Goal: Task Accomplishment & Management: Manage account settings

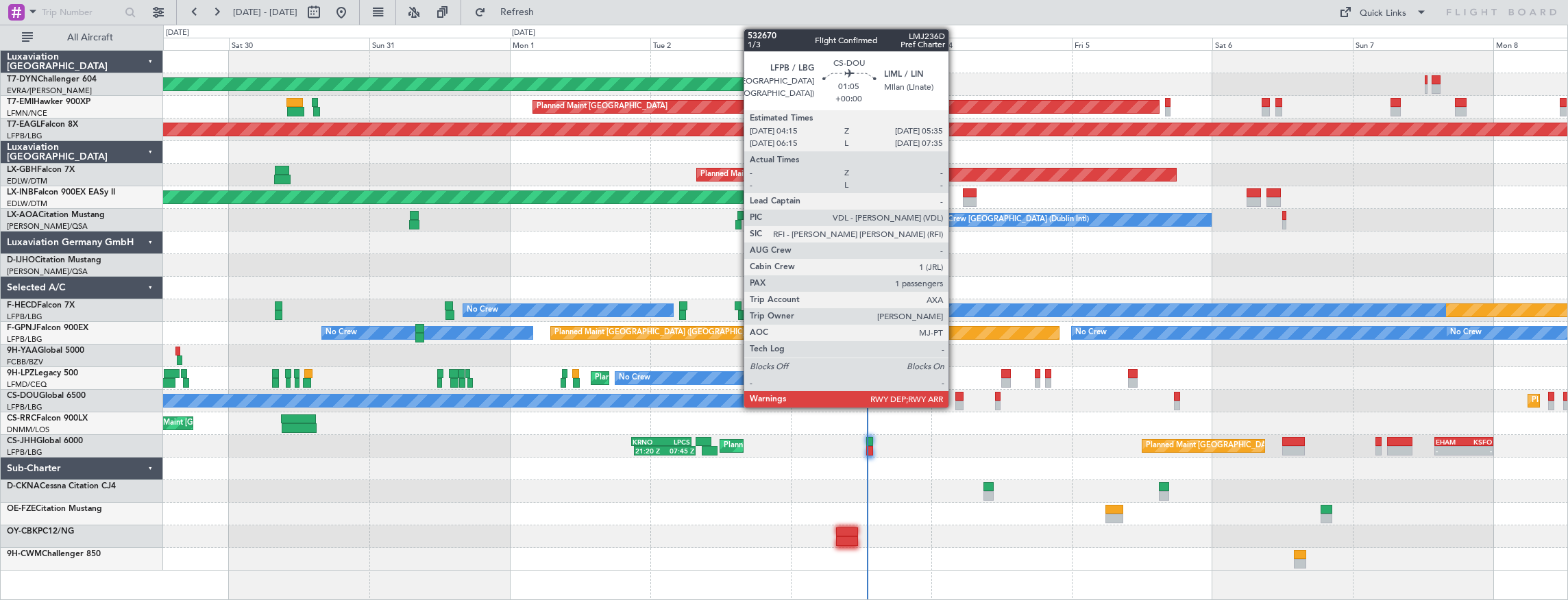
click at [955, 395] on div at bounding box center [959, 396] width 8 height 9
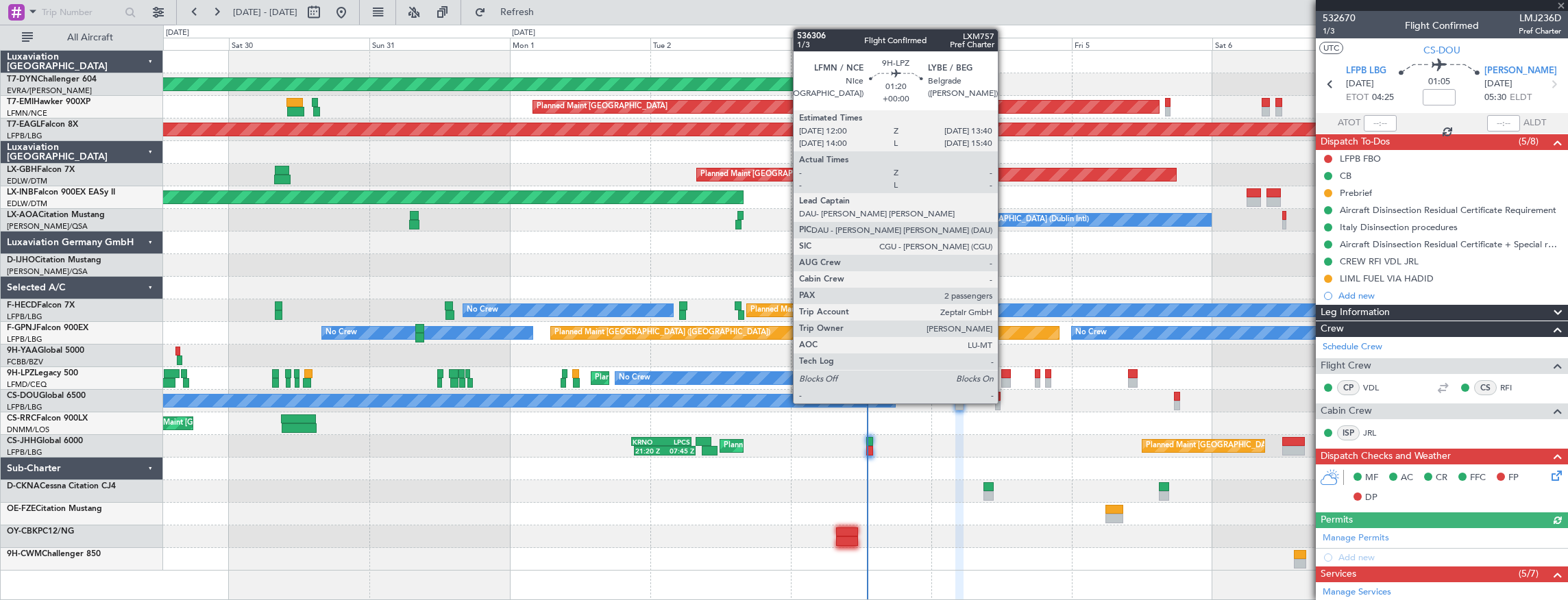
click at [1004, 372] on div at bounding box center [1006, 374] width 10 height 9
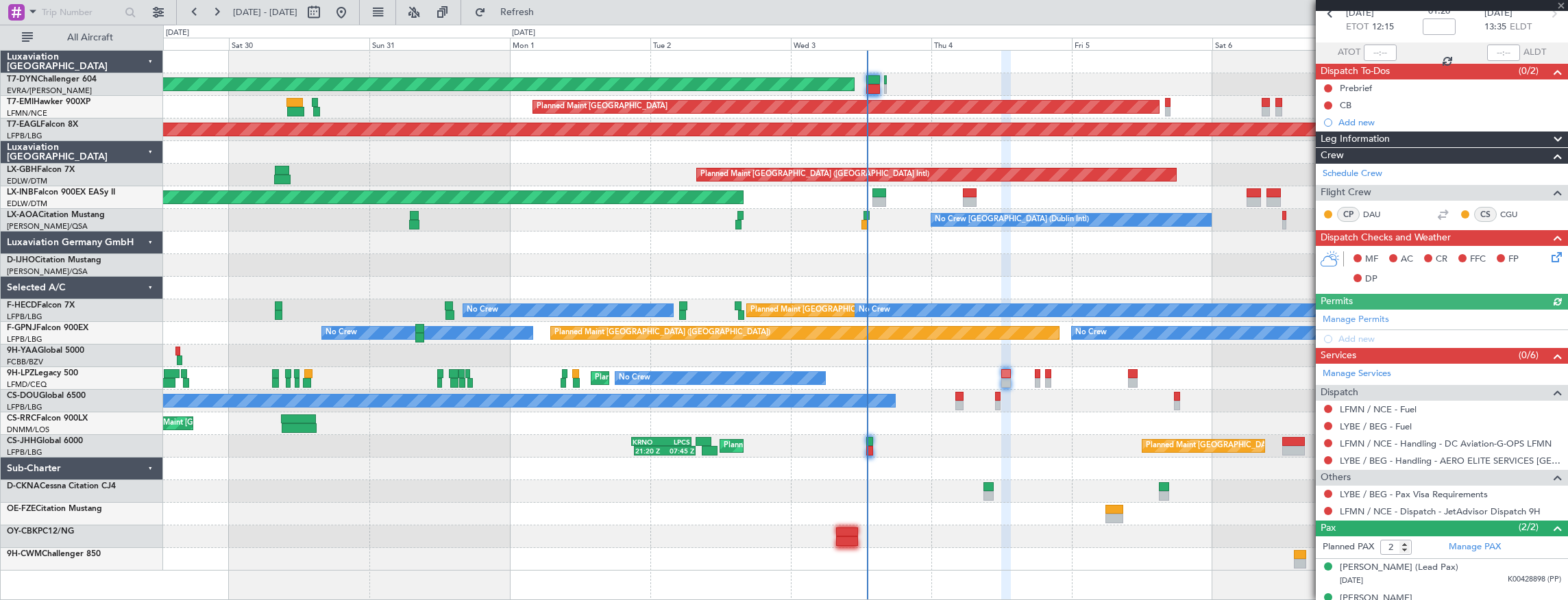
scroll to position [87, 0]
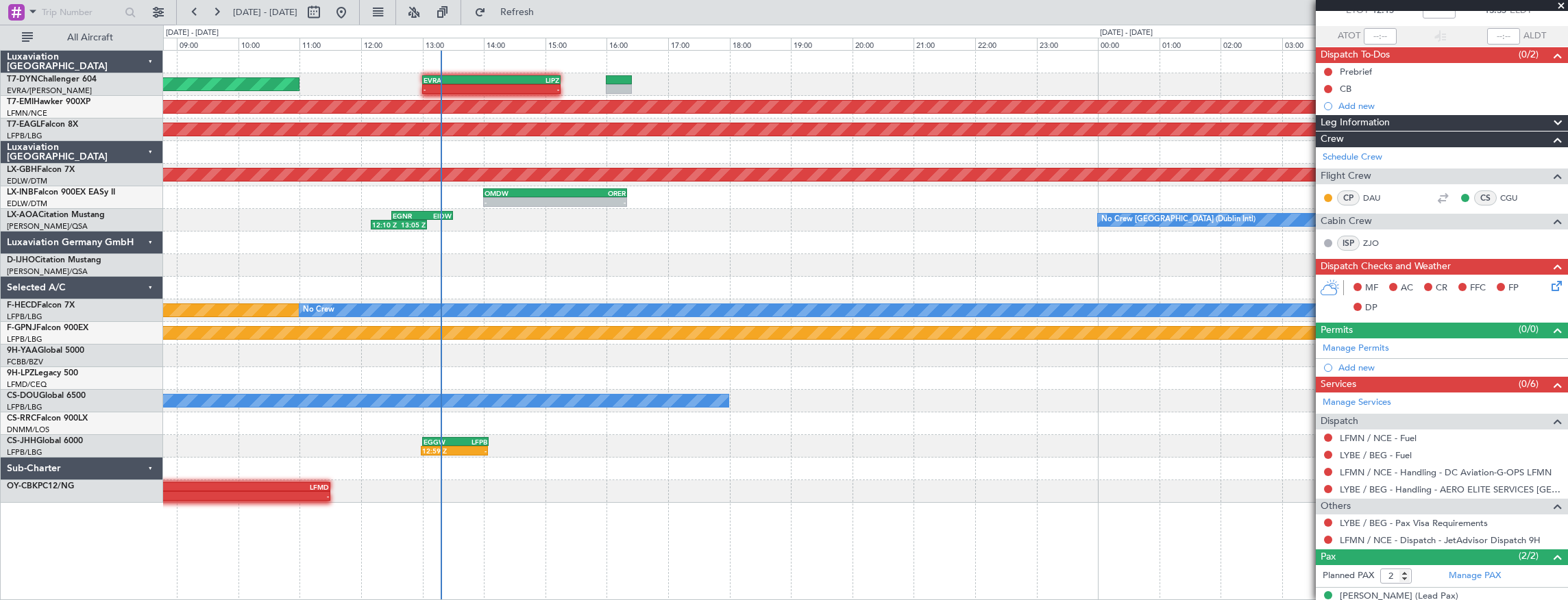
click at [606, 76] on div "AOG Maint Riga (Riga Intl) - - EVRA 13:00 Z LIPZ 15:15 Z" at bounding box center [865, 84] width 1404 height 22
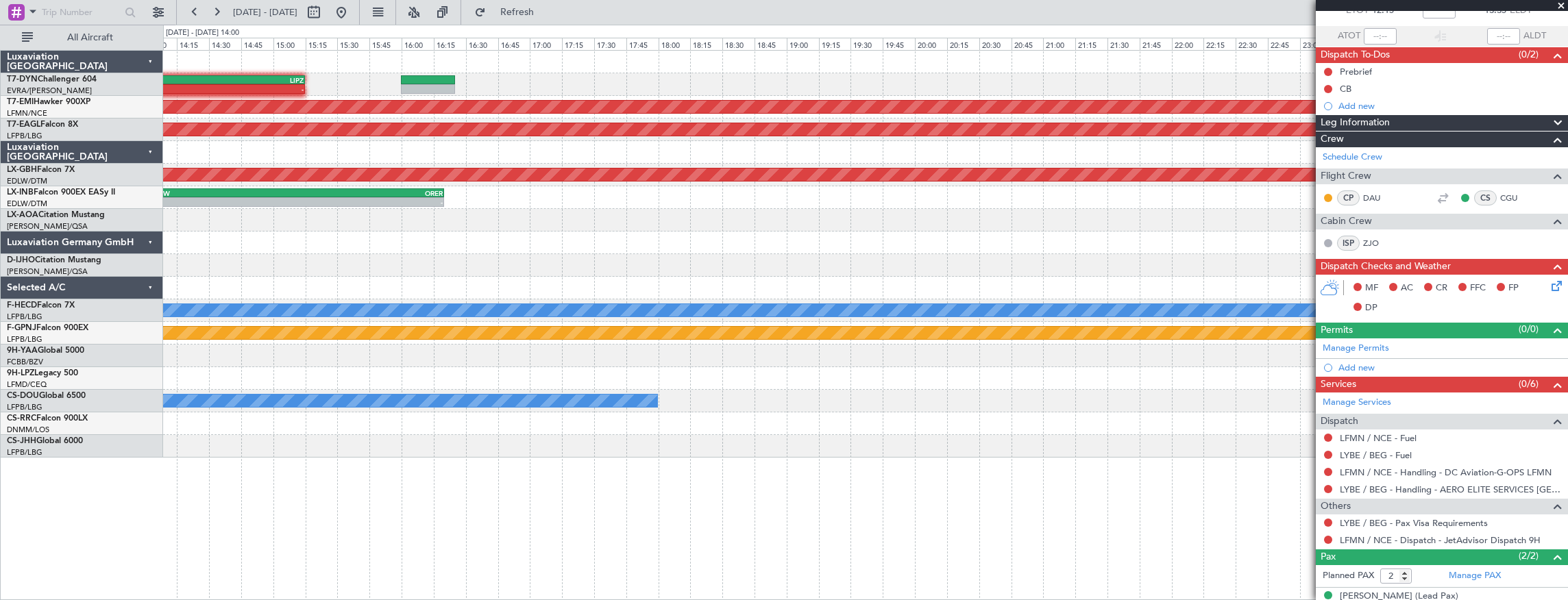
click at [323, 237] on div at bounding box center [865, 242] width 1404 height 22
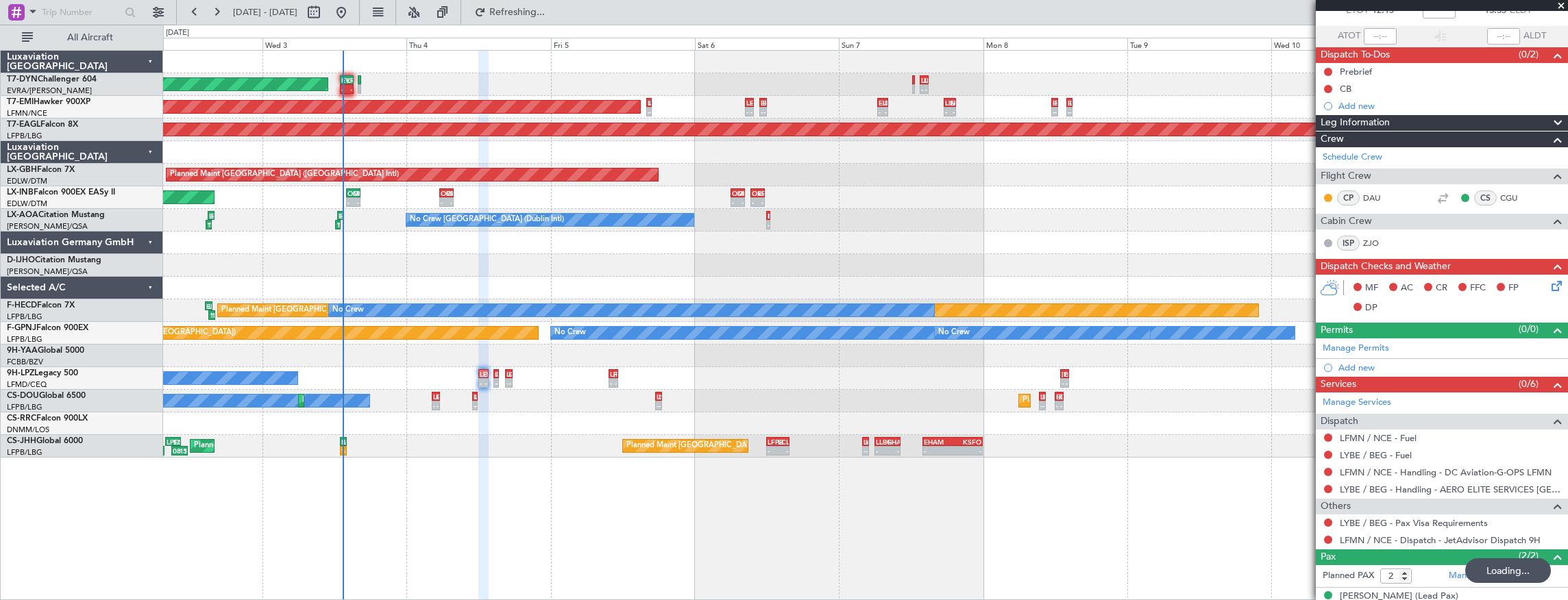
click at [467, 443] on div "- - EVRA 13:00 Z LIPZ 15:15 Z AOG Maint Riga (Riga Intl) - - LIPZ 13:30 Z LUKK …" at bounding box center [865, 325] width 1405 height 551
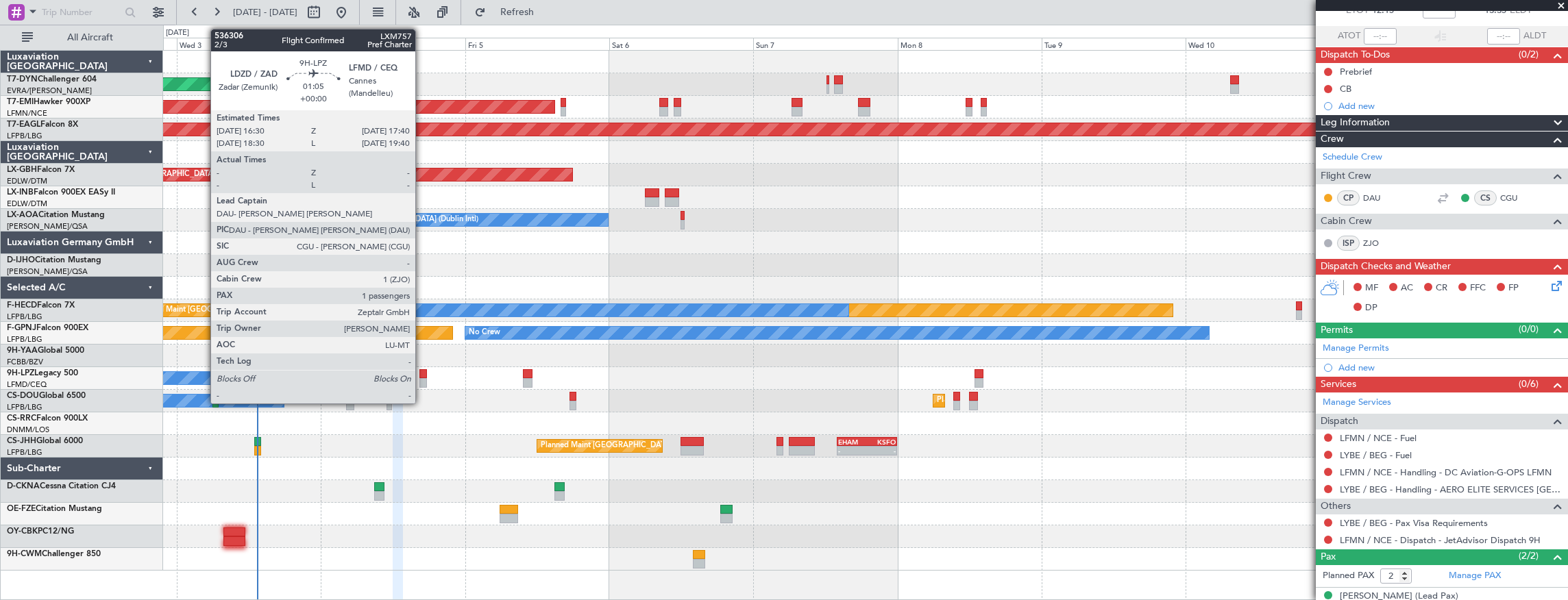
click at [422, 380] on div at bounding box center [423, 383] width 8 height 9
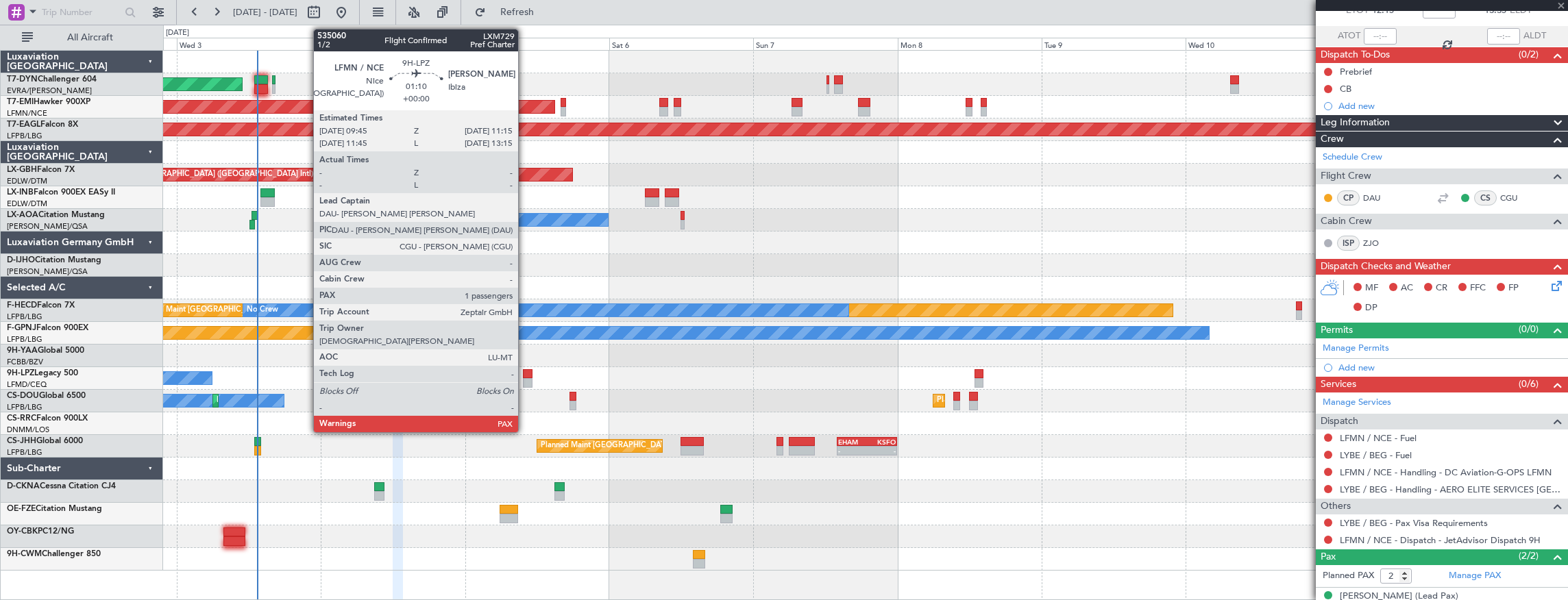
click at [525, 374] on div at bounding box center [528, 374] width 9 height 9
type input "1"
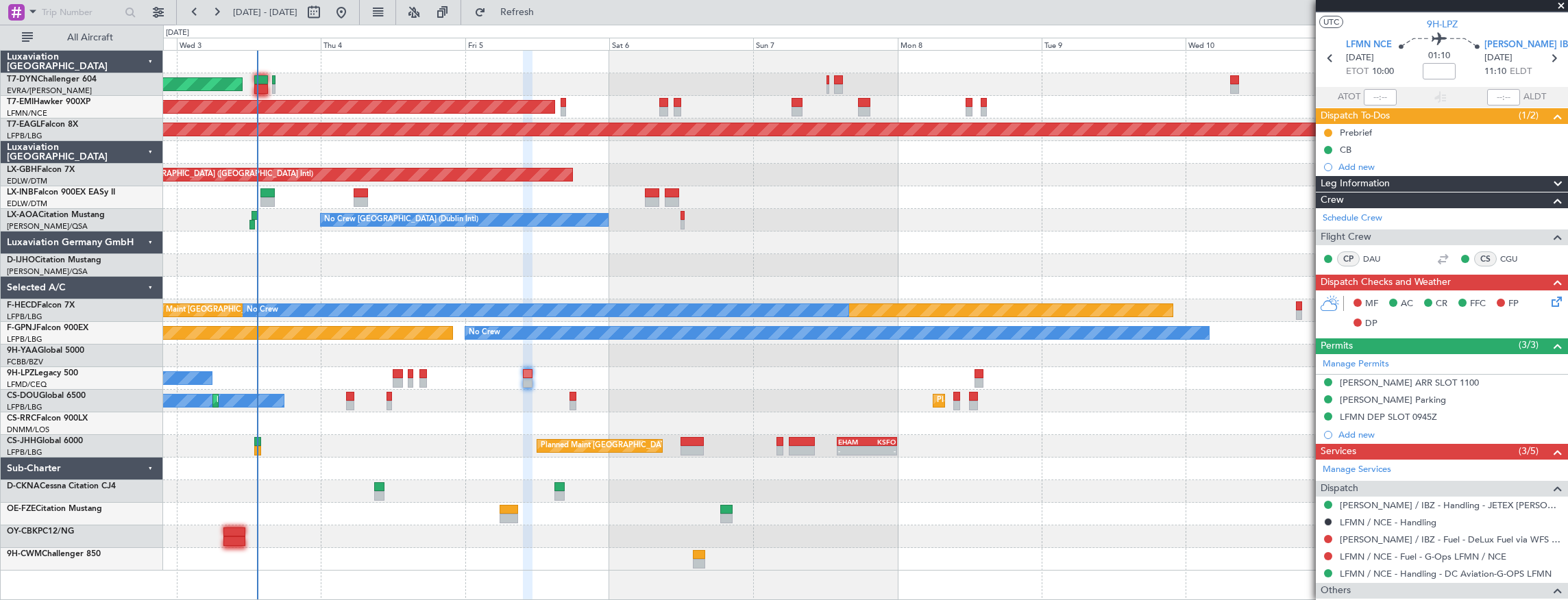
scroll to position [0, 0]
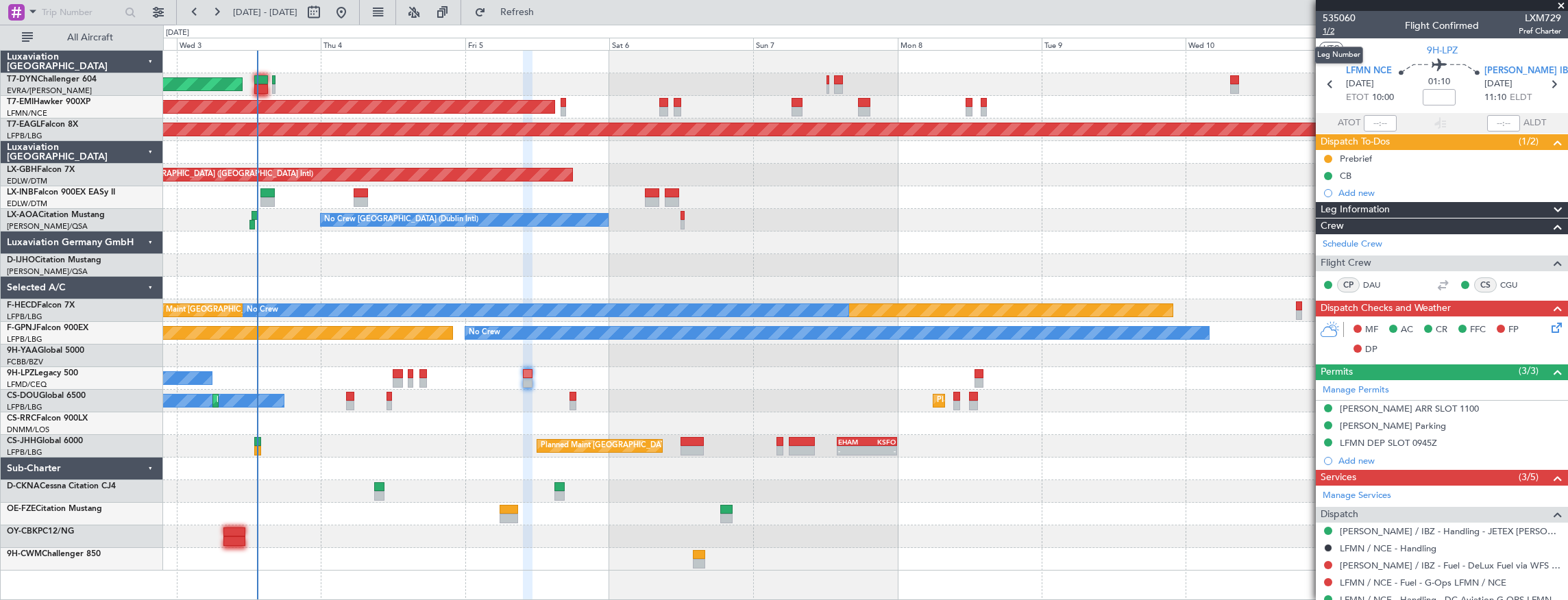
click at [1333, 32] on span "1/2" at bounding box center [1339, 31] width 33 height 12
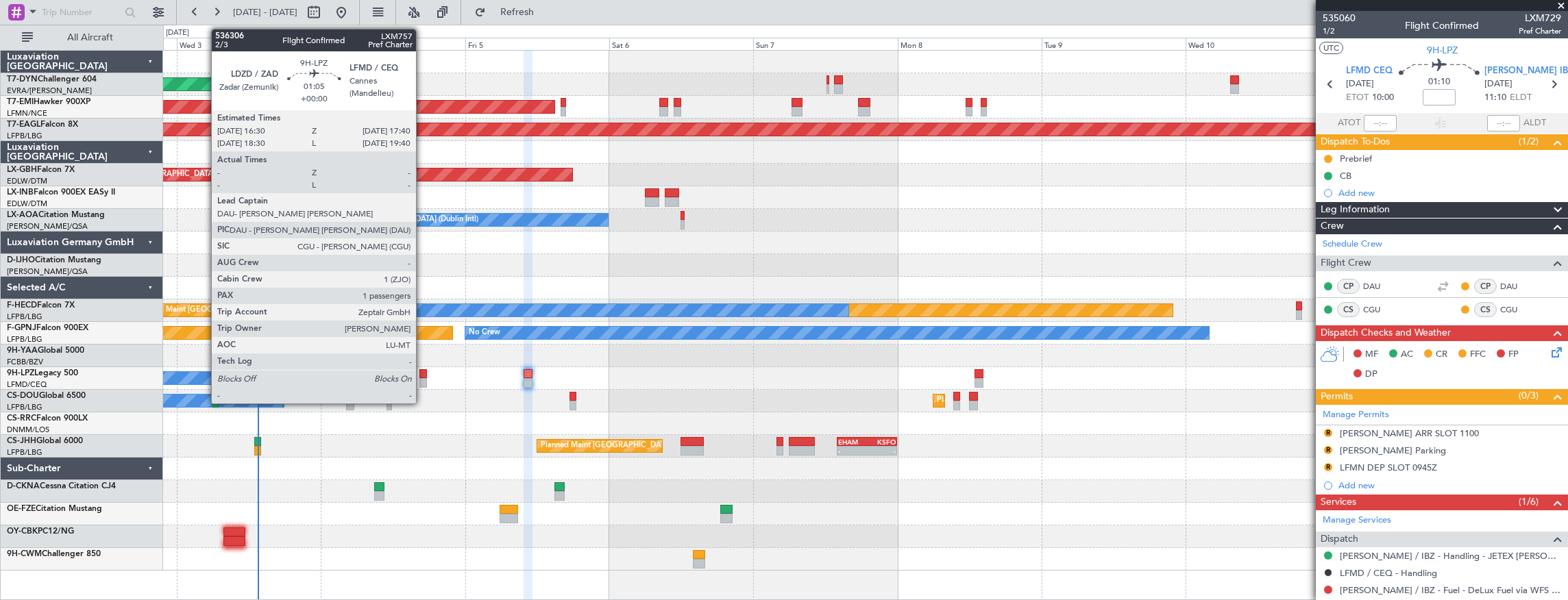
click at [423, 372] on div at bounding box center [423, 374] width 8 height 9
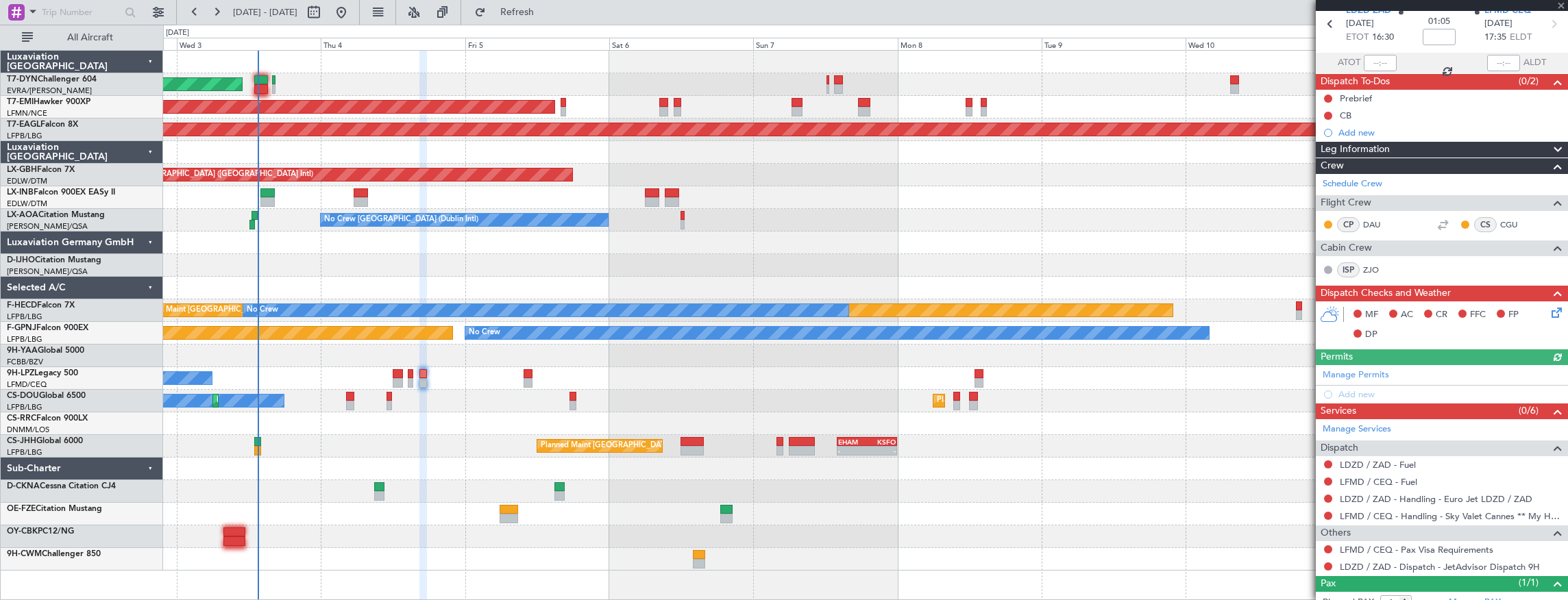
scroll to position [101, 0]
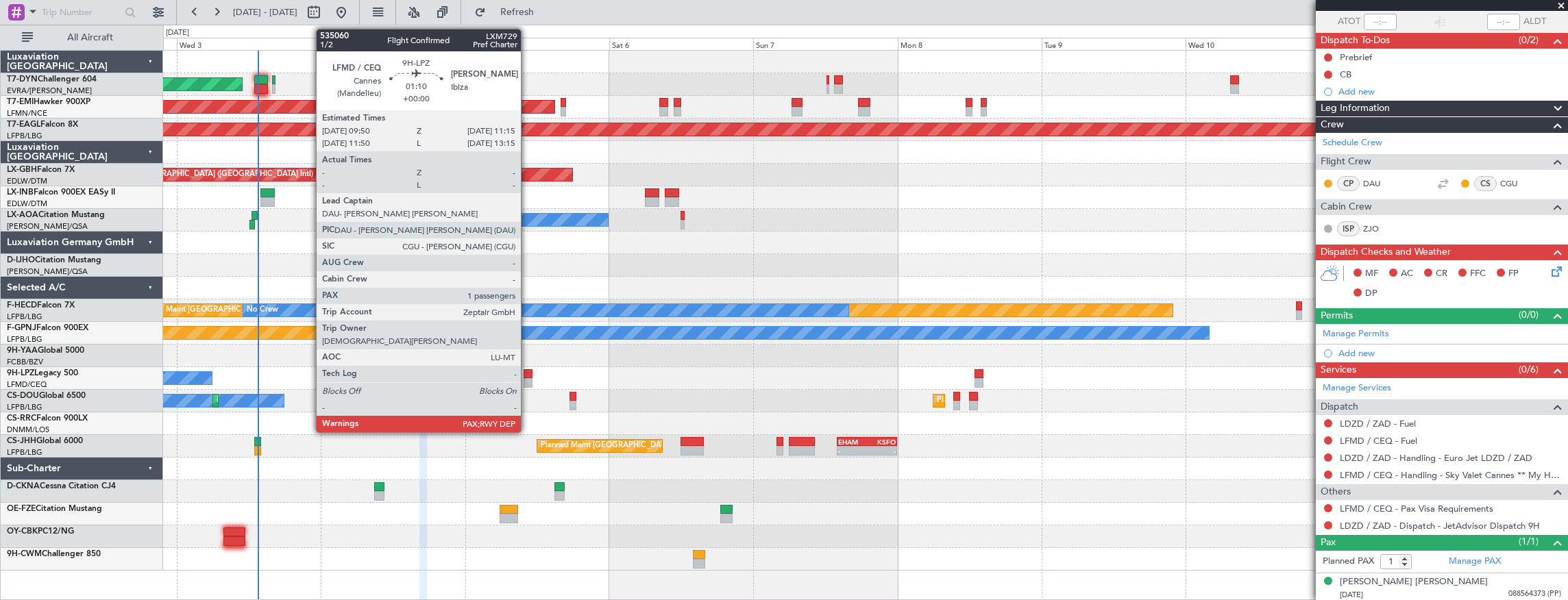
click at [528, 375] on div at bounding box center [528, 374] width 9 height 9
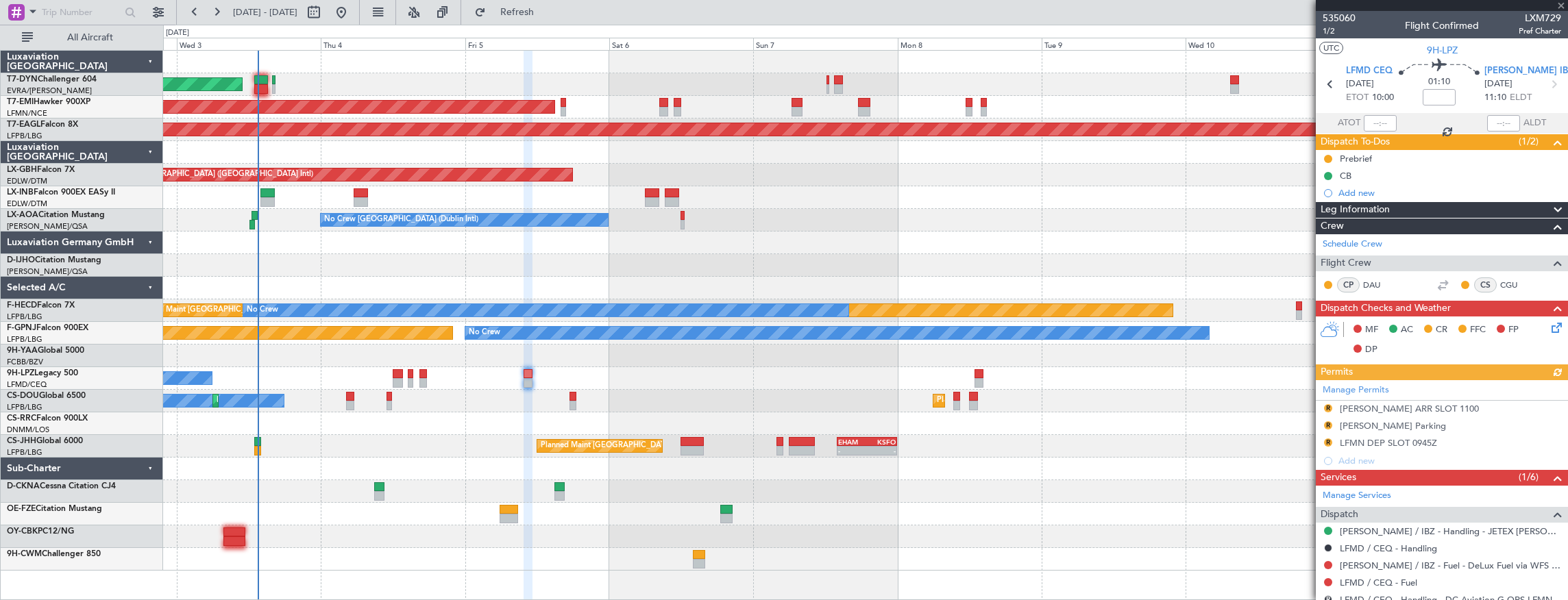
scroll to position [182, 0]
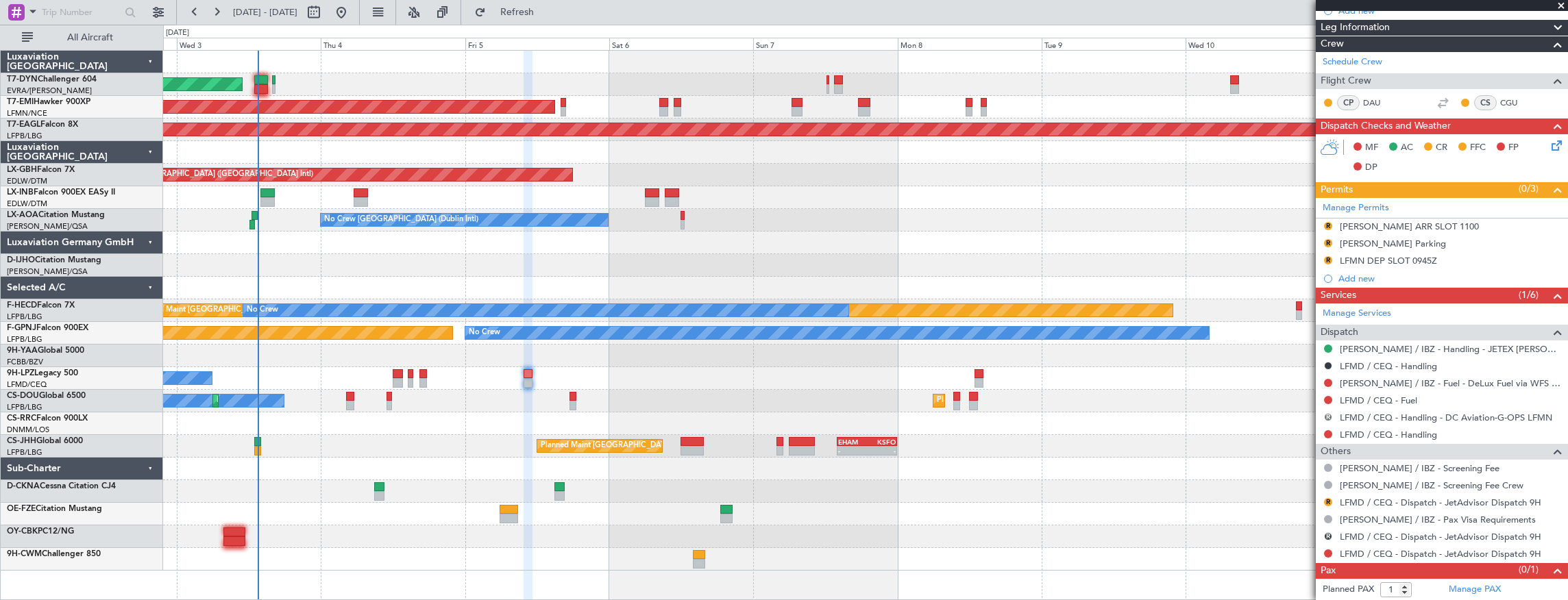
click at [1328, 415] on button "R" at bounding box center [1327, 417] width 8 height 8
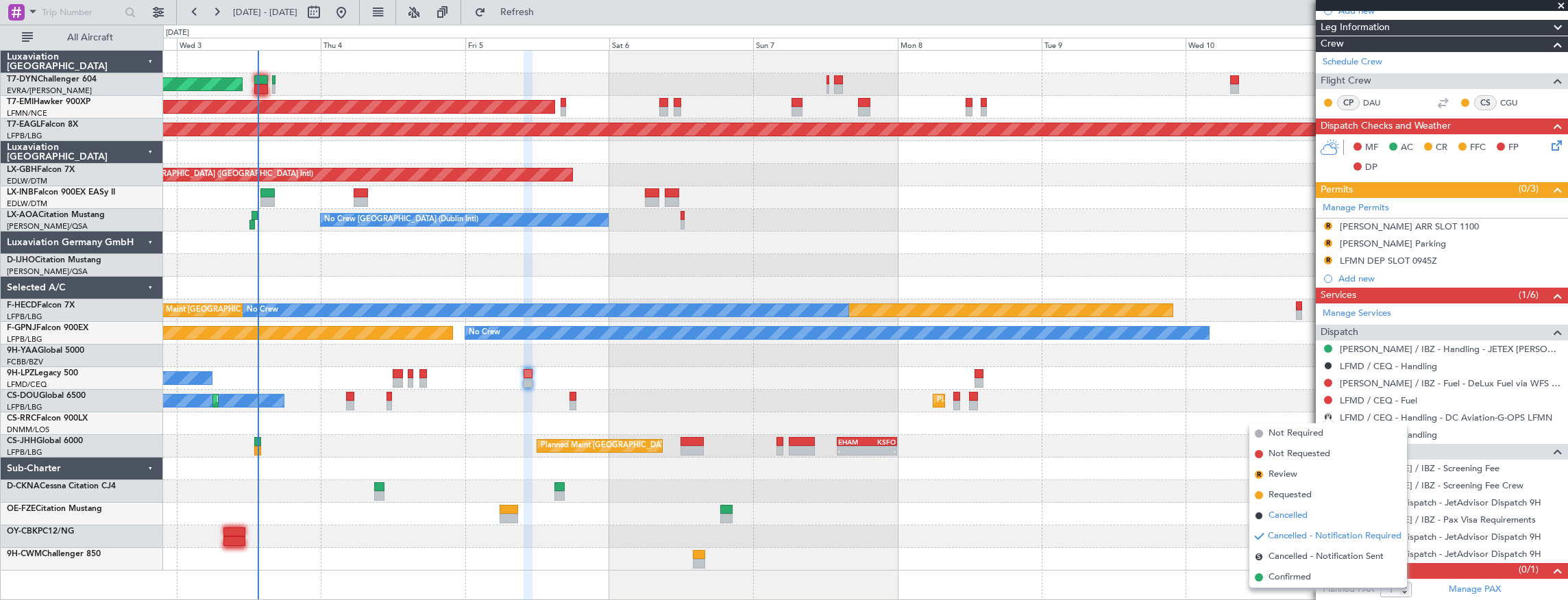
click at [1329, 510] on li "Cancelled" at bounding box center [1328, 516] width 157 height 21
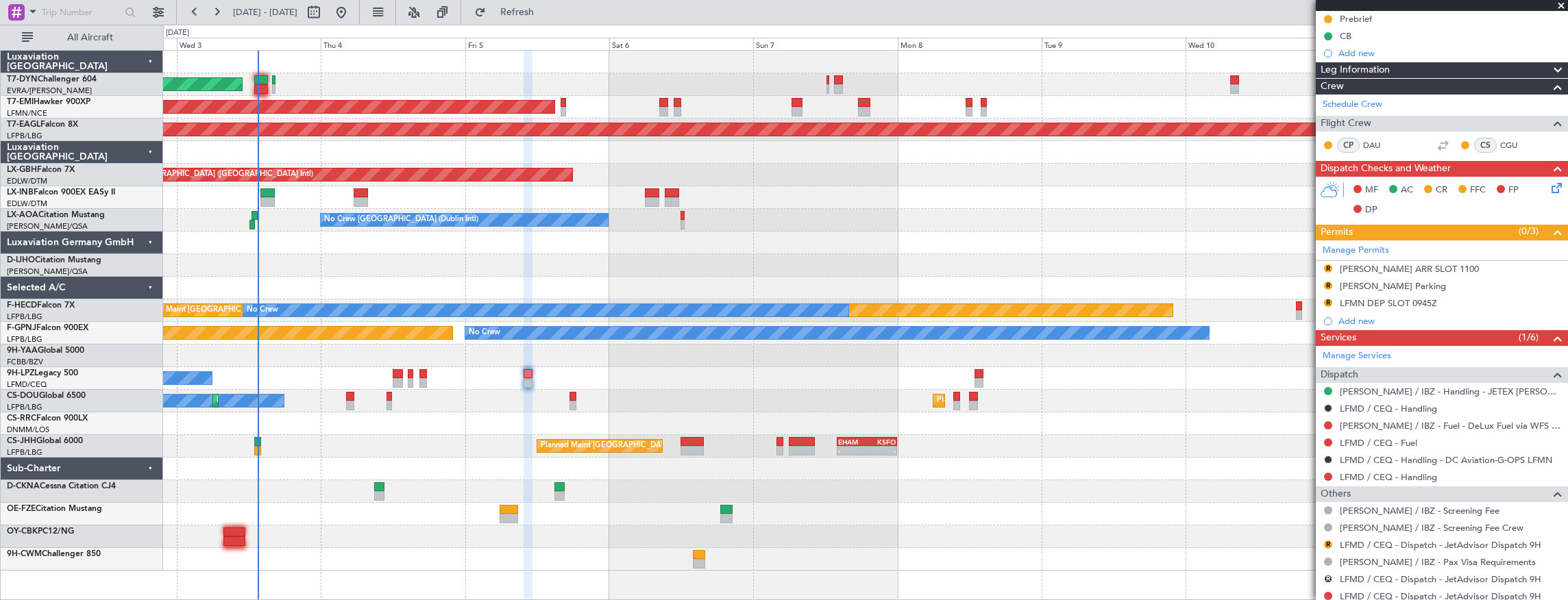
scroll to position [197, 0]
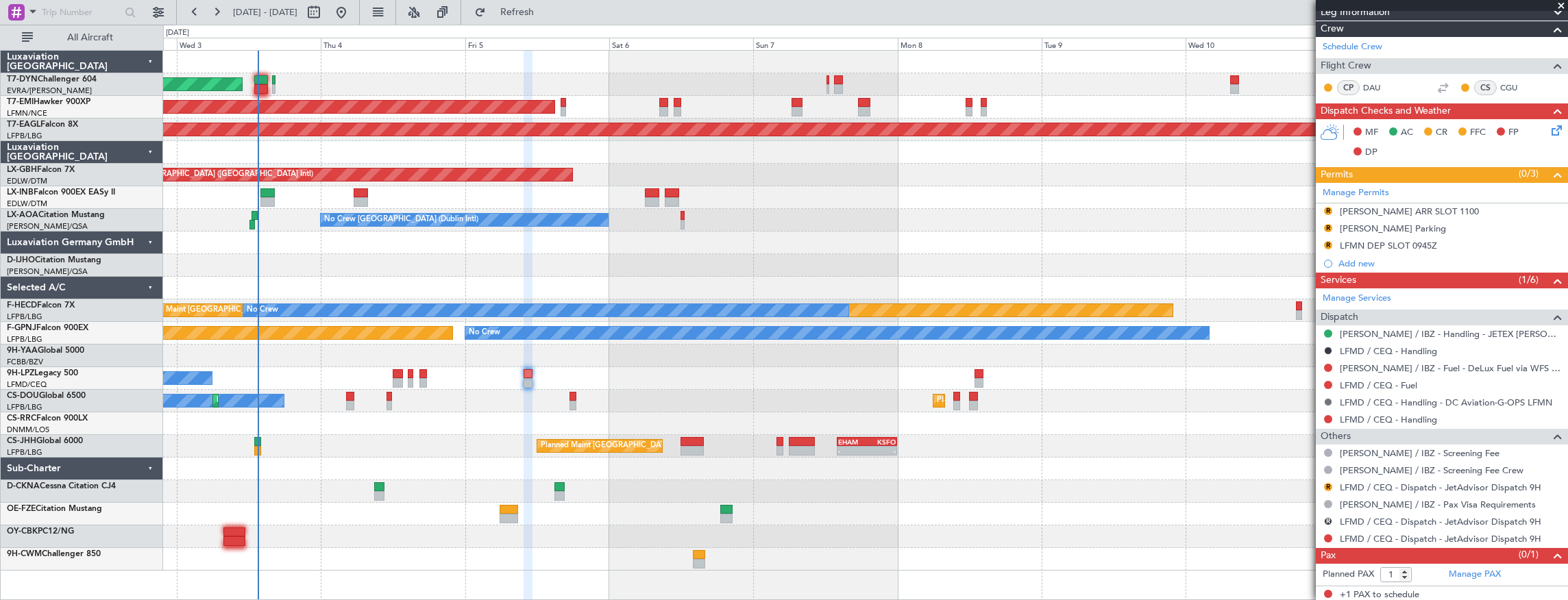
click at [1327, 401] on button at bounding box center [1327, 402] width 8 height 8
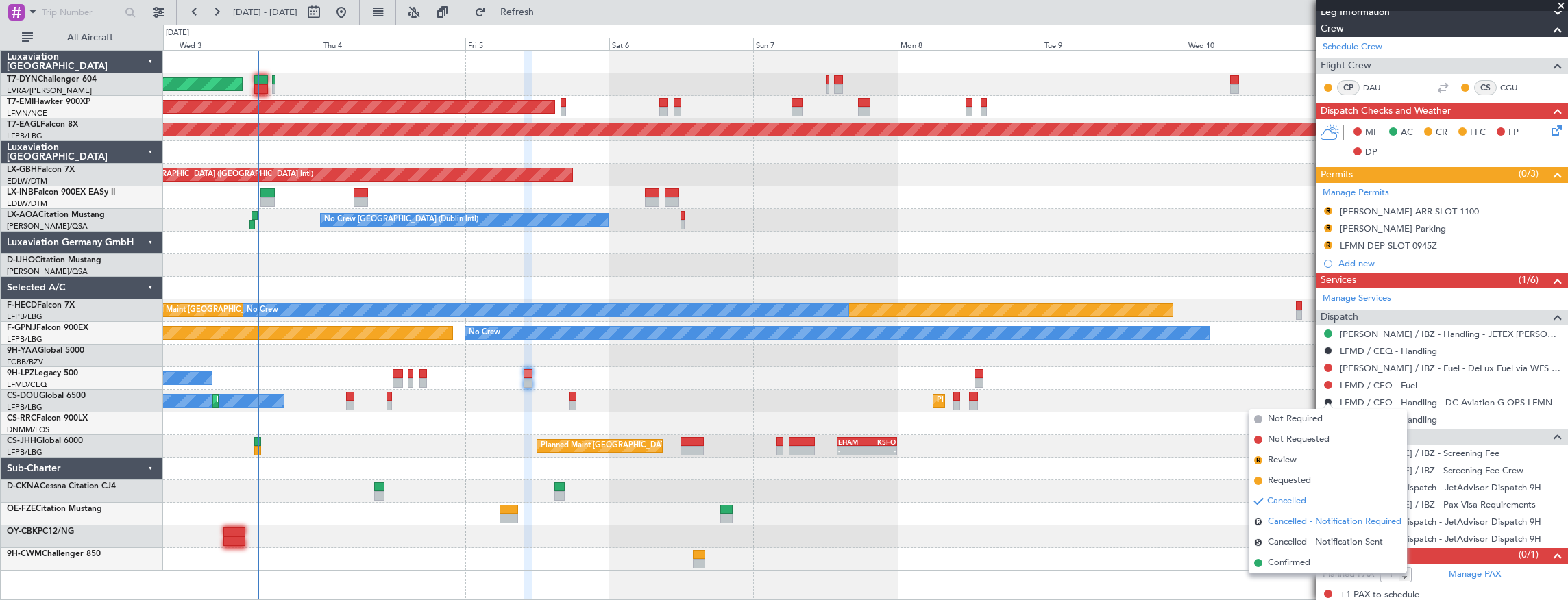
click at [1381, 524] on span "Cancelled - Notification Required" at bounding box center [1334, 522] width 133 height 14
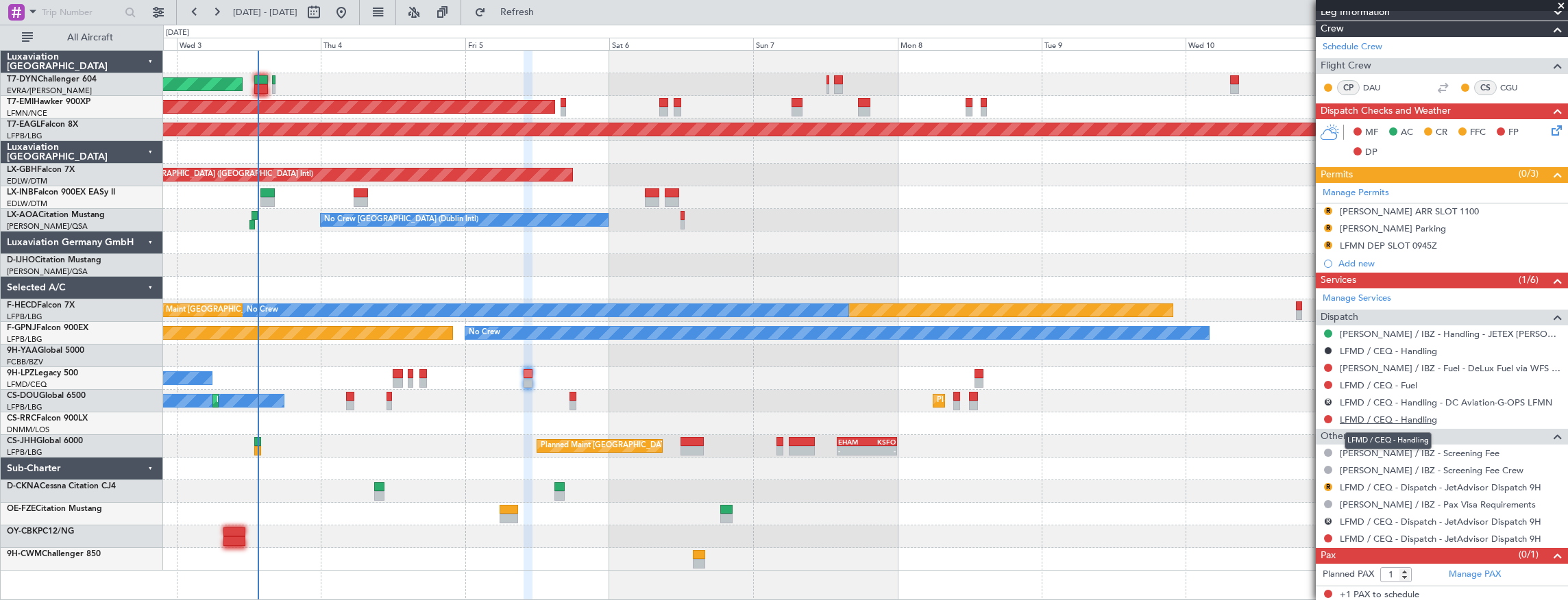
click at [1361, 414] on link "LFMD / CEQ - Handling" at bounding box center [1388, 420] width 97 height 12
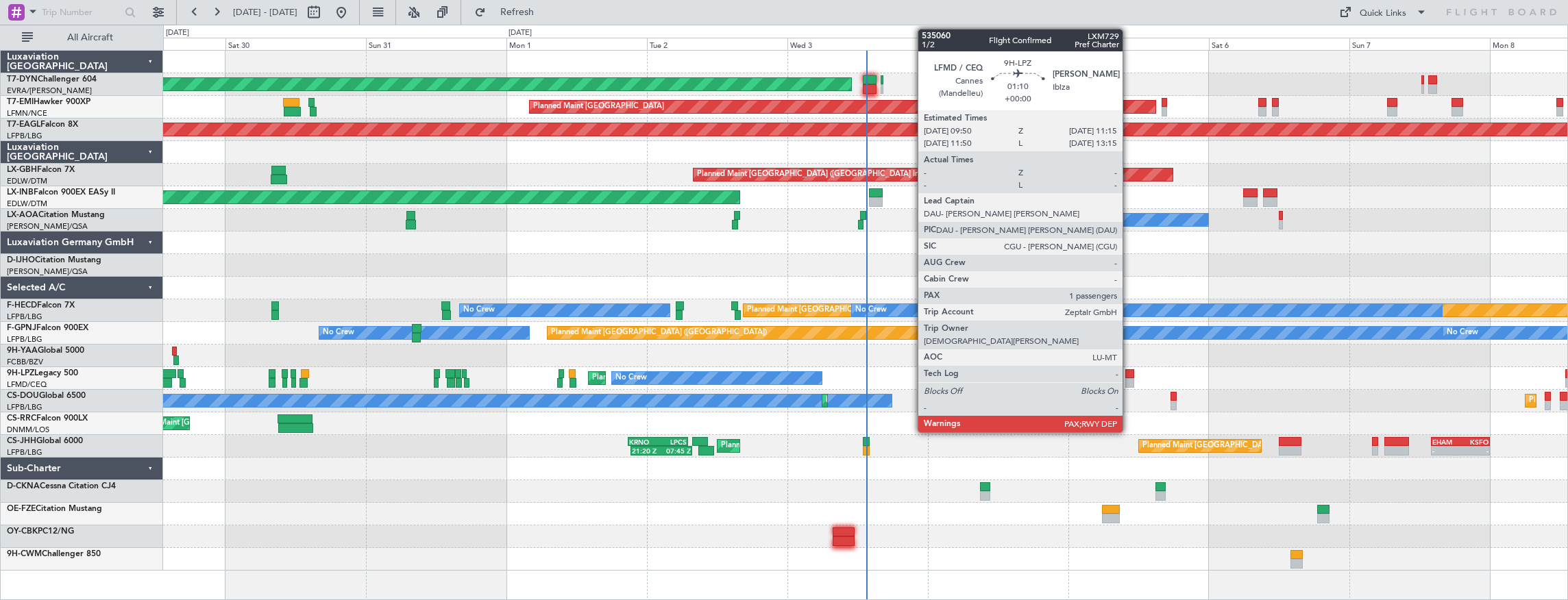
click at [1129, 376] on div at bounding box center [1130, 374] width 9 height 9
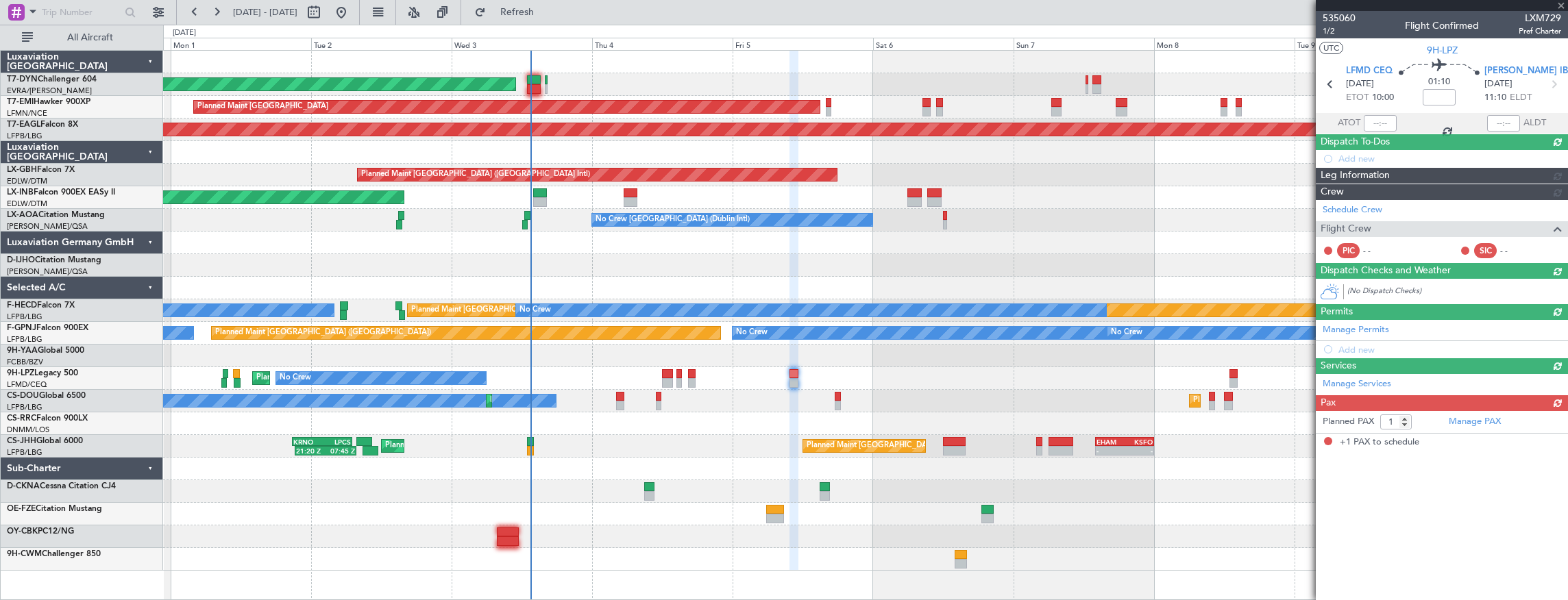
click at [831, 366] on div "AOG Maint Riga (Riga Intl) Planned Maint [GEOGRAPHIC_DATA] Grounded [US_STATE] …" at bounding box center [865, 311] width 1404 height 520
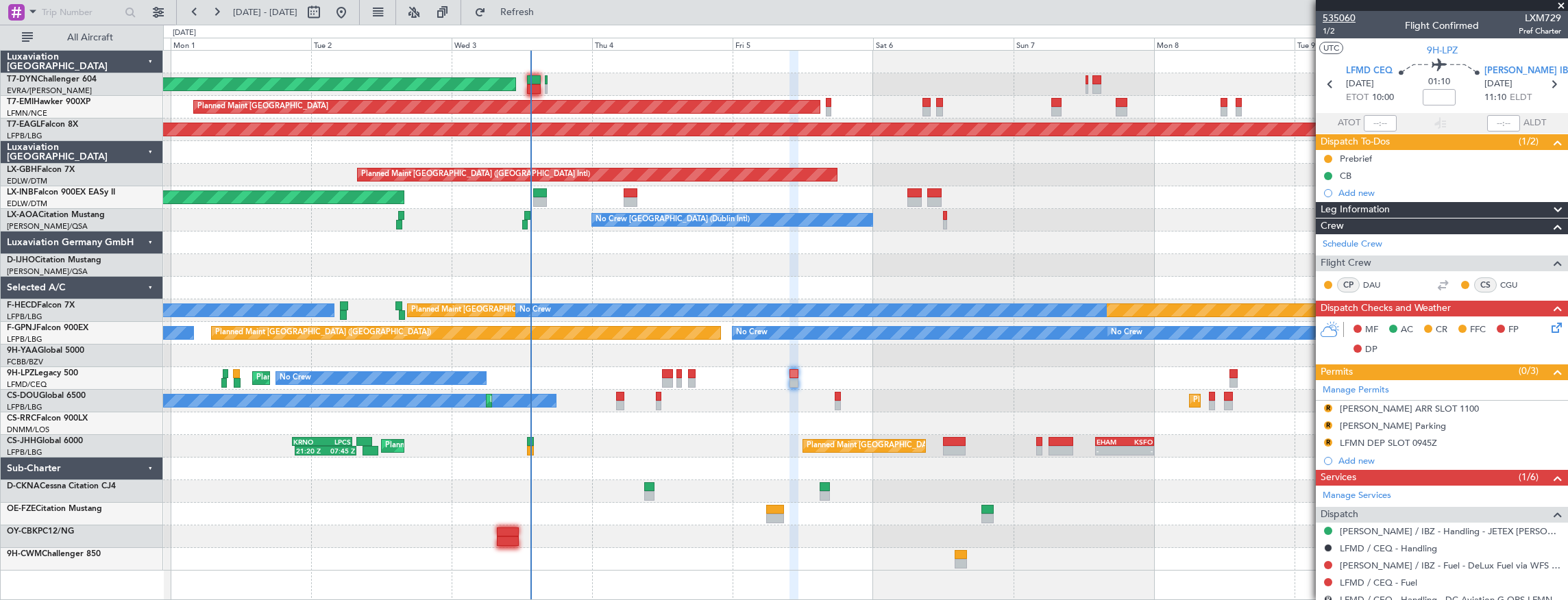
click at [1344, 20] on span "535060" at bounding box center [1339, 18] width 33 height 15
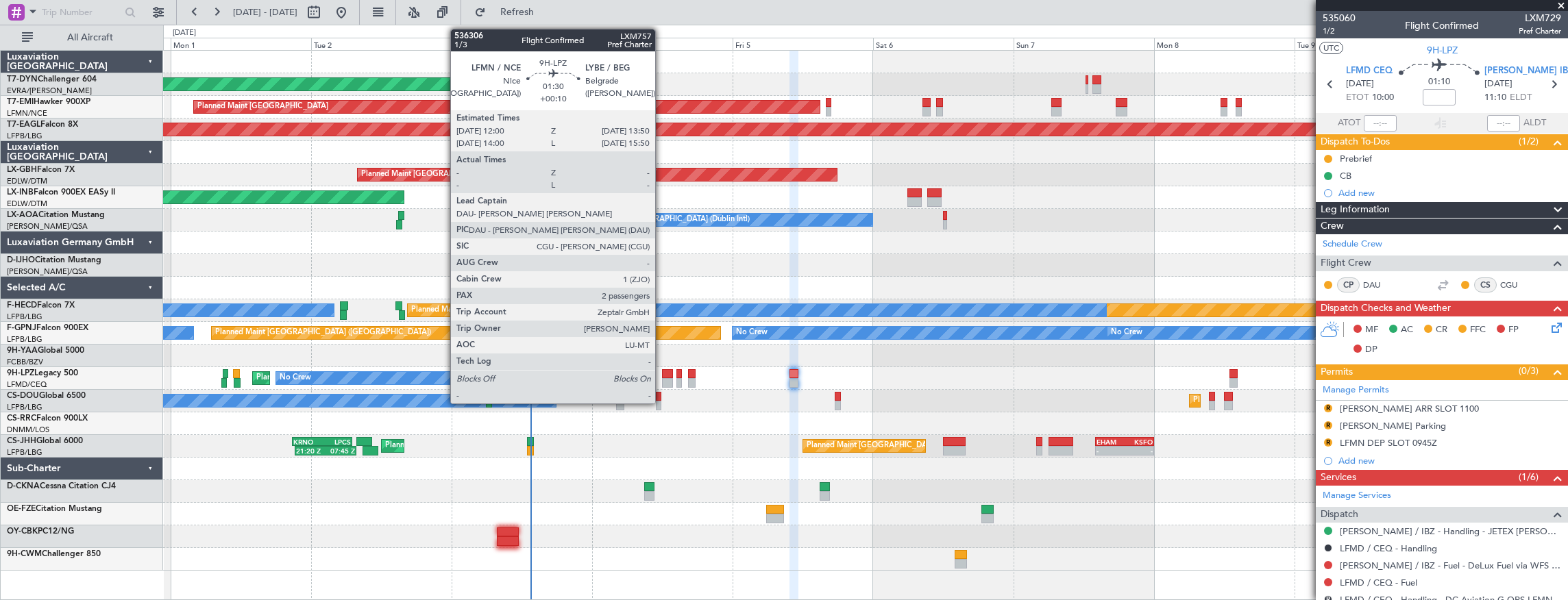
click at [662, 378] on div at bounding box center [667, 383] width 11 height 9
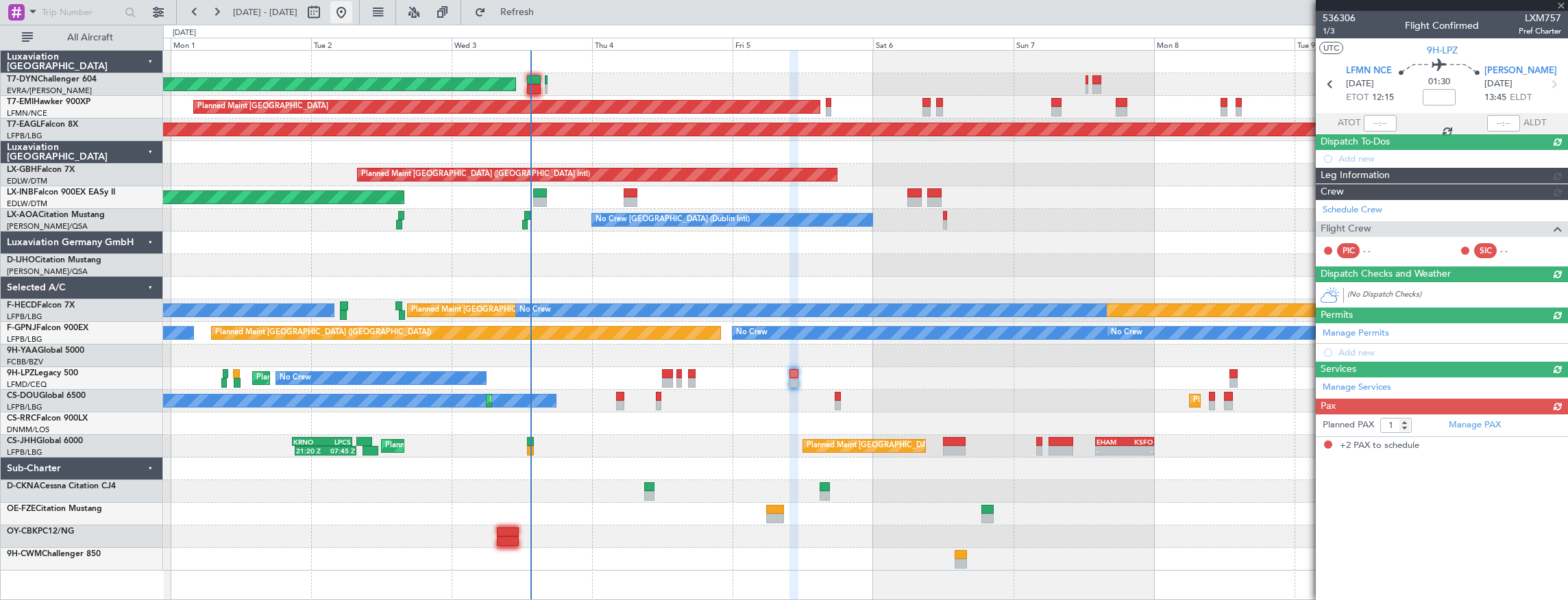
type input "+00:10"
type input "2"
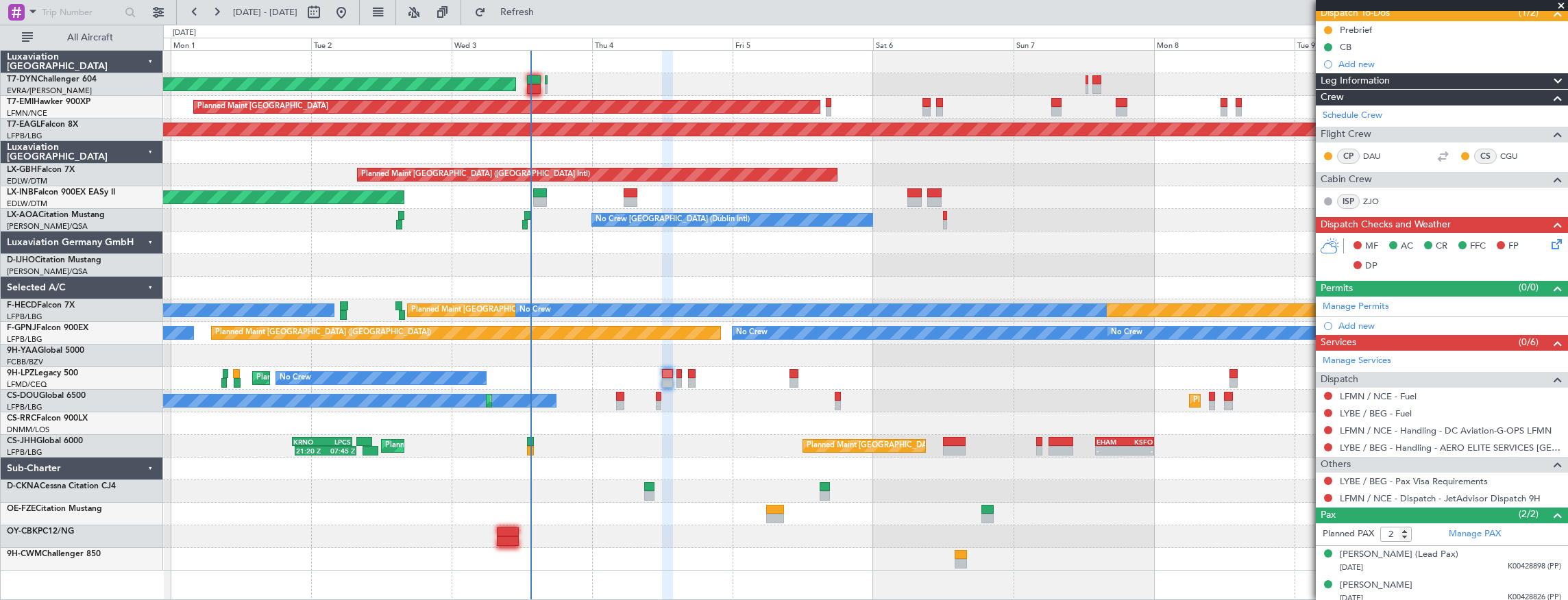
scroll to position [132, 0]
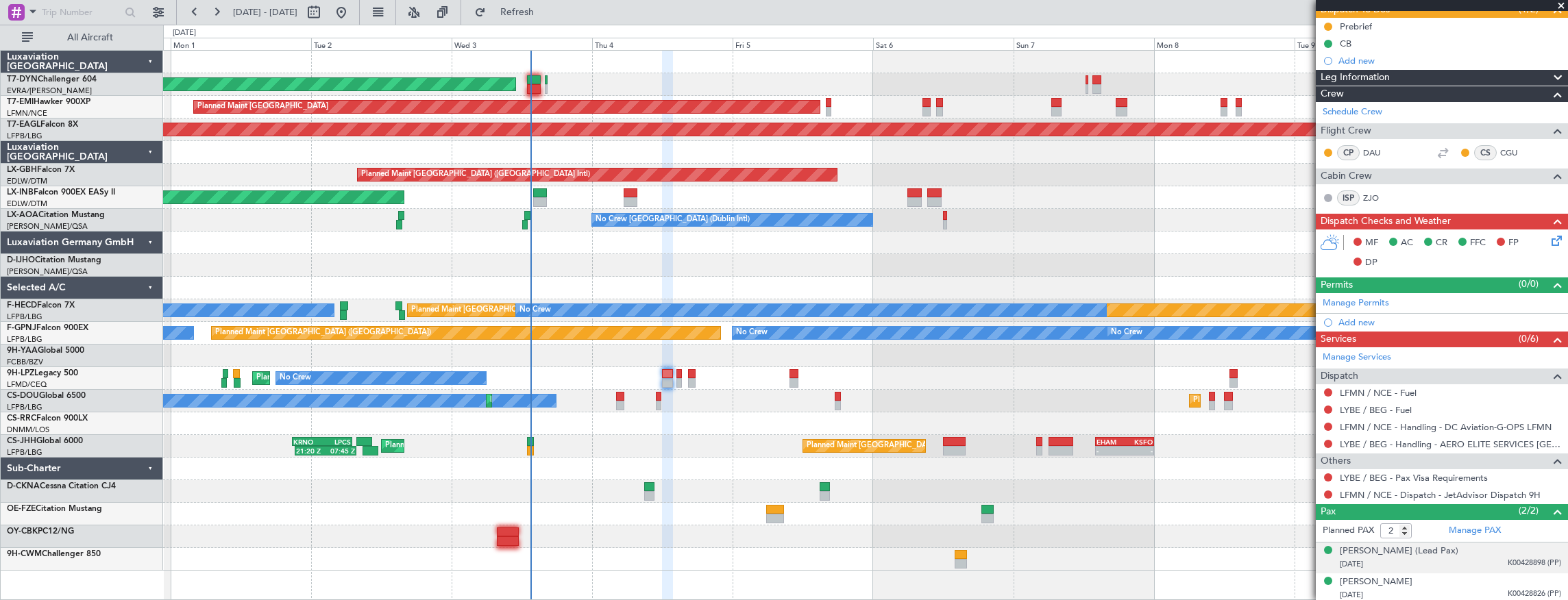
click at [1411, 560] on div "[DATE] K00428898 (PP)" at bounding box center [1450, 565] width 221 height 14
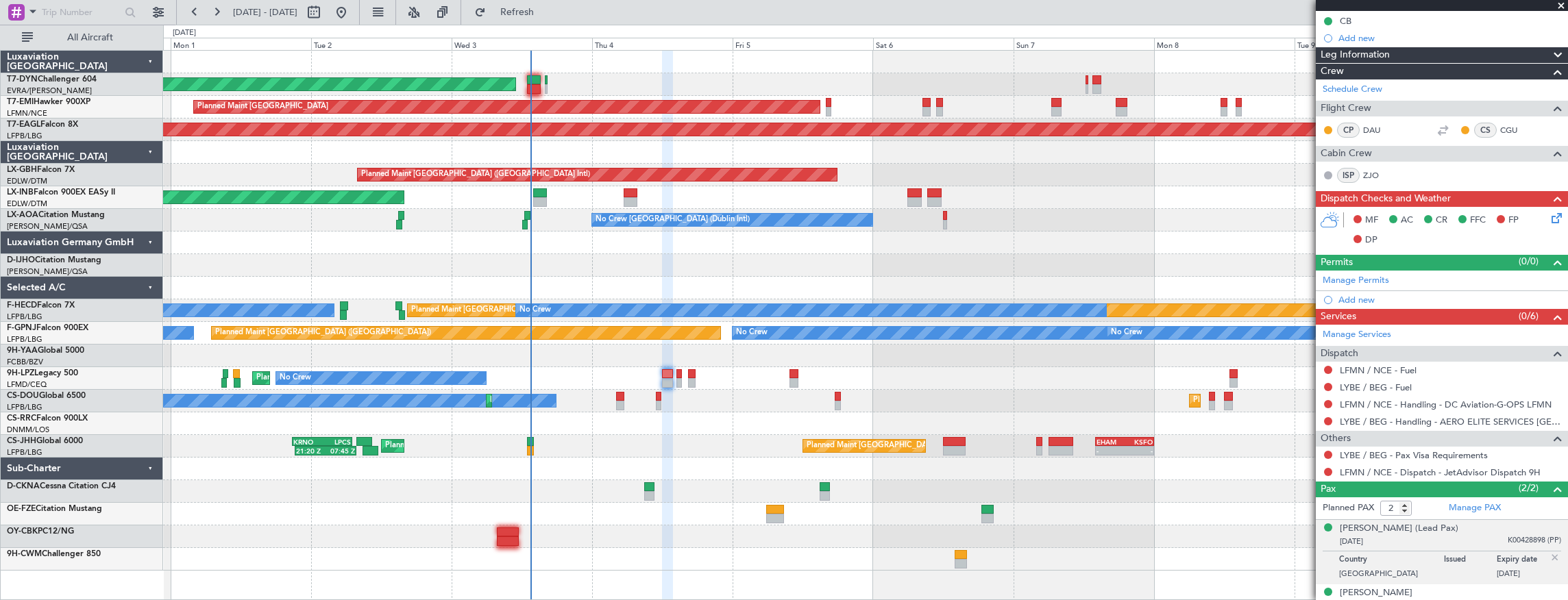
scroll to position [166, 0]
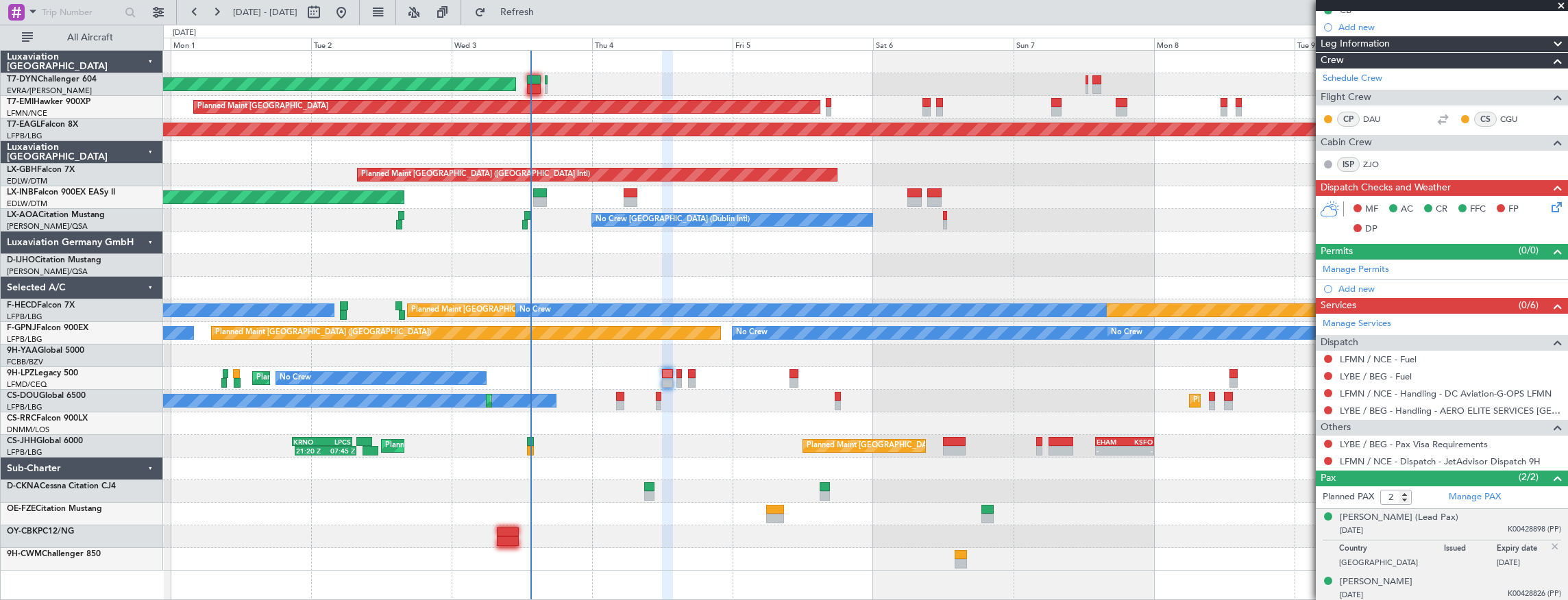
click at [1411, 589] on div "24/11/1947 K00428826 (PP)" at bounding box center [1450, 595] width 221 height 14
click at [1401, 517] on div "[PERSON_NAME] (Lead Pax)" at bounding box center [1399, 518] width 119 height 14
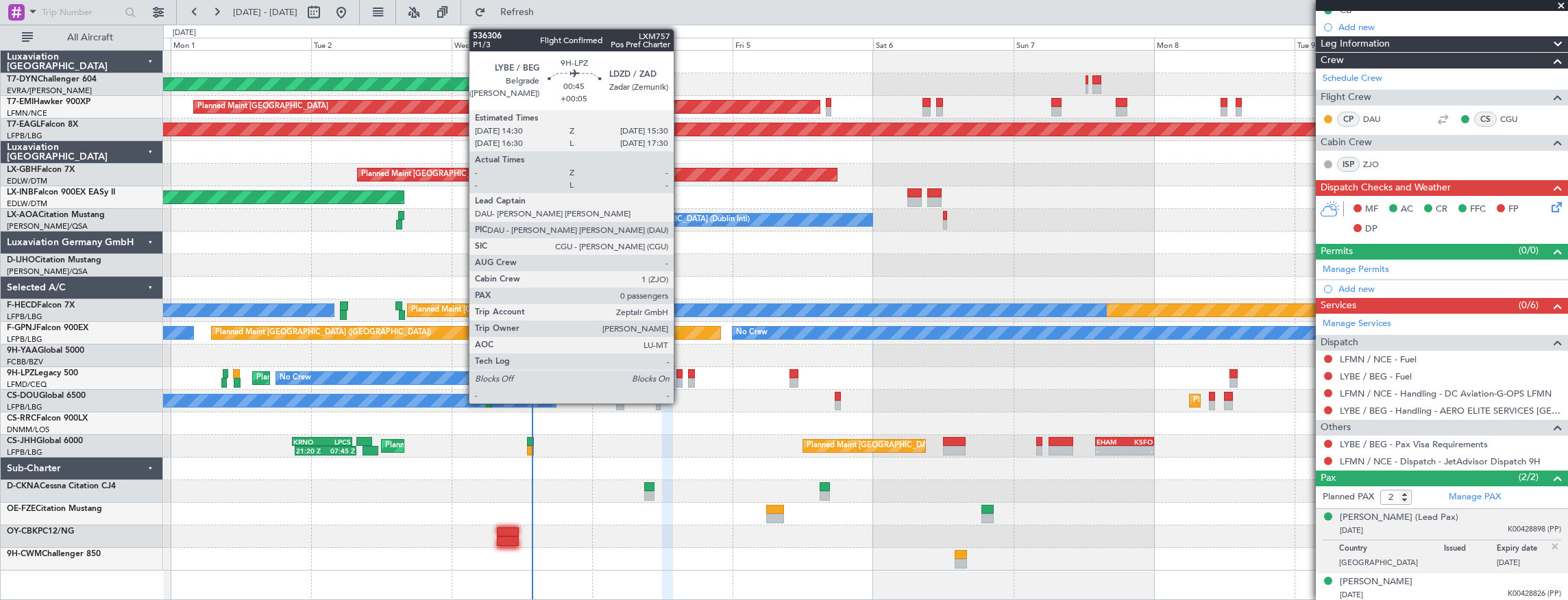
click at [680, 378] on div at bounding box center [679, 383] width 6 height 9
type input "+00:05"
type input "0"
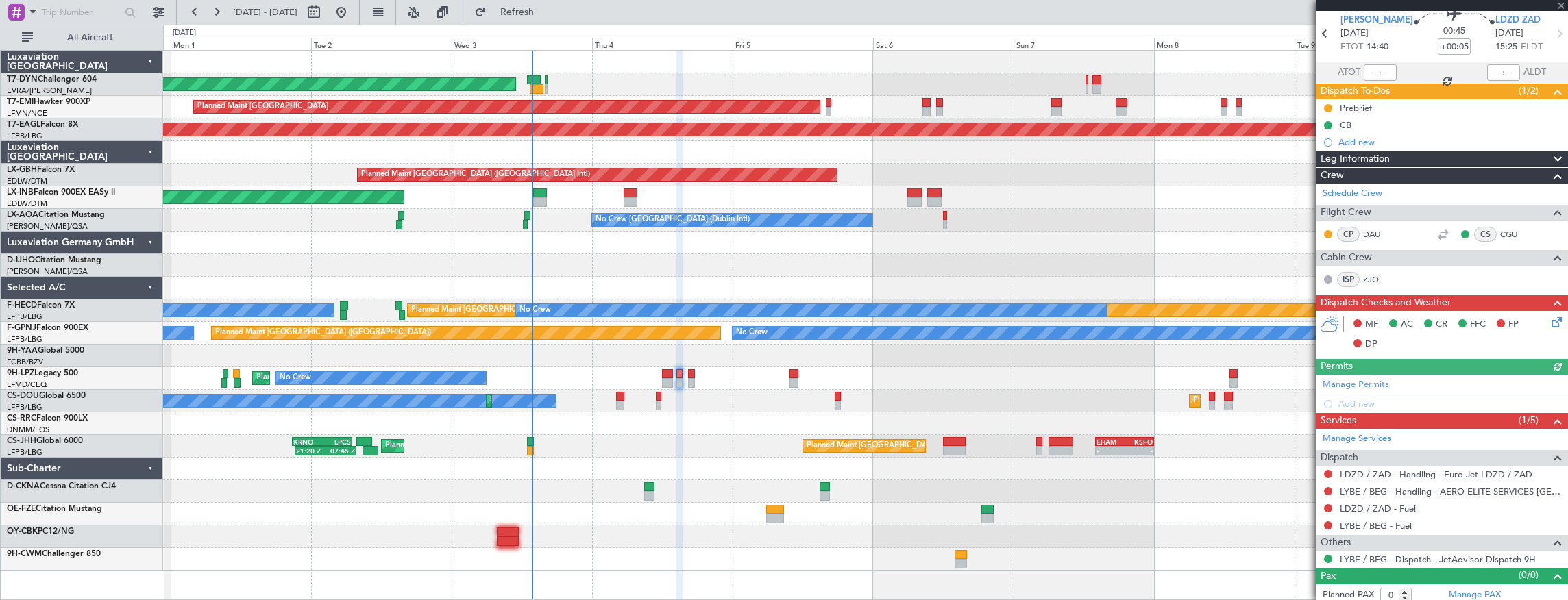
scroll to position [53, 0]
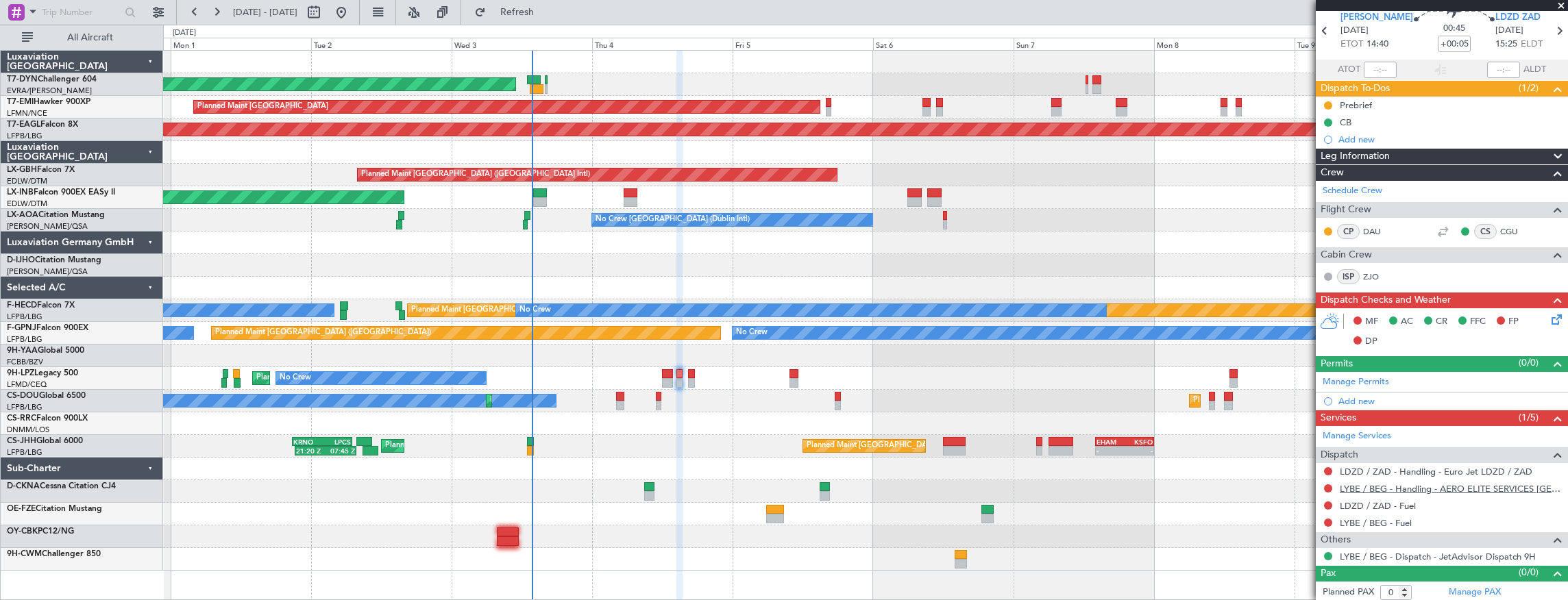
click at [1512, 484] on link "LYBE / BEG - Handling - AERO ELITE SERVICES [GEOGRAPHIC_DATA]" at bounding box center [1450, 488] width 221 height 12
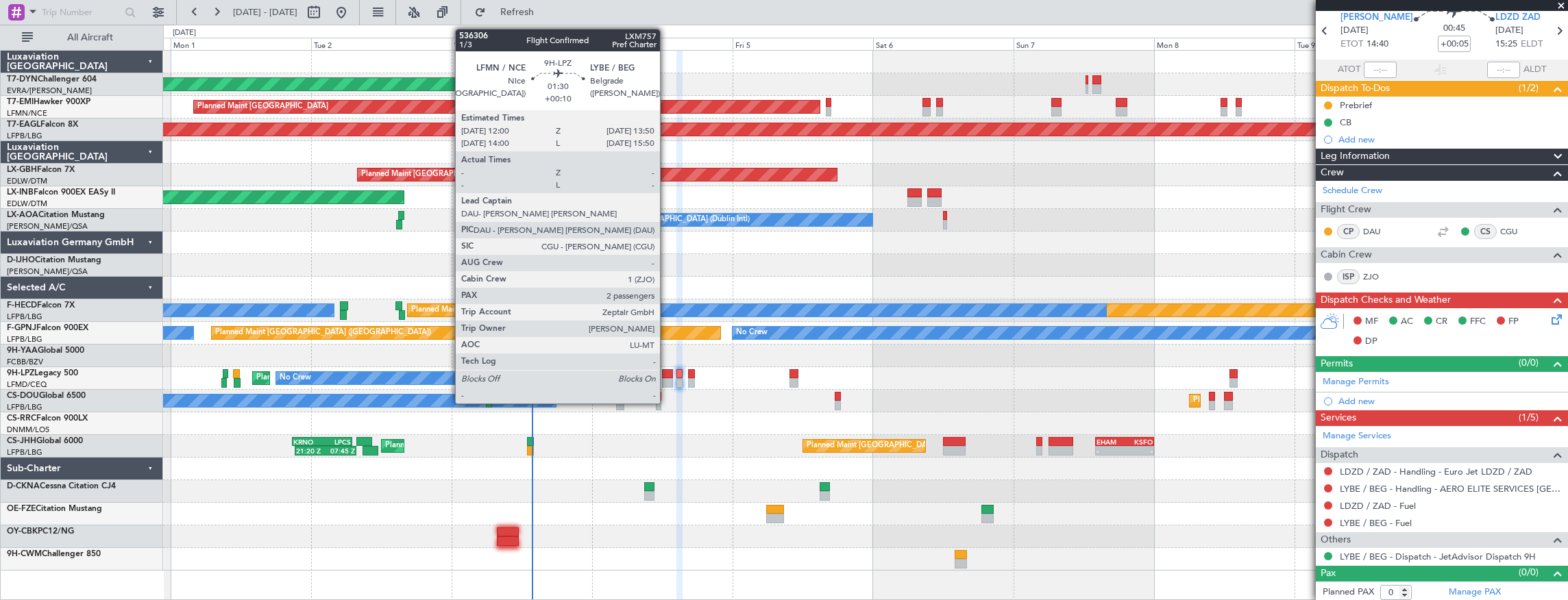
click at [666, 375] on div at bounding box center [667, 374] width 11 height 9
type input "+00:10"
type input "2"
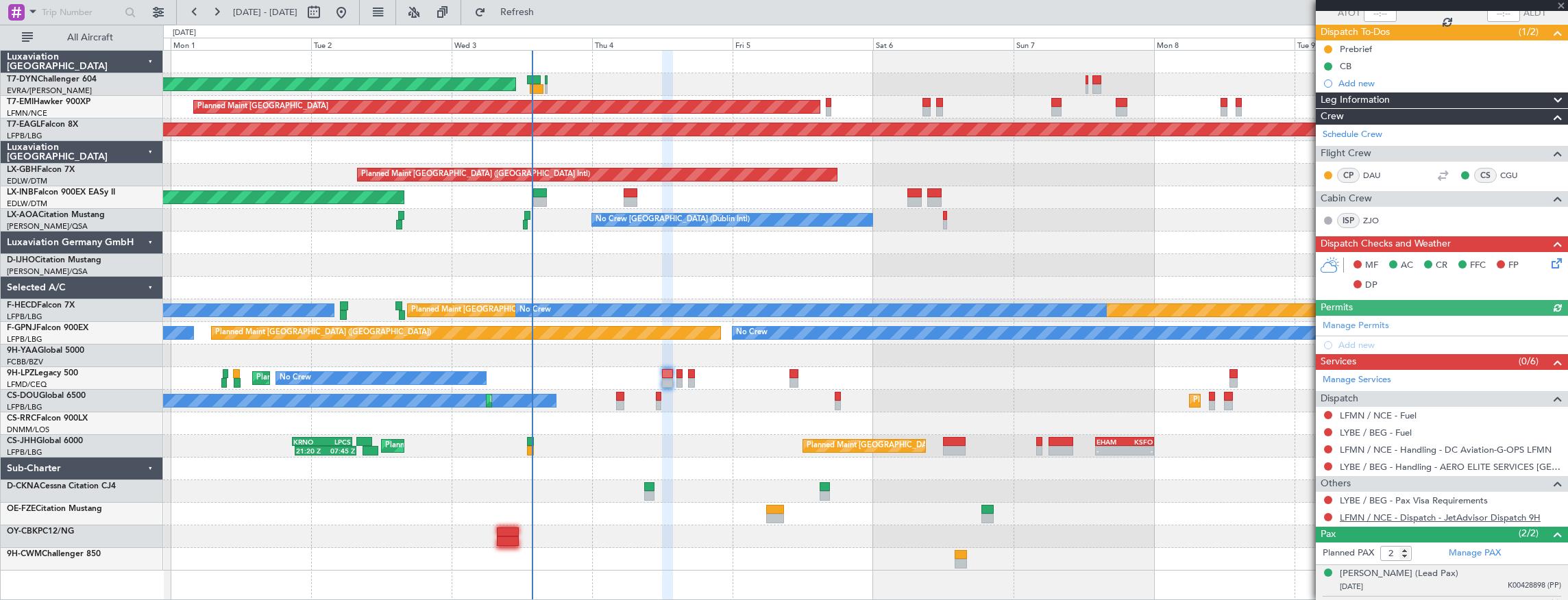
scroll to position [166, 0]
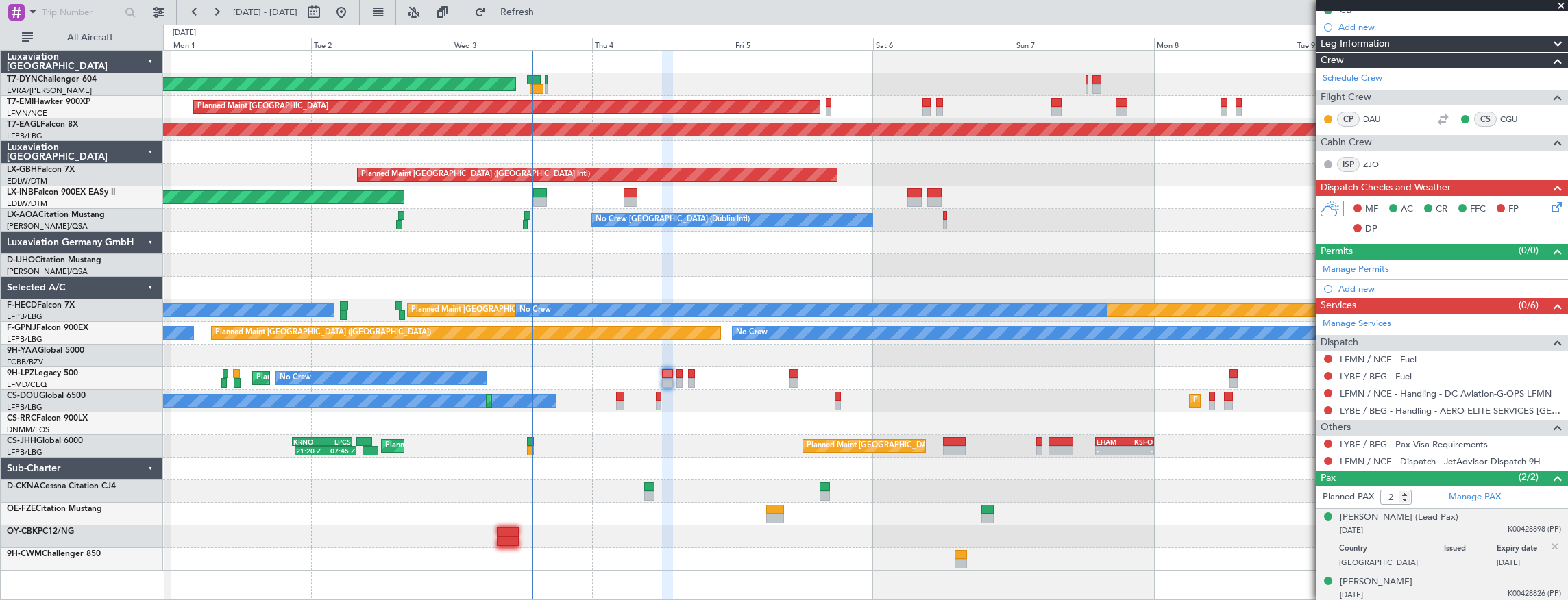
click at [1424, 575] on div "Madlena ZEPTER 24/11/1947 K00428826 (PP)" at bounding box center [1450, 588] width 221 height 27
click at [1387, 543] on div "[PERSON_NAME]" at bounding box center [1376, 549] width 72 height 14
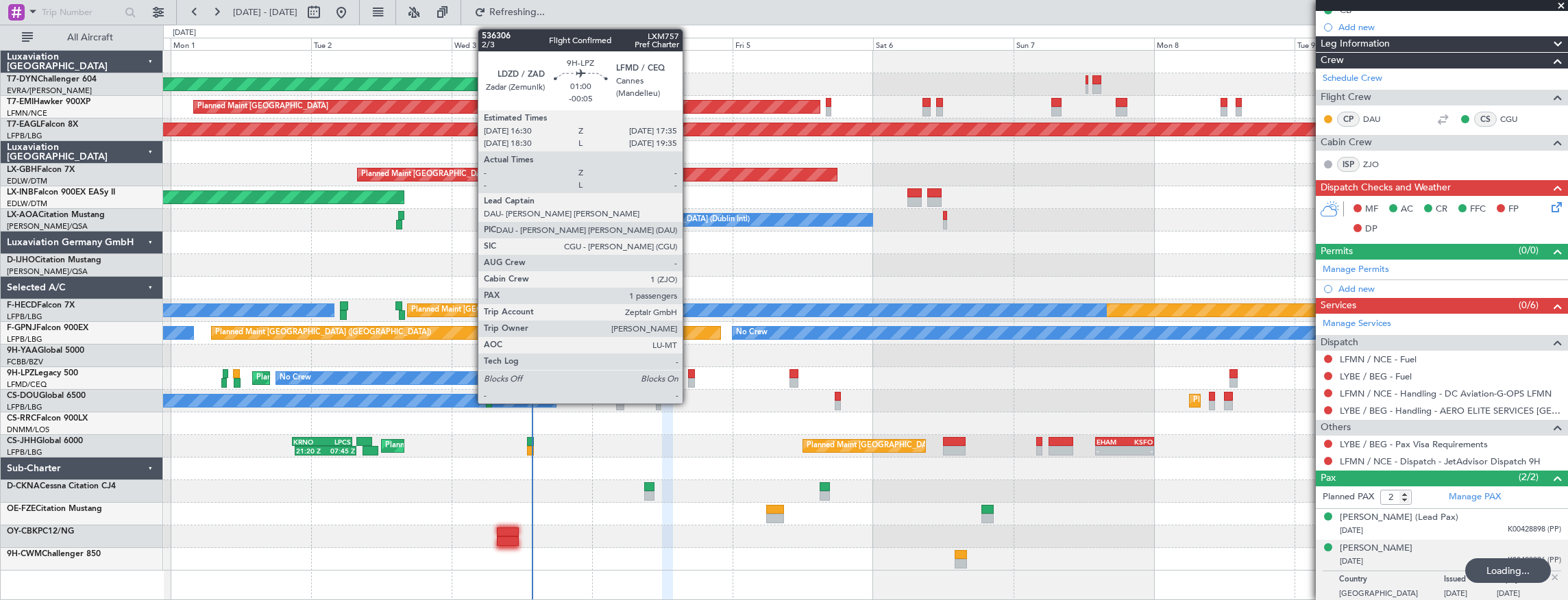
click at [690, 374] on div at bounding box center [691, 374] width 7 height 9
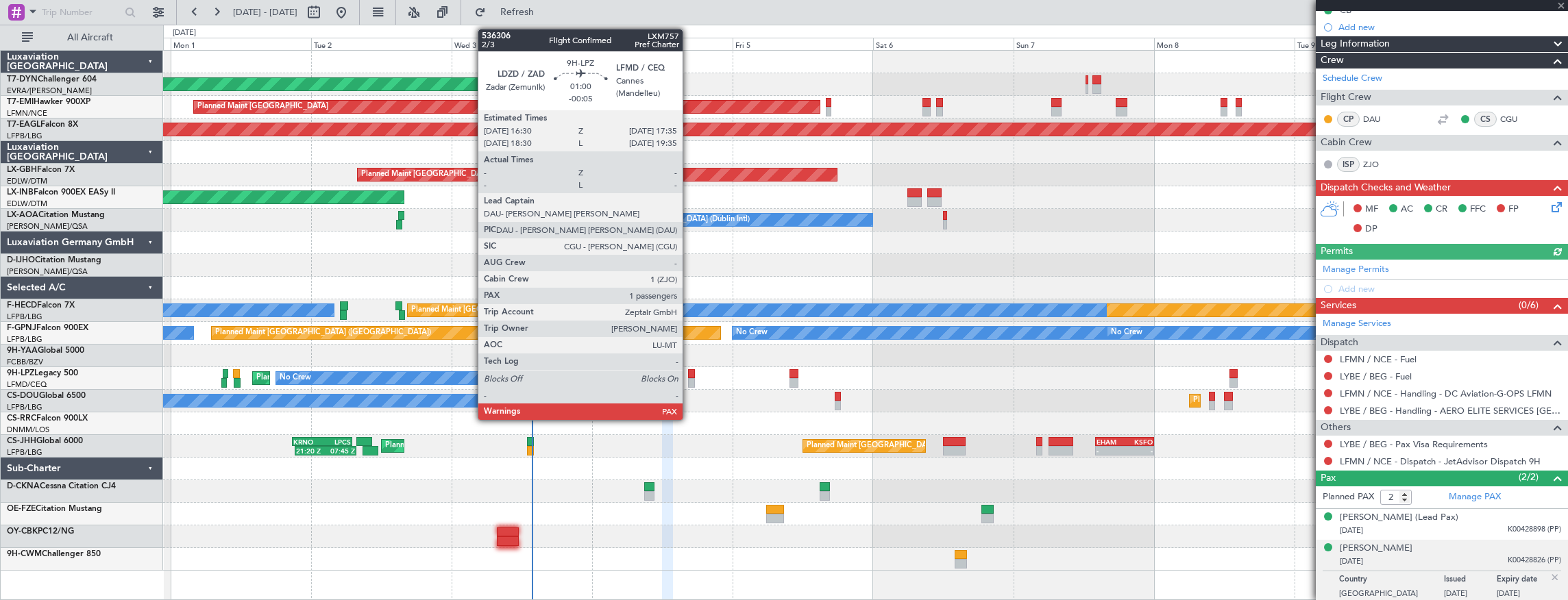
type input "-00:05"
type input "3"
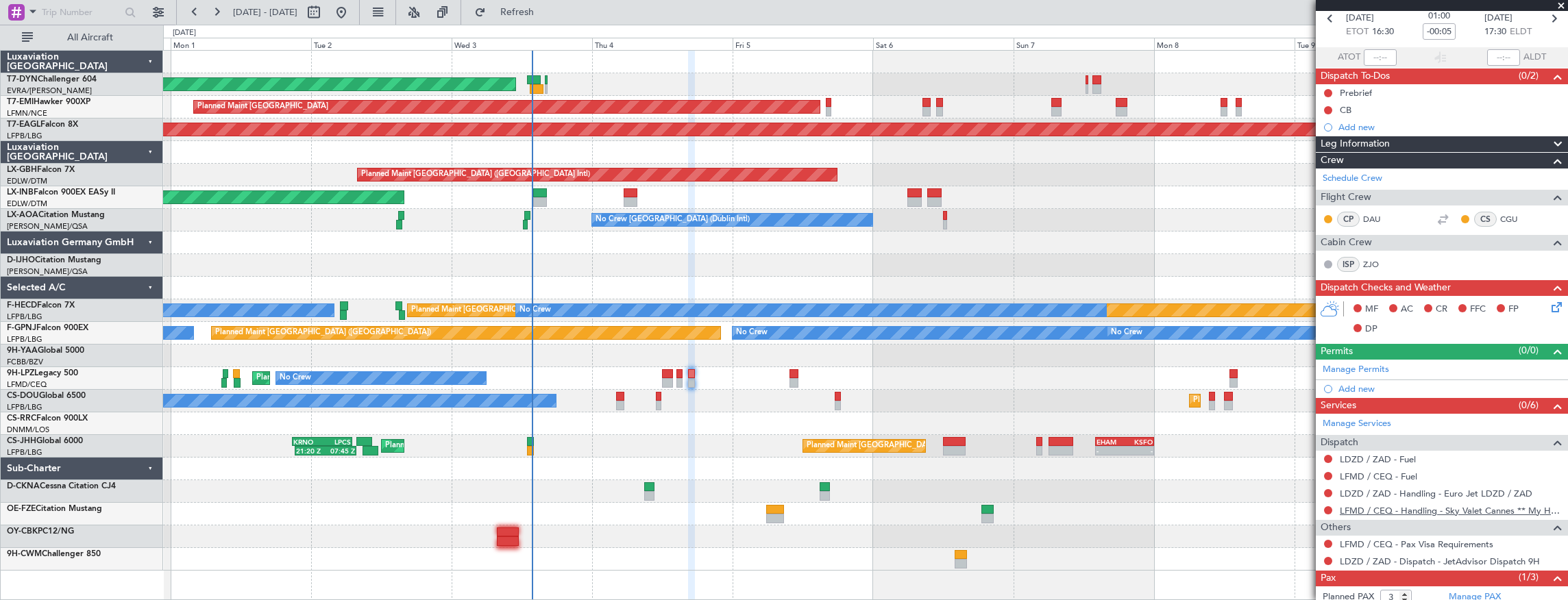
scroll to position [120, 0]
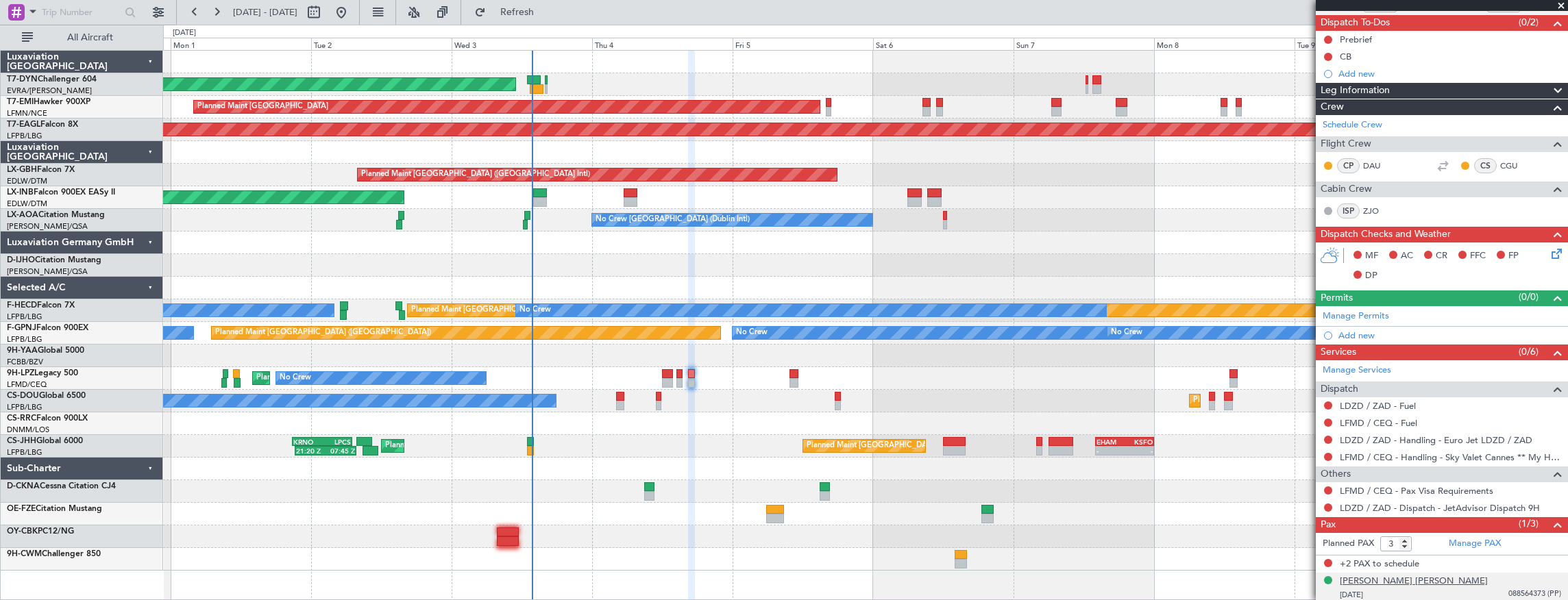
click at [1431, 580] on div "[PERSON_NAME] [PERSON_NAME]" at bounding box center [1414, 581] width 148 height 14
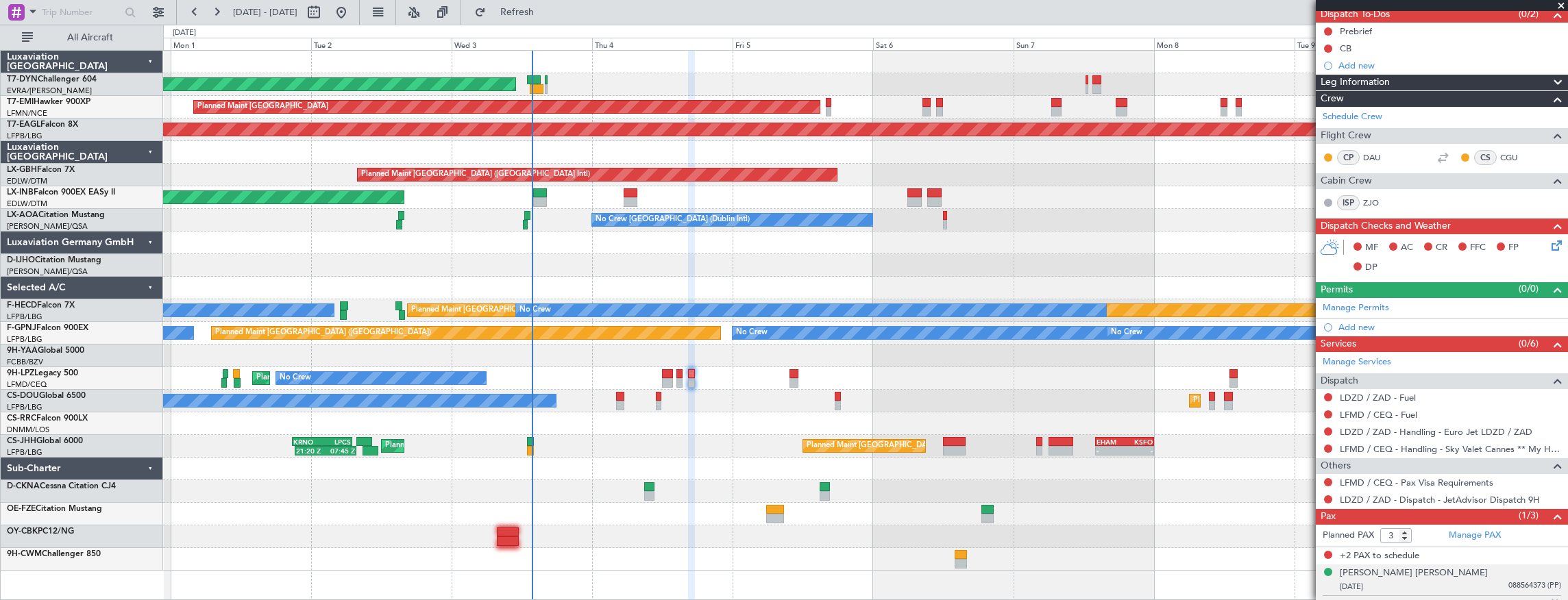
scroll to position [152, 0]
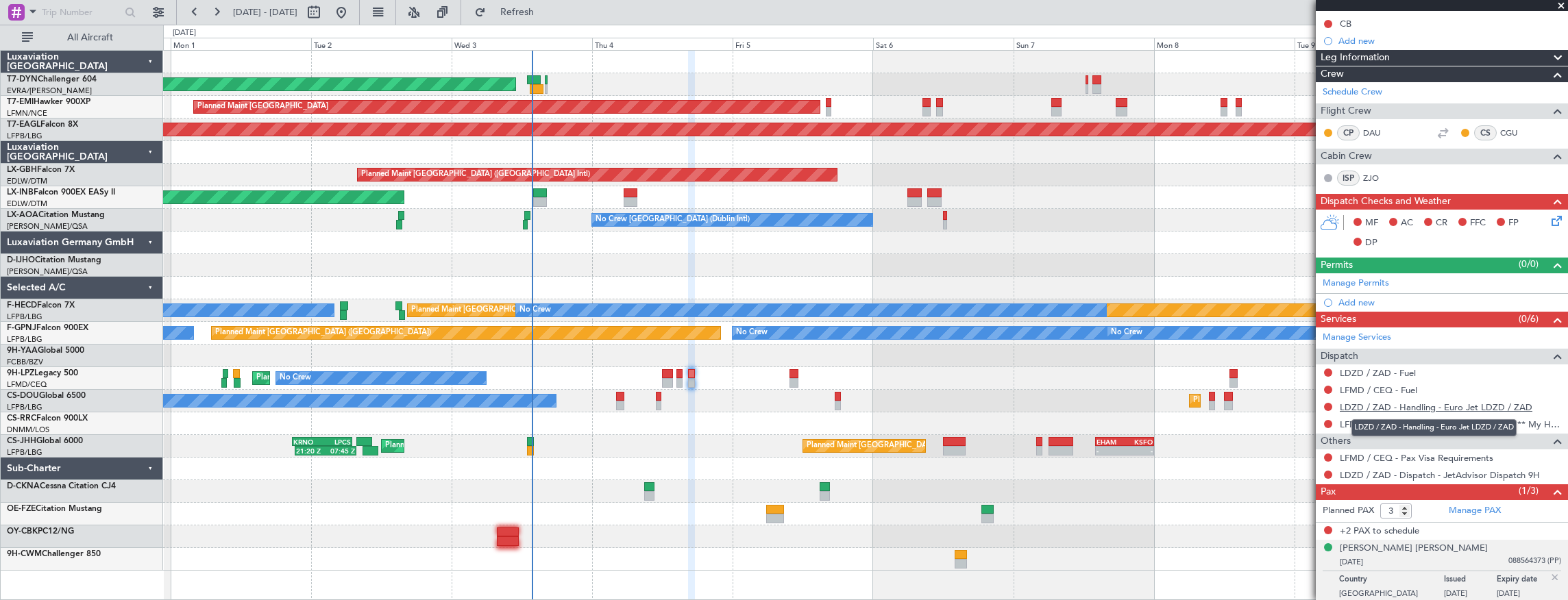
click at [1422, 404] on link "LDZD / ZAD - Handling - Euro Jet LDZD / ZAD" at bounding box center [1436, 407] width 193 height 12
click at [1365, 549] on div "[PERSON_NAME] [PERSON_NAME]" at bounding box center [1414, 549] width 148 height 14
click at [1330, 453] on button at bounding box center [1327, 457] width 8 height 8
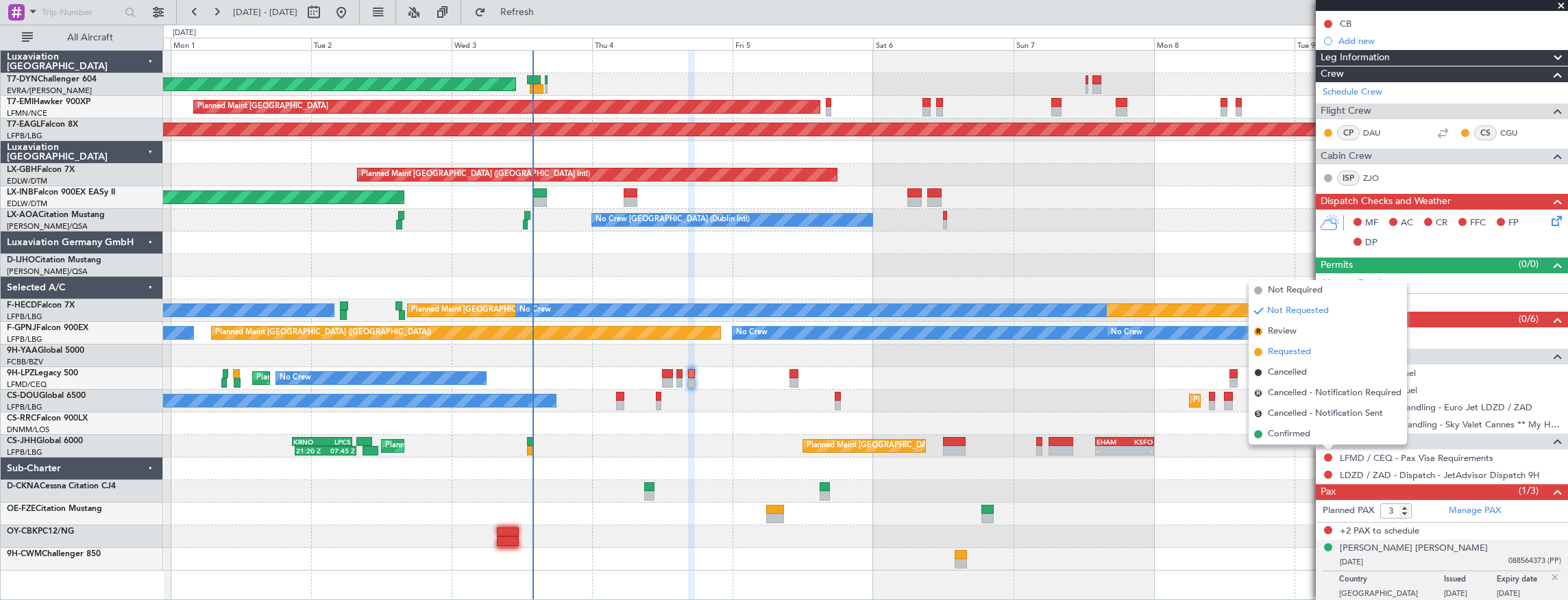
click at [1317, 352] on li "Requested" at bounding box center [1327, 352] width 158 height 21
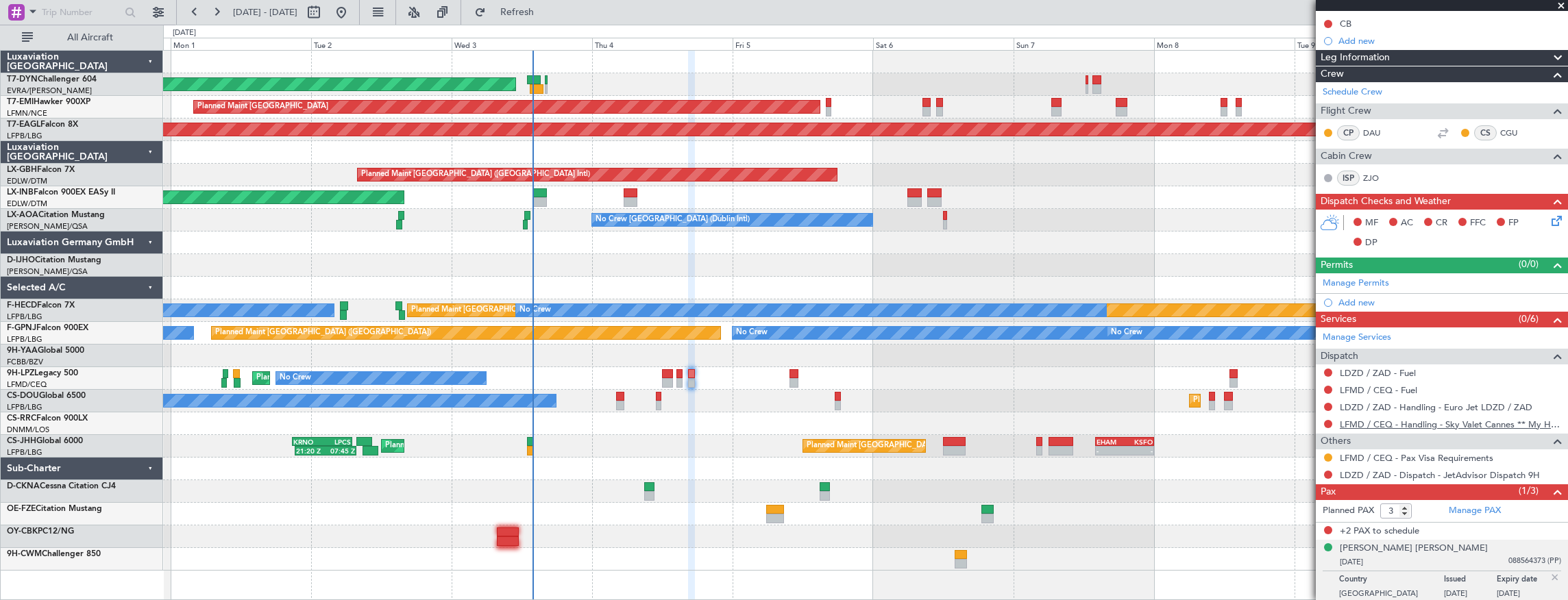
click at [1506, 422] on link "LFMD / CEQ - Handling - Sky Valet Cannes ** My Handling**LFMD / CEQ" at bounding box center [1450, 424] width 221 height 12
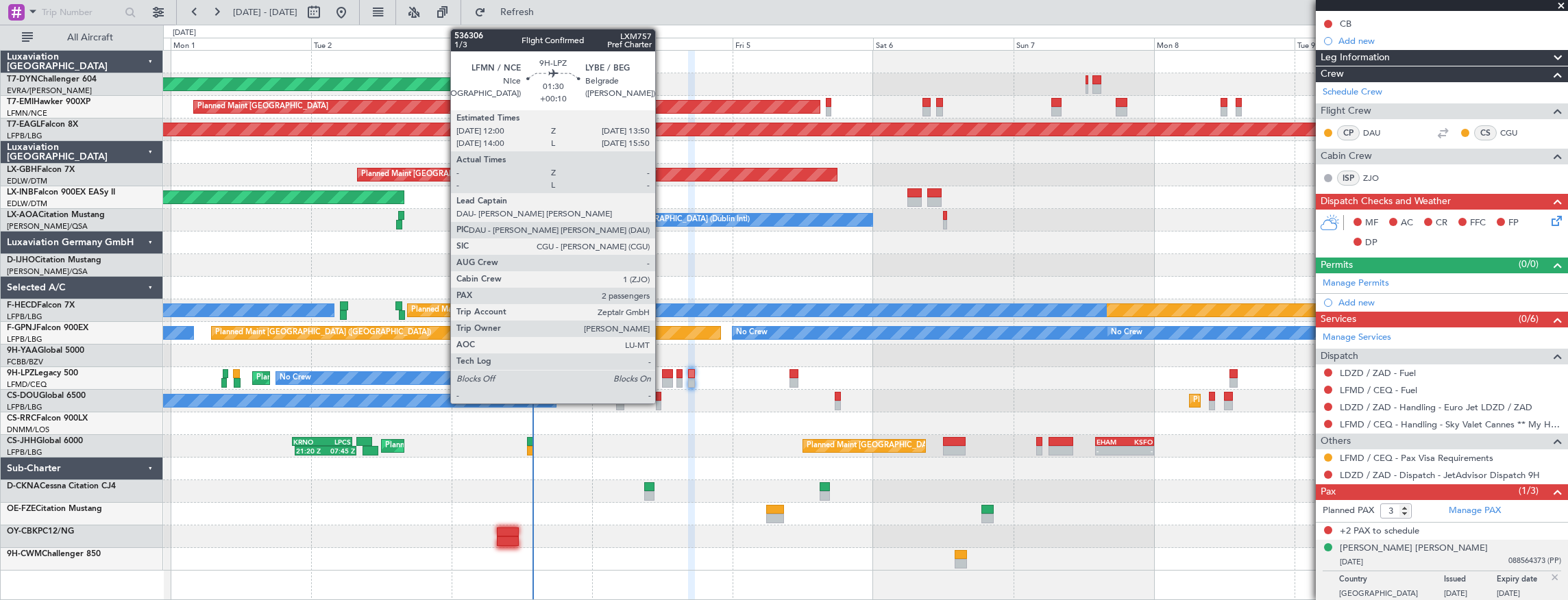
click at [662, 376] on div at bounding box center [667, 374] width 11 height 9
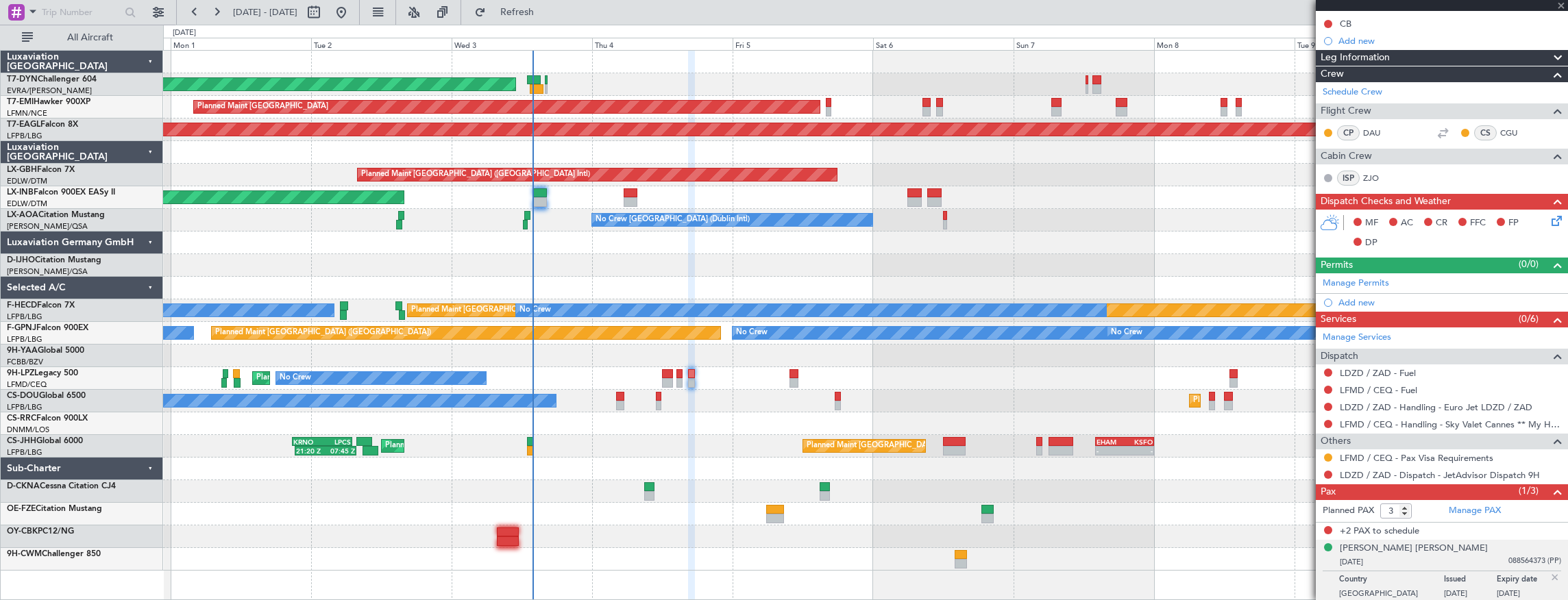
type input "+00:10"
type input "2"
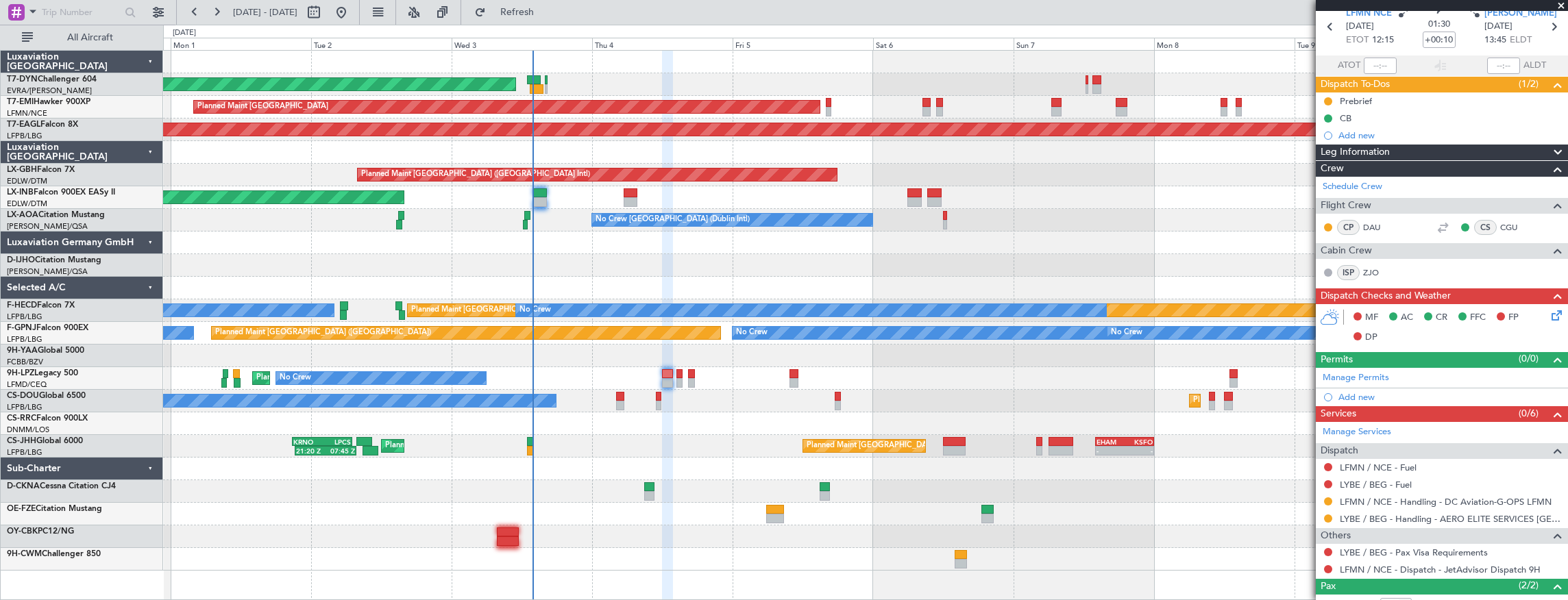
scroll to position [132, 0]
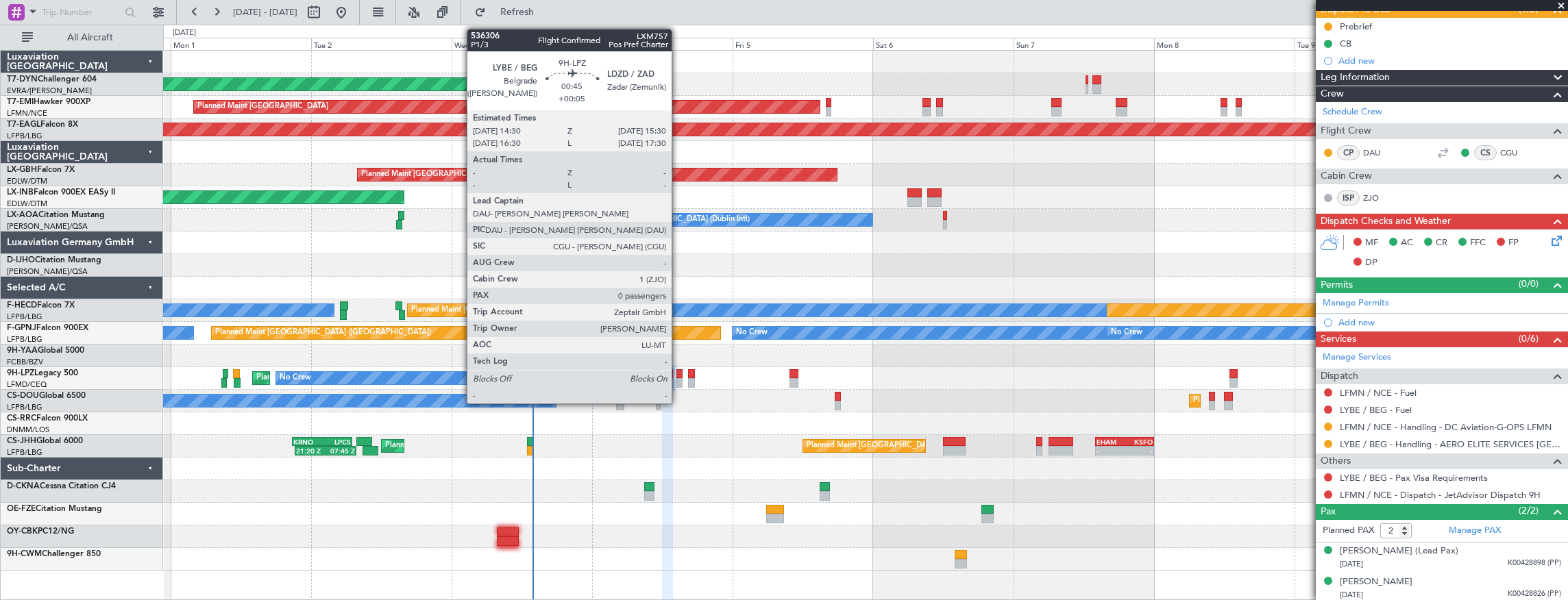
click at [679, 376] on div at bounding box center [679, 374] width 6 height 9
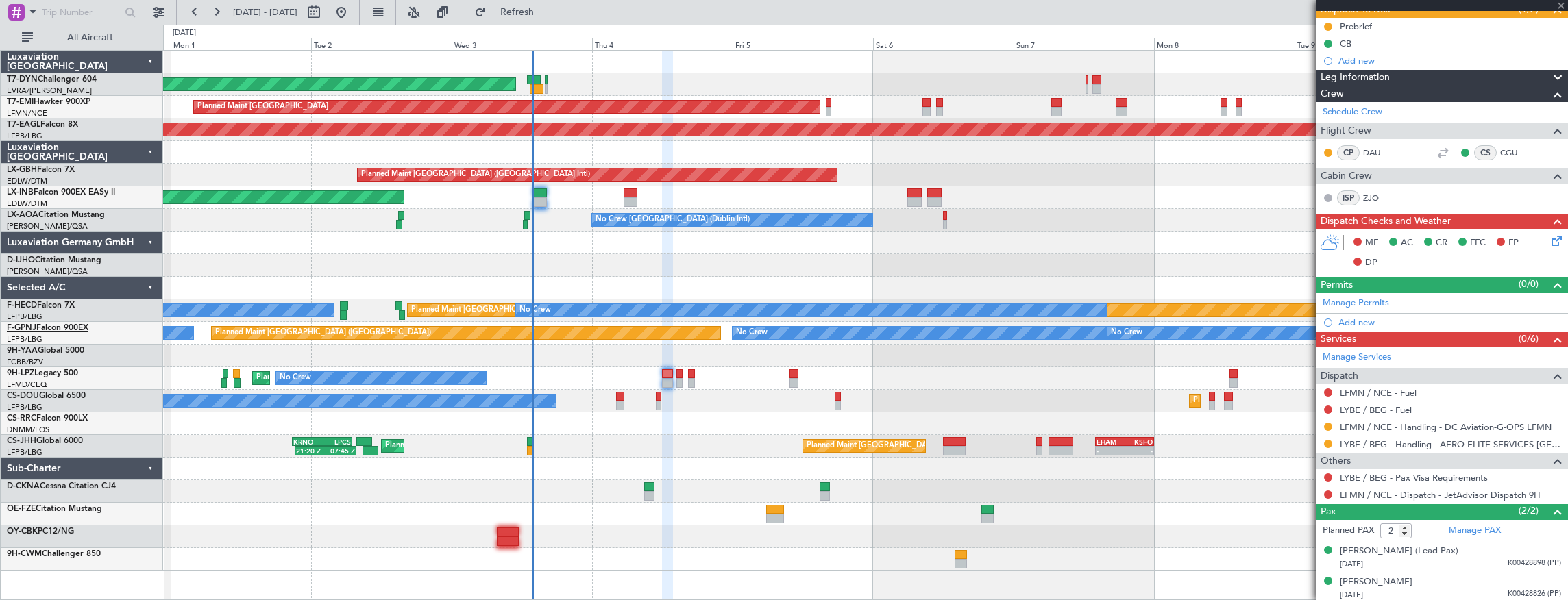
type input "+00:05"
type input "0"
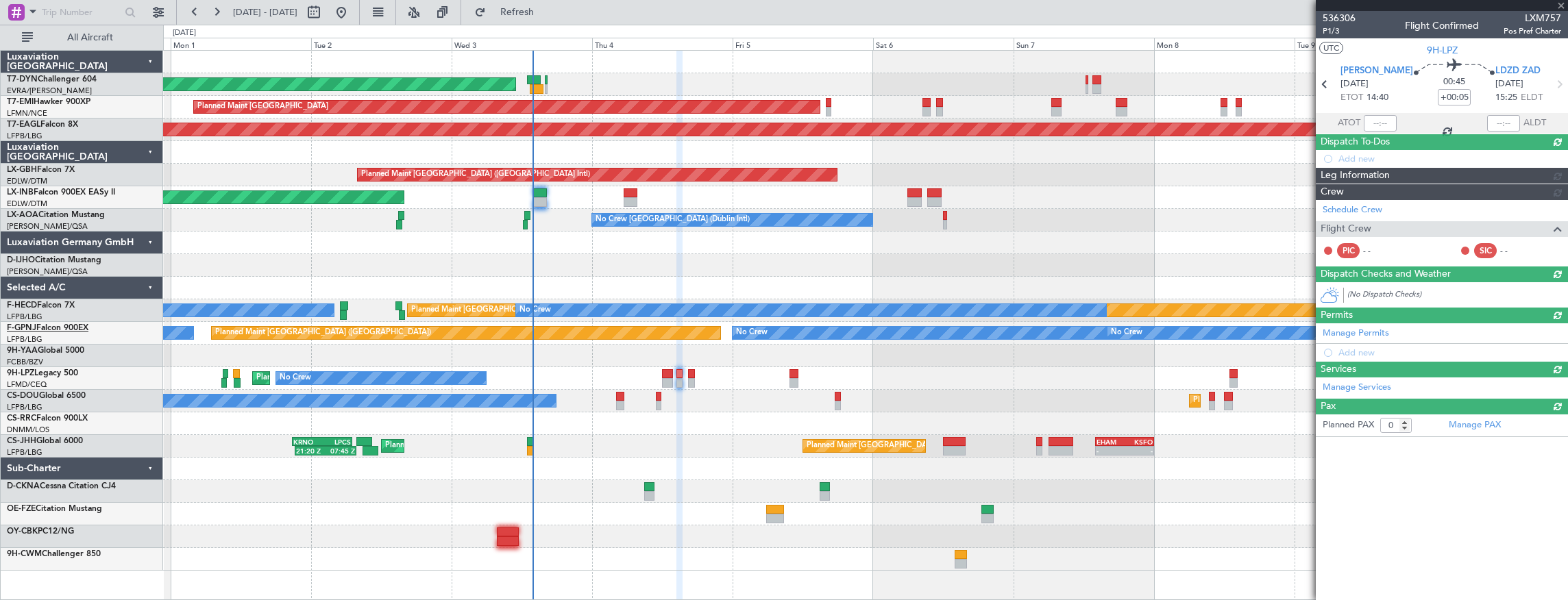
scroll to position [0, 0]
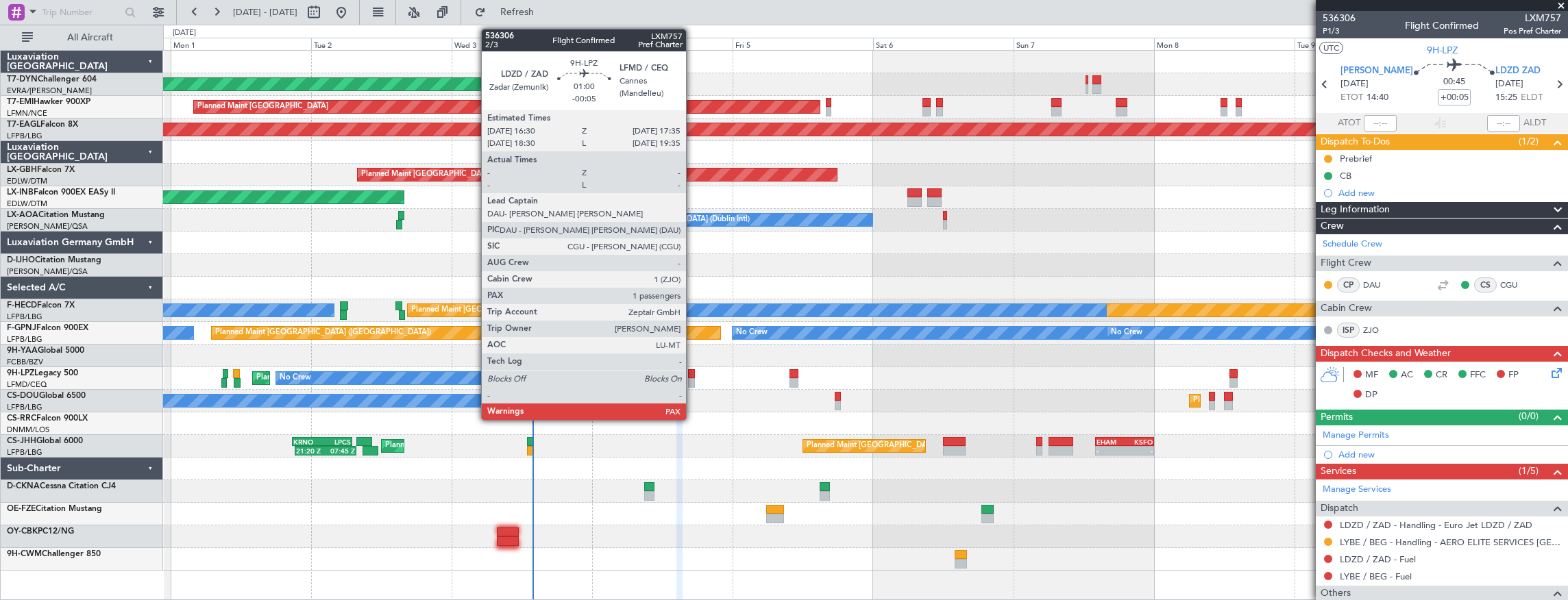
click at [693, 370] on div at bounding box center [691, 374] width 7 height 9
type input "-00:05"
type input "3"
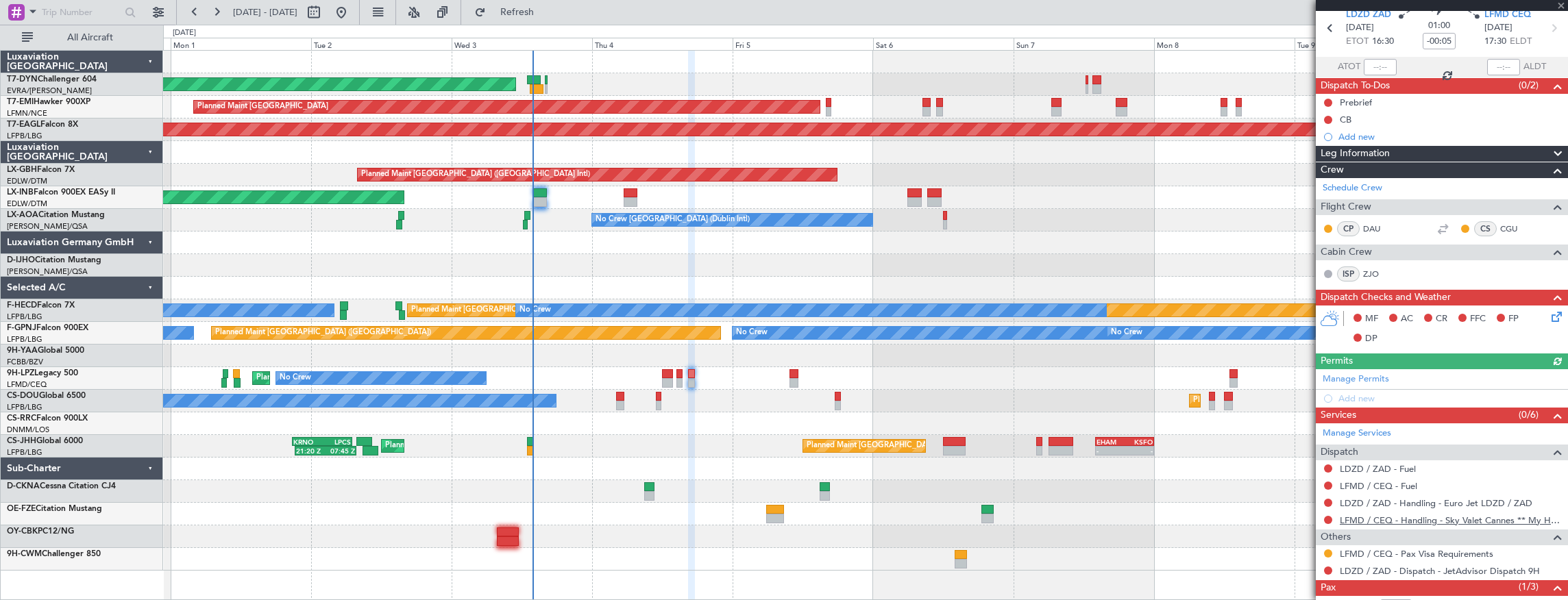
scroll to position [152, 0]
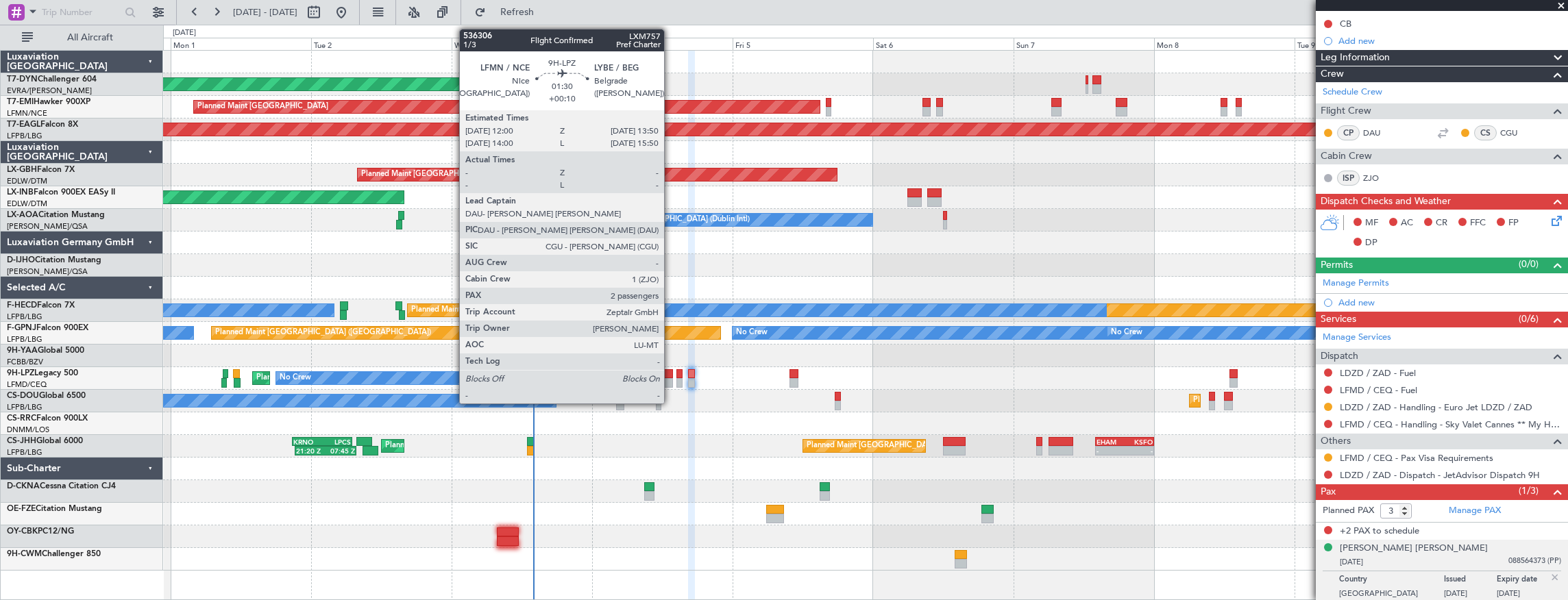
click at [671, 374] on div at bounding box center [667, 374] width 11 height 9
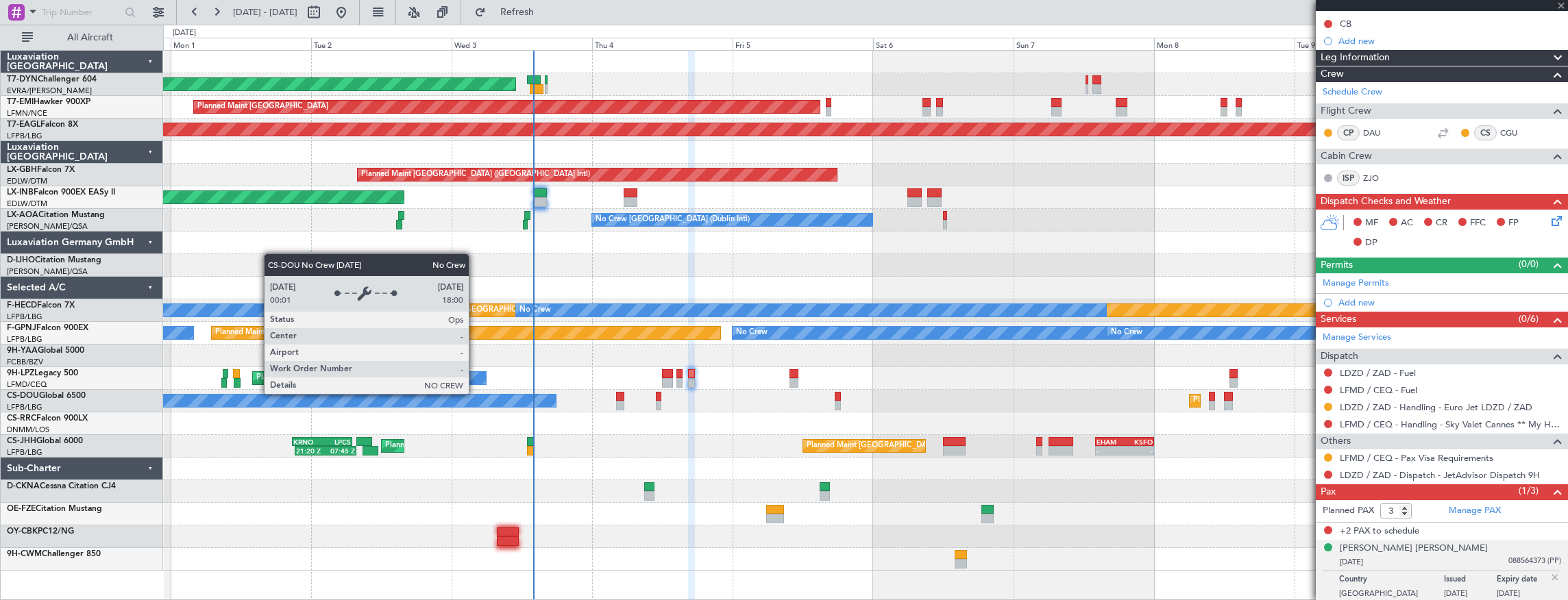
type input "+00:10"
type input "2"
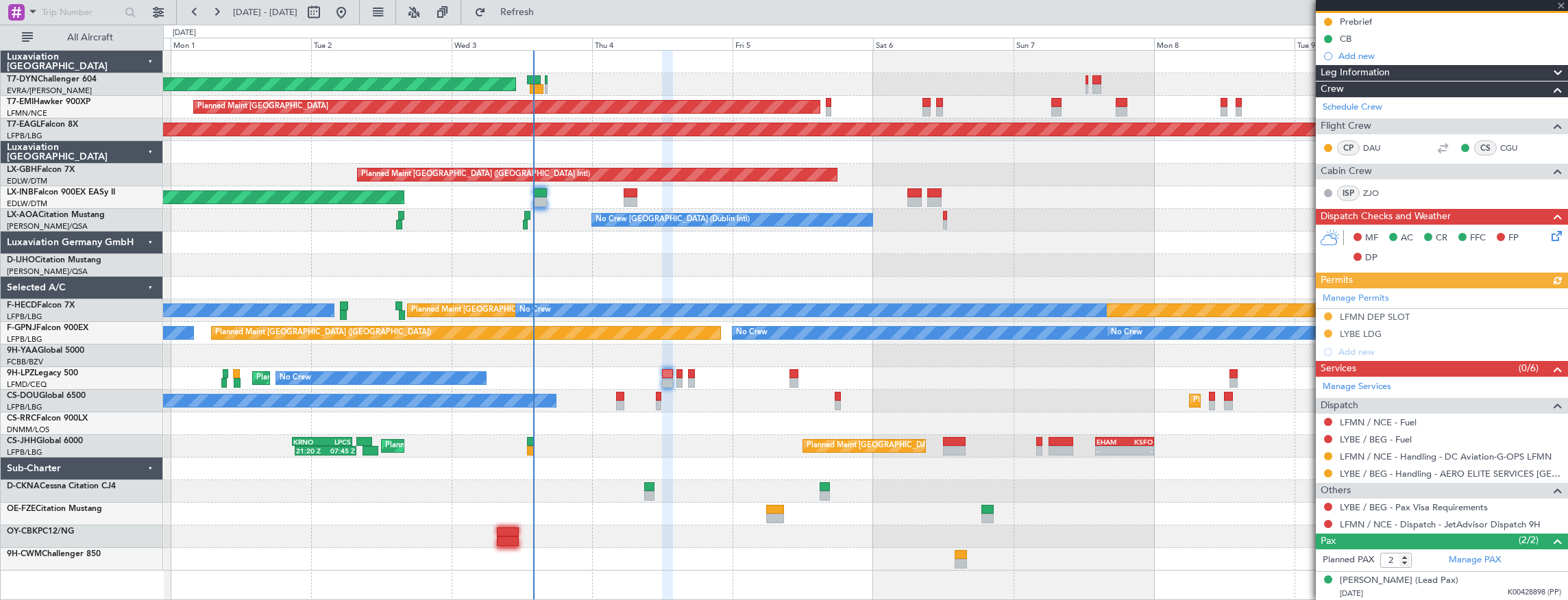
scroll to position [167, 0]
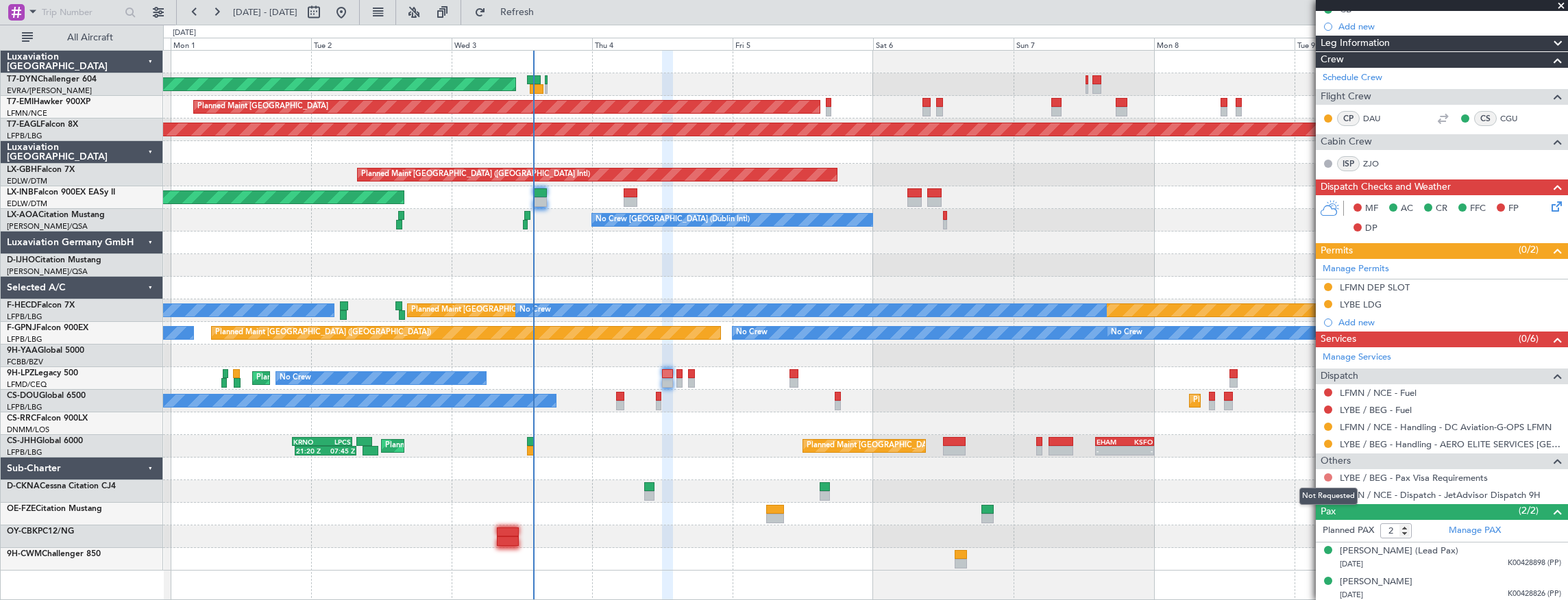
click at [1326, 474] on button at bounding box center [1327, 477] width 8 height 8
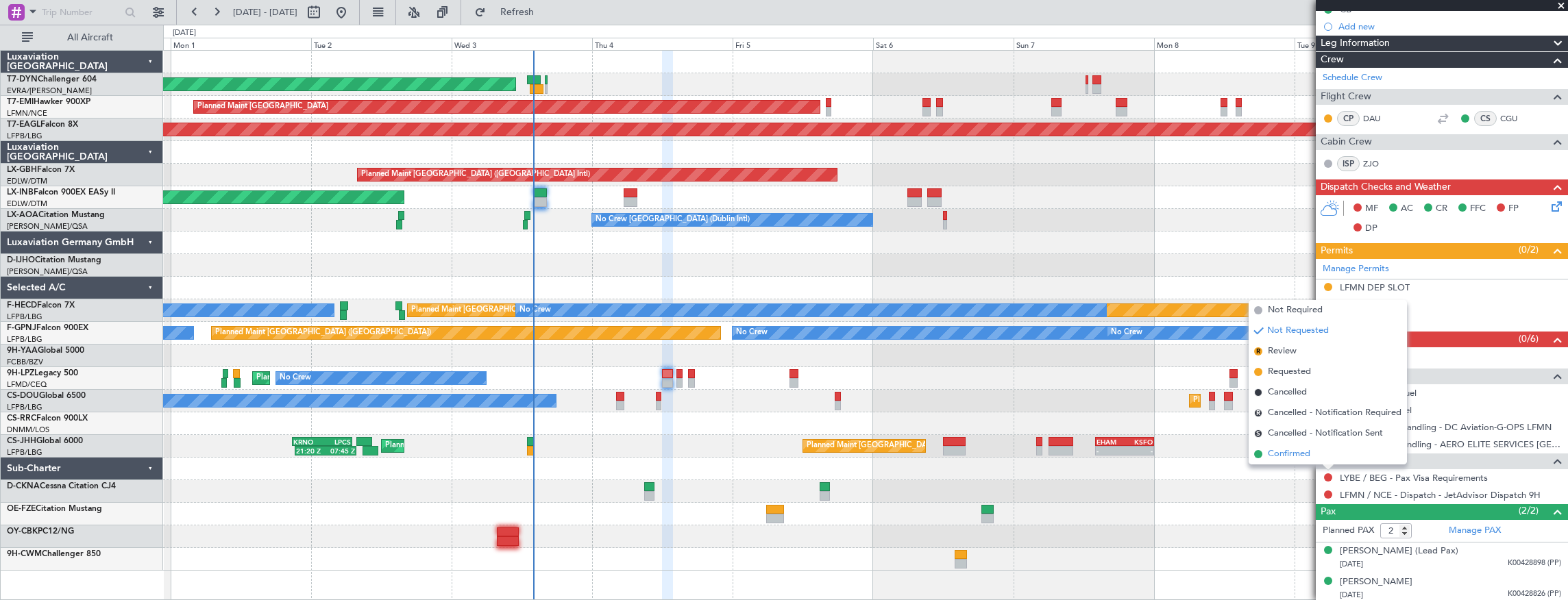
click at [1305, 461] on li "Confirmed" at bounding box center [1327, 454] width 158 height 21
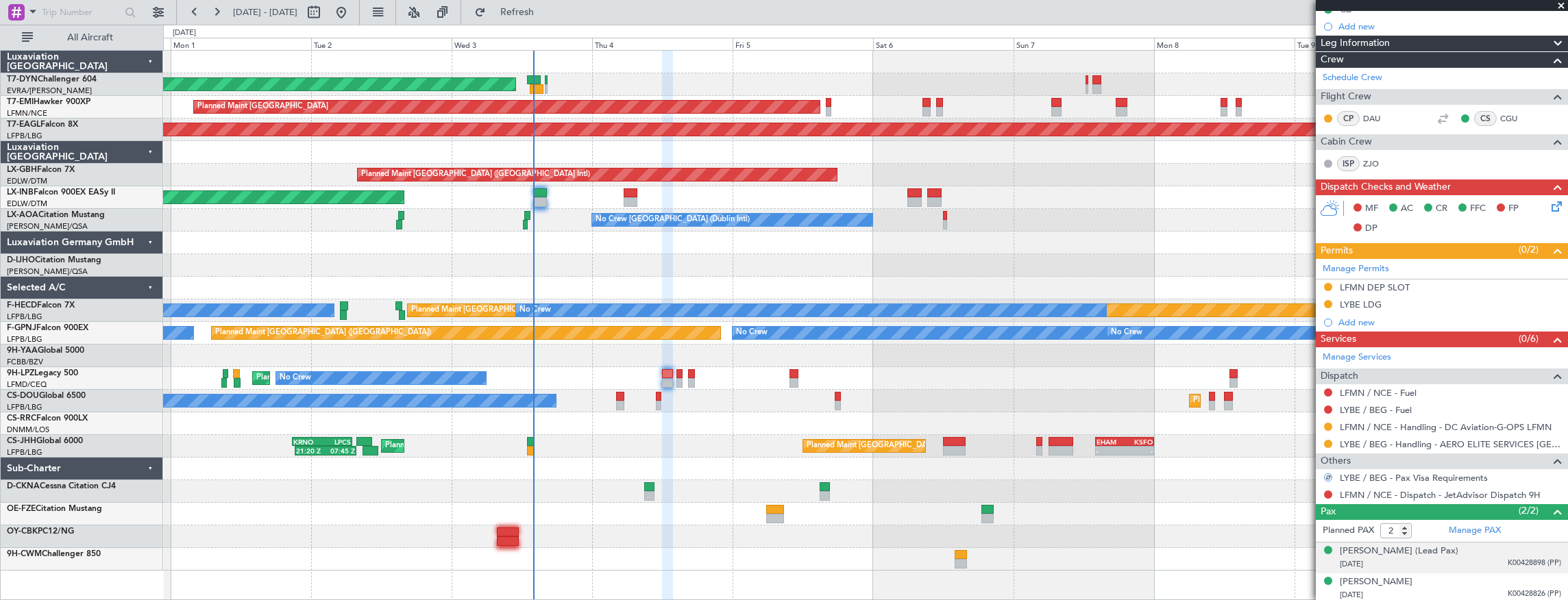
click at [1456, 561] on div "[DATE] K00428898 (PP)" at bounding box center [1450, 565] width 221 height 14
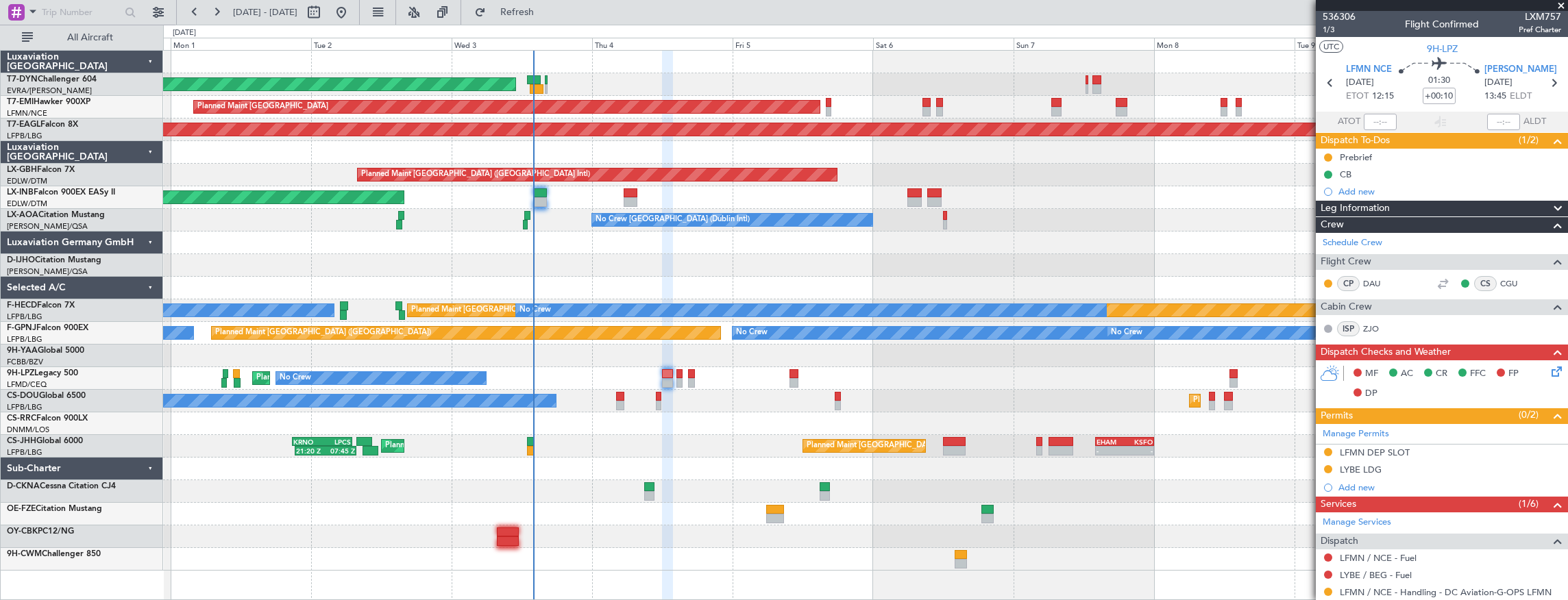
scroll to position [0, 0]
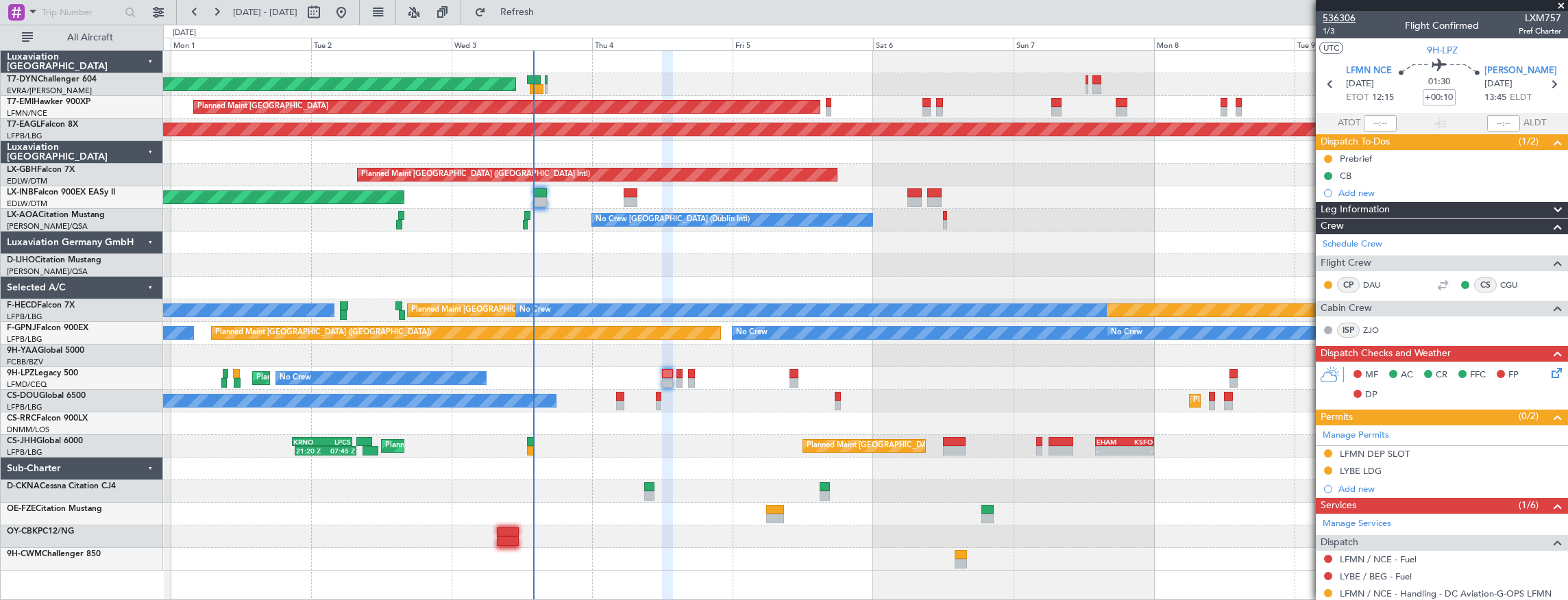
click at [1349, 19] on span "536306" at bounding box center [1339, 18] width 33 height 15
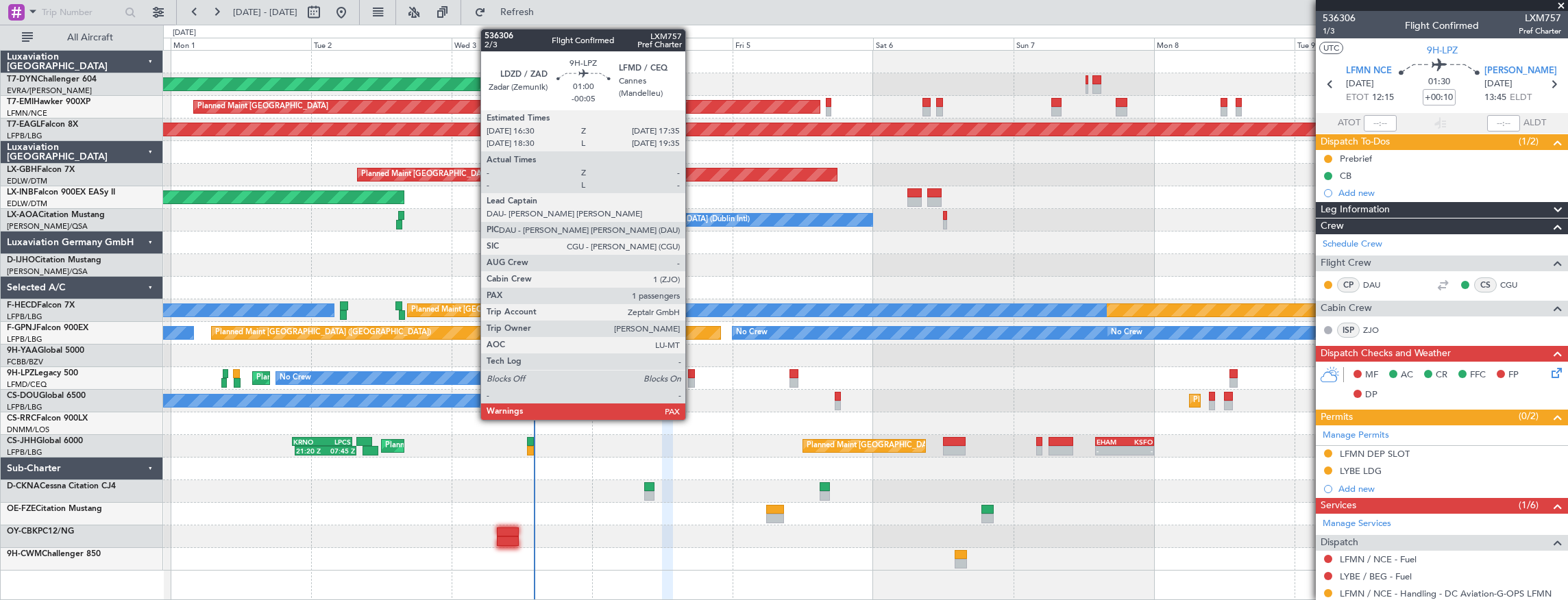
click at [692, 374] on div at bounding box center [691, 374] width 7 height 9
type input "-00:05"
type input "3"
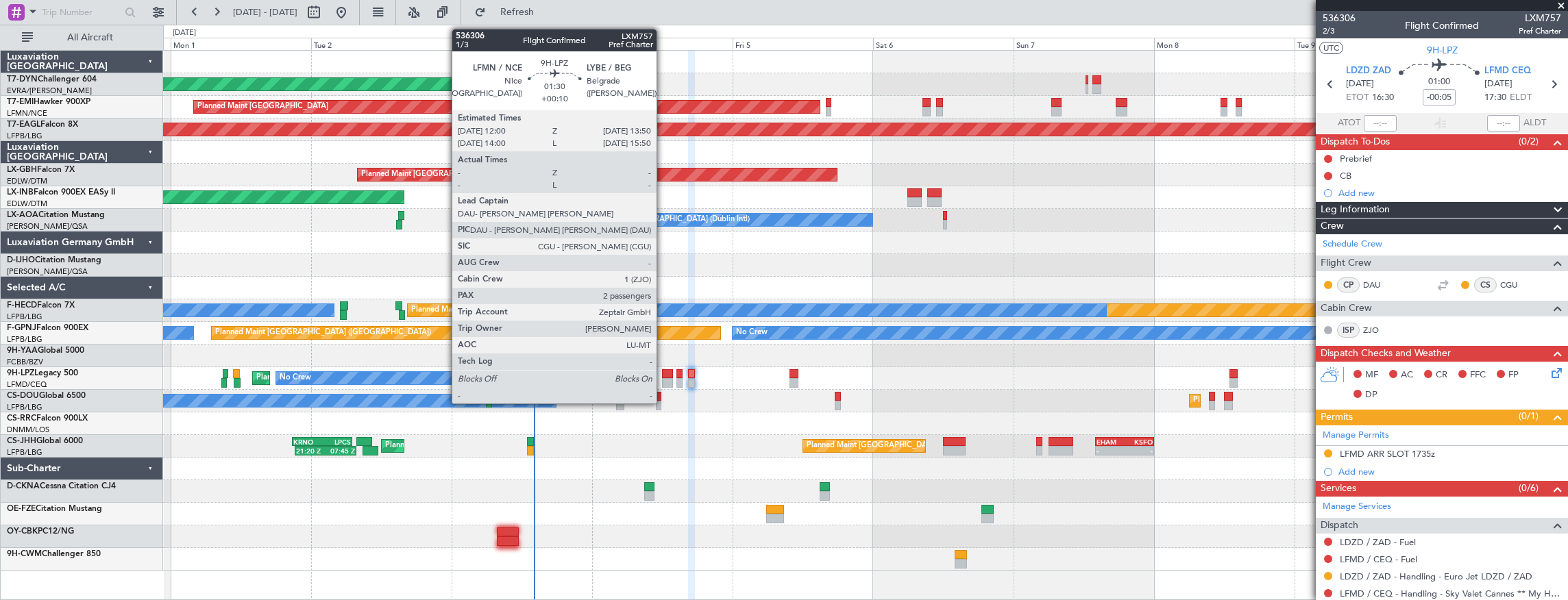
click at [663, 369] on div at bounding box center [667, 374] width 11 height 9
type input "+00:10"
type input "2"
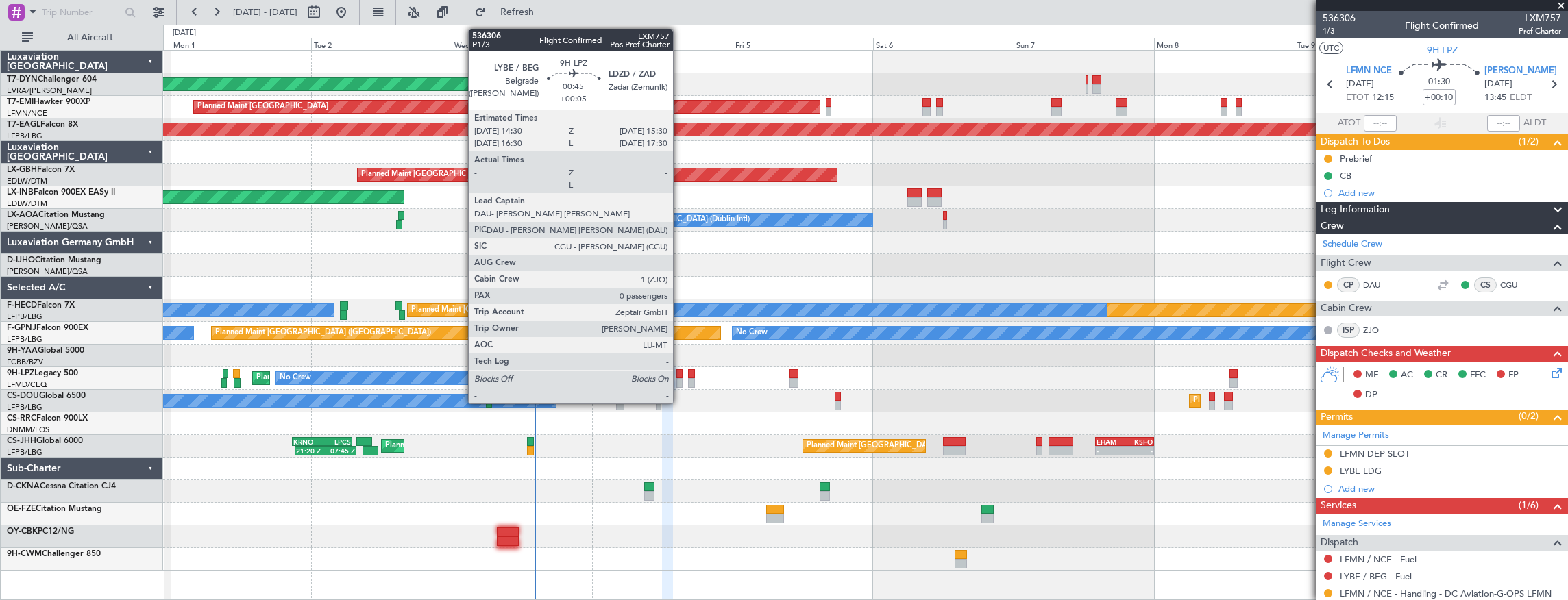
click at [679, 375] on div at bounding box center [679, 374] width 6 height 9
type input "+00:05"
type input "0"
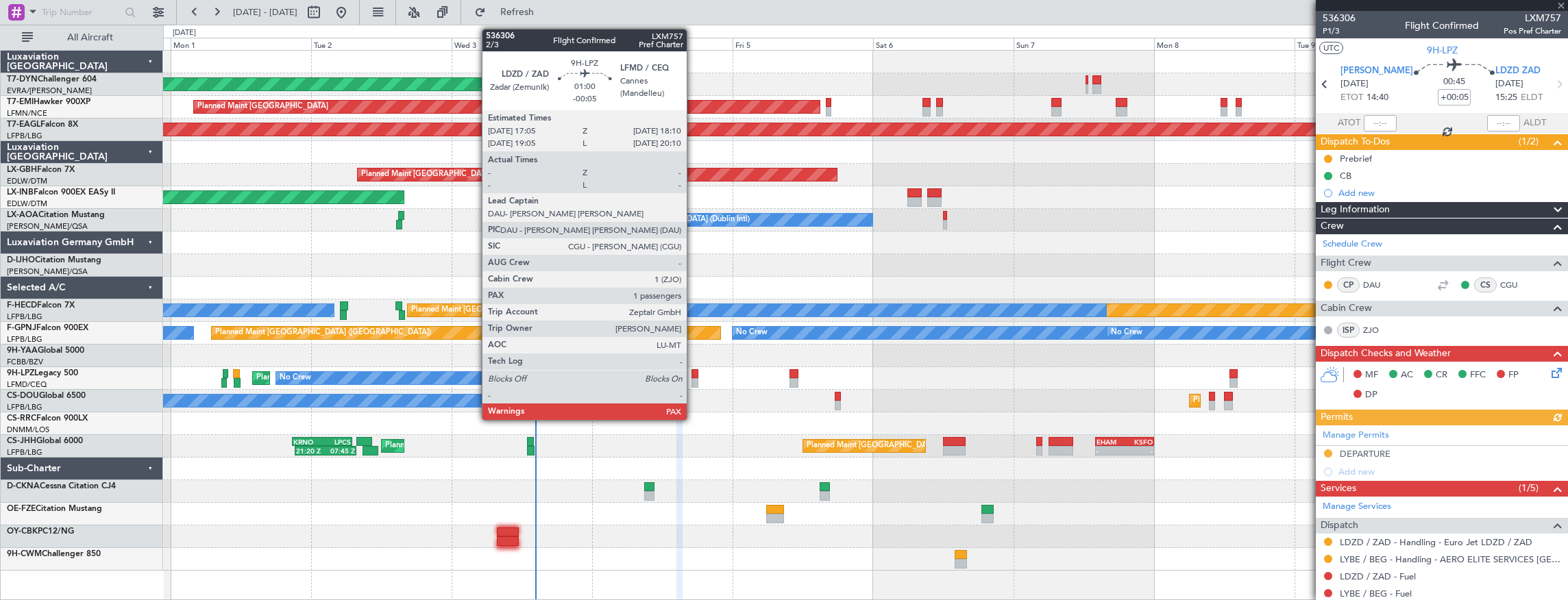
click at [693, 374] on div at bounding box center [694, 374] width 7 height 9
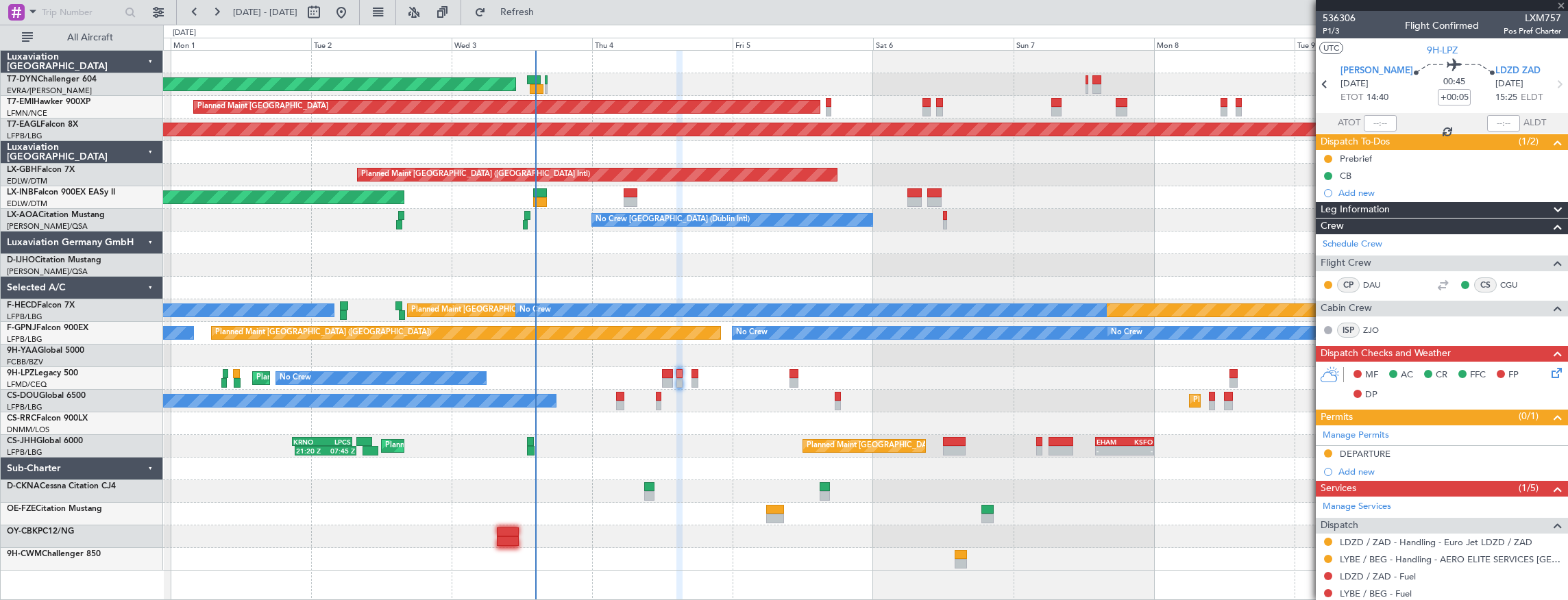
type input "-00:05"
type input "3"
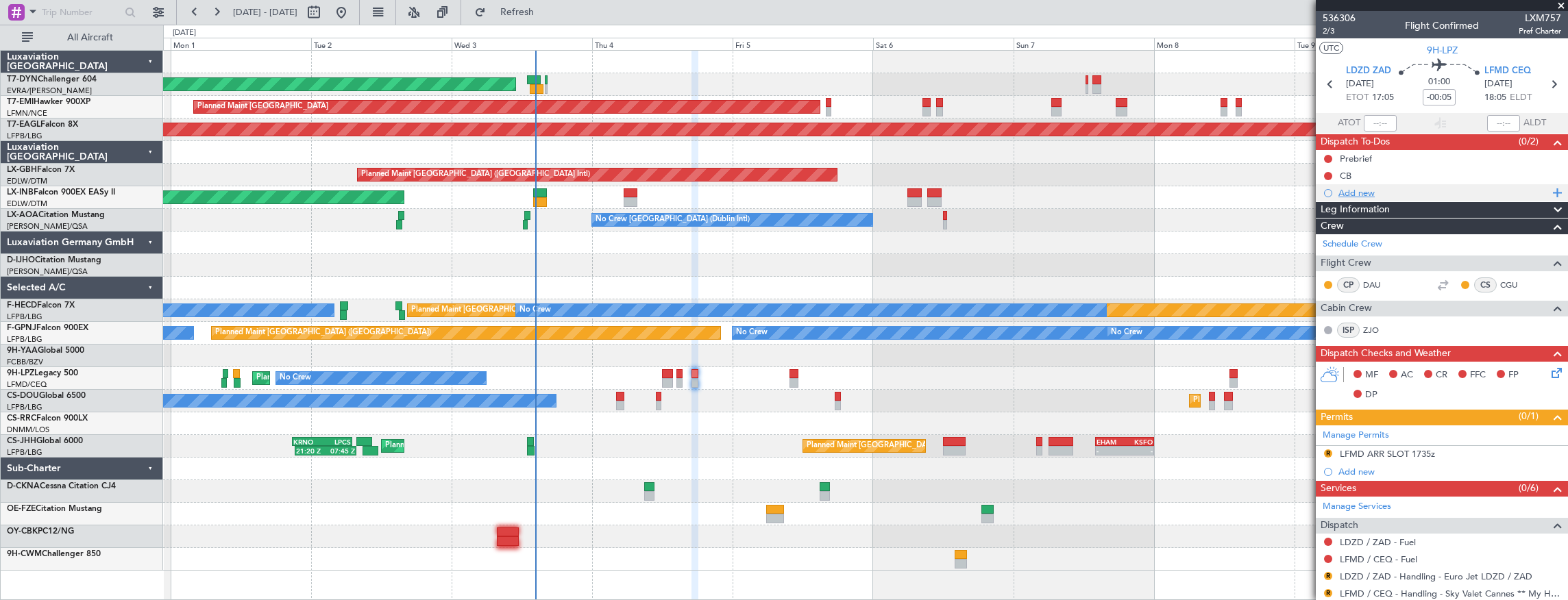
click at [1356, 197] on div "Add new" at bounding box center [1443, 193] width 211 height 12
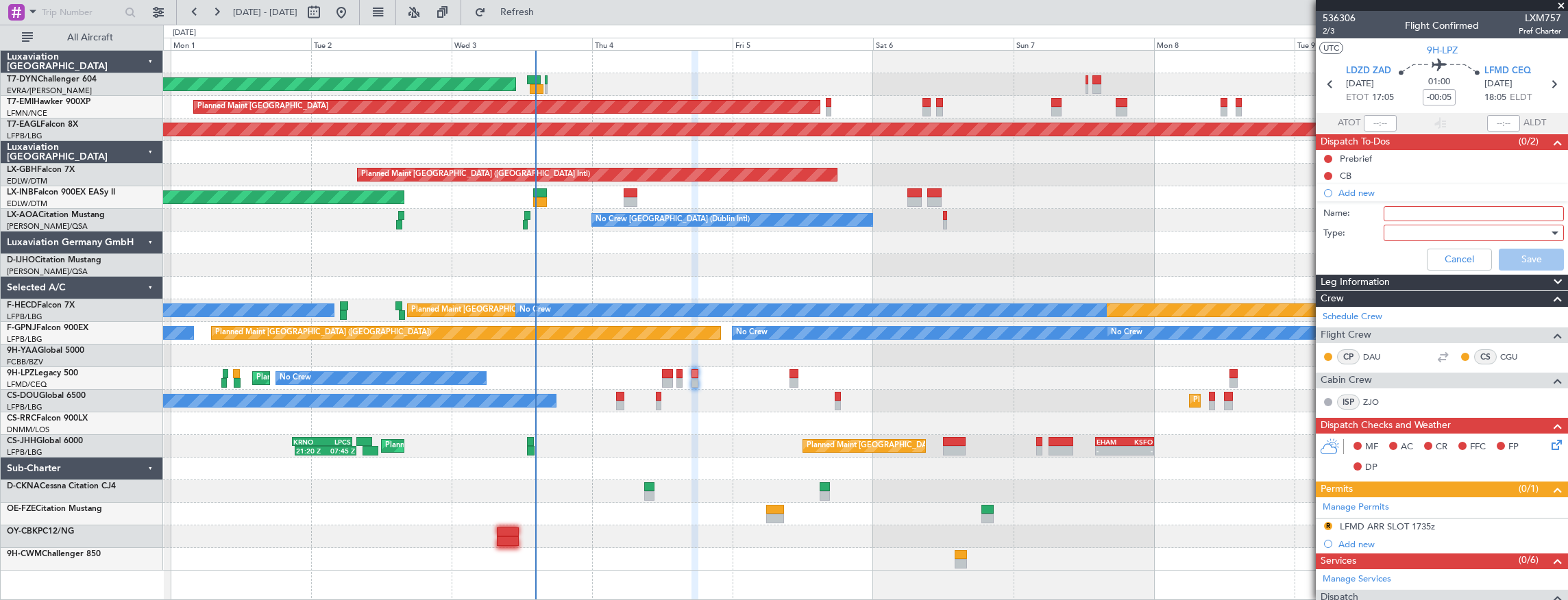
click at [1429, 214] on input "Name:" at bounding box center [1474, 214] width 180 height 15
type input "Dog on Board"
click at [1353, 213] on label "Name:" at bounding box center [1353, 214] width 60 height 14
click at [1384, 213] on input "Dog on Board" at bounding box center [1474, 214] width 180 height 15
click at [1415, 236] on div at bounding box center [1469, 233] width 160 height 21
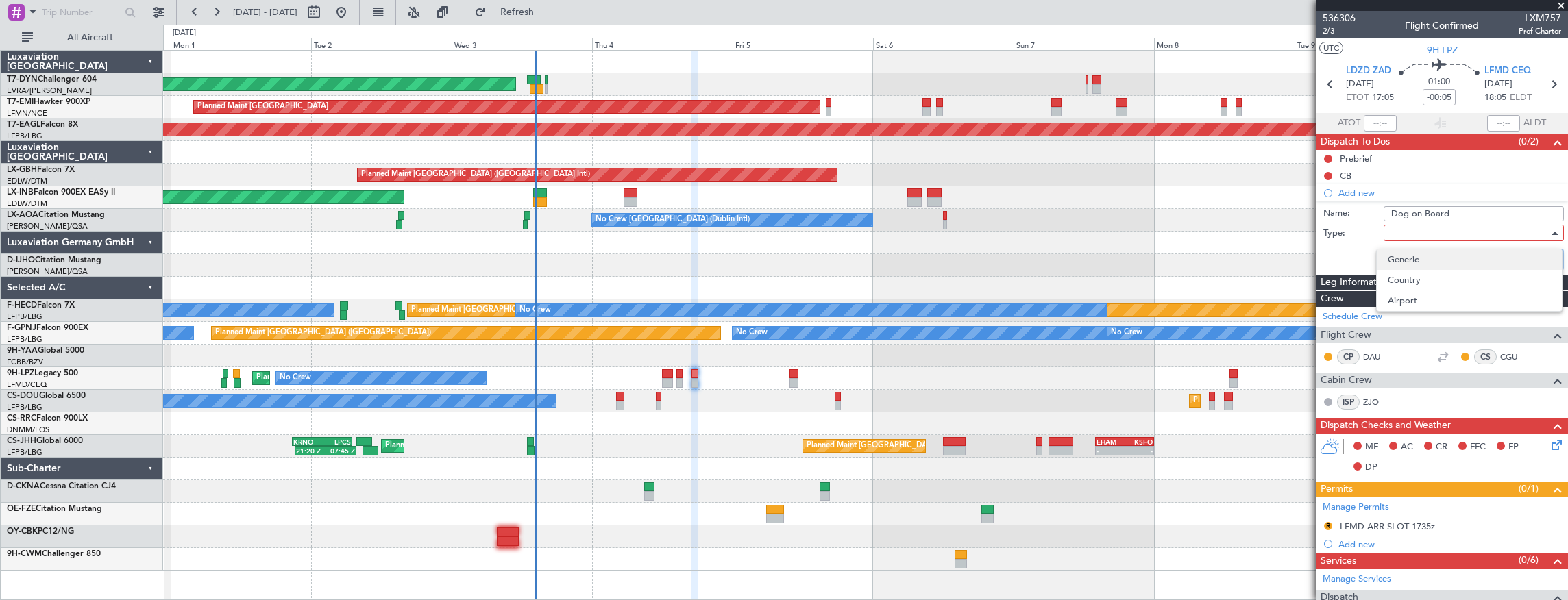
click at [1431, 256] on span "Generic" at bounding box center [1469, 259] width 163 height 21
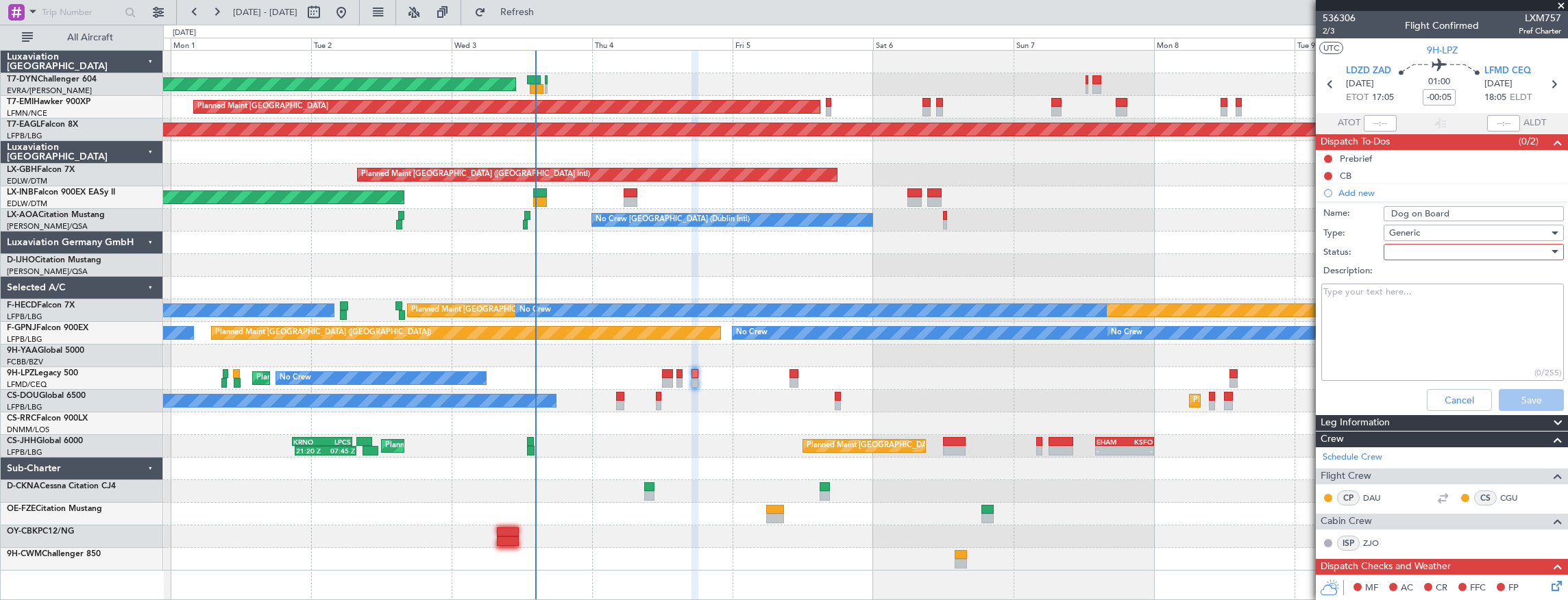
click at [1458, 259] on div at bounding box center [1469, 252] width 160 height 21
click at [1457, 277] on span "Not Started" at bounding box center [1469, 278] width 163 height 21
click at [1530, 402] on button "Save" at bounding box center [1531, 400] width 65 height 22
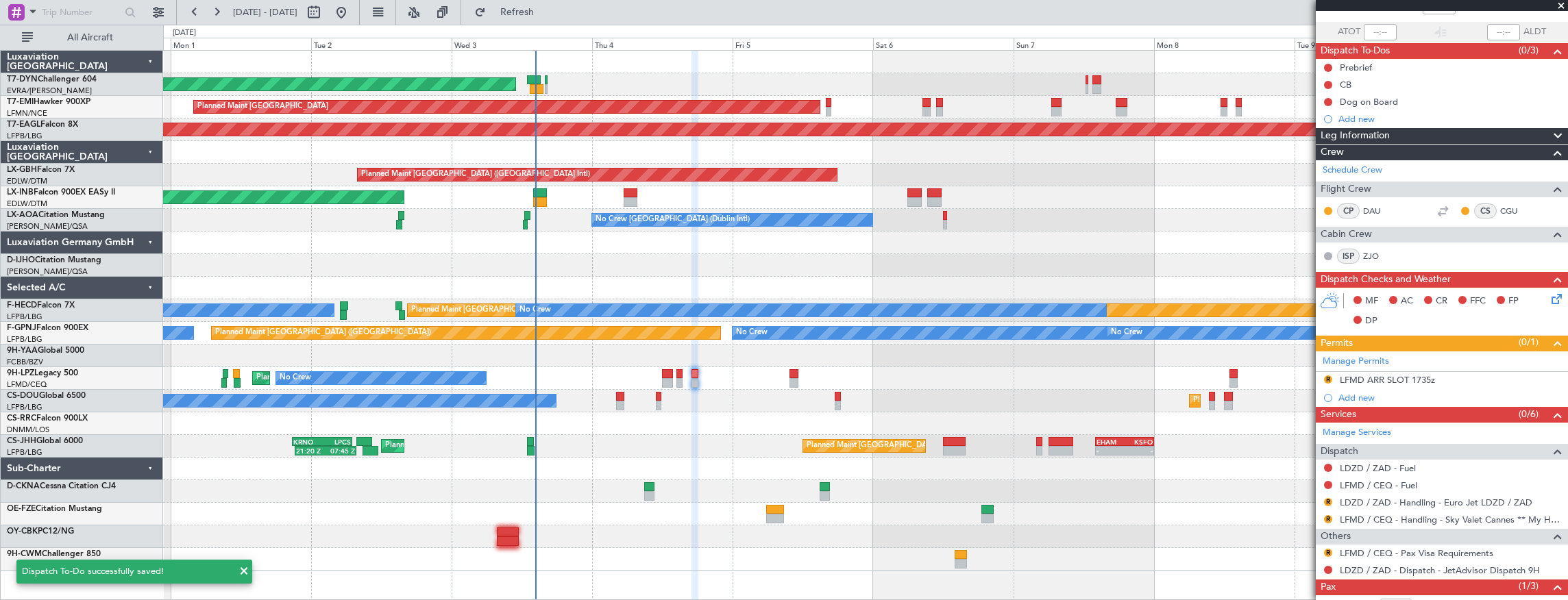
scroll to position [153, 0]
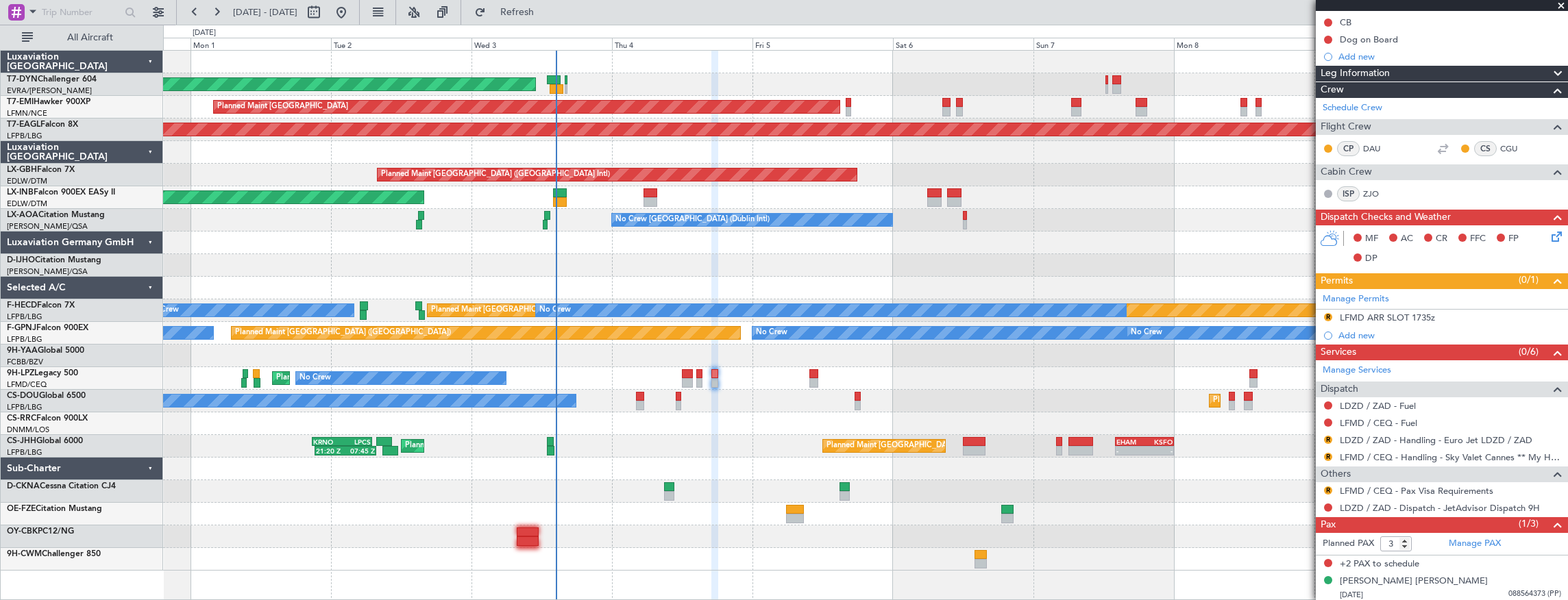
click at [568, 237] on div at bounding box center [865, 242] width 1404 height 22
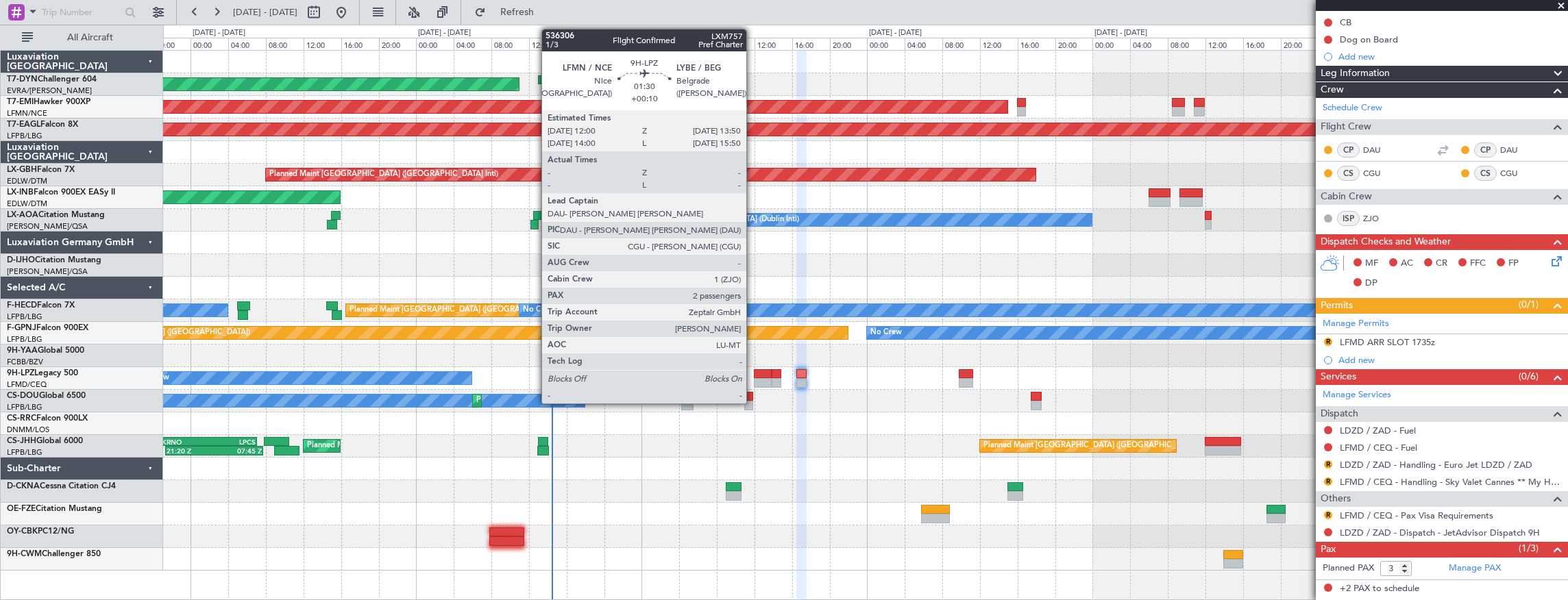
click at [754, 378] on div at bounding box center [762, 383] width 18 height 9
type input "+00:10"
type input "2"
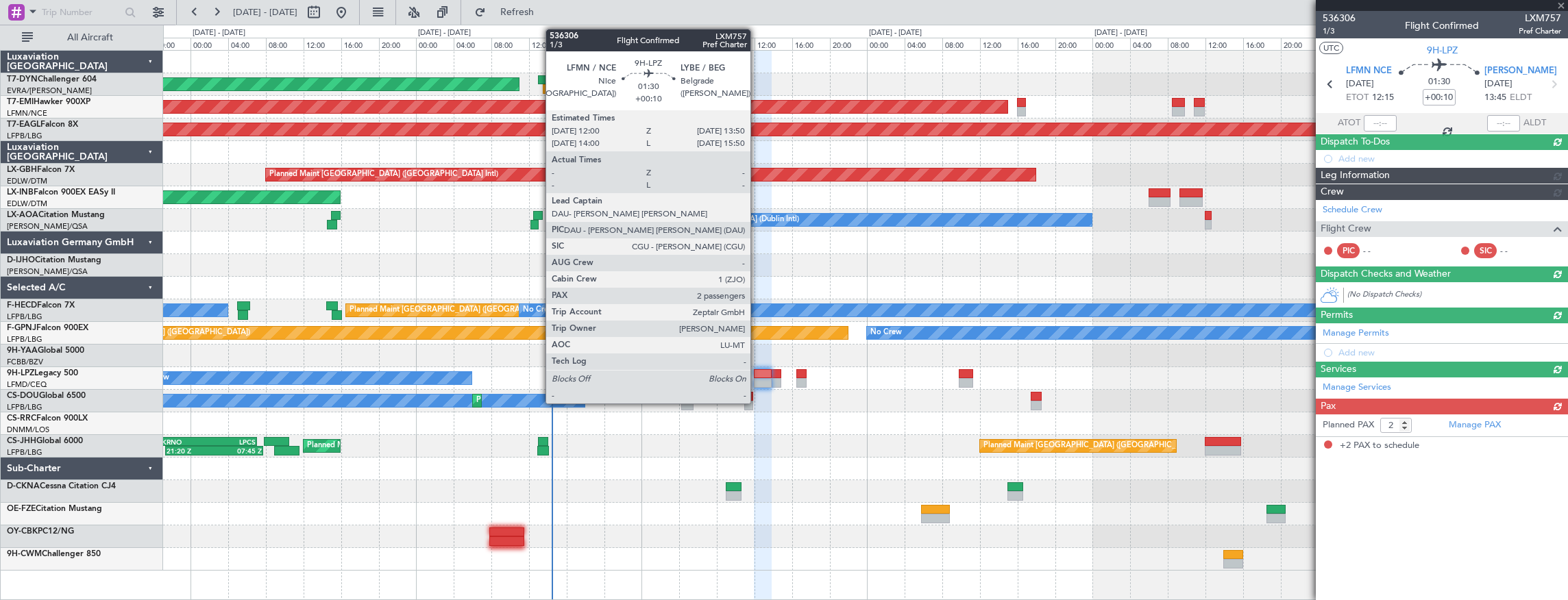
scroll to position [0, 0]
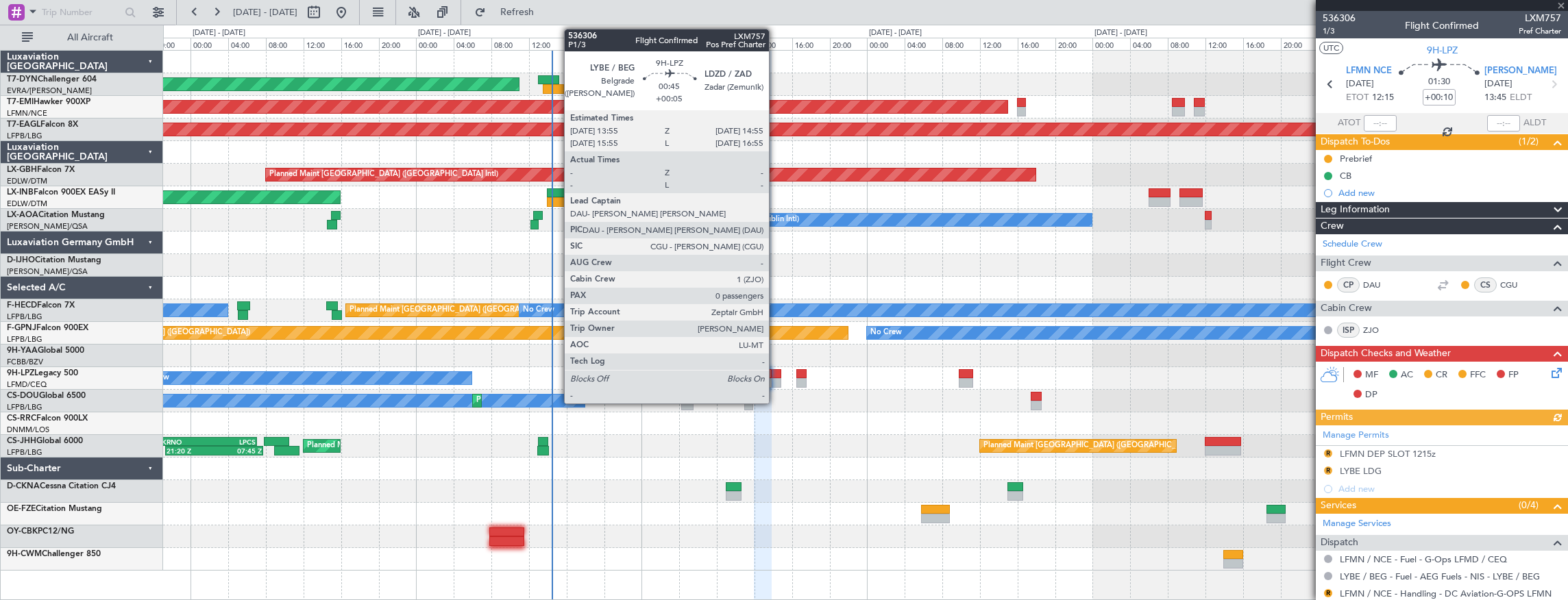
click at [776, 372] on div at bounding box center [776, 374] width 9 height 9
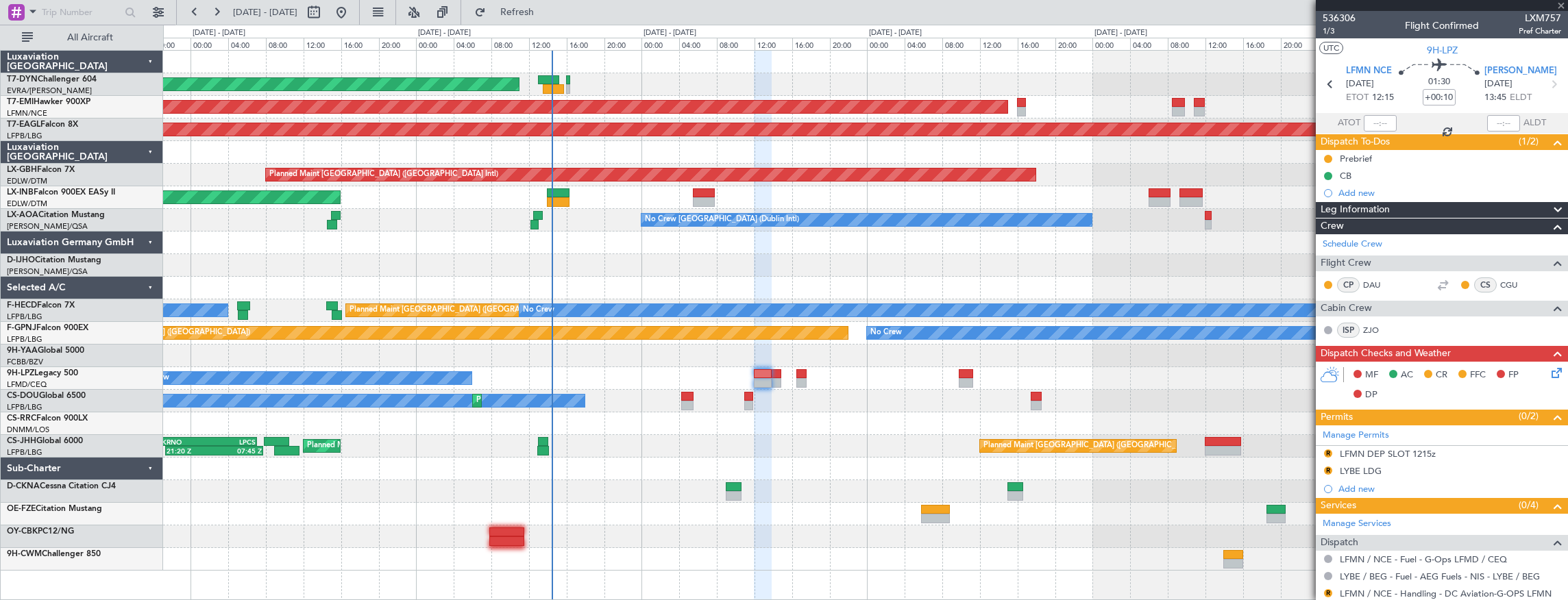
type input "+00:05"
type input "0"
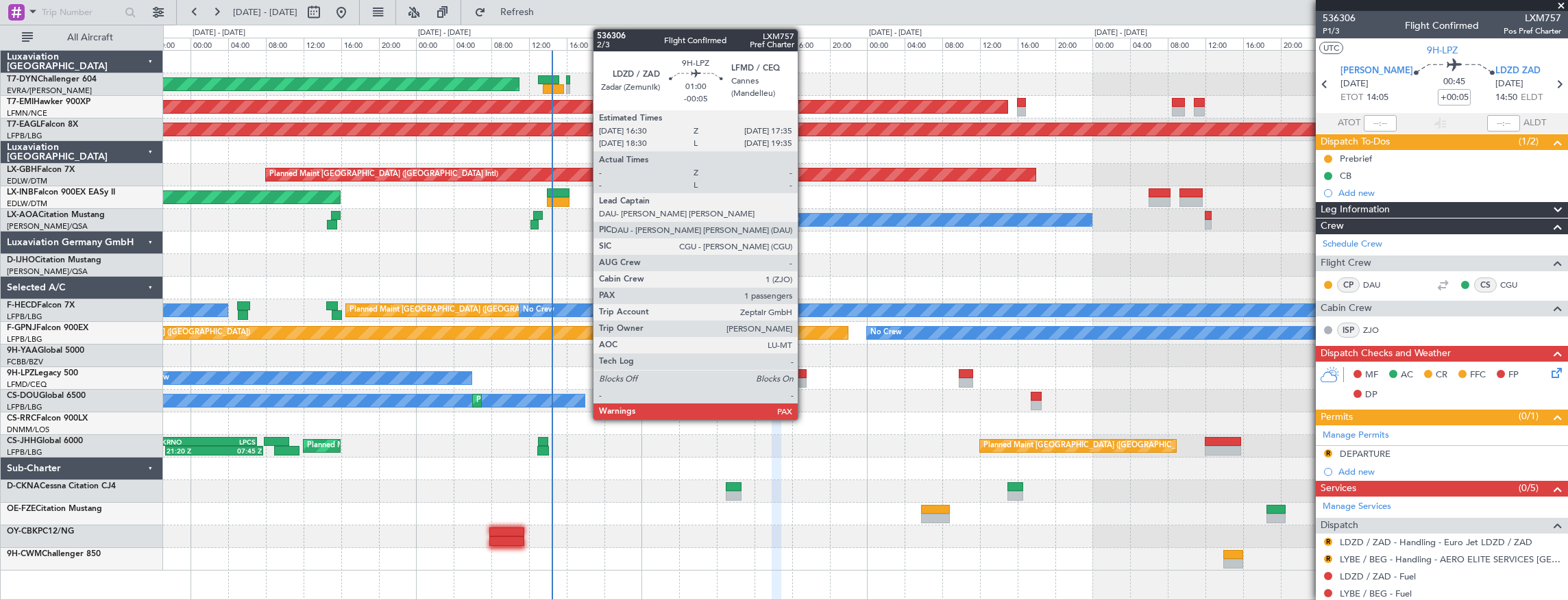
click at [804, 374] on div at bounding box center [801, 374] width 10 height 9
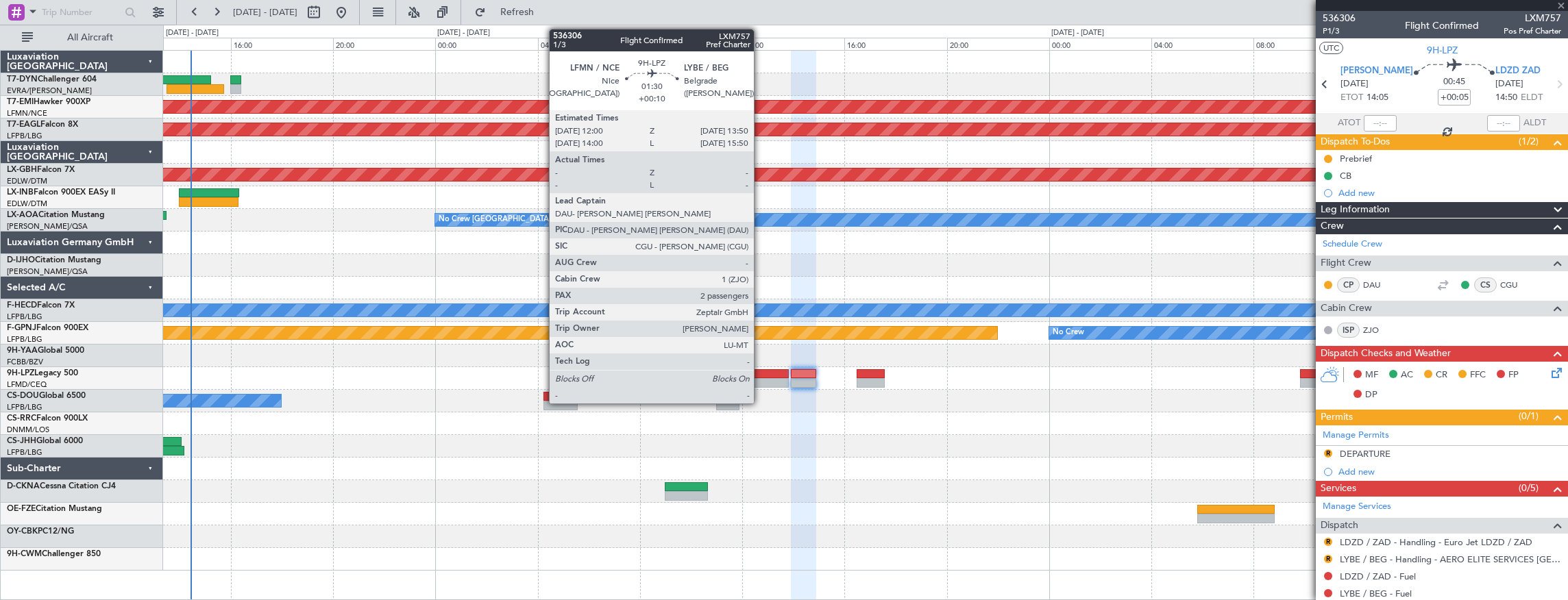
type input "-00:05"
type input "3"
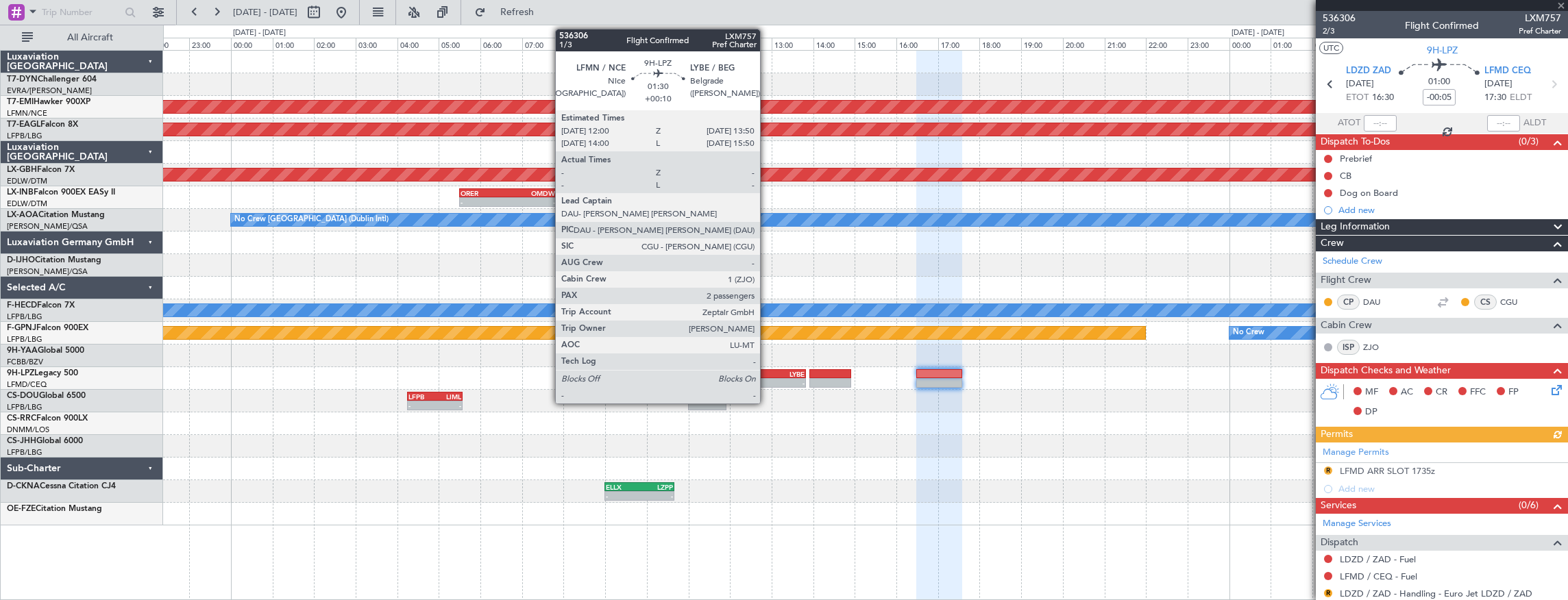
click at [767, 376] on div "LYBE" at bounding box center [786, 374] width 37 height 8
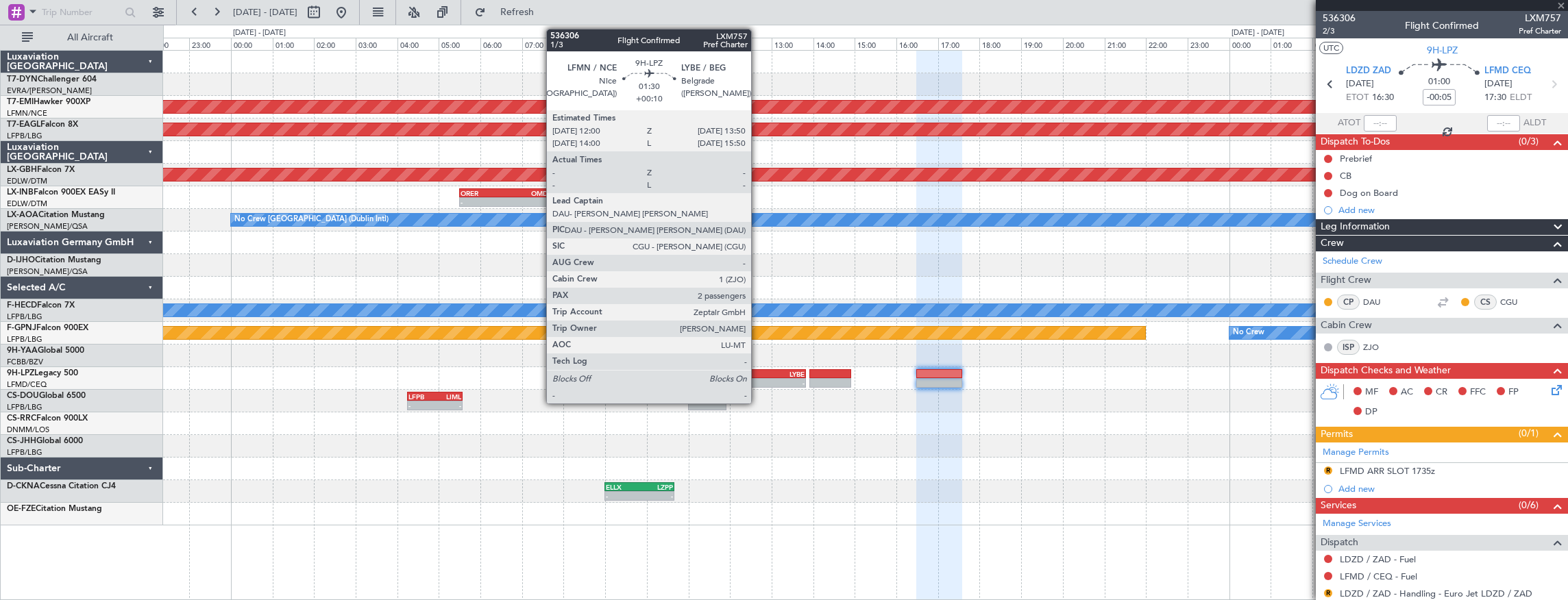
type input "+00:10"
type input "2"
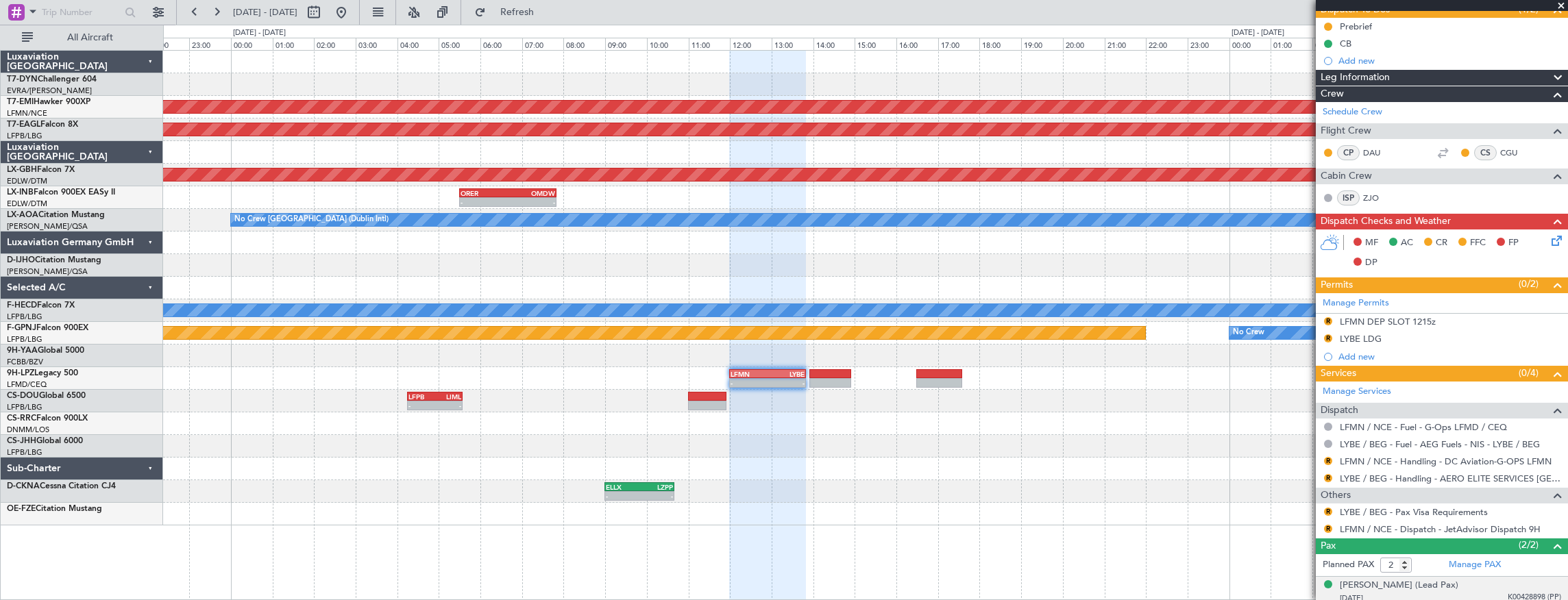
scroll to position [137, 0]
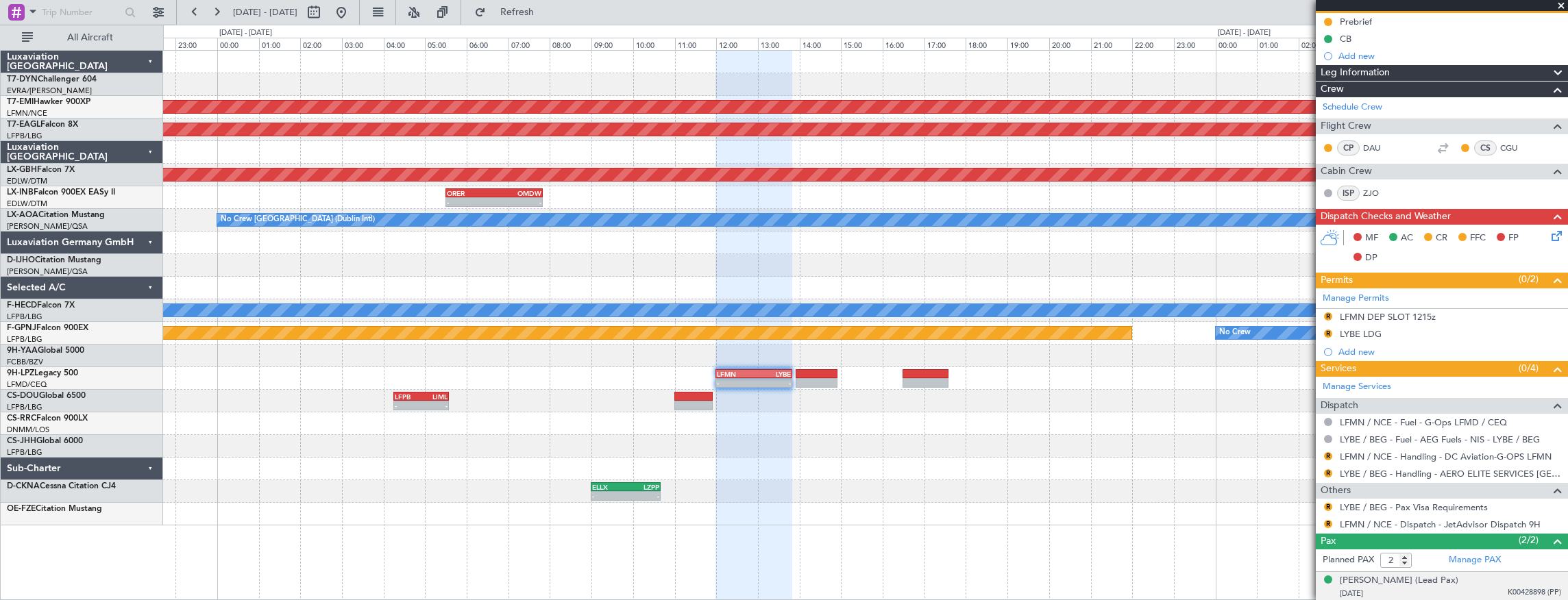
click at [1053, 431] on div "13:30 Z - EVRA 13:00 Z LIPZ 15:15 Z Planned Maint Zurich Grounded New York (Tet…" at bounding box center [865, 288] width 1404 height 475
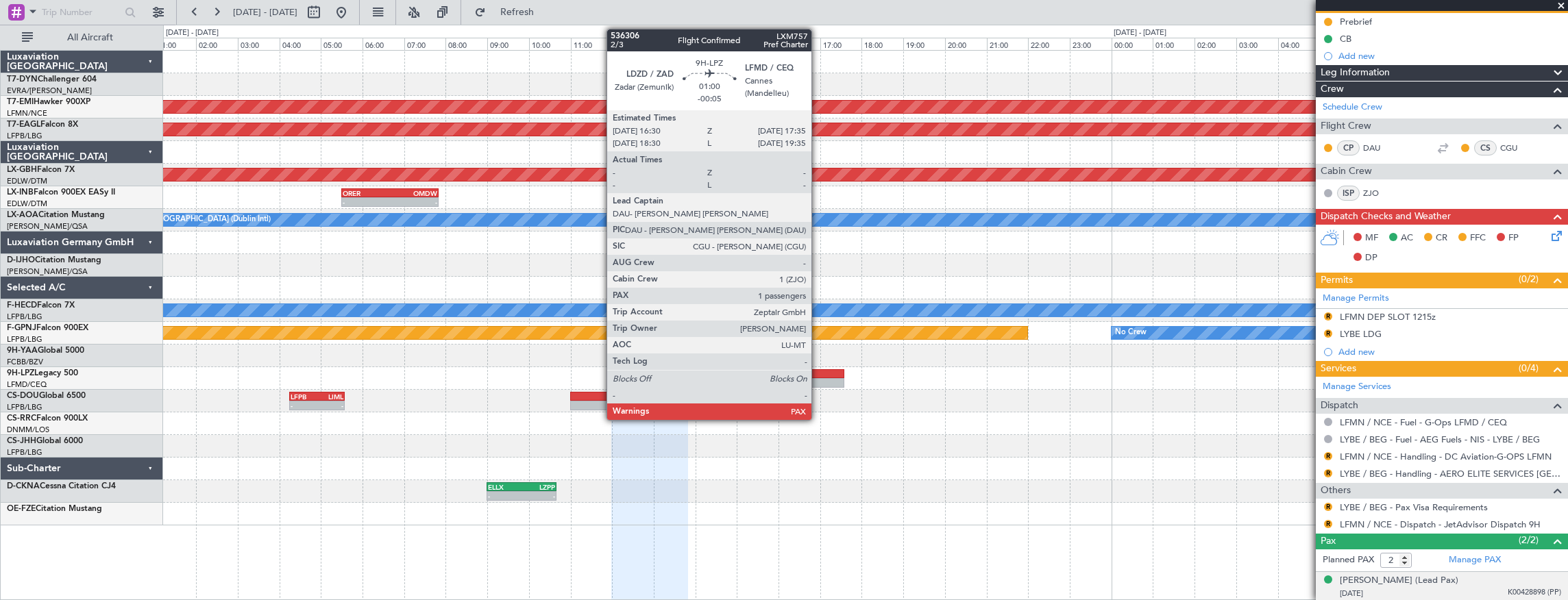
click at [818, 380] on div at bounding box center [821, 383] width 46 height 9
type input "-00:05"
type input "3"
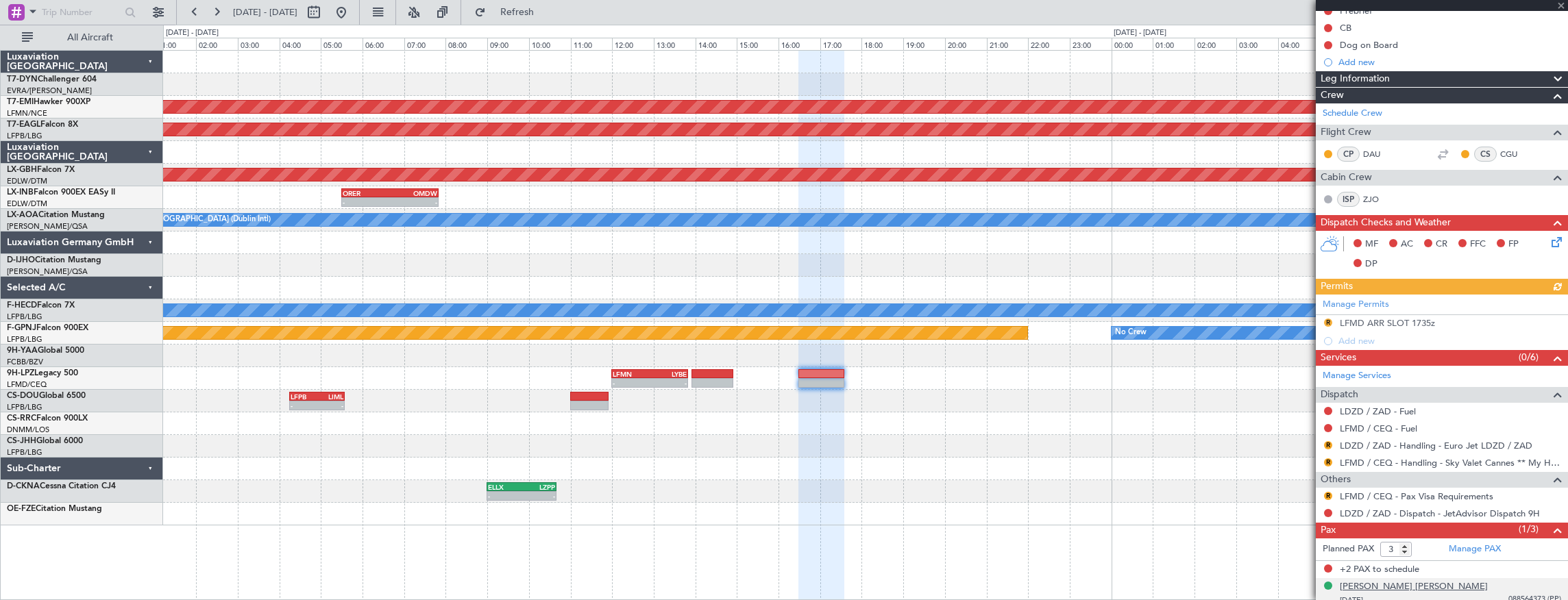
scroll to position [153, 0]
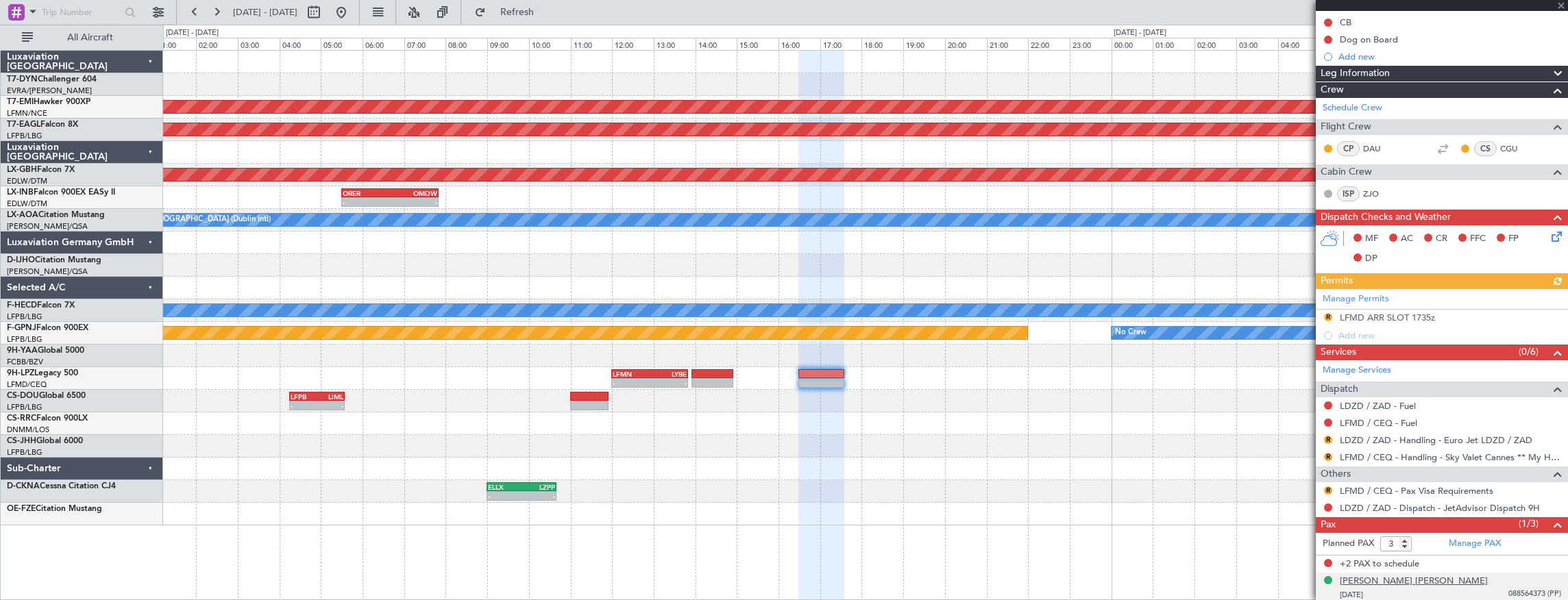
click at [1400, 578] on div "[PERSON_NAME] [PERSON_NAME]" at bounding box center [1414, 581] width 148 height 14
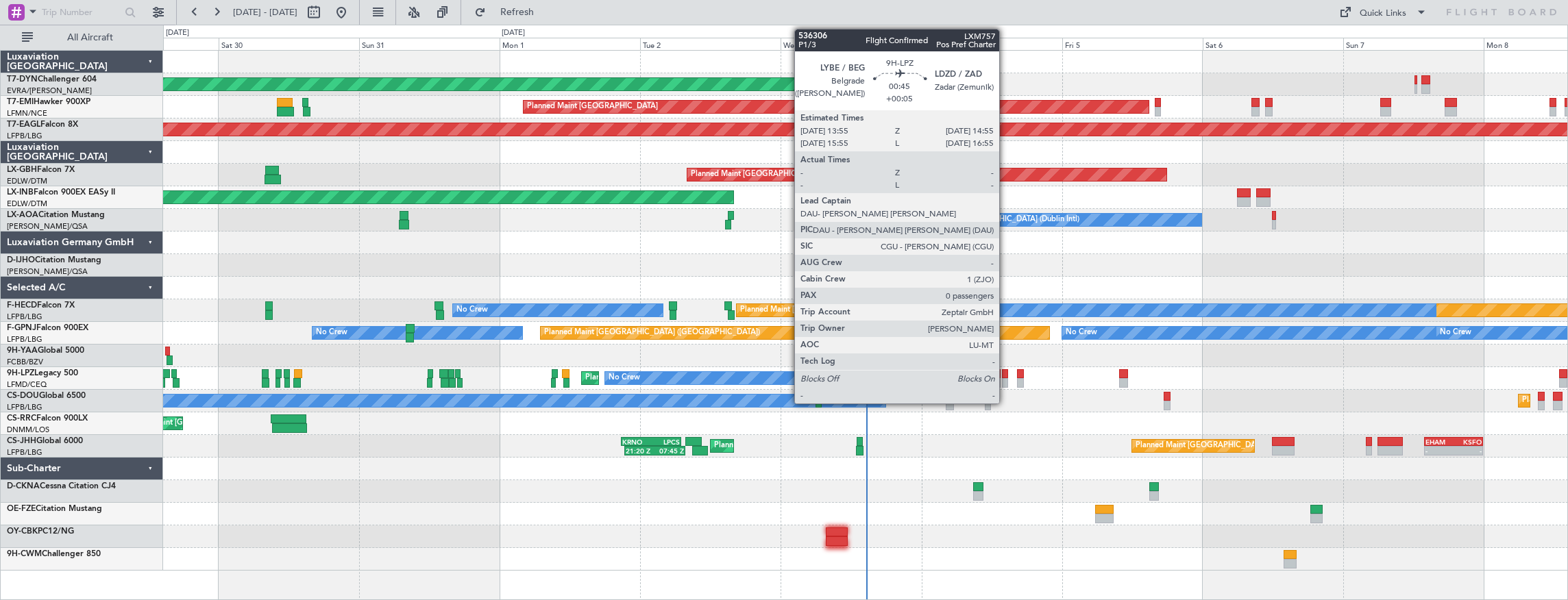
click at [1006, 376] on div at bounding box center [1005, 374] width 6 height 9
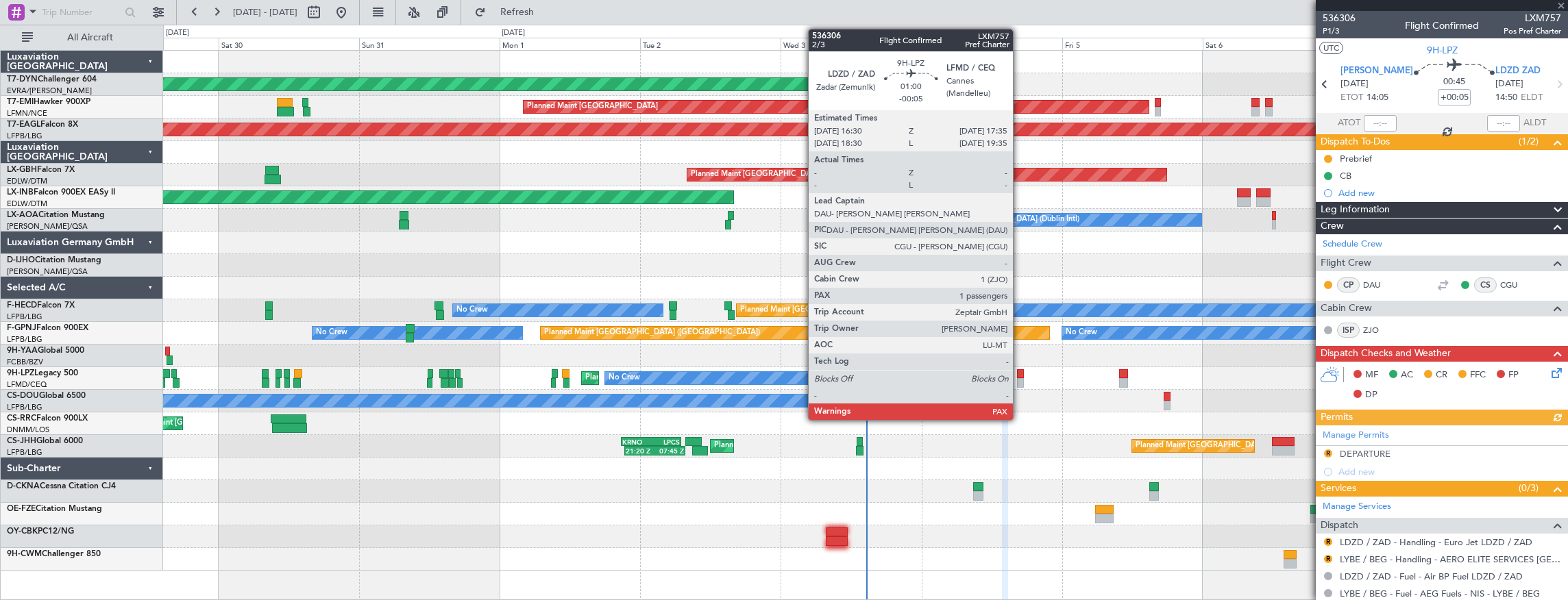
click at [1020, 372] on div at bounding box center [1020, 374] width 7 height 9
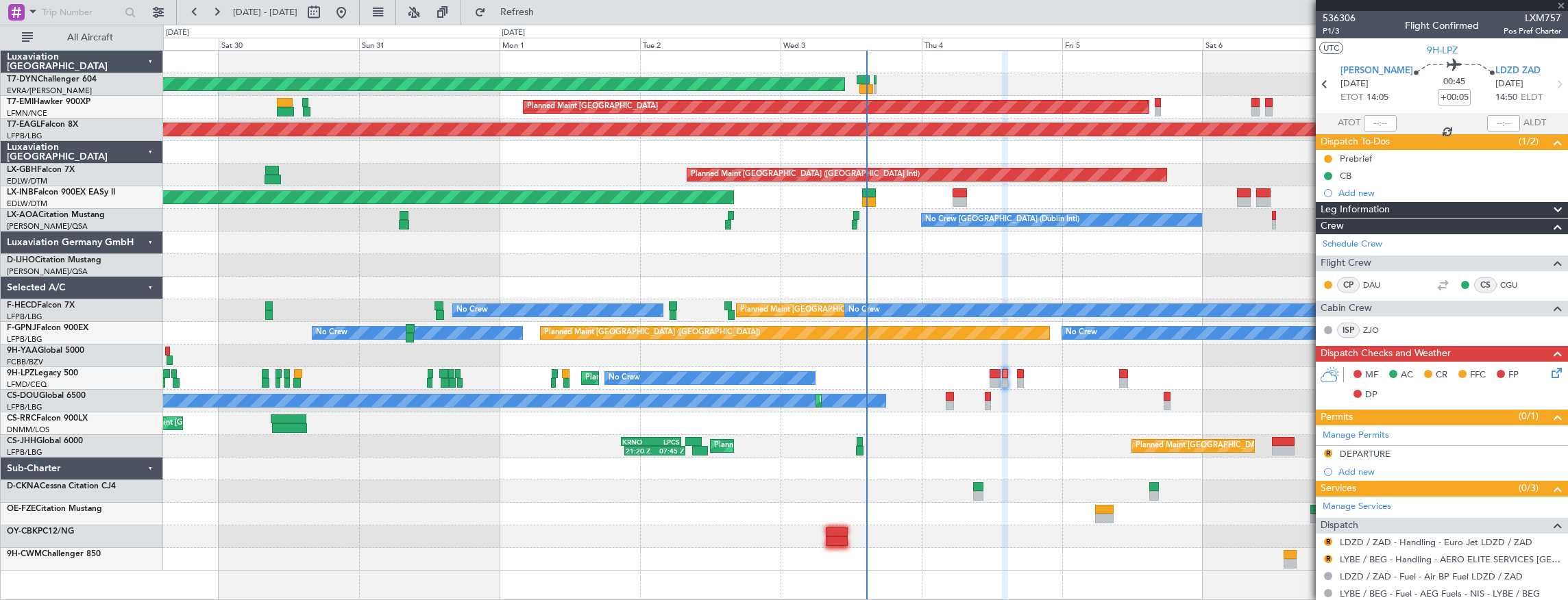
type input "-00:05"
type input "3"
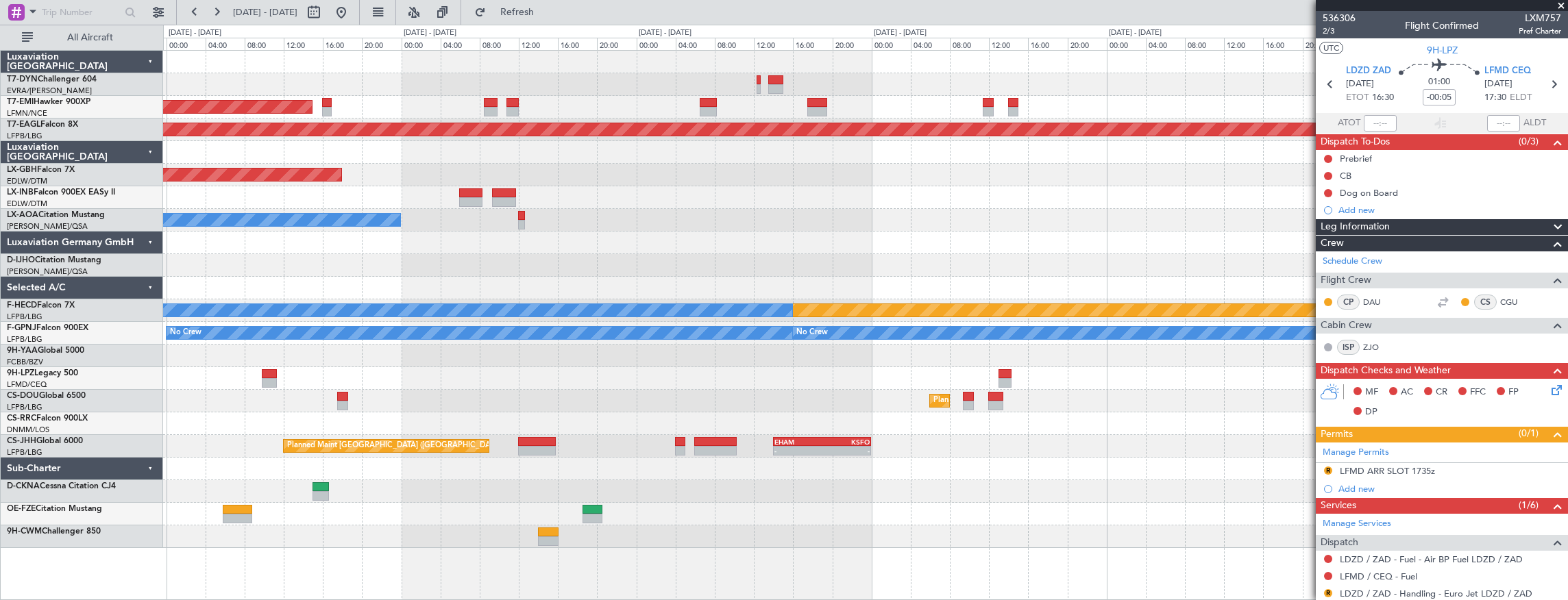
click at [488, 372] on div "No Crew" at bounding box center [865, 378] width 1404 height 22
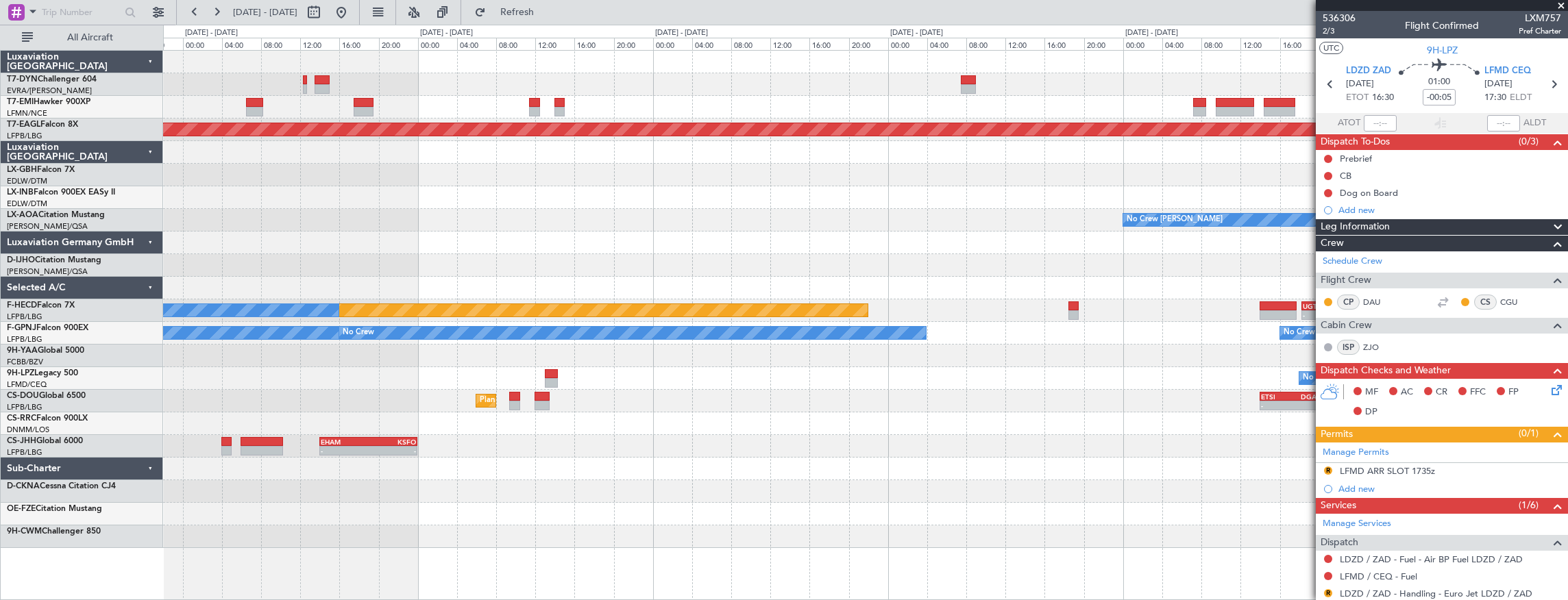
click at [265, 248] on div "Planned Maint Zurich Grounded New York (Teterboro) Planned Maint Dubai (Dubai I…" at bounding box center [865, 299] width 1404 height 497
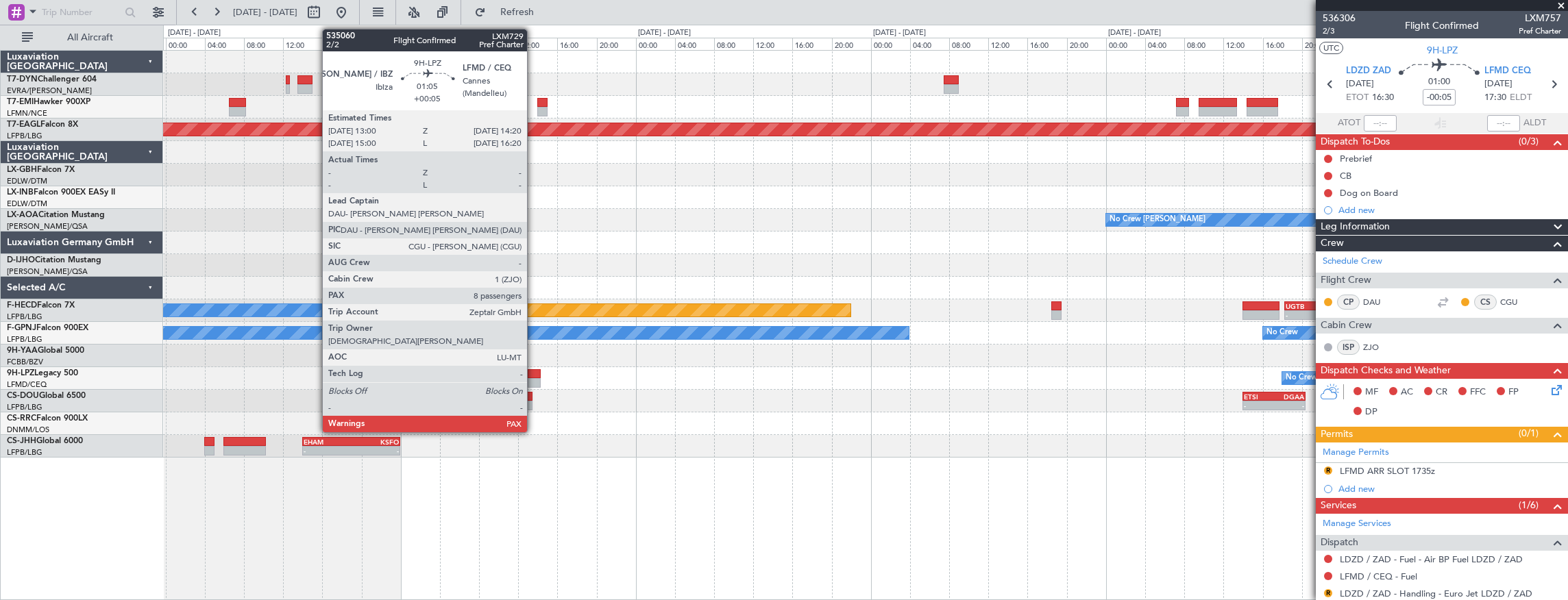
click at [534, 372] on div at bounding box center [534, 374] width 14 height 9
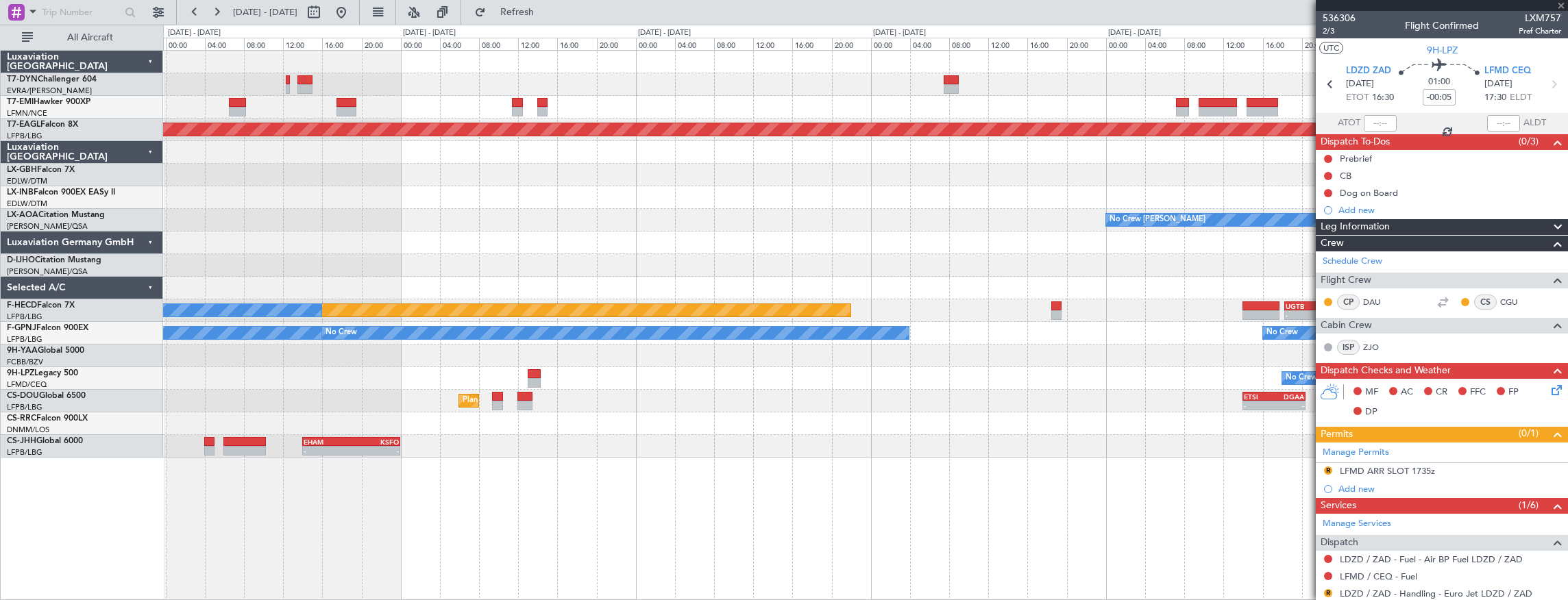
type input "+00:05"
type input "8"
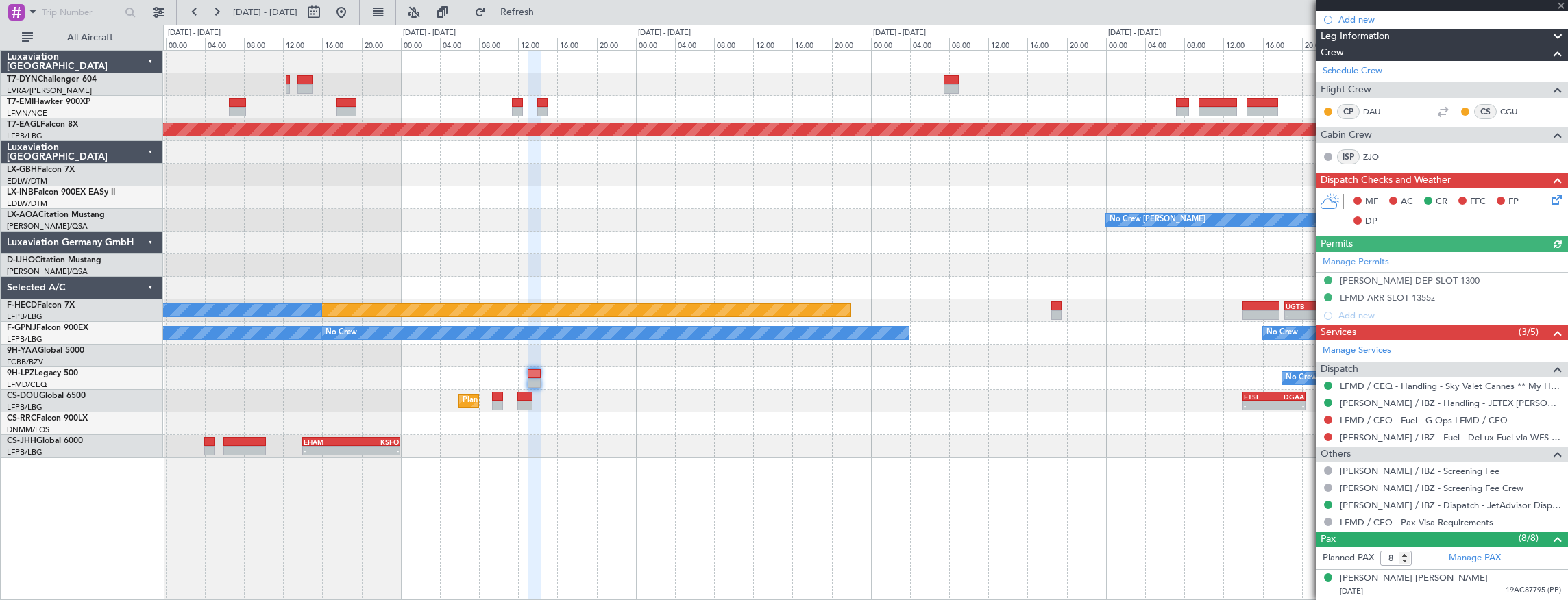
scroll to position [228, 0]
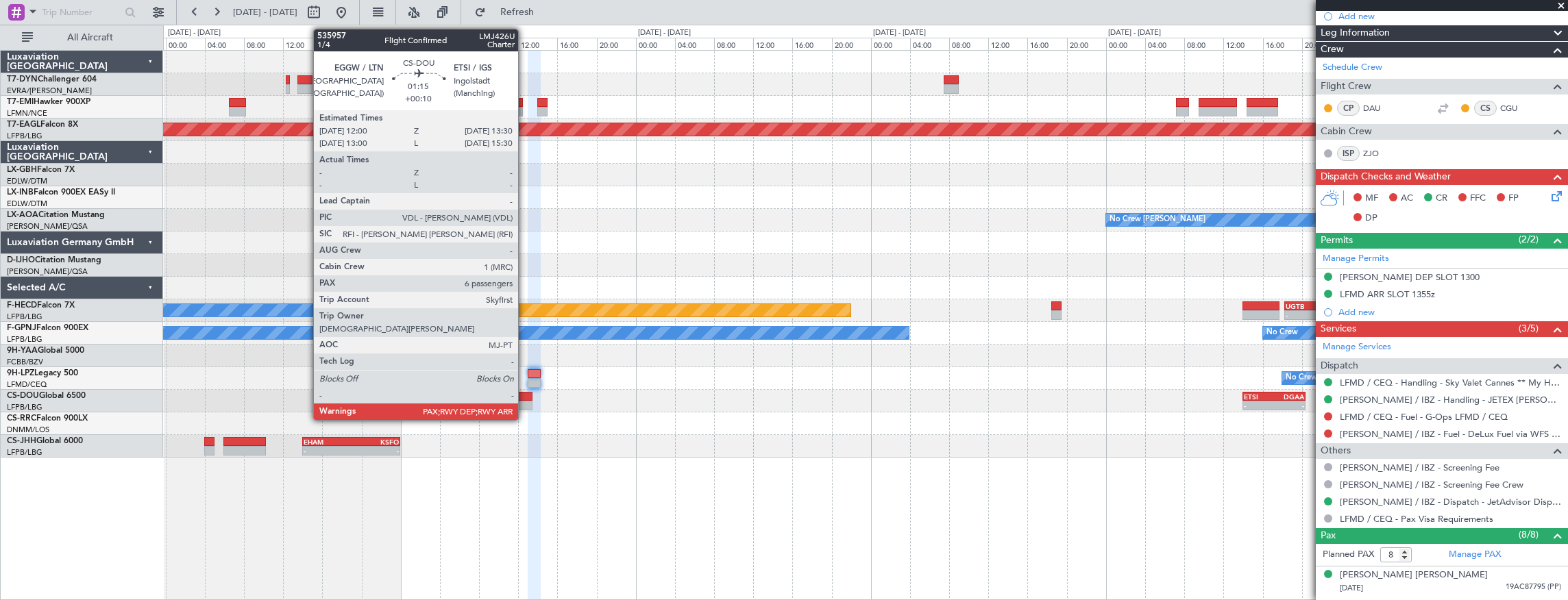
click at [525, 396] on div at bounding box center [525, 396] width 15 height 9
type input "+00:10"
type input "6"
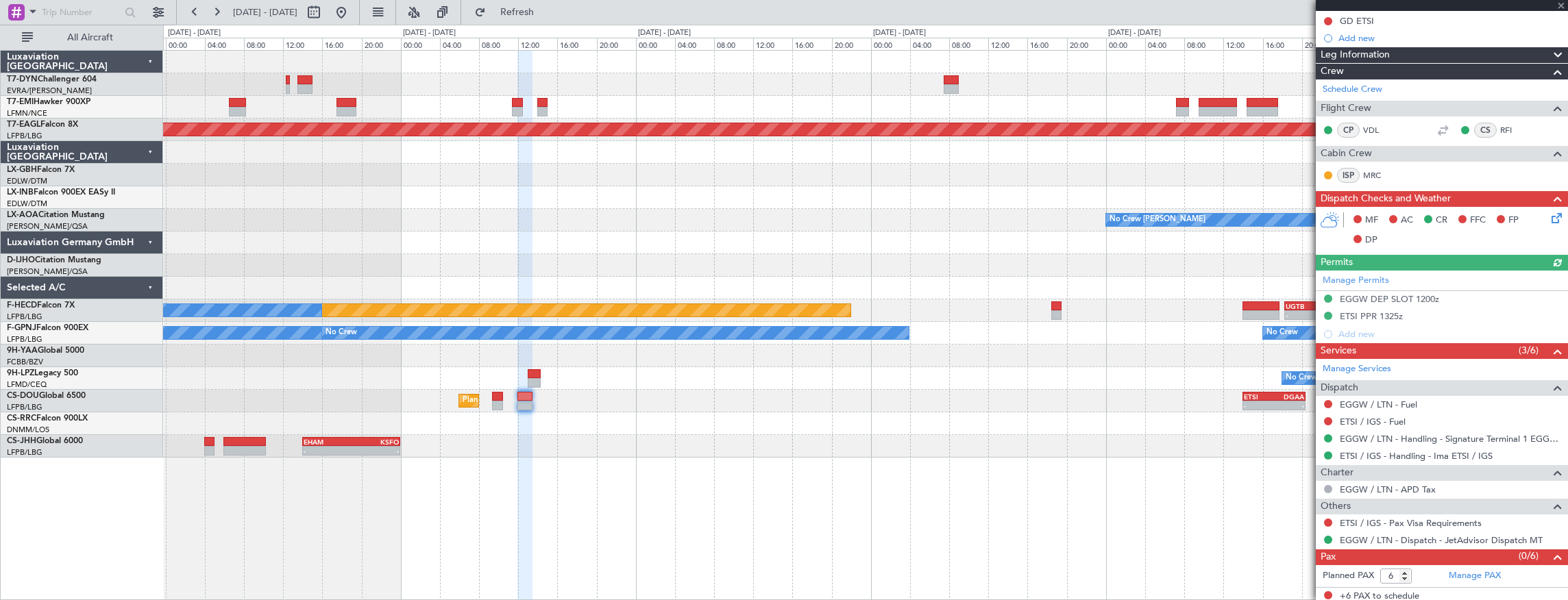
scroll to position [207, 0]
click at [1475, 571] on link "Manage PAX" at bounding box center [1475, 575] width 52 height 14
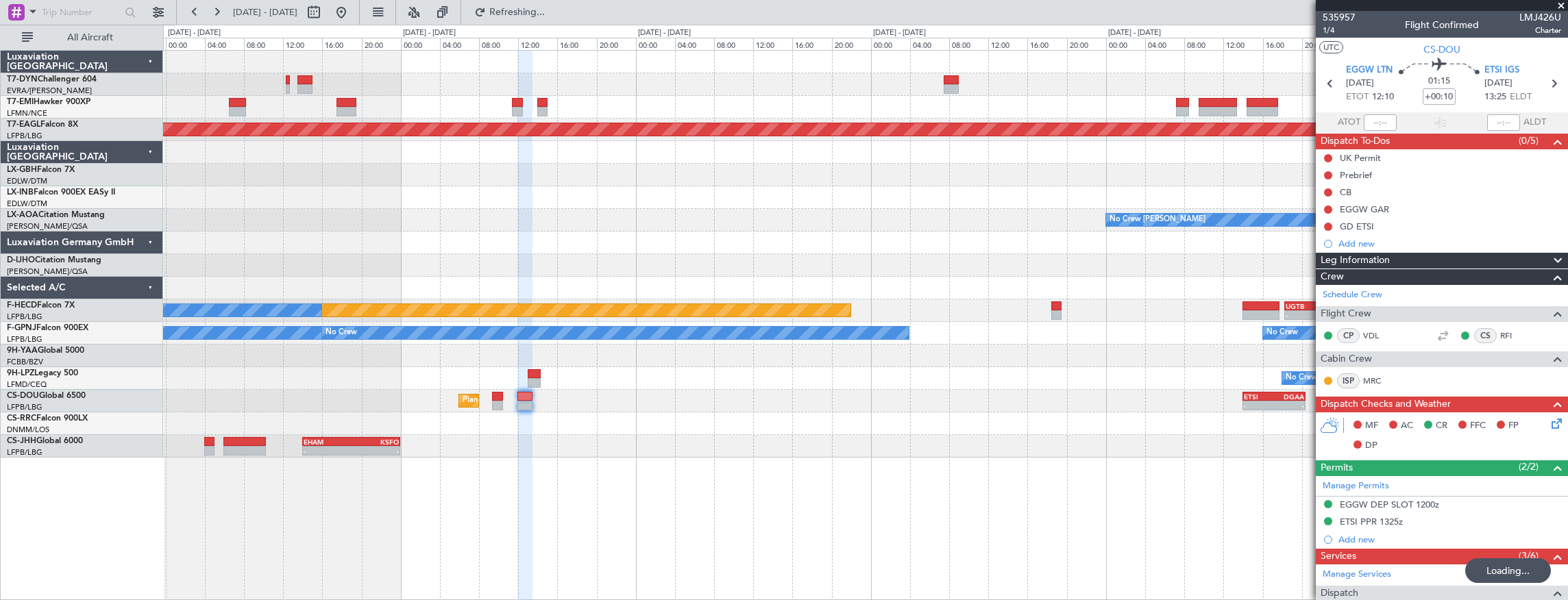
scroll to position [0, 0]
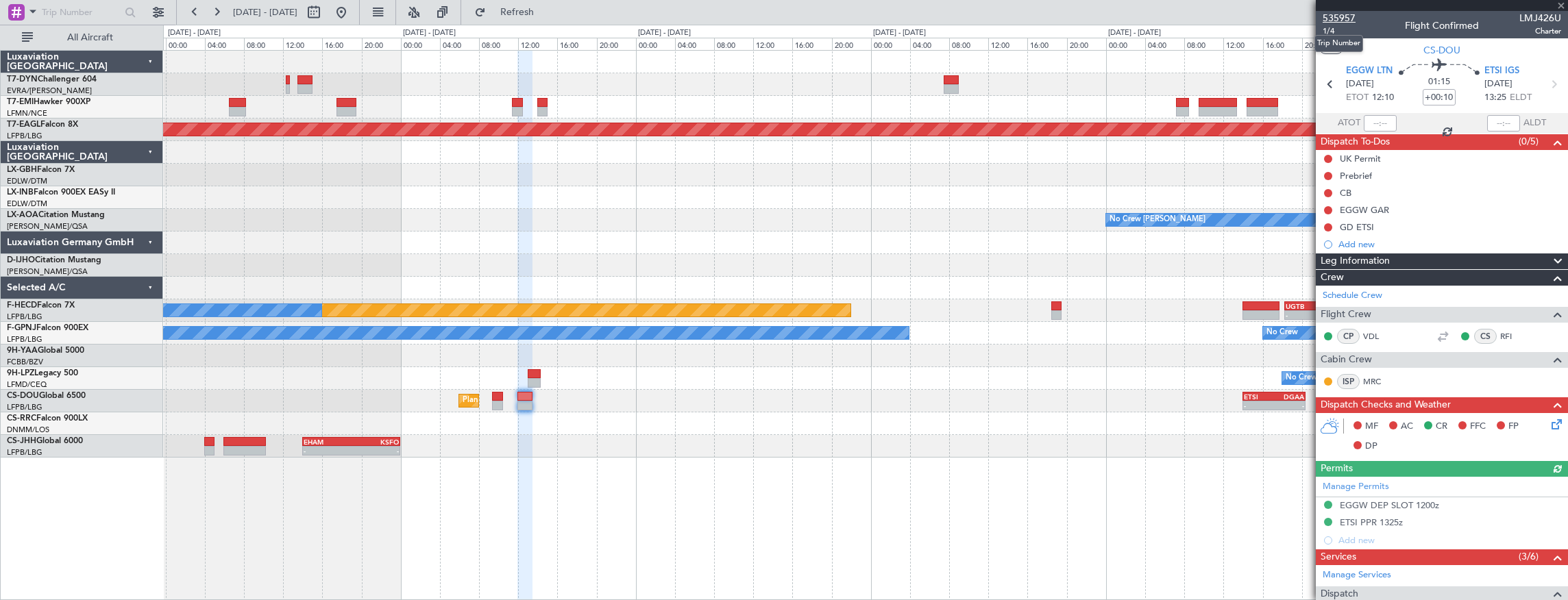
click at [1351, 19] on span "535957" at bounding box center [1339, 18] width 33 height 15
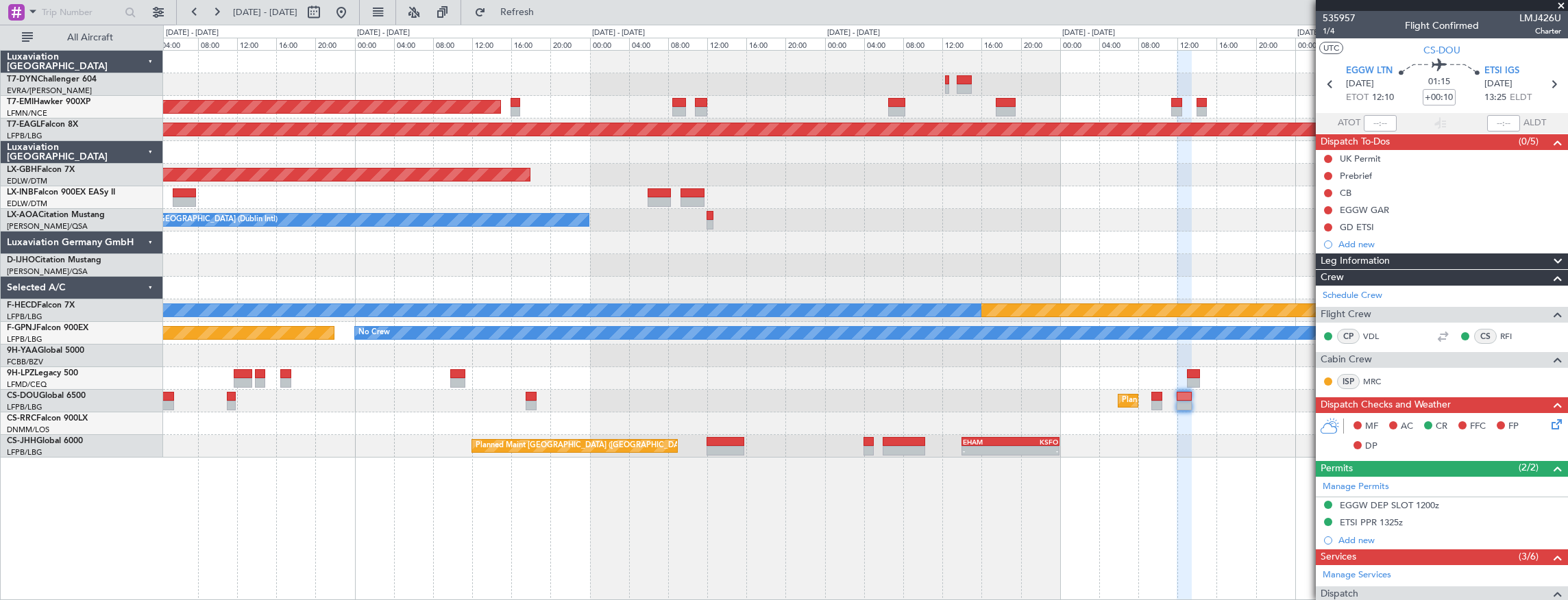
click at [1229, 395] on div "Planned Maint Paris (Le Bourget) Planned Maint Paris (Le Bourget) - - ETSI 14:0…" at bounding box center [865, 400] width 1404 height 22
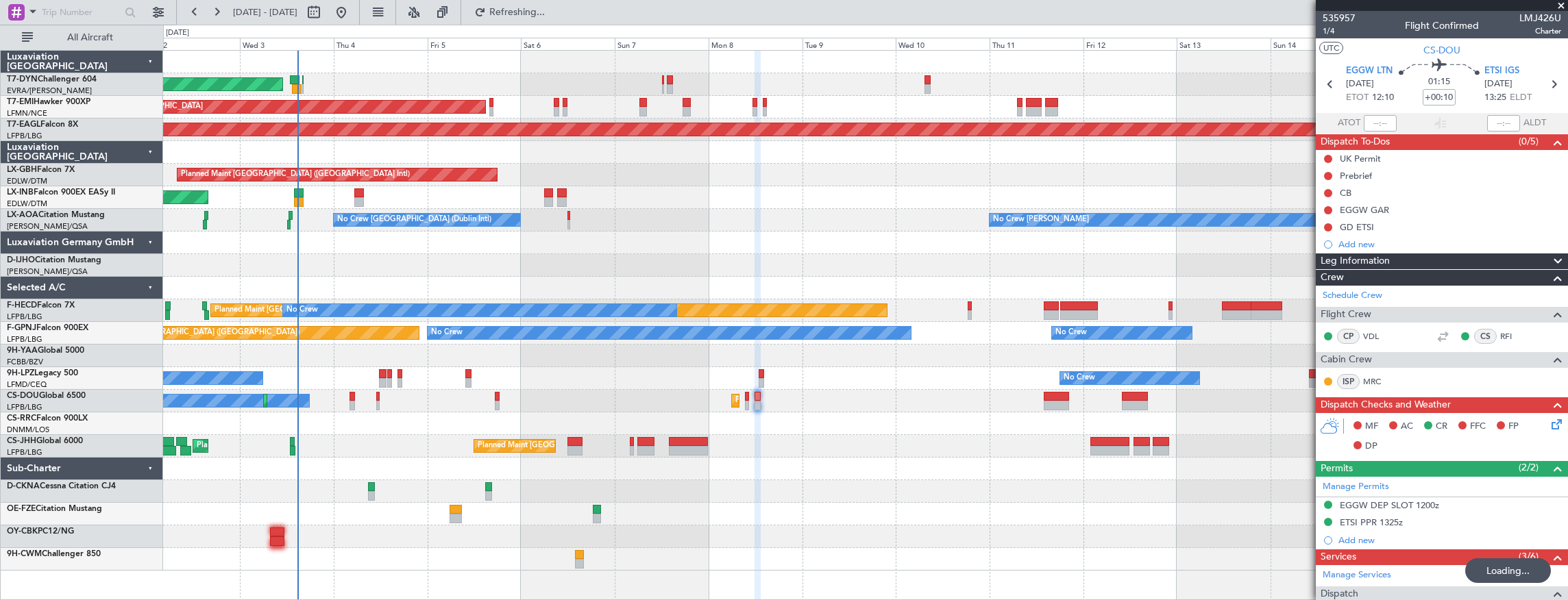
click at [995, 403] on div "AOG Maint Riga (Riga Intl) Planned Maint Zurich Grounded New York (Teterboro) P…" at bounding box center [865, 311] width 1404 height 520
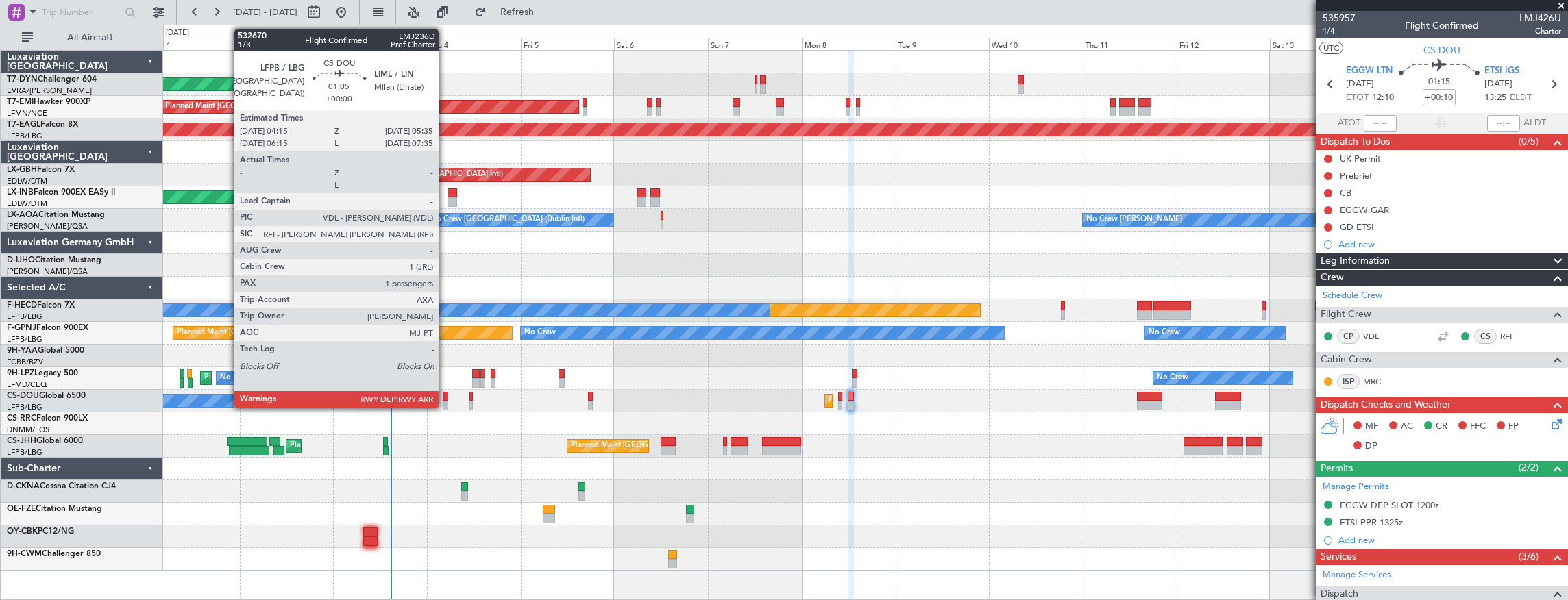
click at [445, 397] on div at bounding box center [445, 396] width 5 height 9
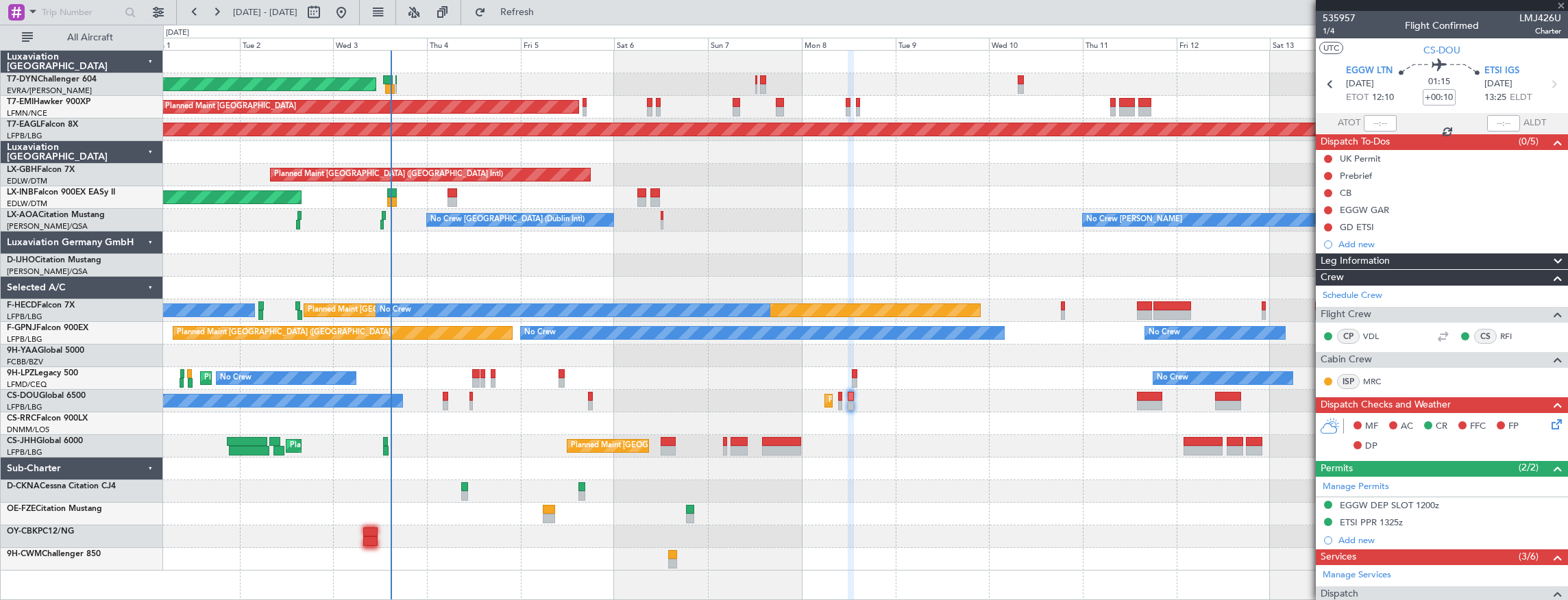
type input "1"
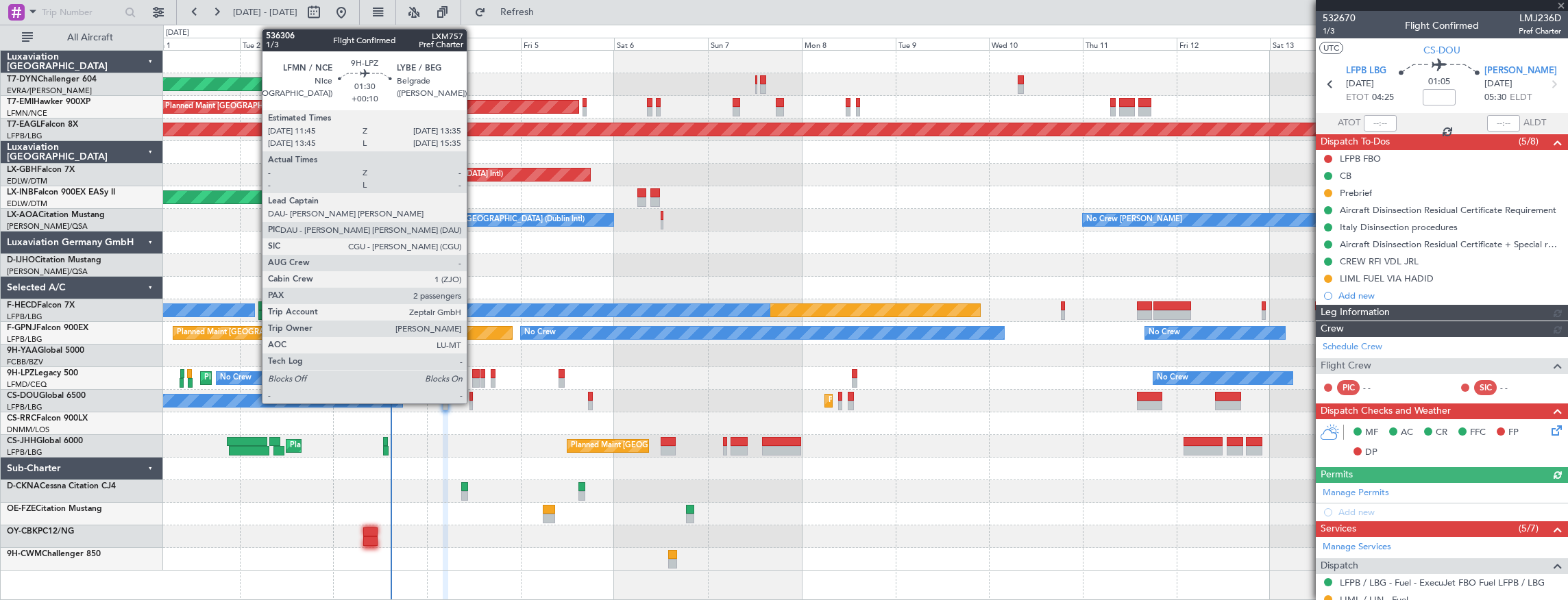
click at [474, 374] on div at bounding box center [476, 374] width 8 height 9
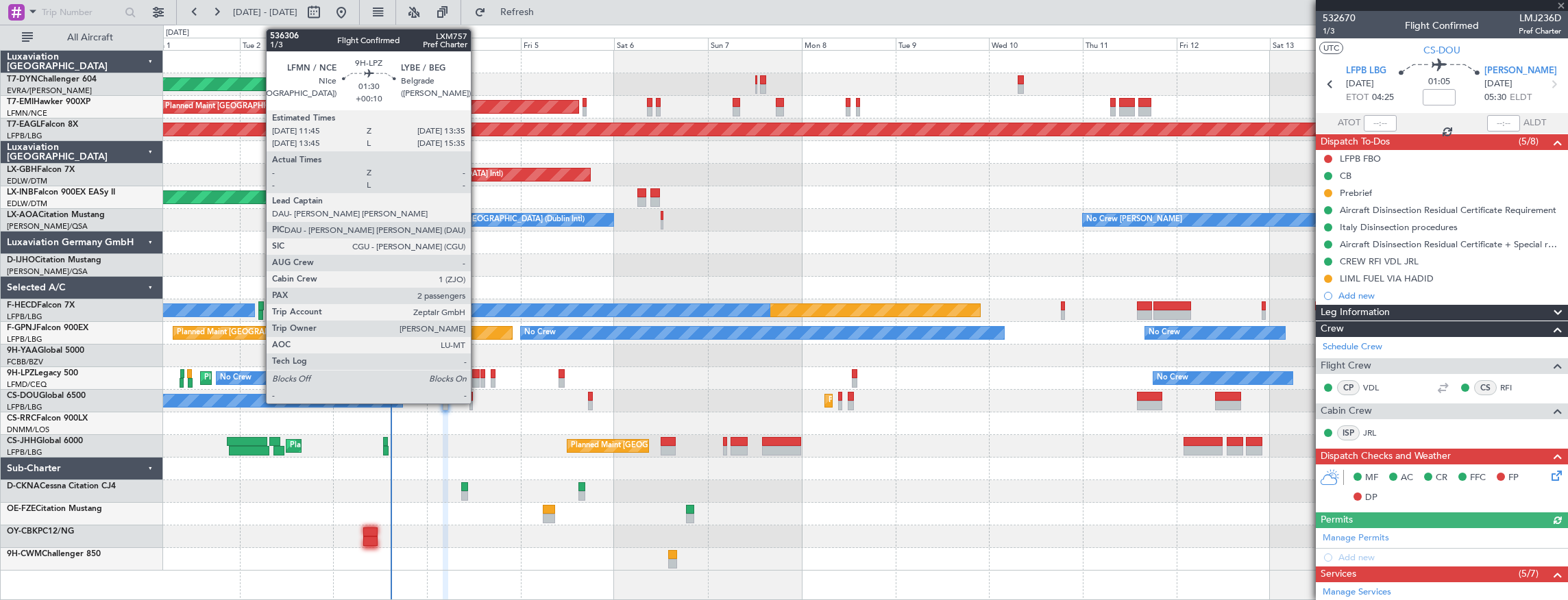
type input "+00:10"
type input "2"
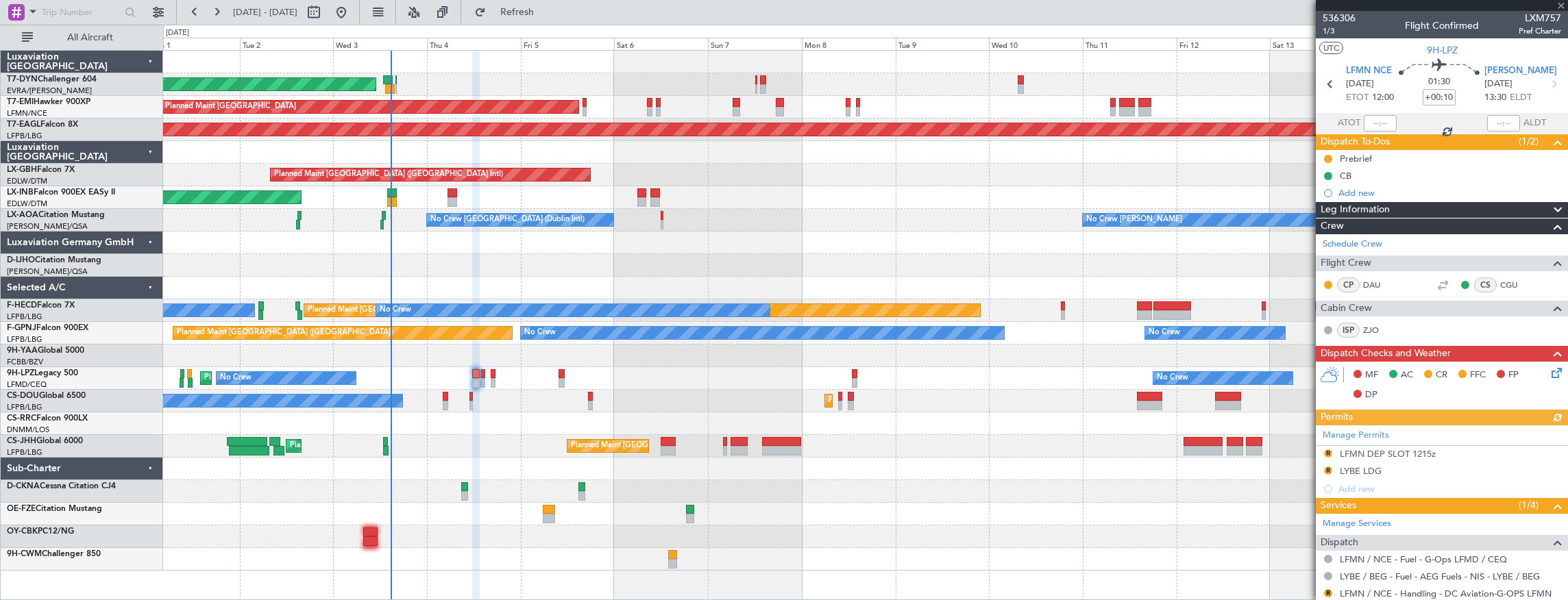
scroll to position [167, 0]
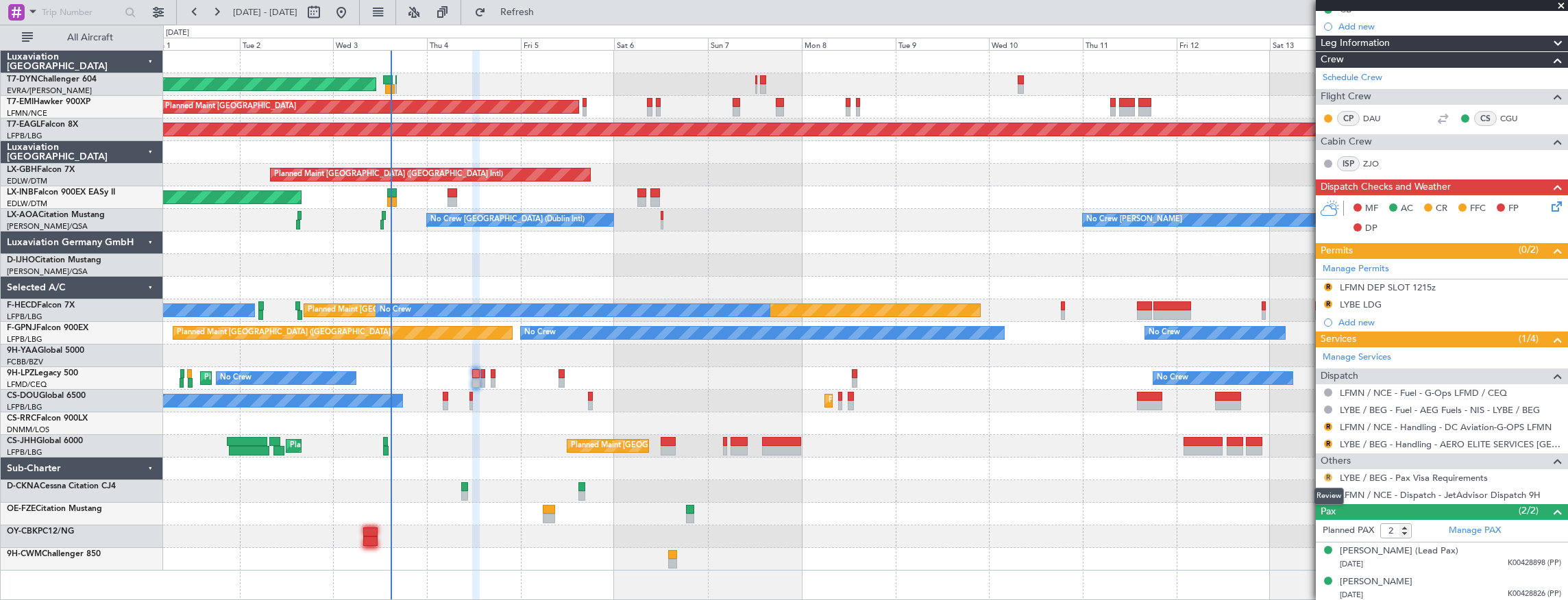
click at [1327, 474] on button "R" at bounding box center [1327, 477] width 8 height 8
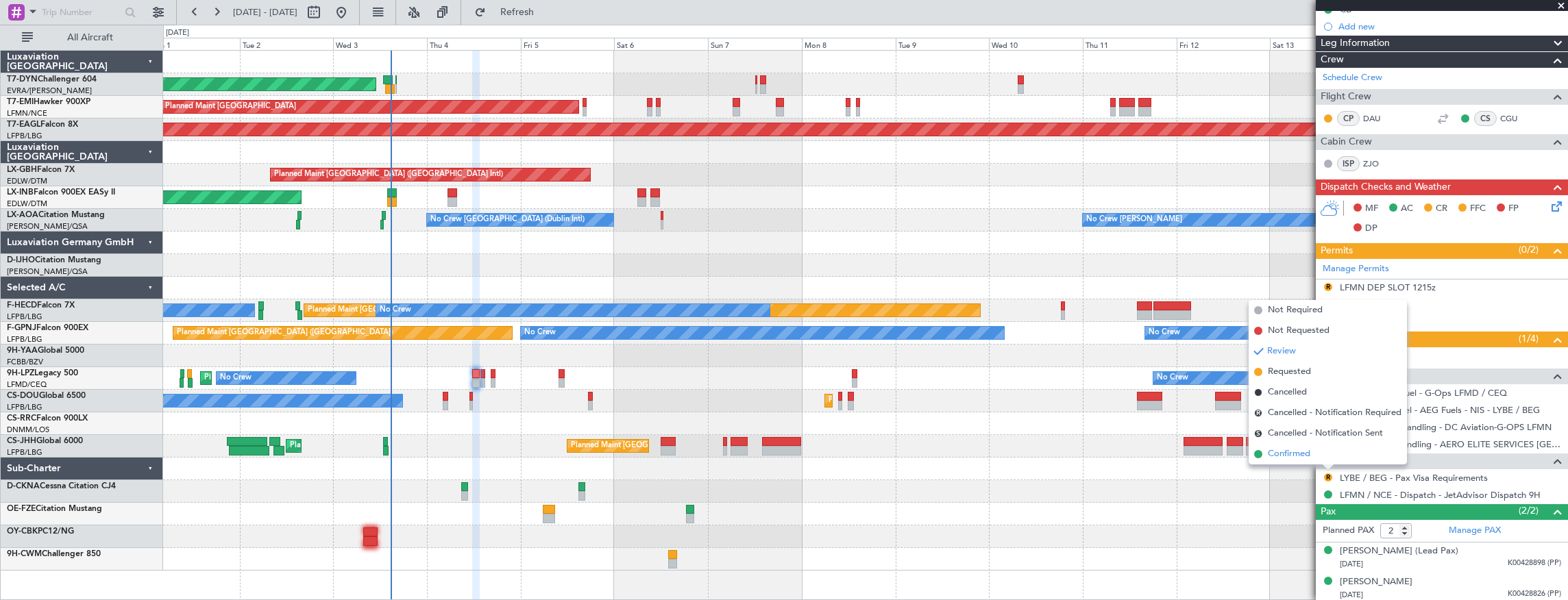
click at [1297, 455] on span "Confirmed" at bounding box center [1289, 454] width 42 height 14
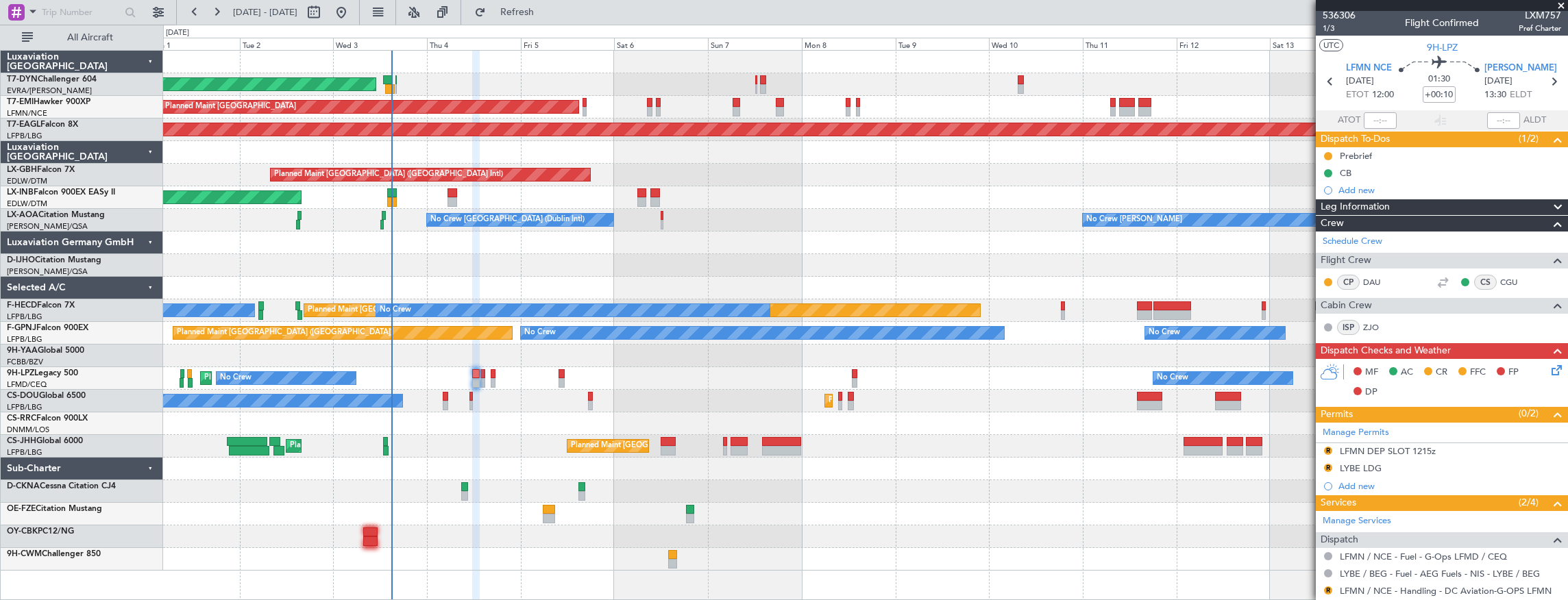
scroll to position [0, 0]
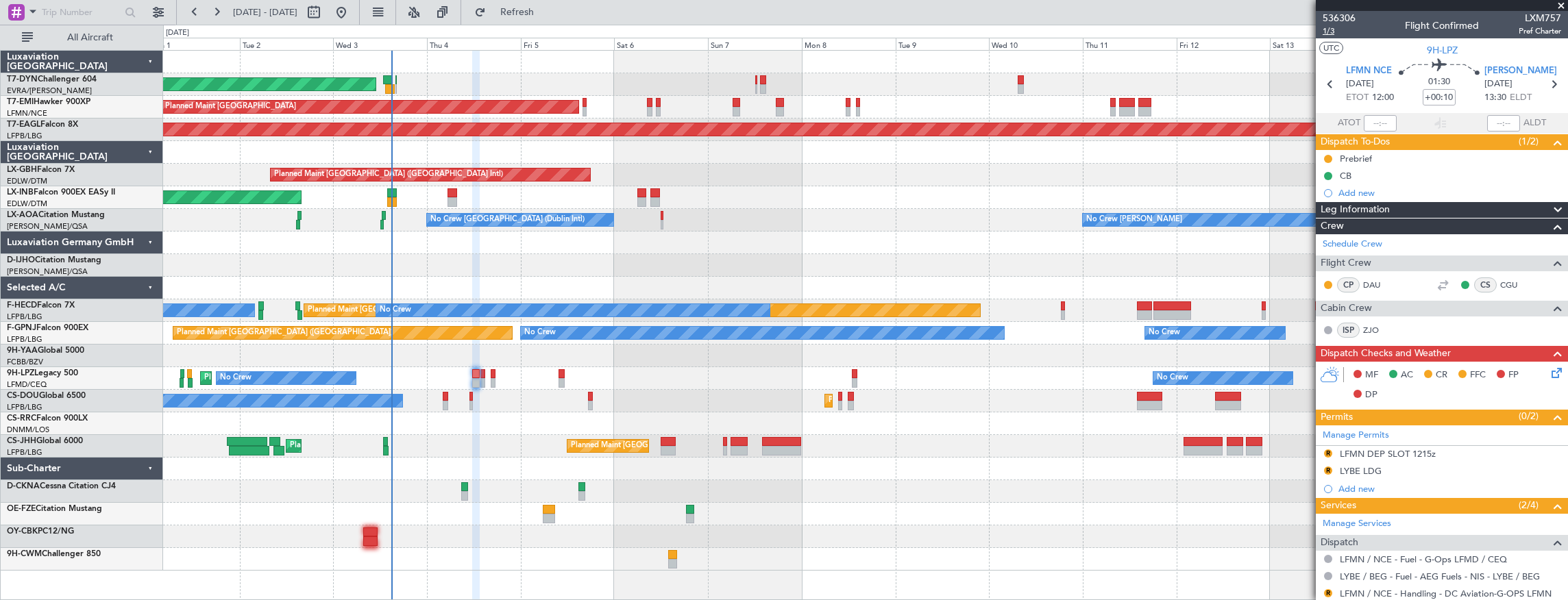
click at [1334, 34] on span "1/3" at bounding box center [1339, 31] width 33 height 12
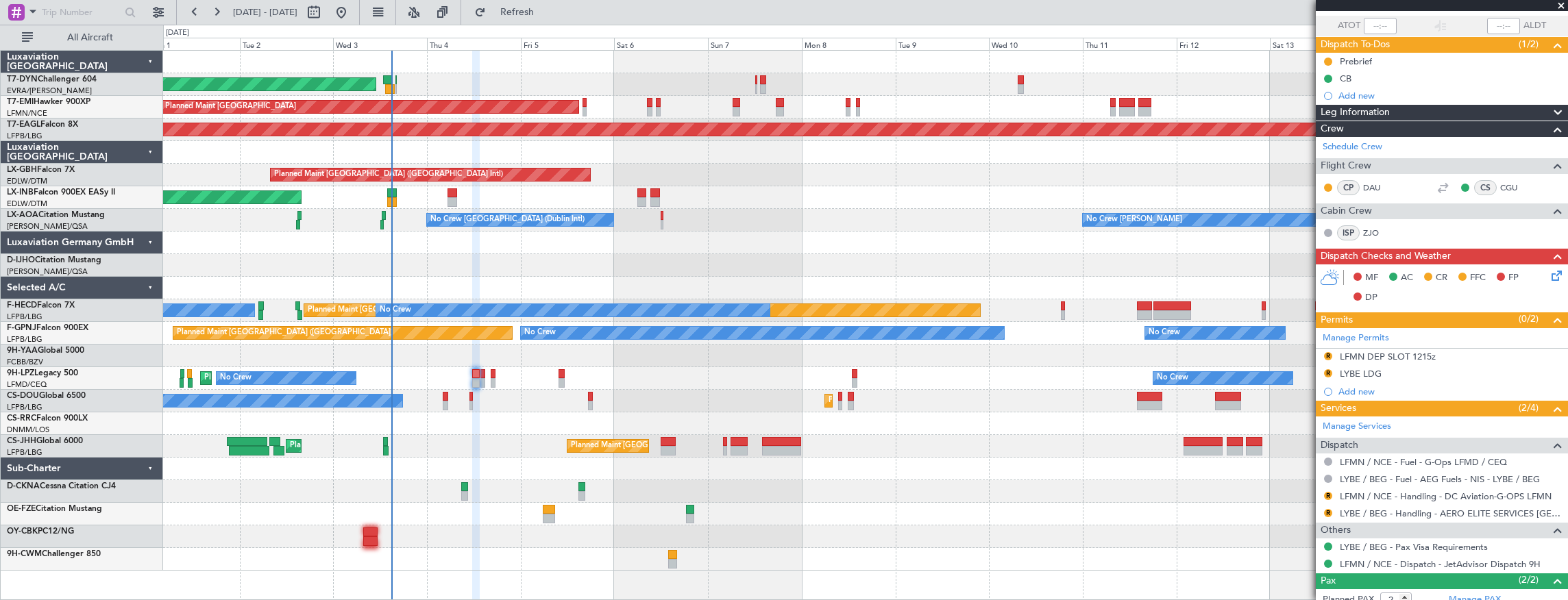
scroll to position [137, 0]
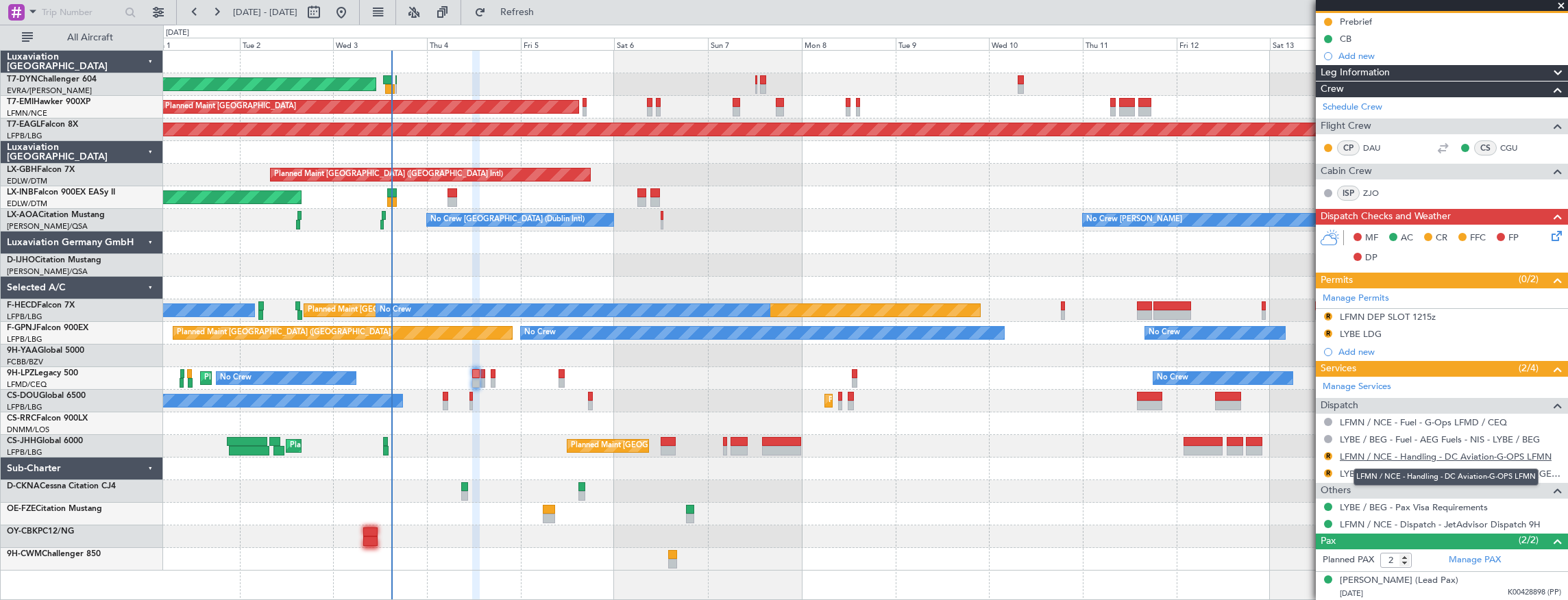
click at [1464, 455] on link "LFMN / NCE - Handling - DC Aviation-G-OPS LFMN" at bounding box center [1445, 457] width 212 height 12
click at [1365, 474] on link "LYBE / BEG - Handling - AERO ELITE SERVICES [GEOGRAPHIC_DATA]" at bounding box center [1450, 474] width 221 height 12
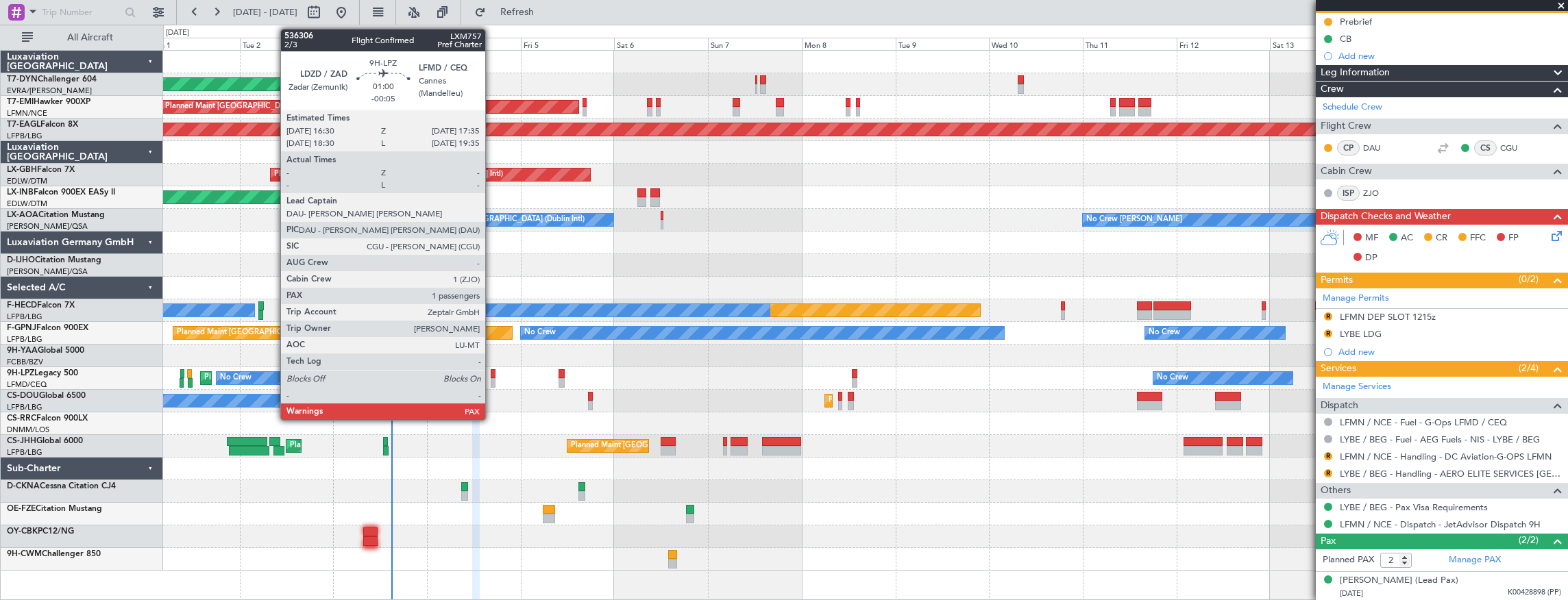
click at [492, 377] on div at bounding box center [493, 374] width 5 height 9
type input "-00:05"
type input "3"
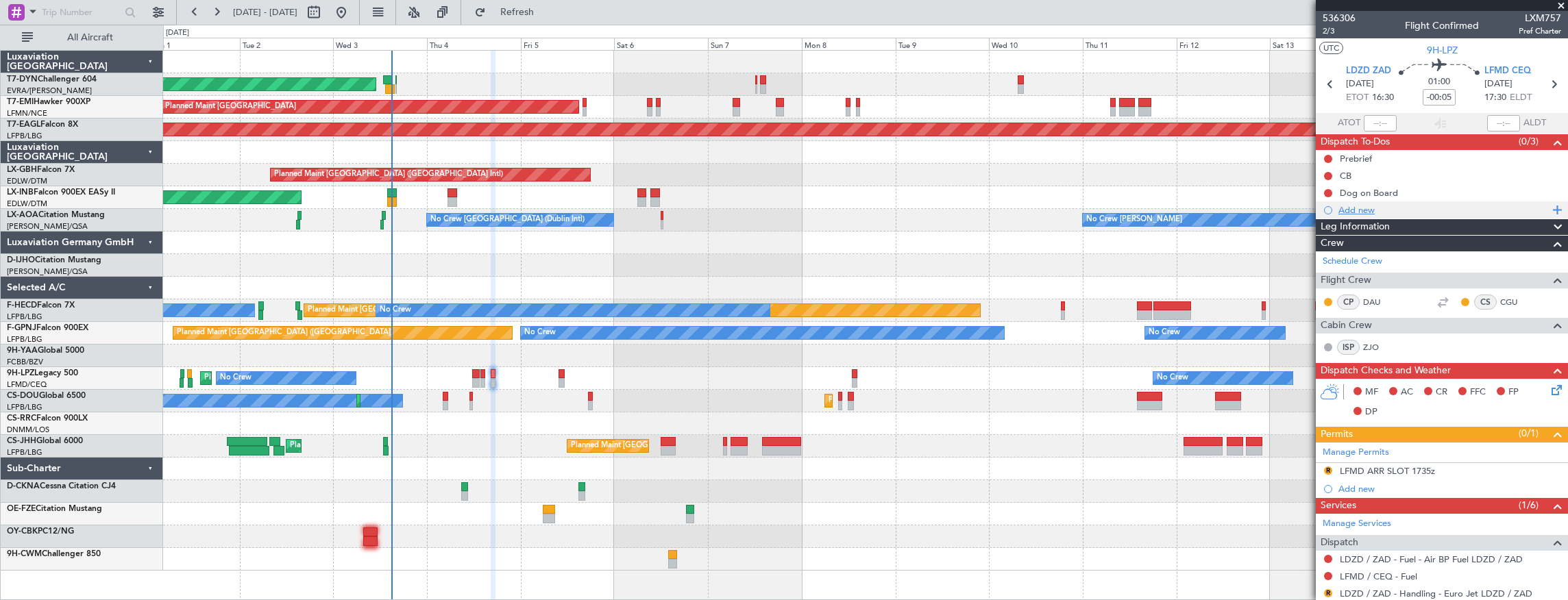
click at [1360, 213] on div "Add new" at bounding box center [1443, 210] width 211 height 12
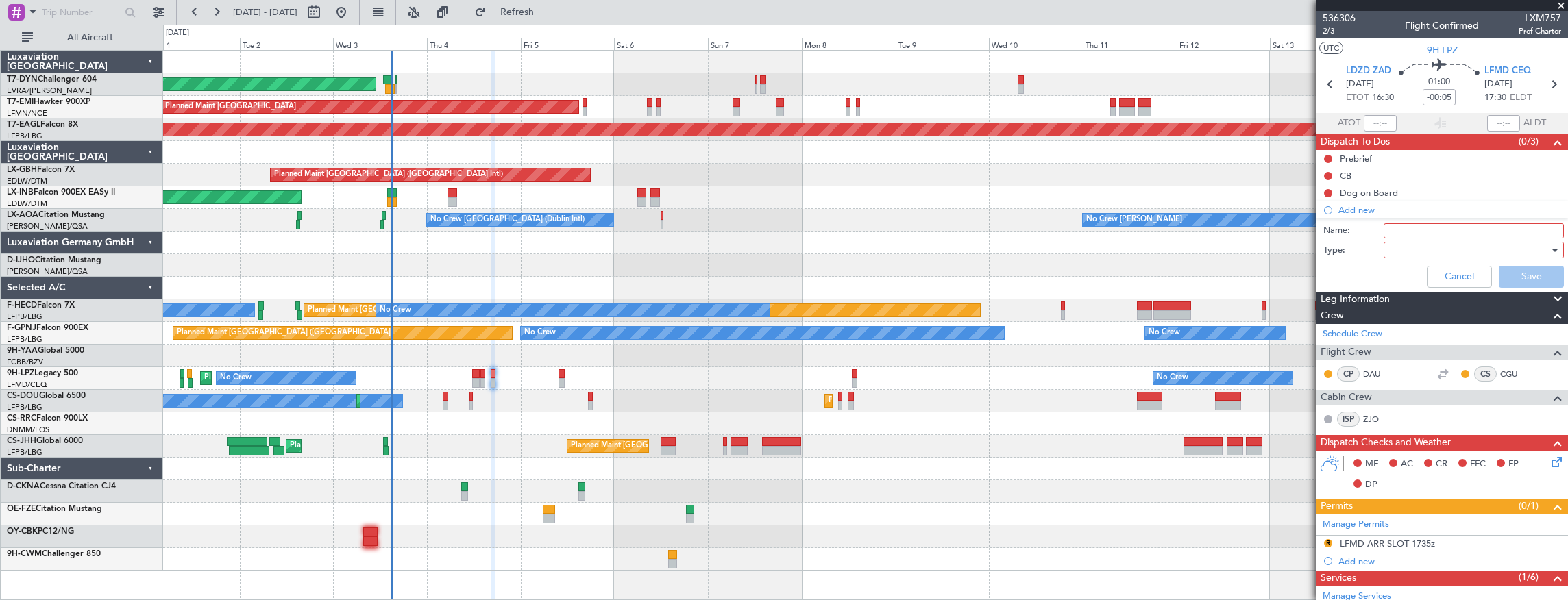
click at [1465, 230] on input "Name:" at bounding box center [1474, 231] width 180 height 15
type input "Letter of Consent"
click at [1354, 231] on label "Name:" at bounding box center [1353, 231] width 60 height 14
click at [1384, 231] on input "Letter of Consent" at bounding box center [1474, 231] width 180 height 15
click at [1511, 254] on div at bounding box center [1469, 250] width 160 height 21
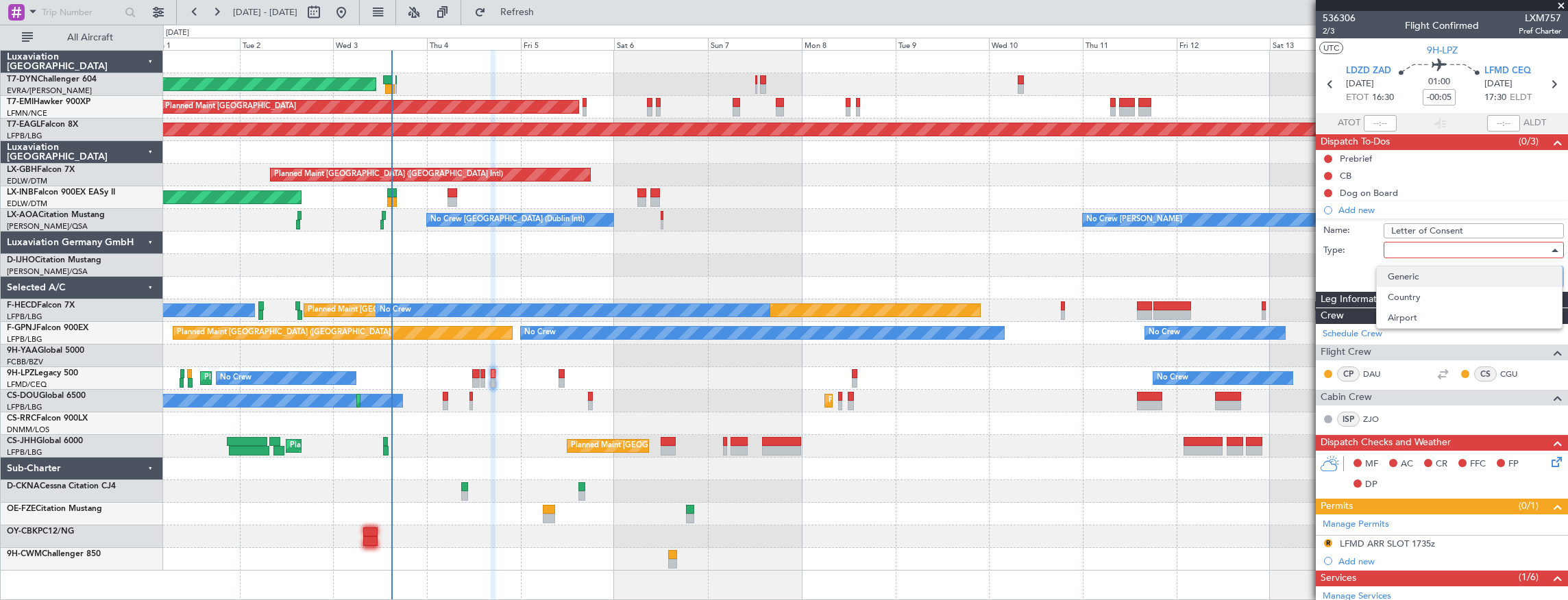
click at [1467, 275] on span "Generic" at bounding box center [1469, 277] width 163 height 21
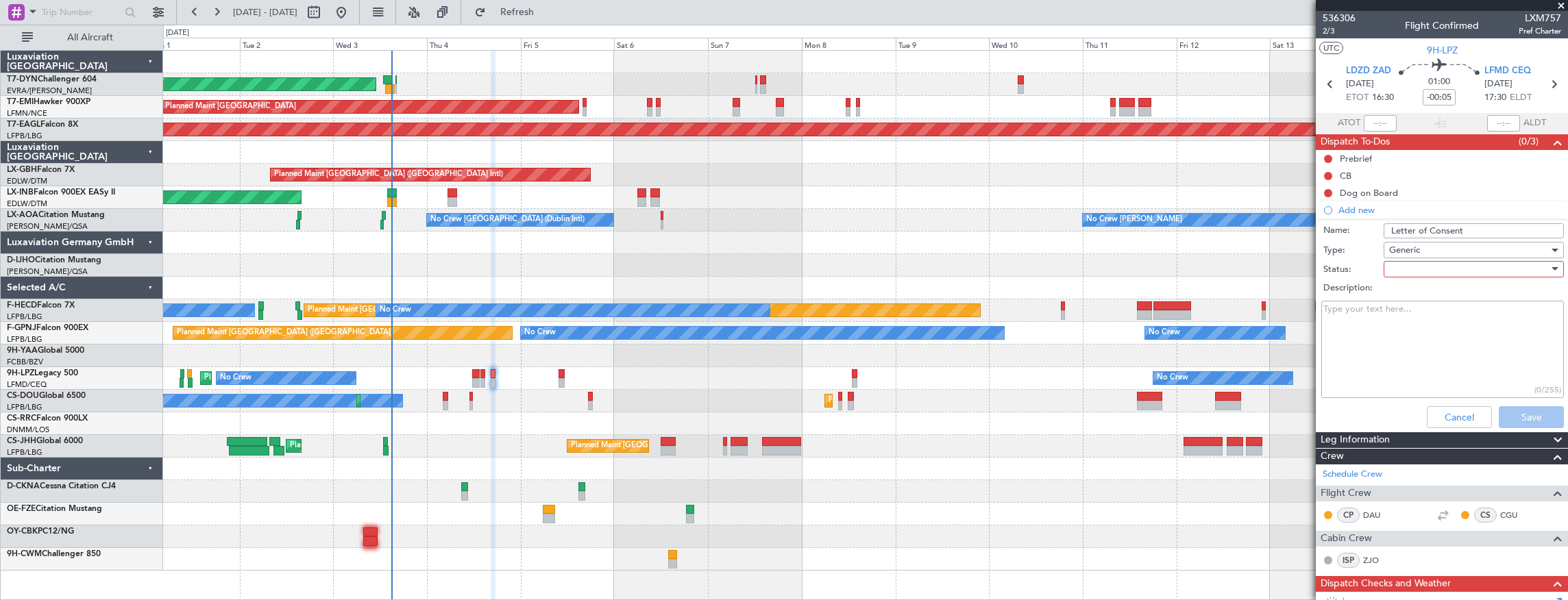
click at [1457, 275] on div at bounding box center [1469, 269] width 160 height 21
click at [1452, 292] on span "Not Started" at bounding box center [1469, 295] width 163 height 21
click at [1526, 411] on button "Save" at bounding box center [1531, 417] width 65 height 22
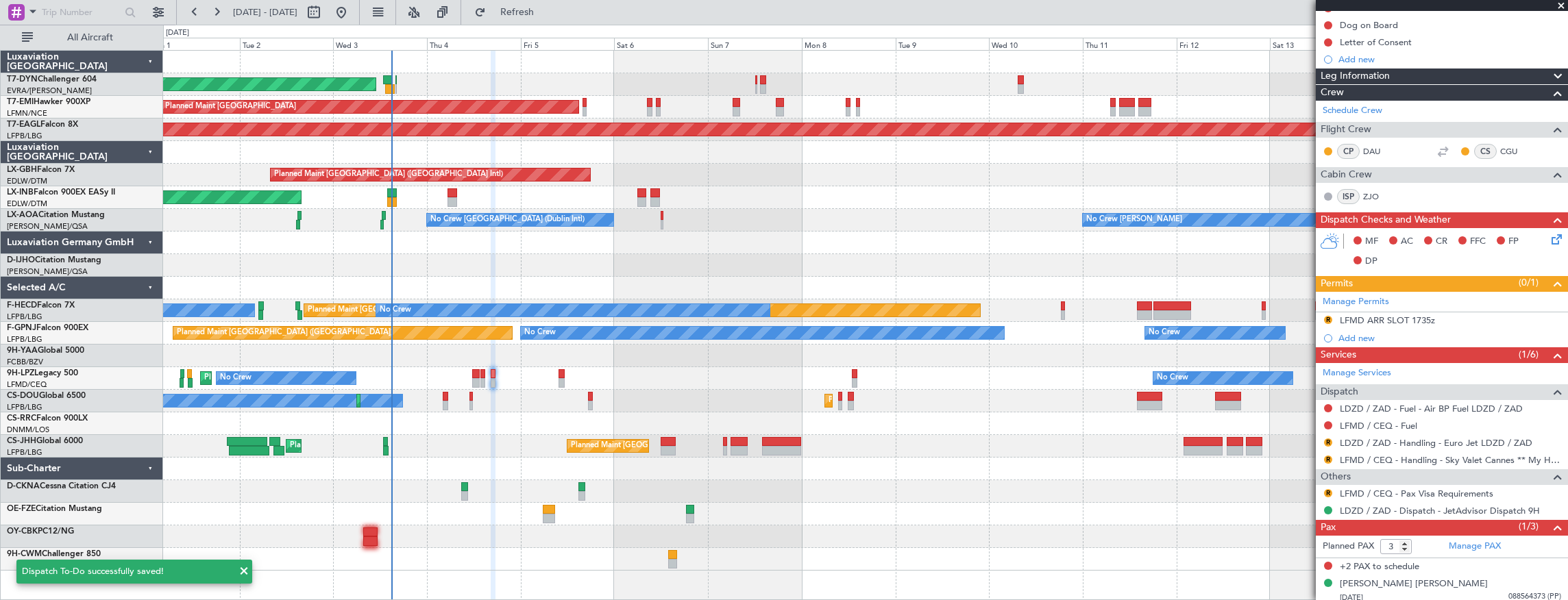
scroll to position [170, 0]
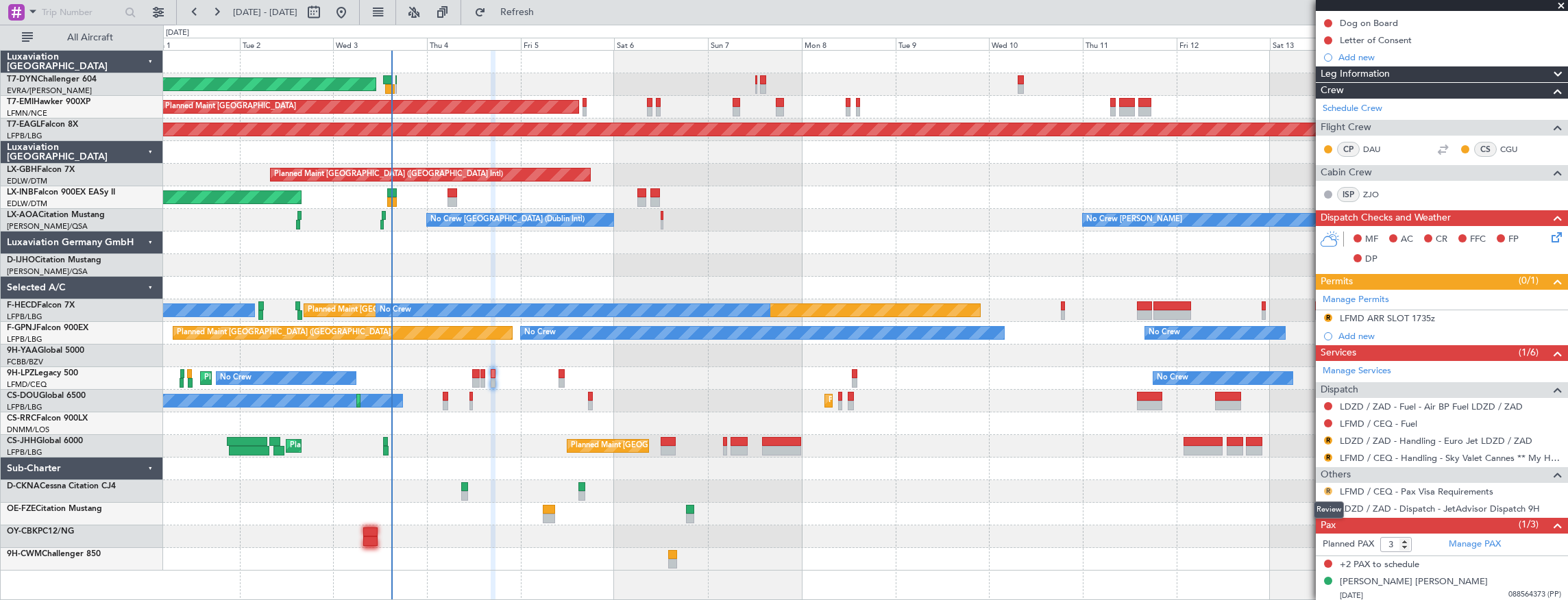
click at [1328, 487] on button "R" at bounding box center [1327, 491] width 8 height 8
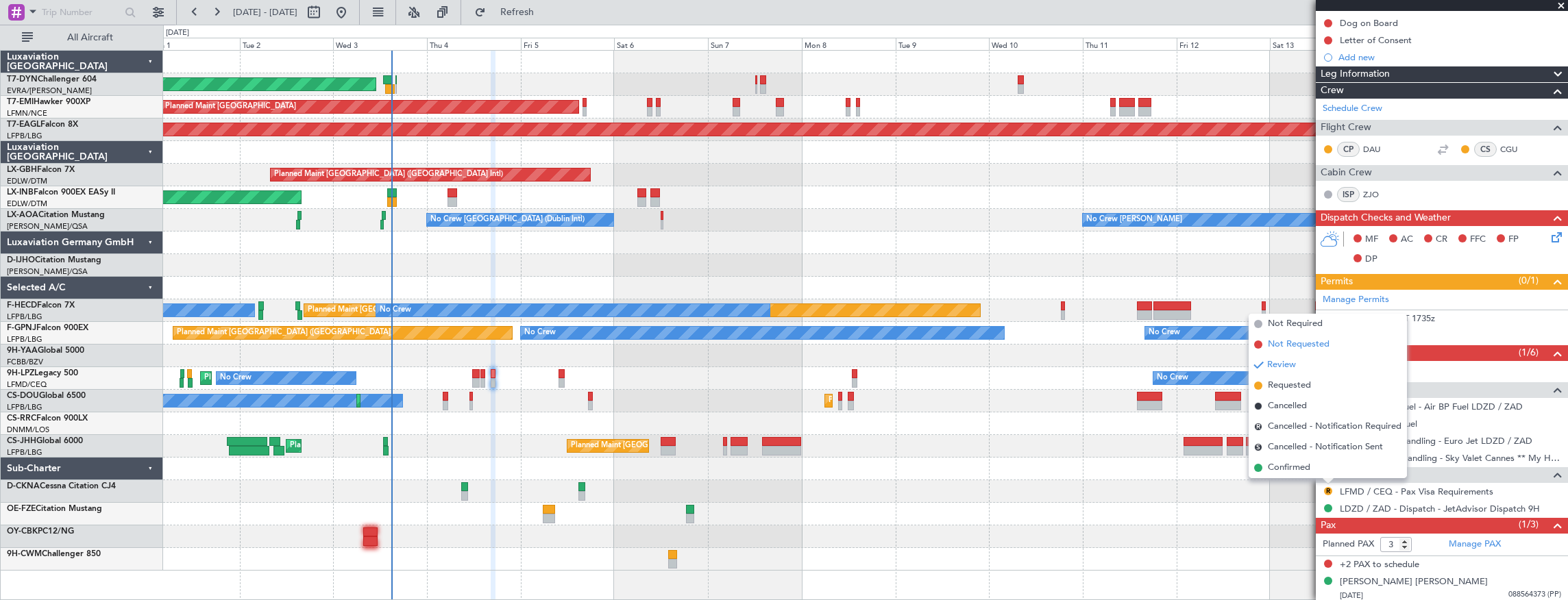
click at [1300, 348] on span "Not Requested" at bounding box center [1299, 345] width 62 height 14
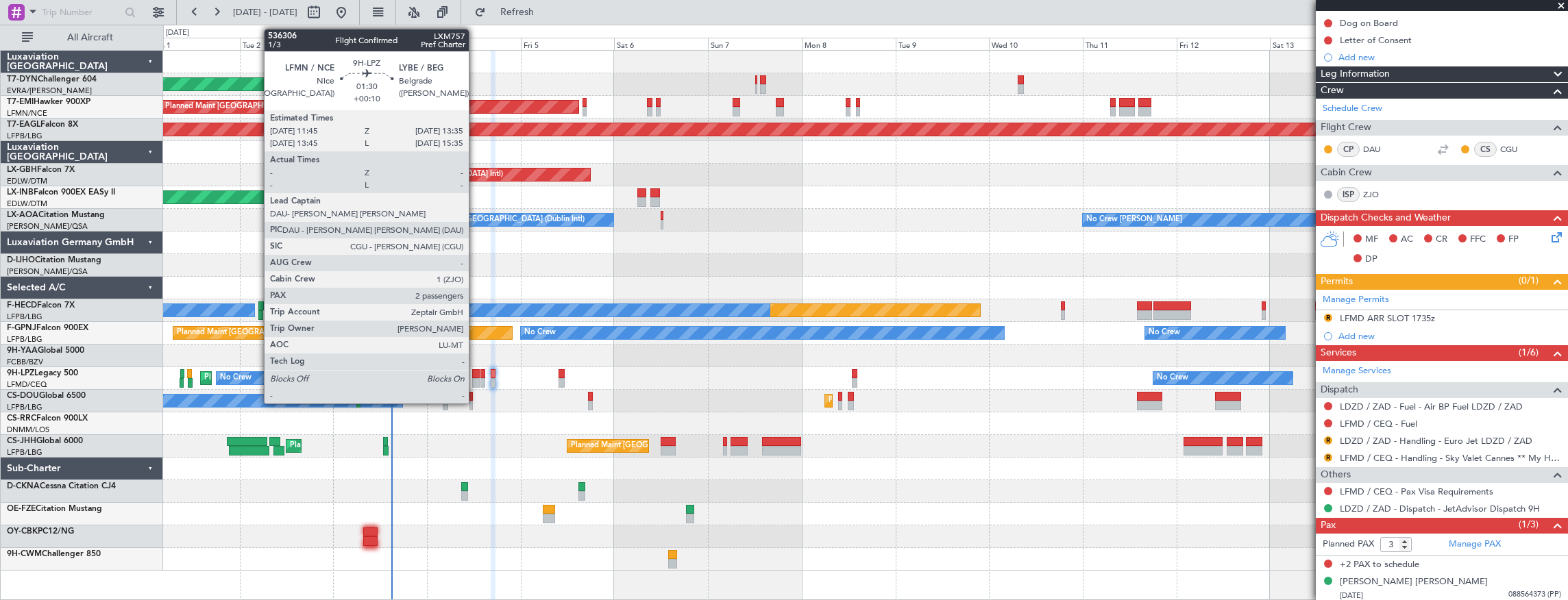
click at [476, 374] on div at bounding box center [476, 374] width 8 height 9
type input "+00:10"
type input "2"
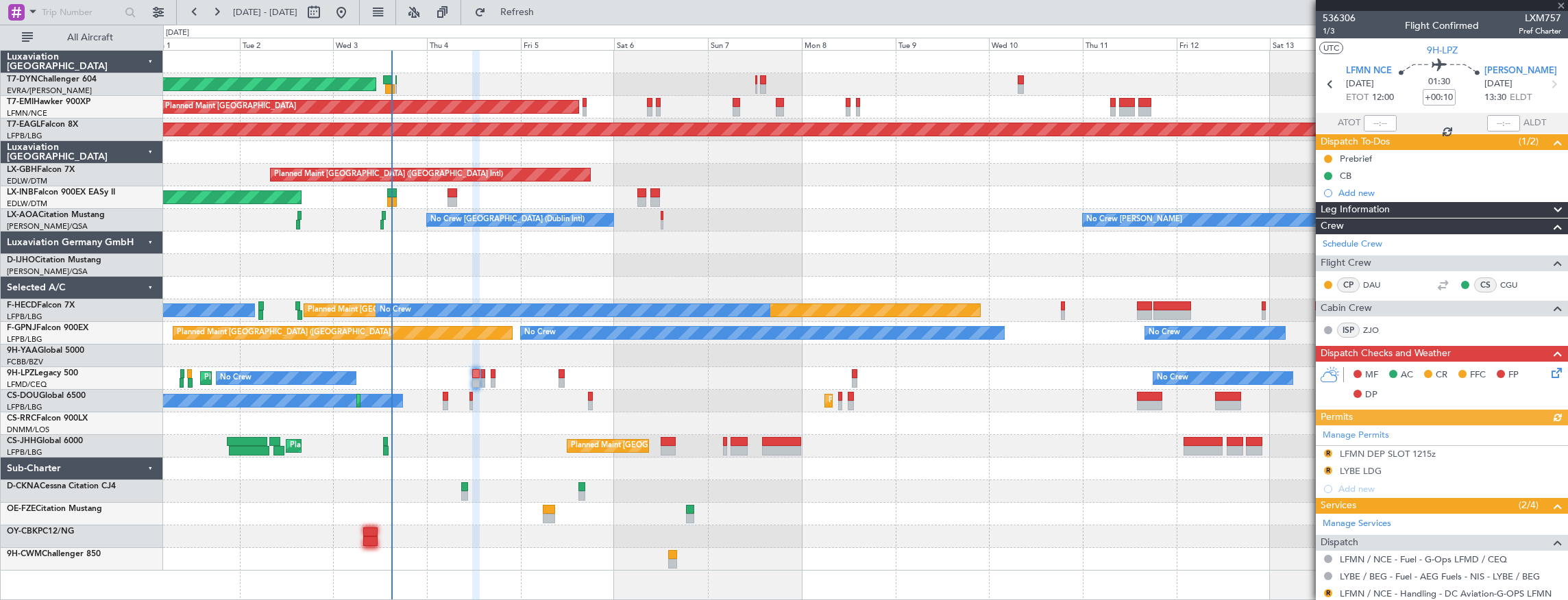
scroll to position [167, 0]
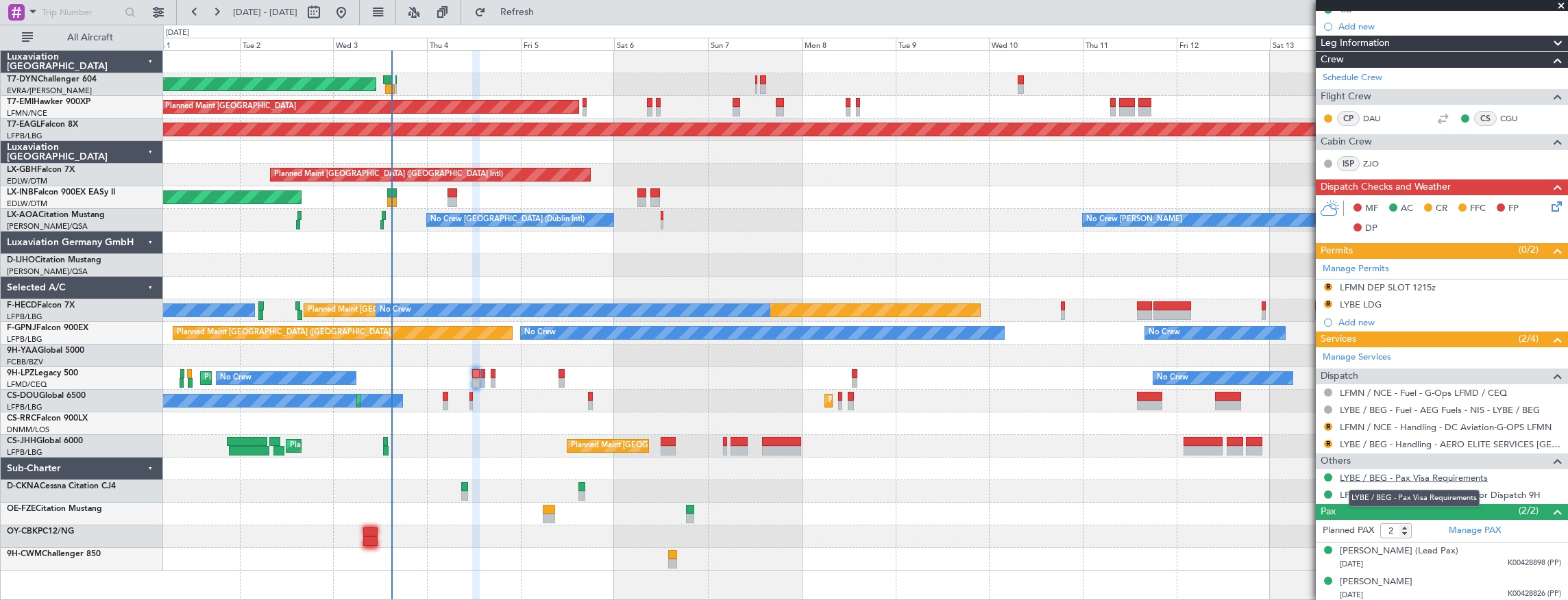
click at [1416, 477] on link "LYBE / BEG - Pax Visa Requirements" at bounding box center [1414, 477] width 148 height 12
click at [1549, 206] on icon at bounding box center [1554, 204] width 11 height 11
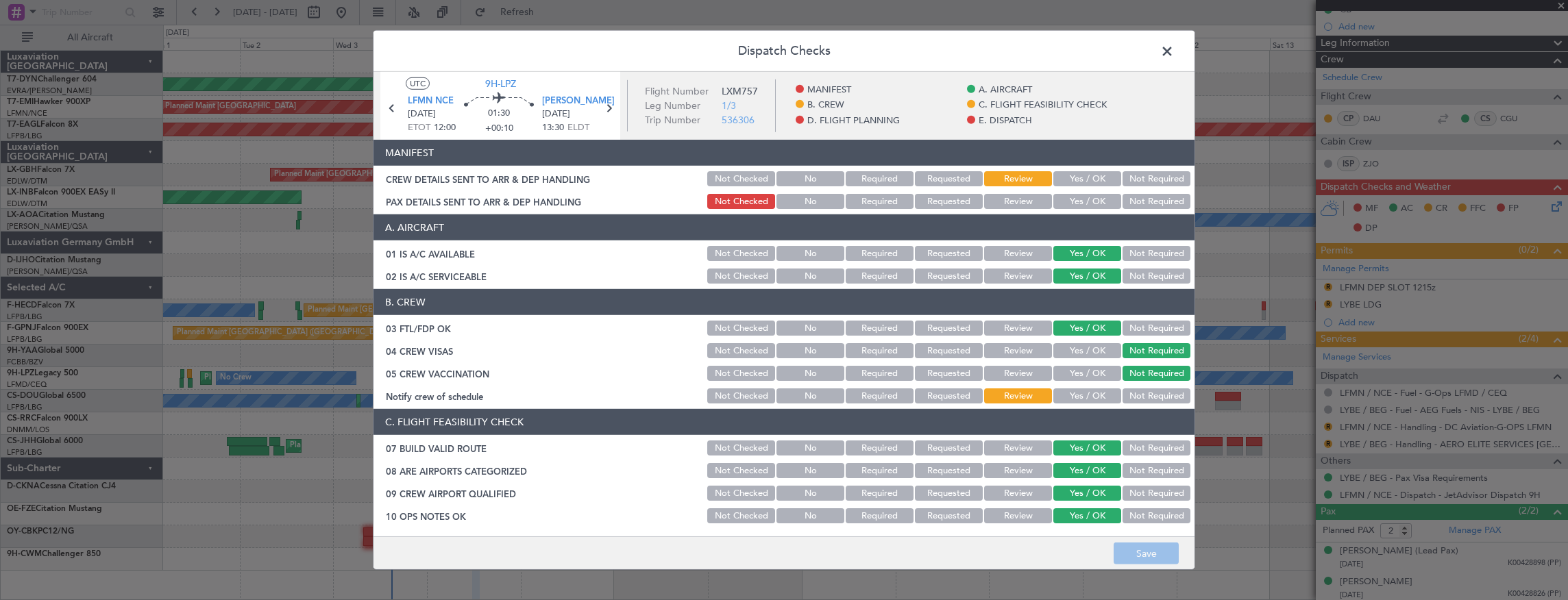
click at [1065, 175] on button "Yes / OK" at bounding box center [1087, 179] width 68 height 15
click at [1061, 200] on button "Yes / OK" at bounding box center [1087, 201] width 68 height 15
click at [1156, 548] on button "Save" at bounding box center [1146, 554] width 65 height 22
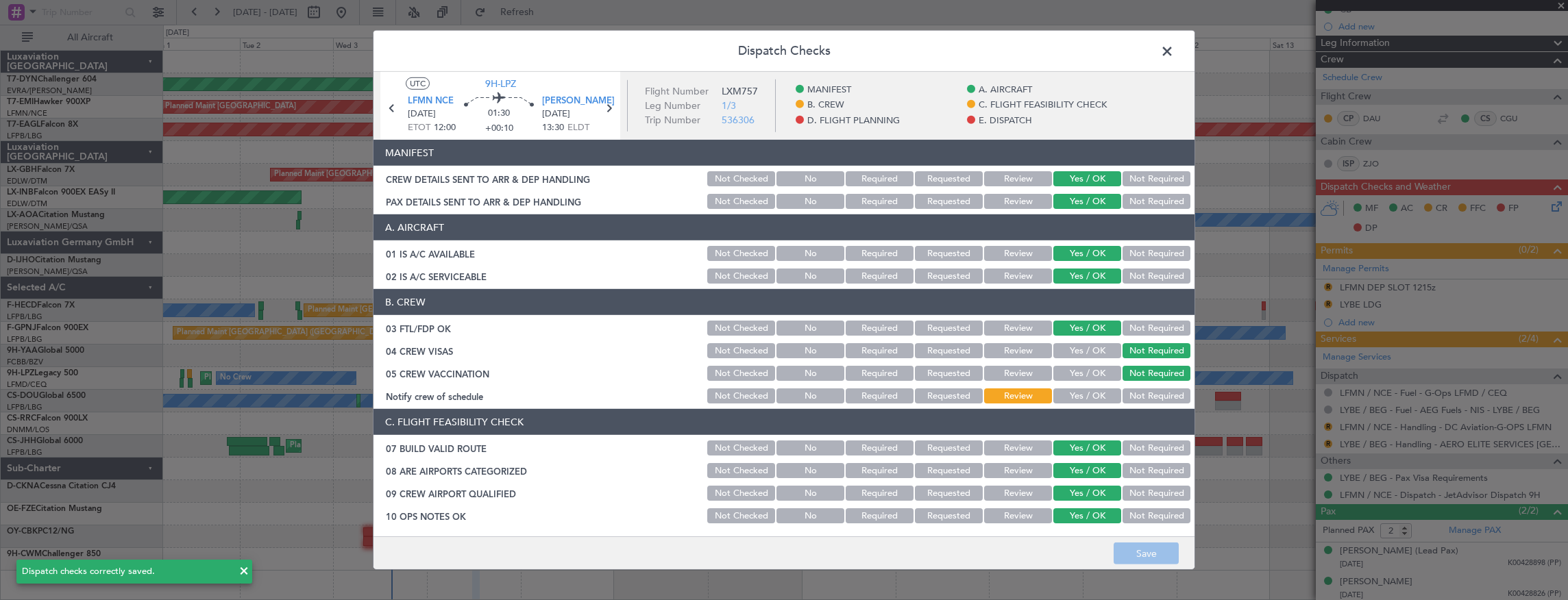
click at [1174, 46] on span at bounding box center [1174, 55] width 0 height 28
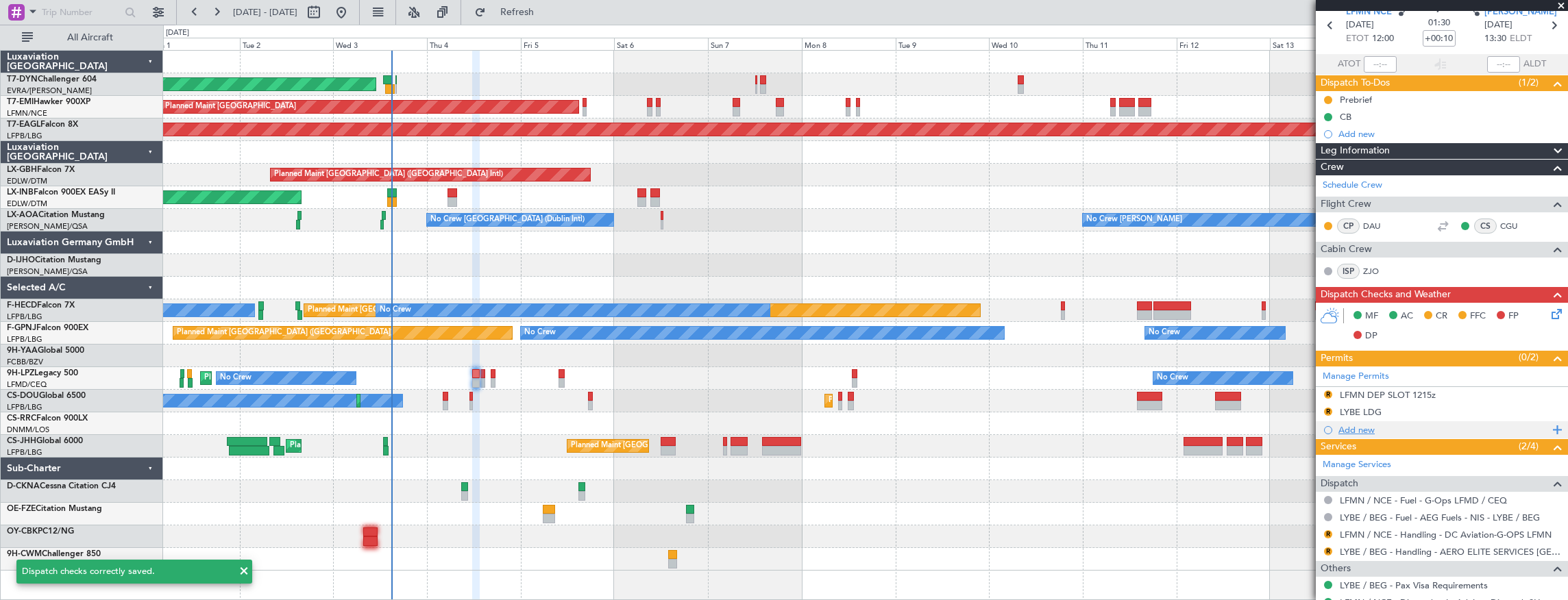
scroll to position [0, 0]
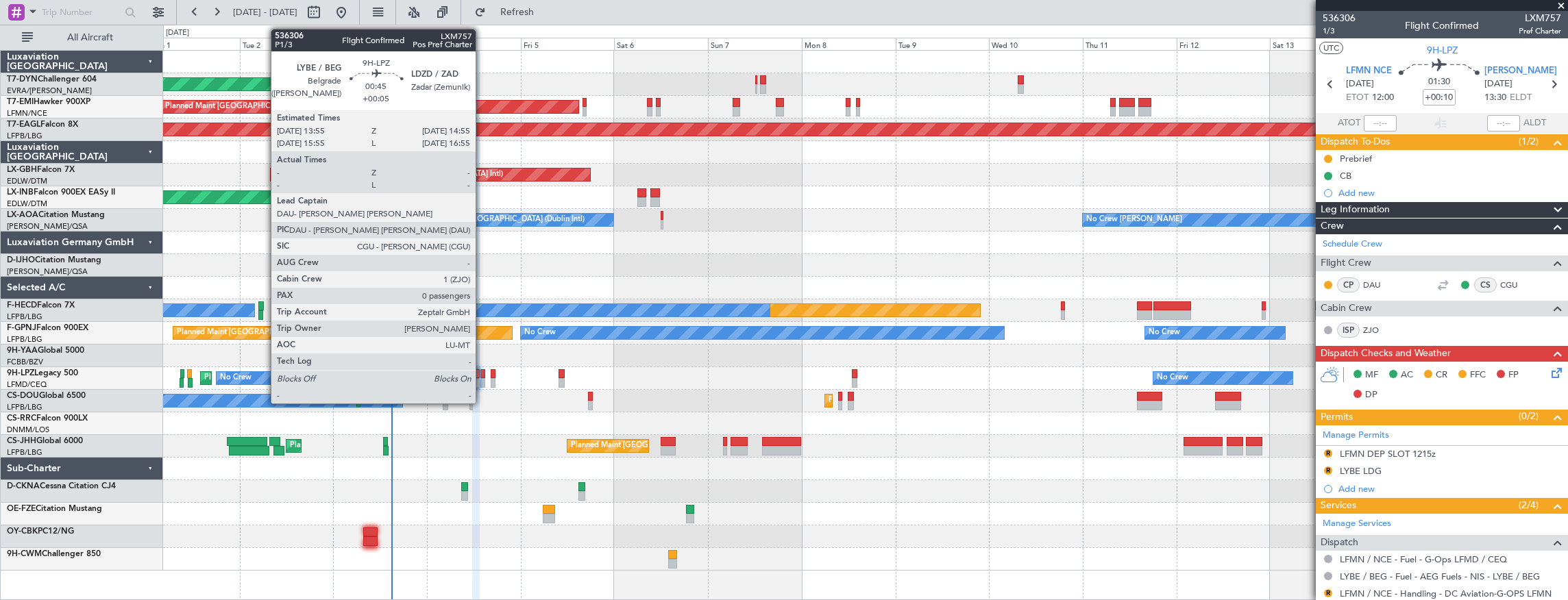
click at [482, 374] on div at bounding box center [482, 374] width 4 height 9
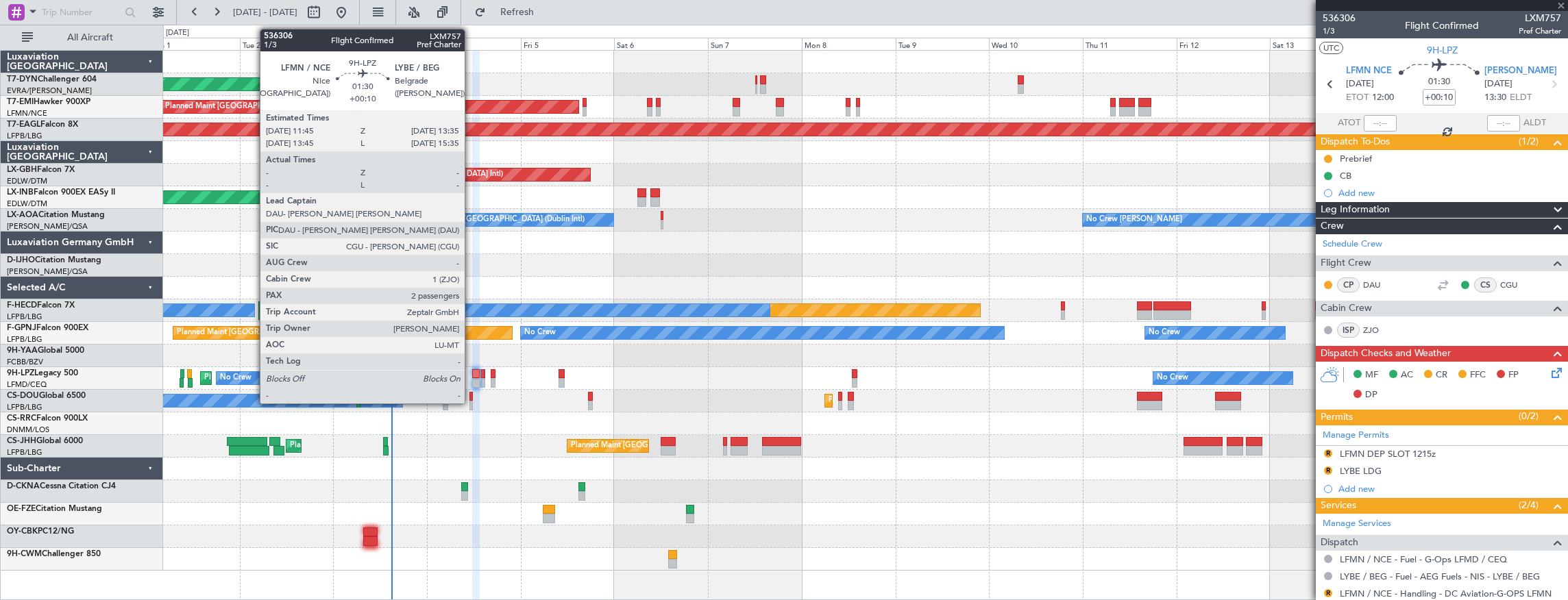
type input "+00:05"
type input "0"
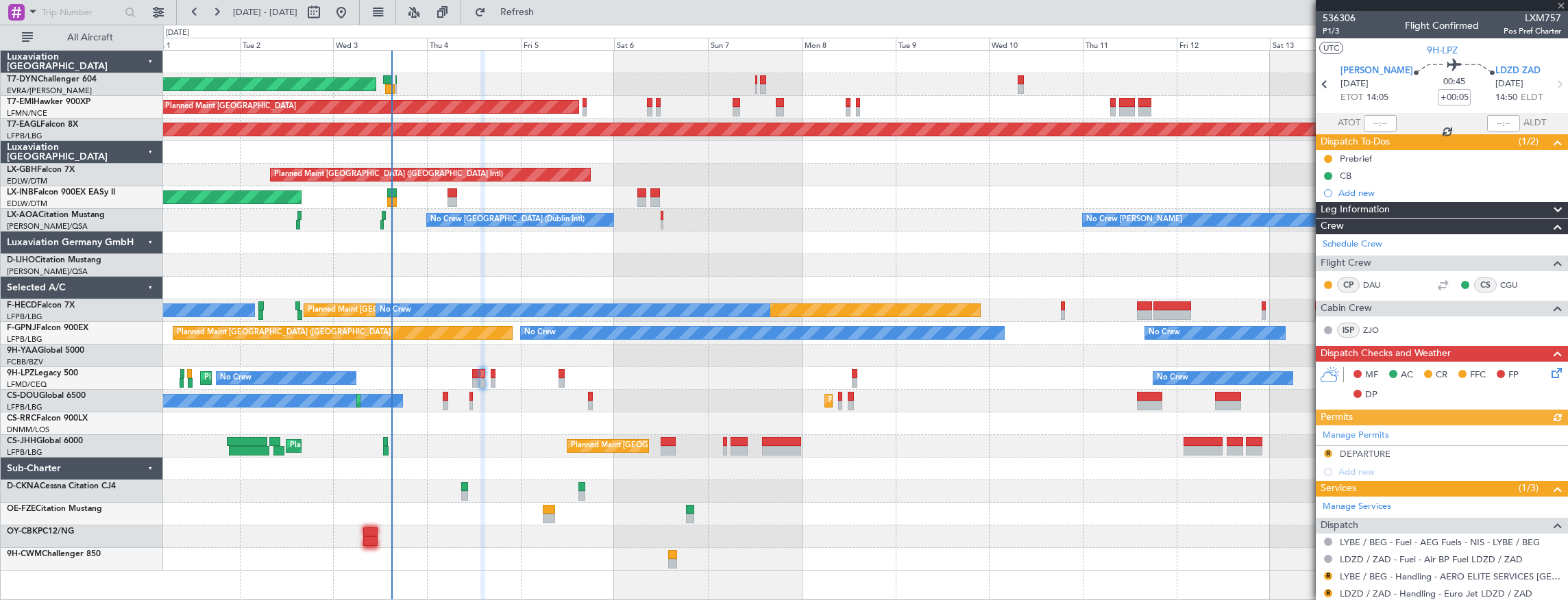
click at [1551, 372] on icon at bounding box center [1554, 371] width 11 height 11
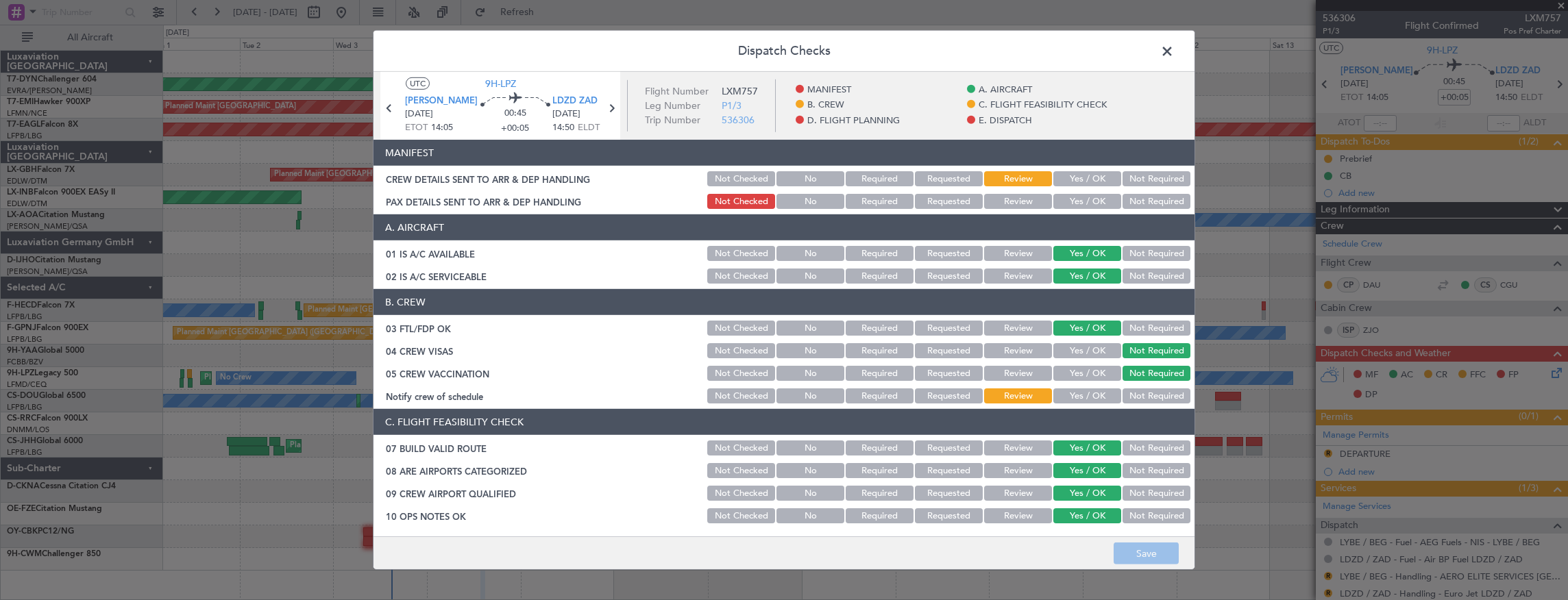
click at [1081, 181] on button "Yes / OK" at bounding box center [1087, 179] width 68 height 15
click at [1081, 200] on button "Yes / OK" at bounding box center [1087, 201] width 68 height 15
click at [1157, 557] on button "Save" at bounding box center [1146, 554] width 65 height 22
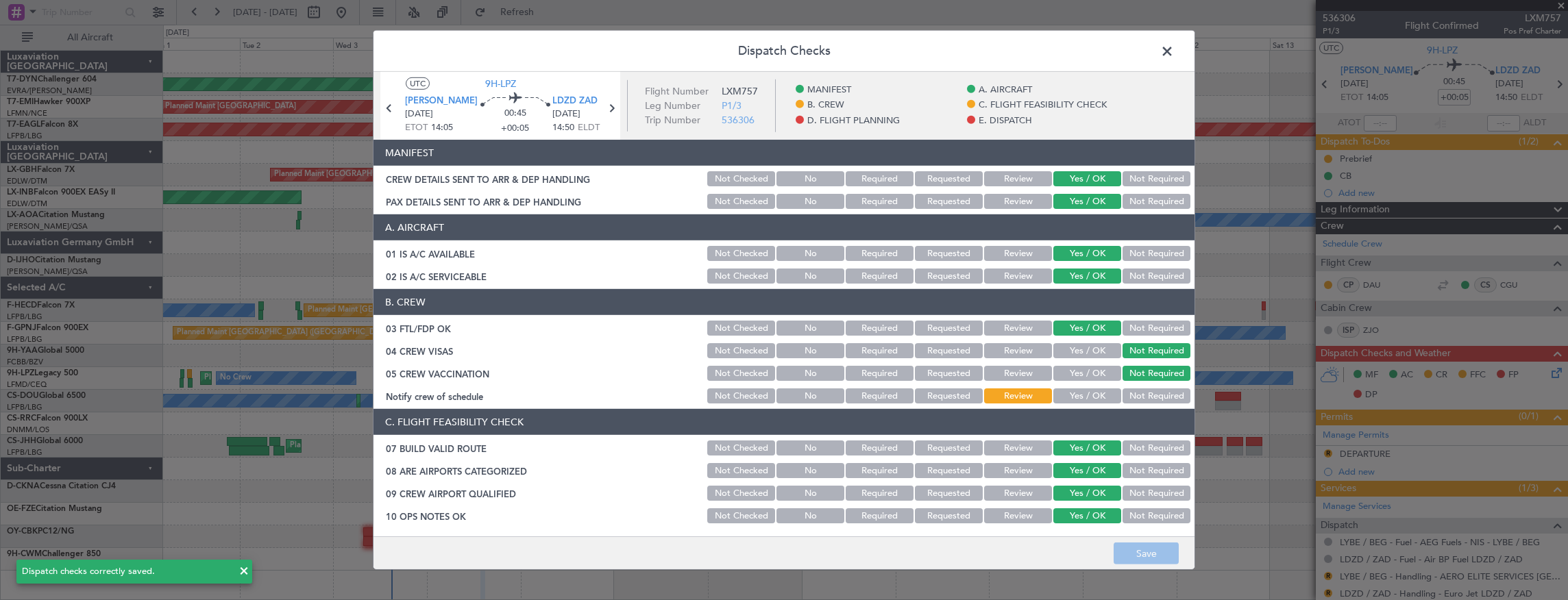
click at [1174, 48] on span at bounding box center [1174, 55] width 0 height 28
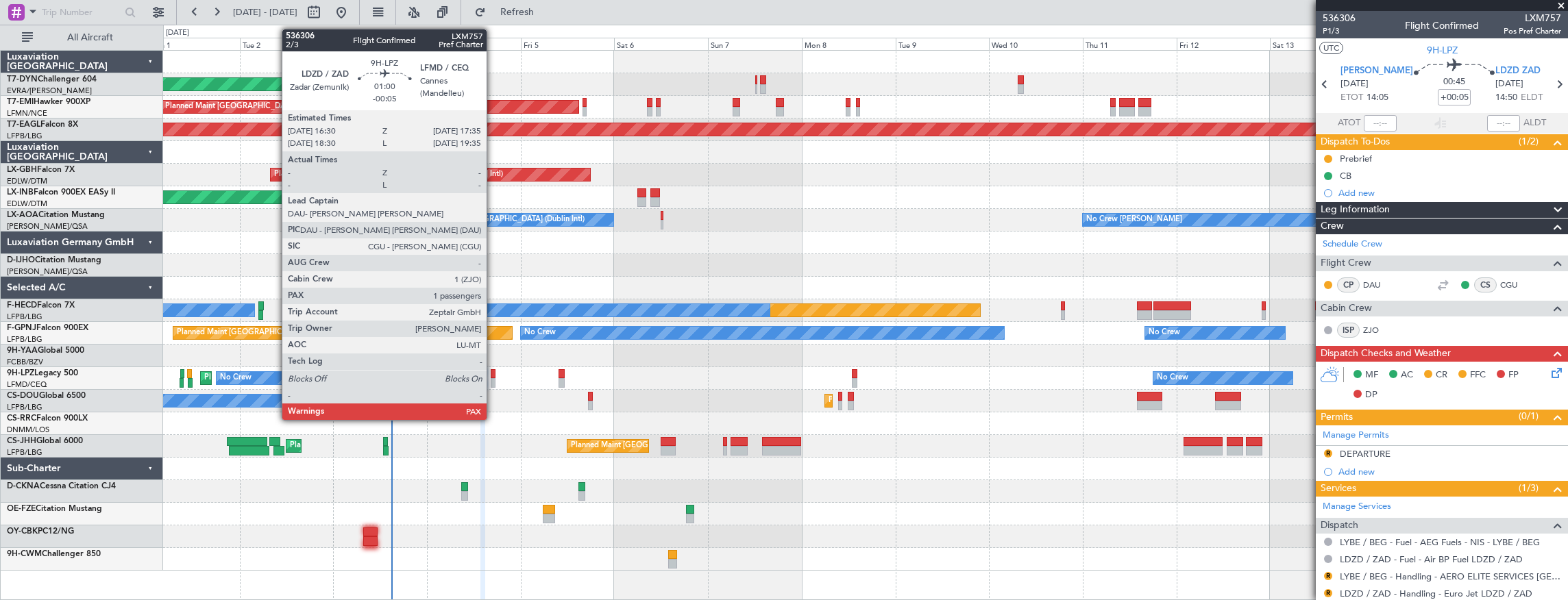
click at [494, 376] on div at bounding box center [493, 374] width 5 height 9
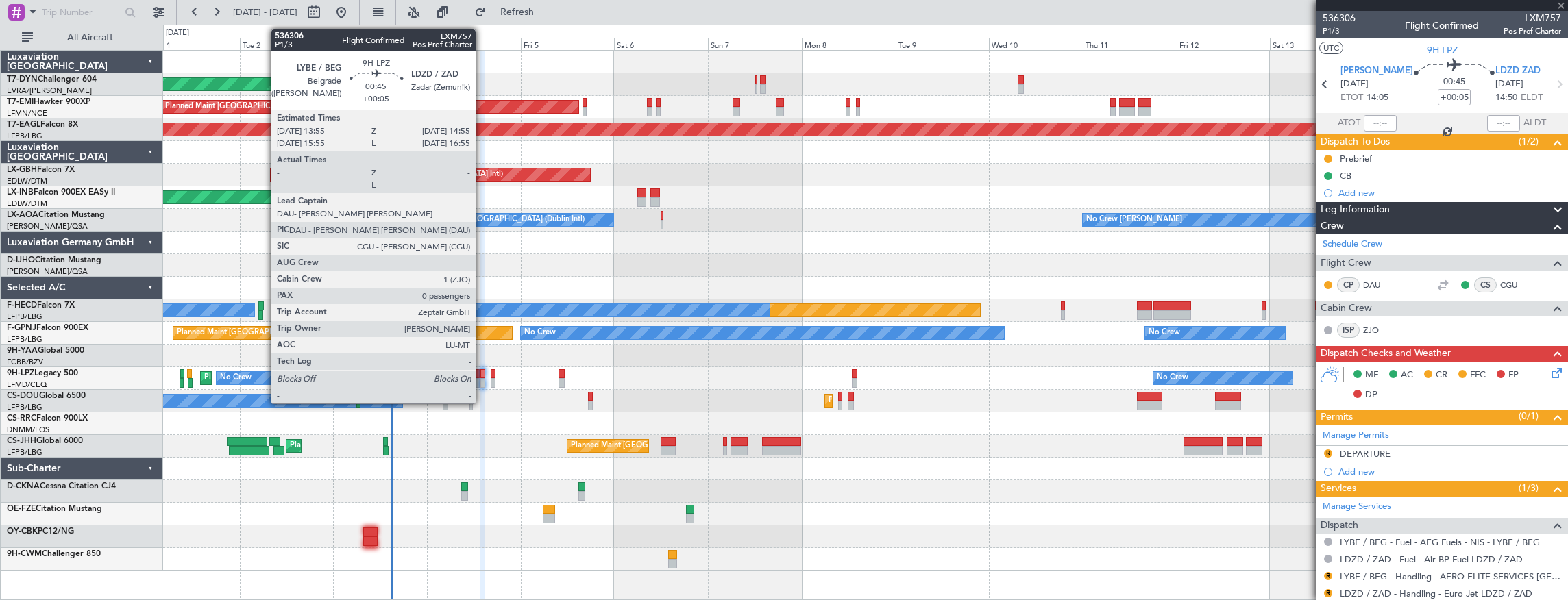
type input "-00:05"
type input "3"
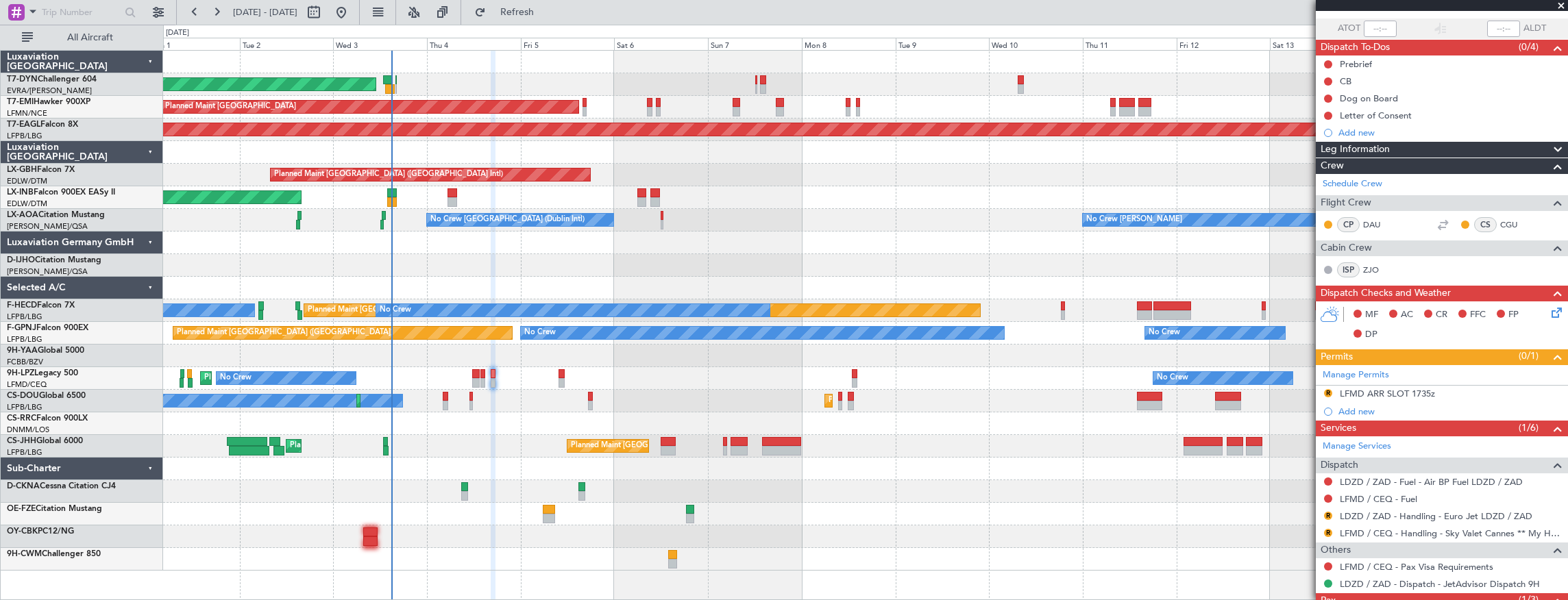
scroll to position [170, 0]
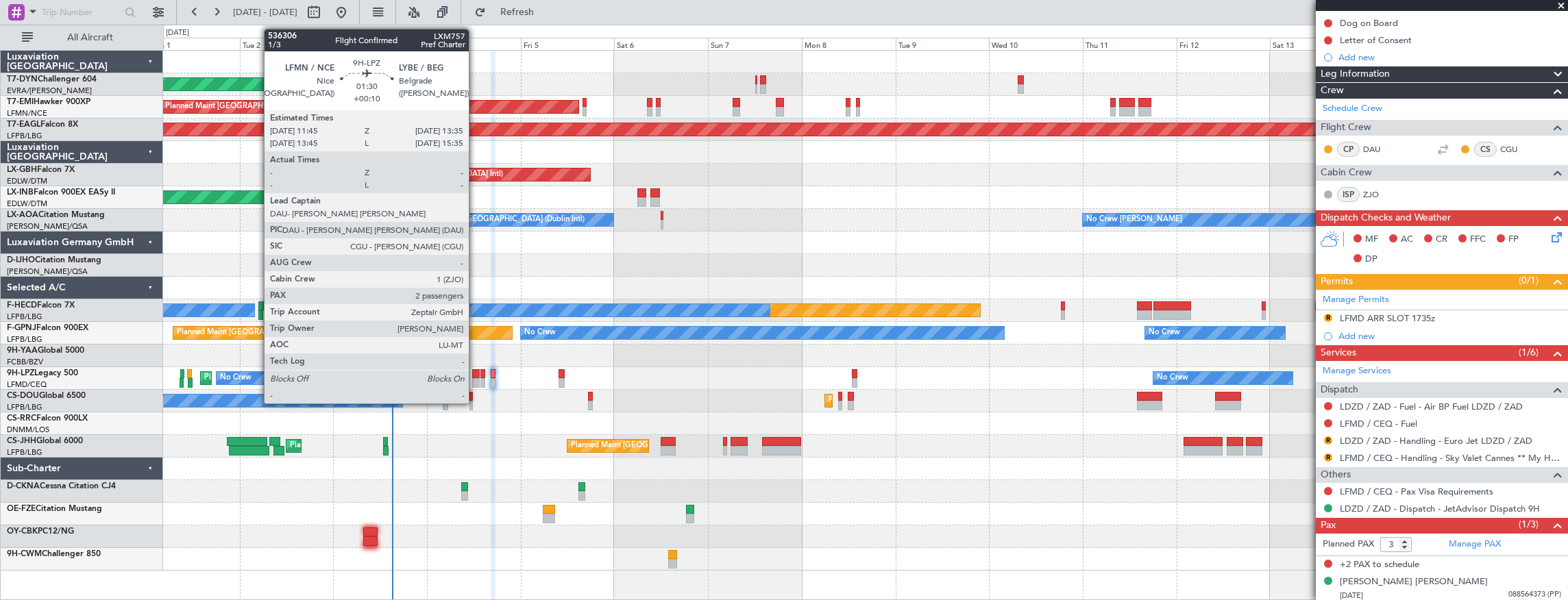
click at [476, 376] on div at bounding box center [476, 374] width 8 height 9
type input "+00:10"
type input "2"
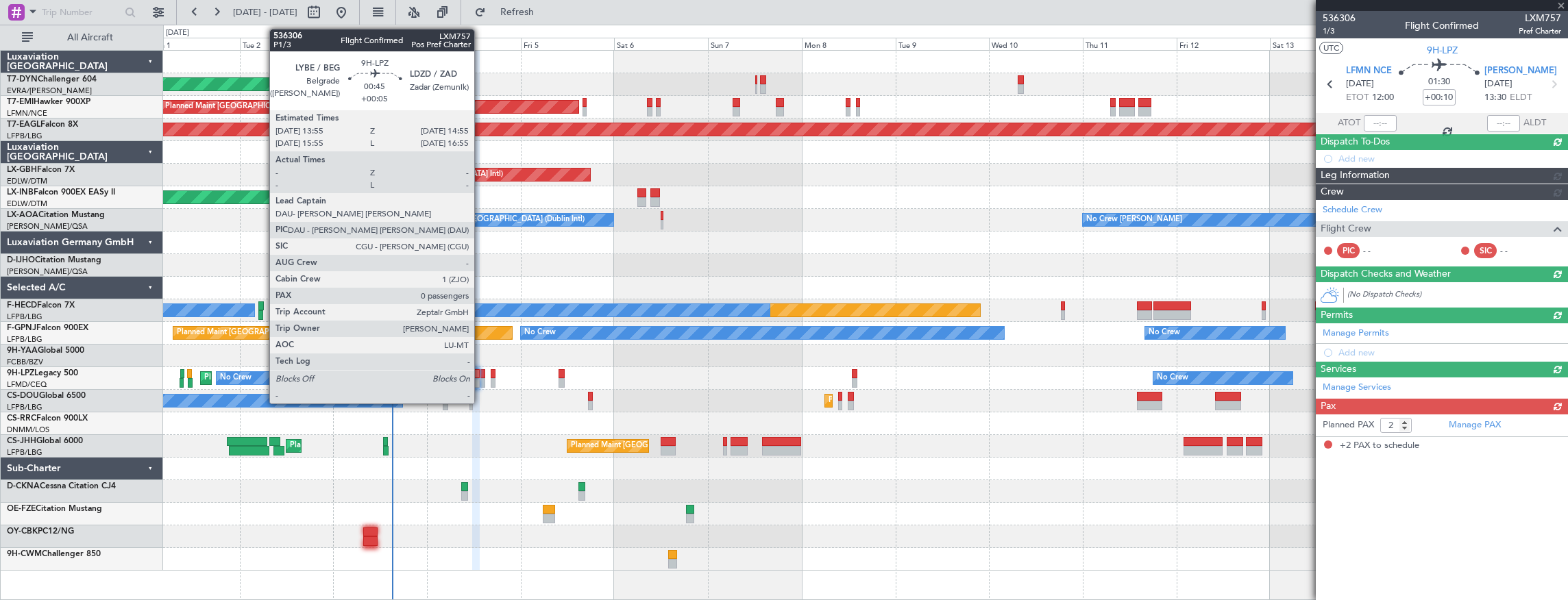
scroll to position [0, 0]
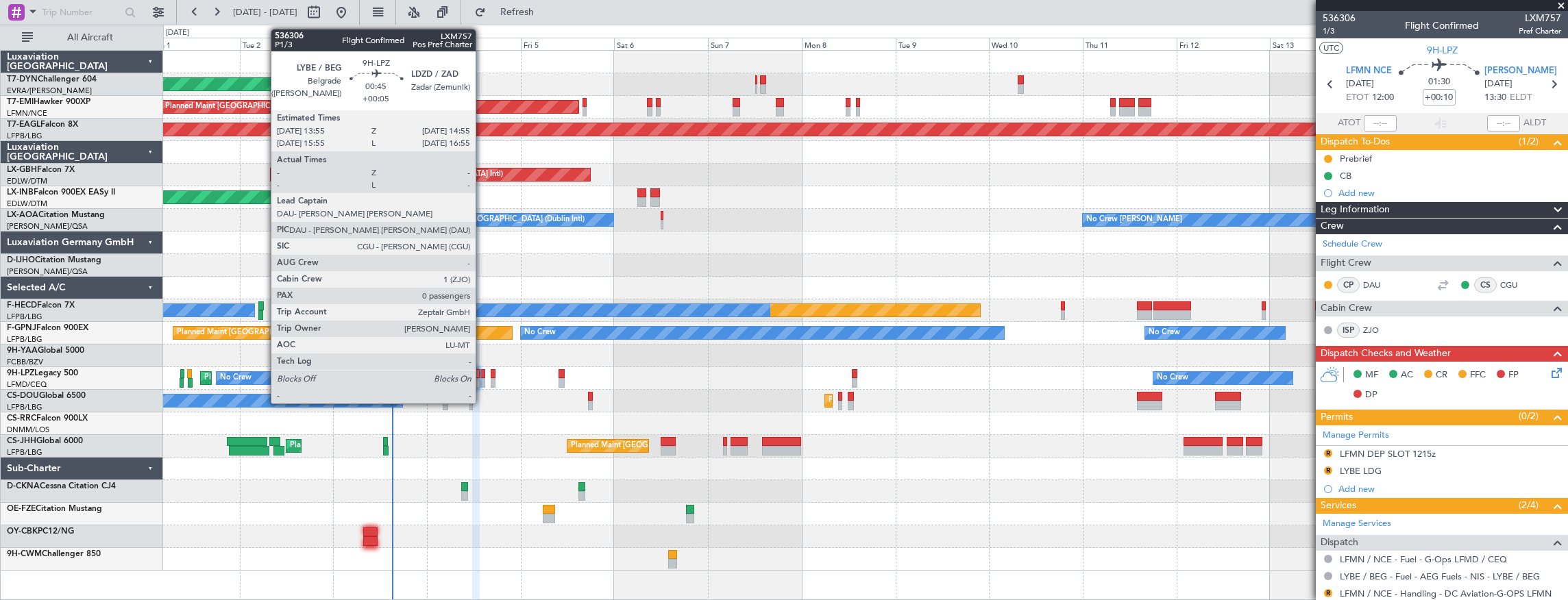
click at [482, 372] on div at bounding box center [482, 374] width 4 height 9
type input "+00:05"
type input "0"
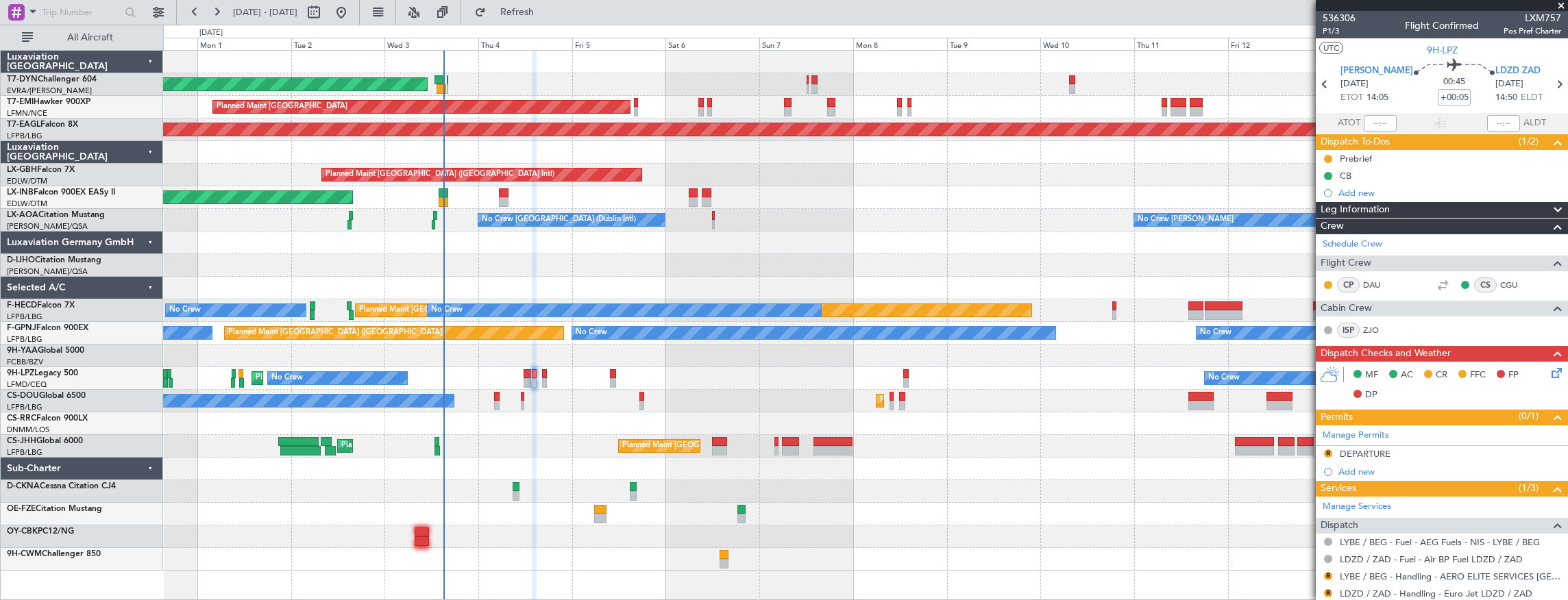
click at [510, 554] on div at bounding box center [865, 559] width 1404 height 22
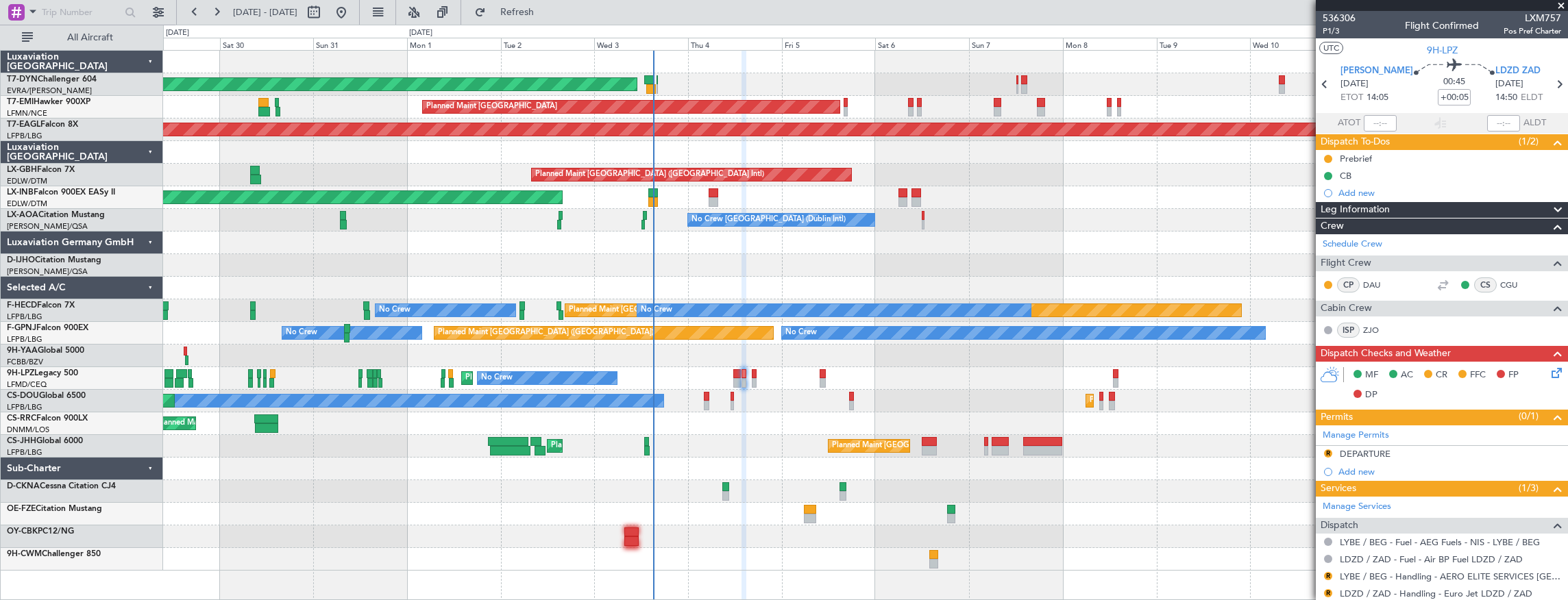
click at [681, 496] on div at bounding box center [865, 491] width 1404 height 22
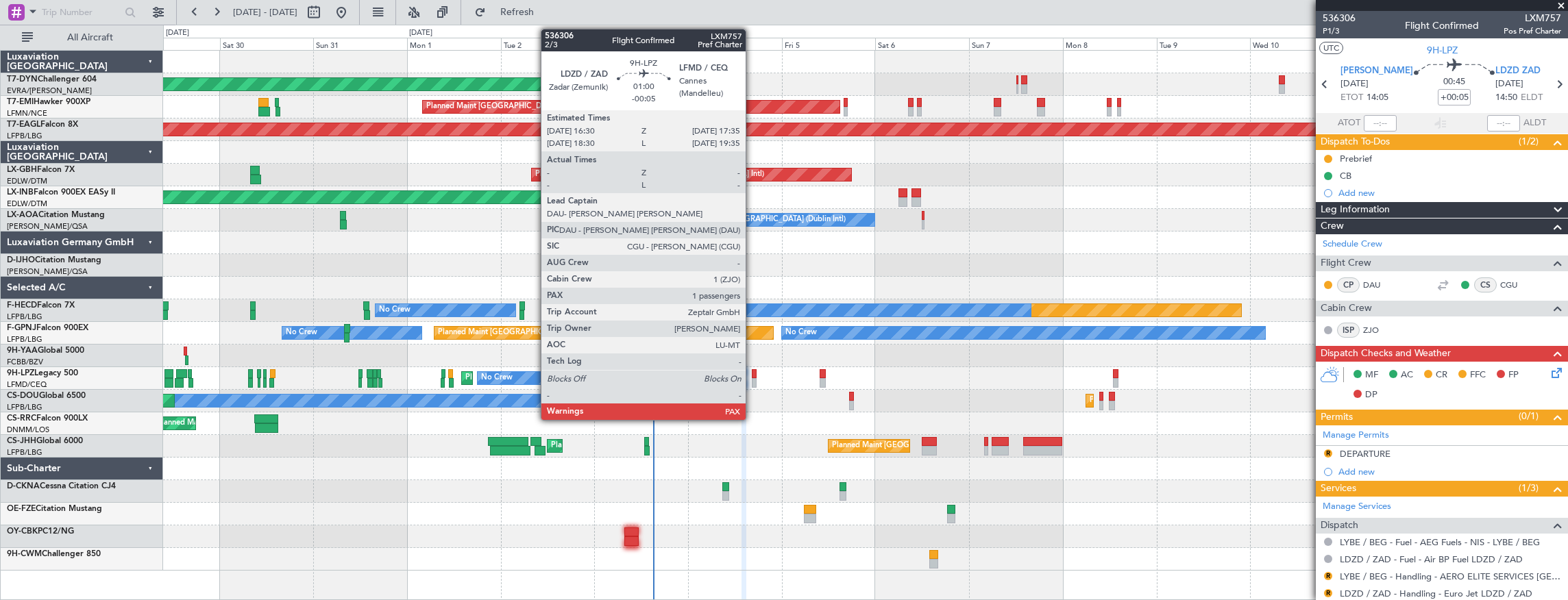
click at [752, 374] on div at bounding box center [754, 374] width 5 height 9
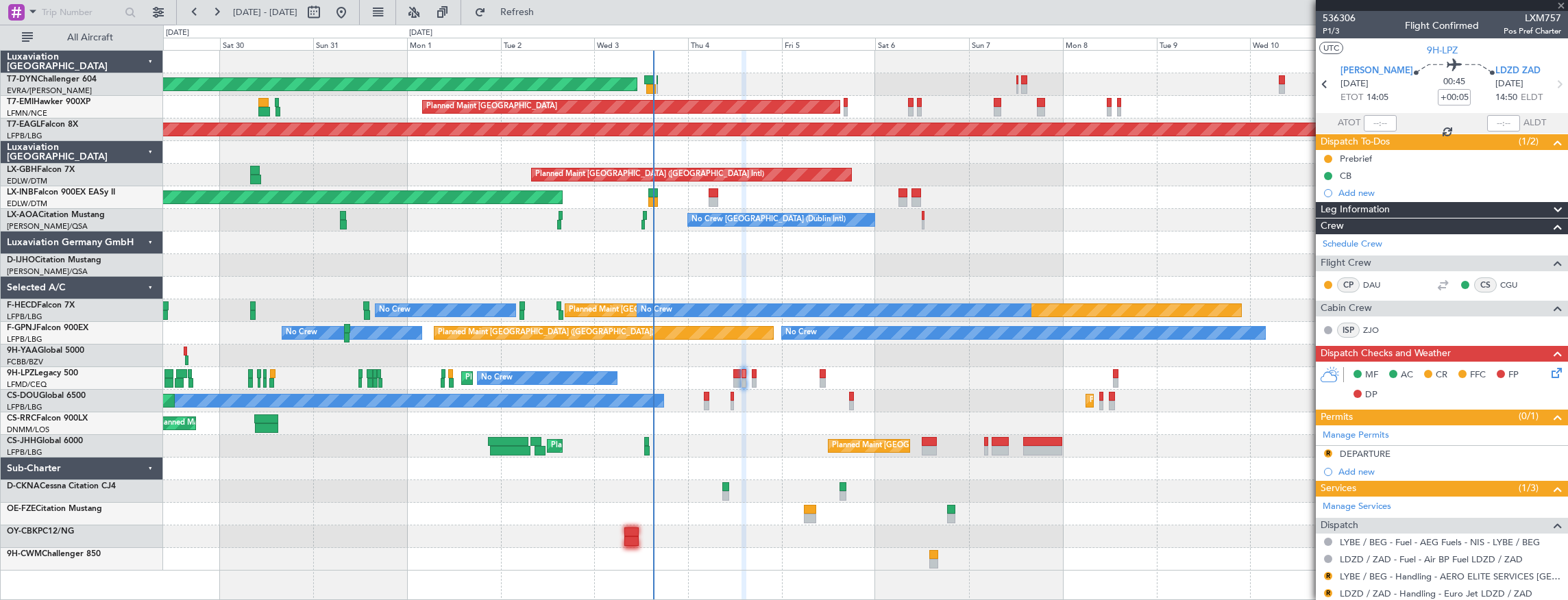
type input "-00:05"
type input "3"
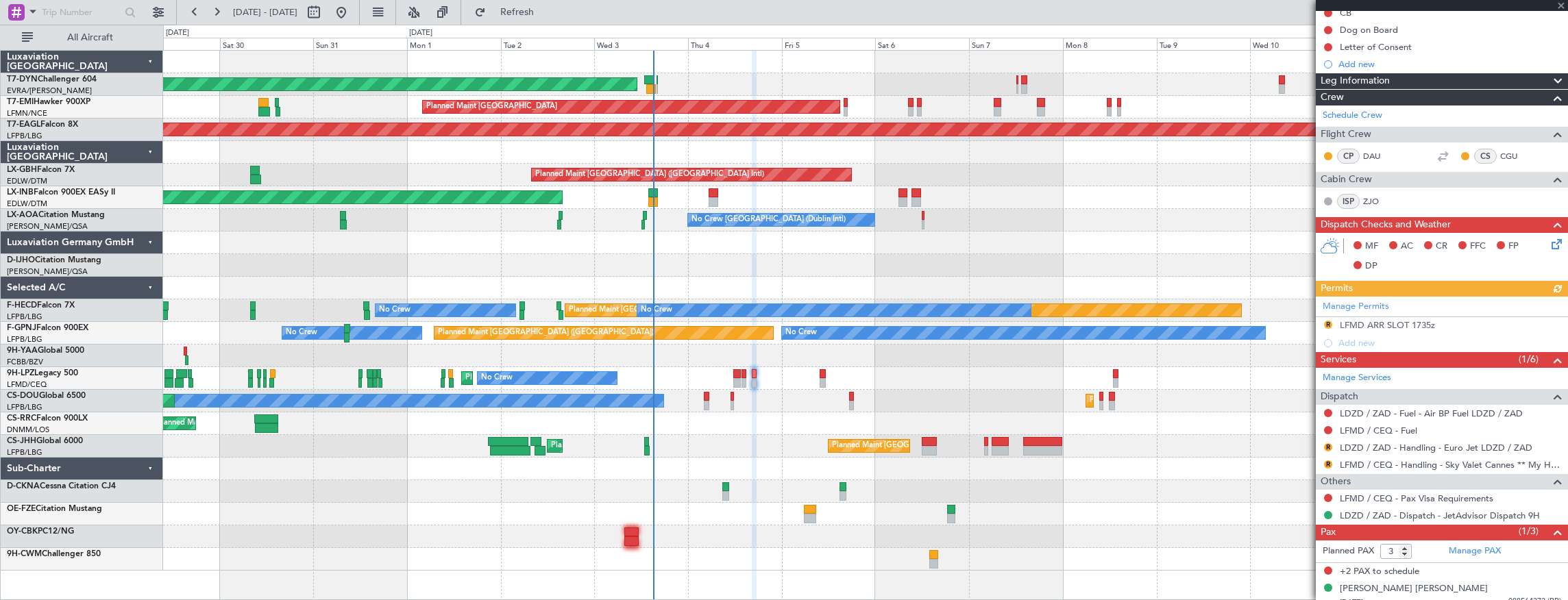
scroll to position [170, 0]
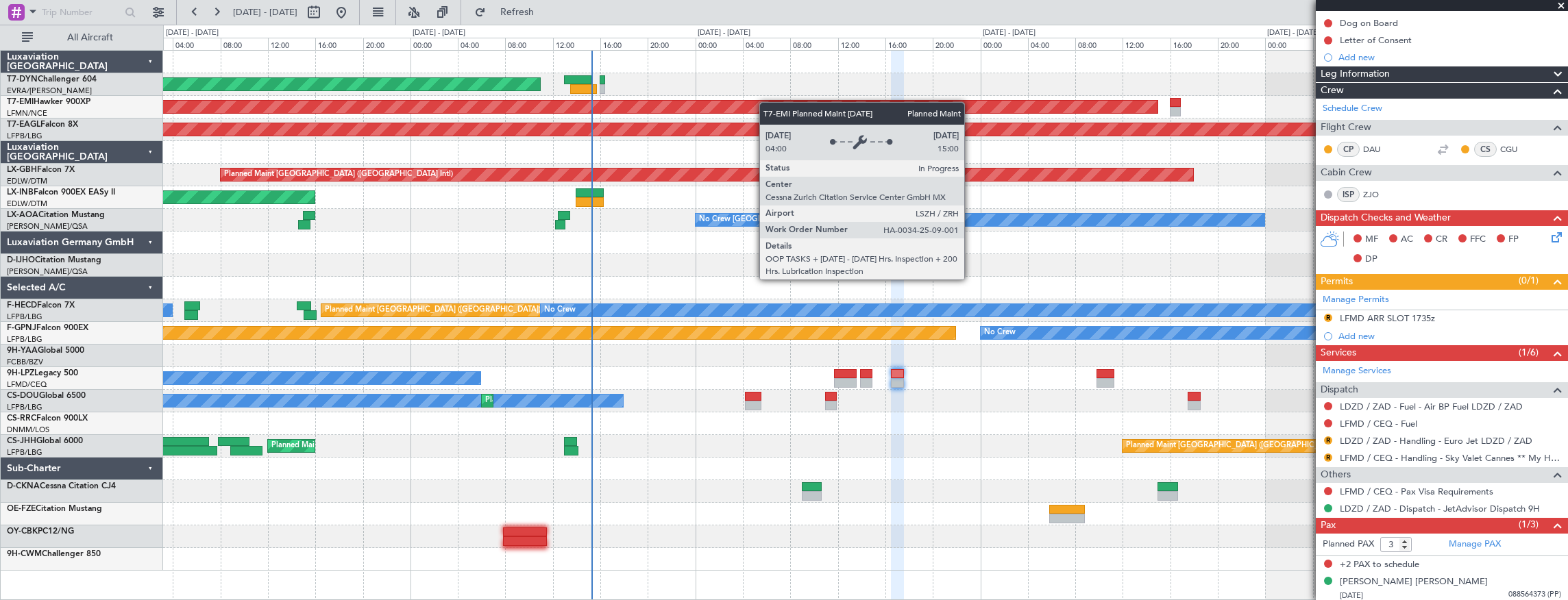
click at [780, 102] on div "AOG Maint Riga (Riga Intl) Planned Maint Zurich Grounded New York (Teterboro) P…" at bounding box center [865, 311] width 1404 height 520
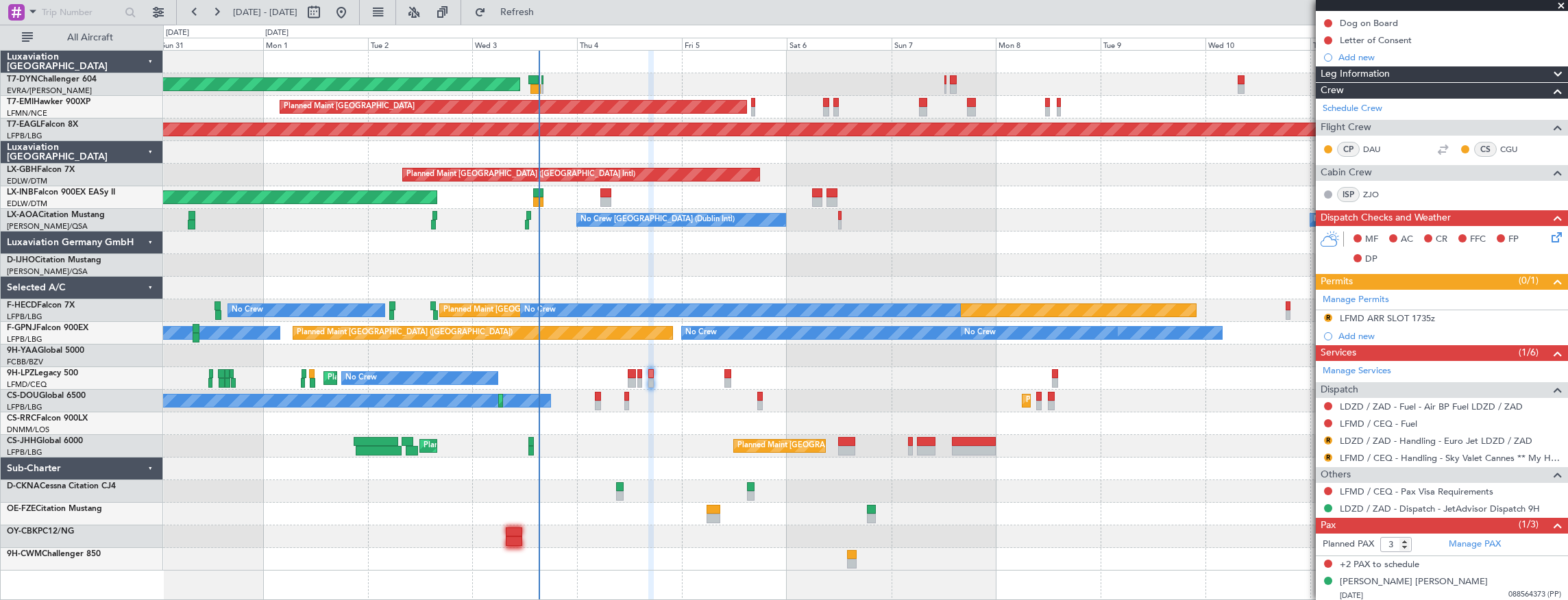
click at [668, 83] on div "AOG Maint Riga (Riga Intl)" at bounding box center [865, 84] width 1404 height 22
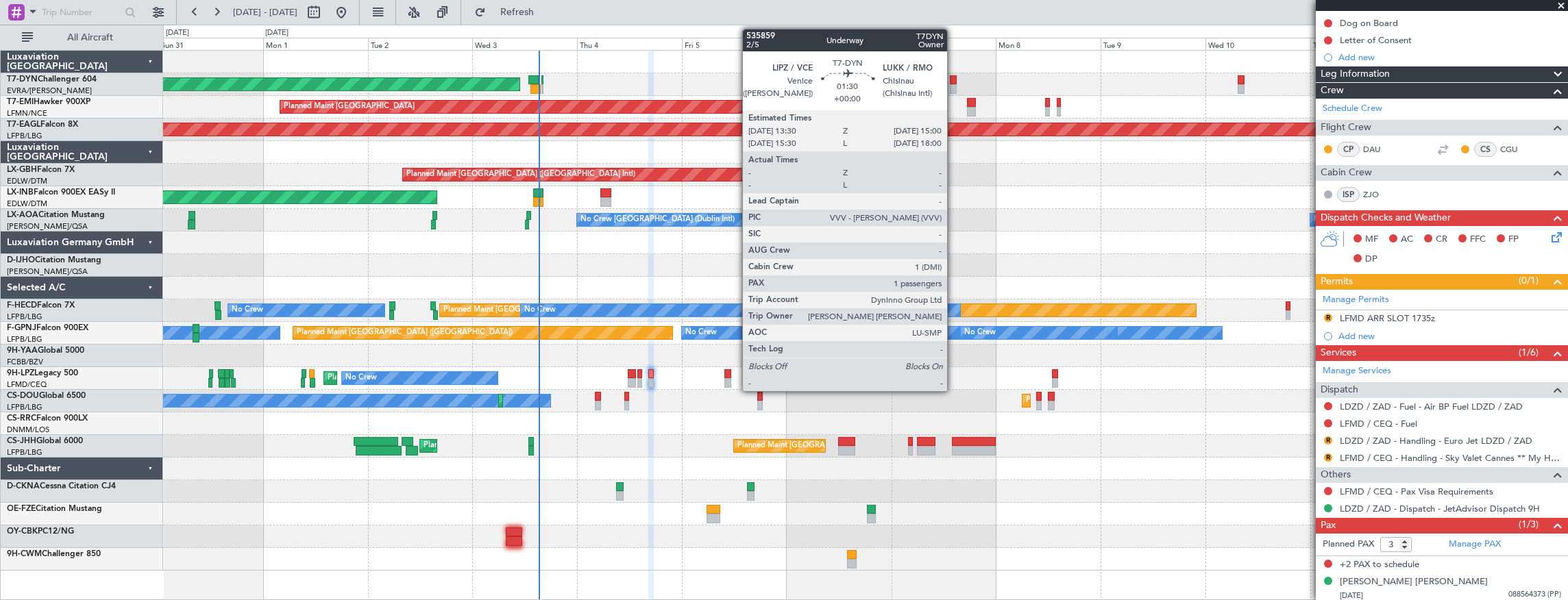
click at [954, 78] on div at bounding box center [953, 80] width 7 height 9
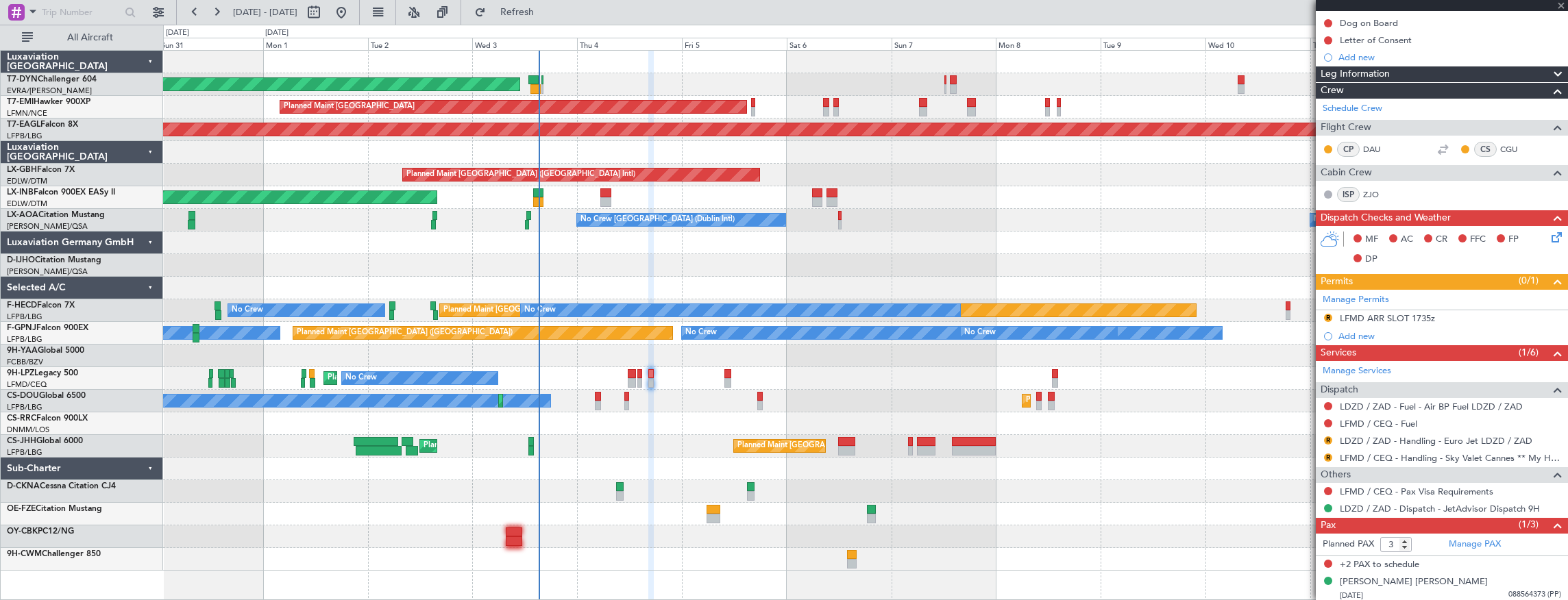
type input "1"
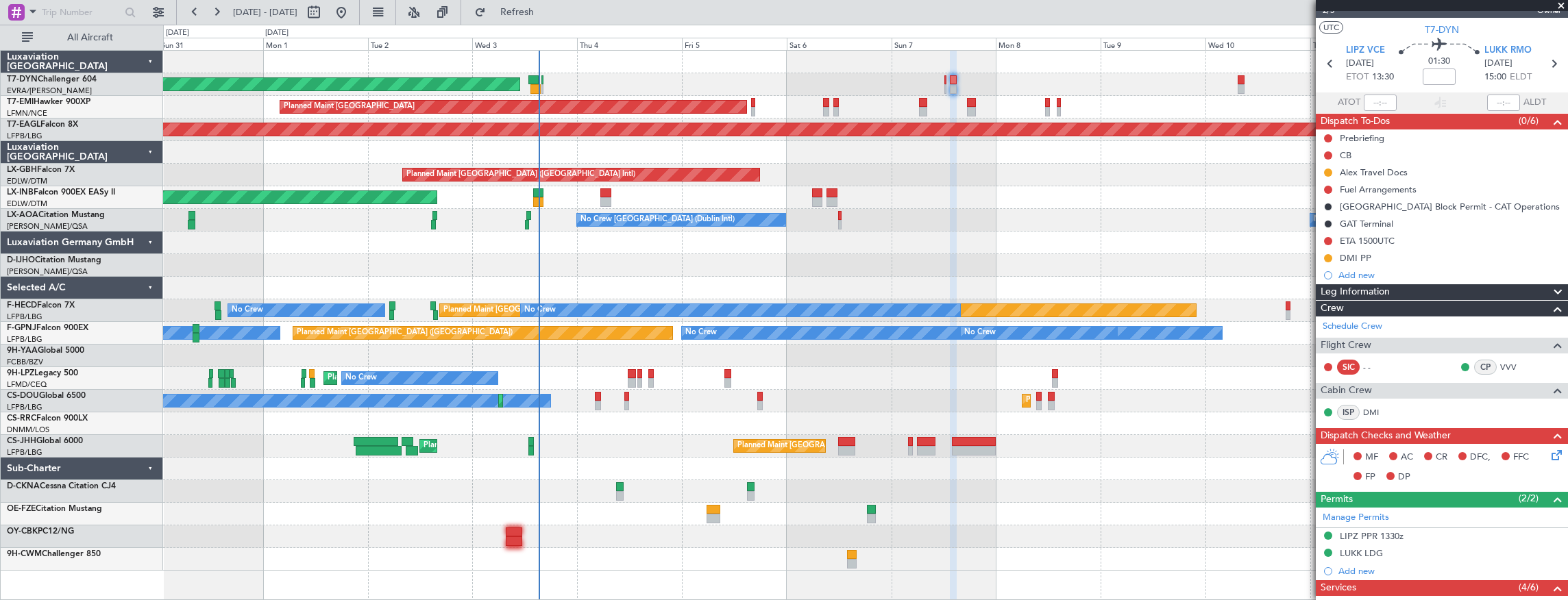
scroll to position [0, 0]
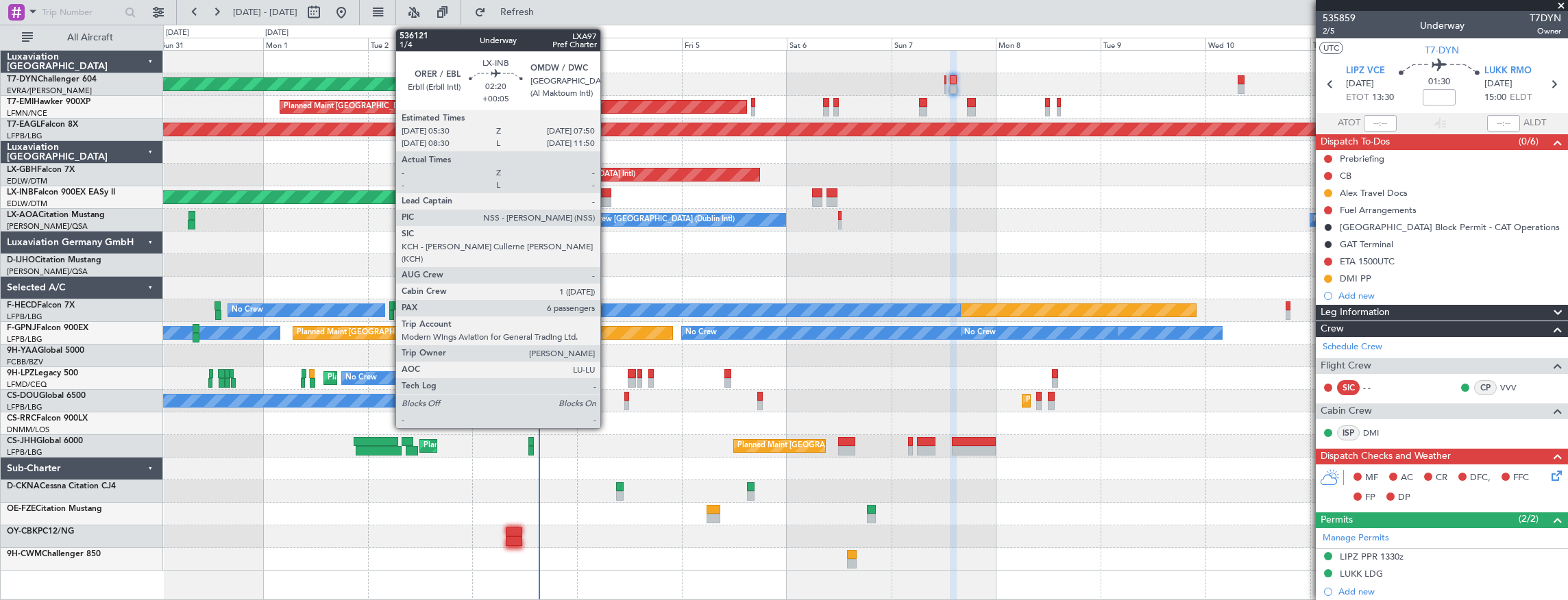
click at [607, 194] on div at bounding box center [605, 193] width 10 height 9
type input "+00:05"
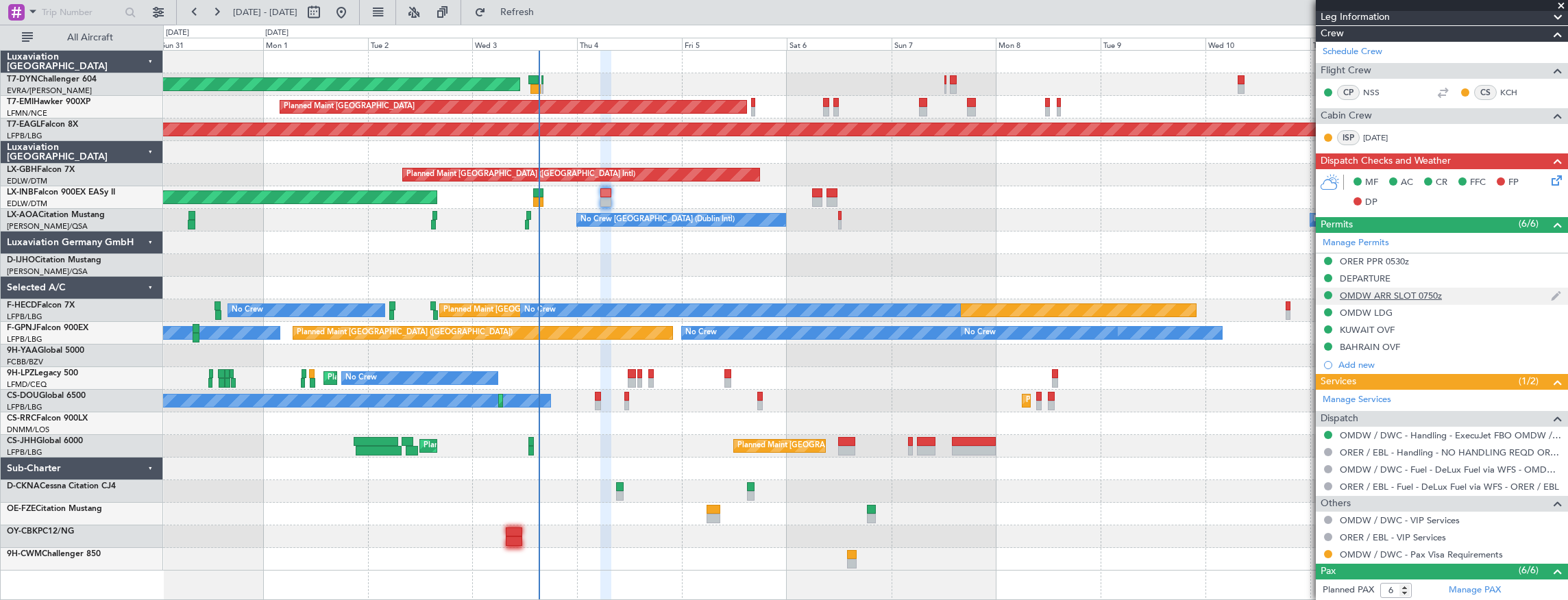
scroll to position [96, 0]
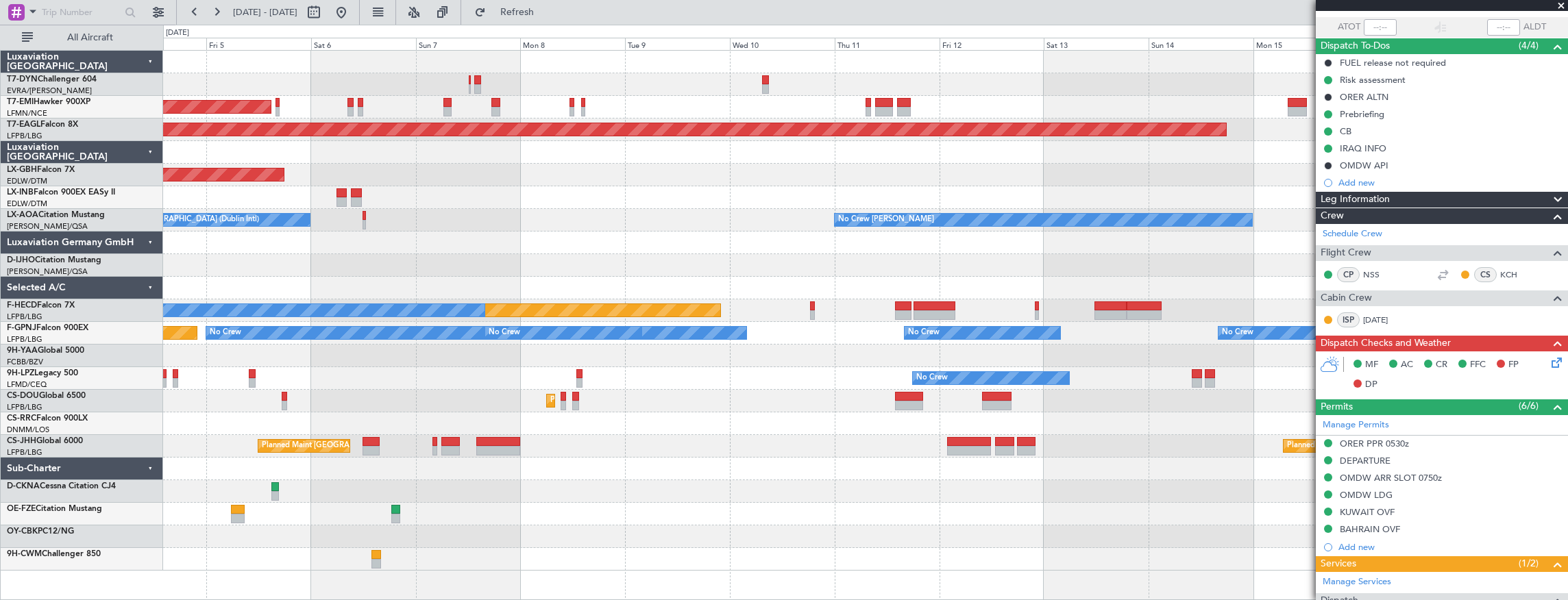
click at [496, 215] on div "AOG Maint Riga (Riga Intl) Planned Maint Zurich Grounded New York (Teterboro) P…" at bounding box center [865, 311] width 1404 height 520
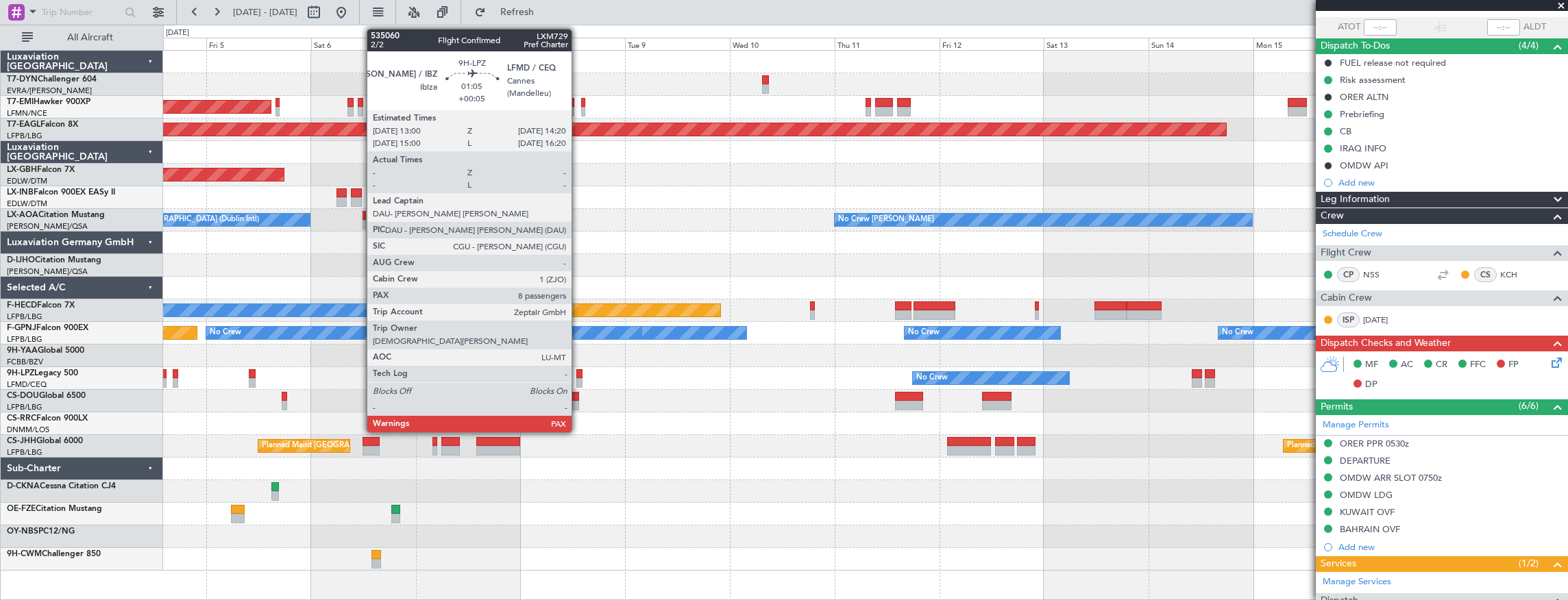
click at [578, 372] on div at bounding box center [579, 374] width 6 height 9
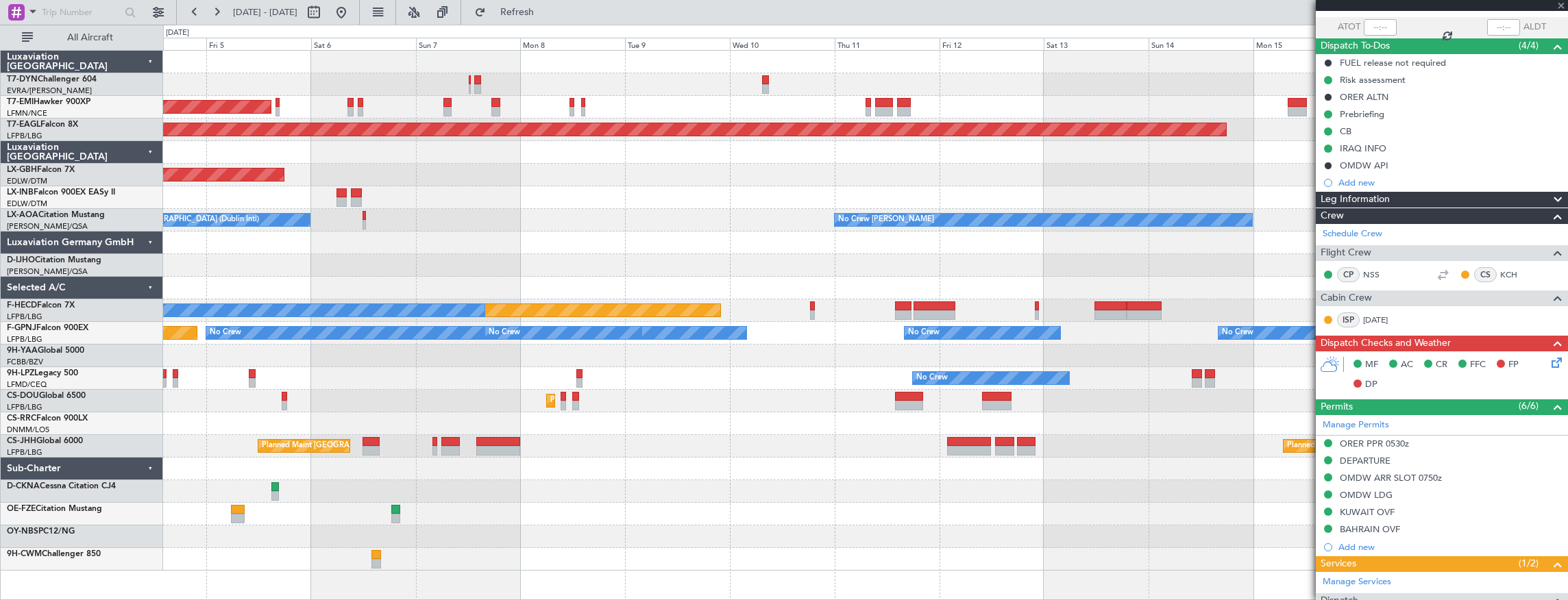
type input "8"
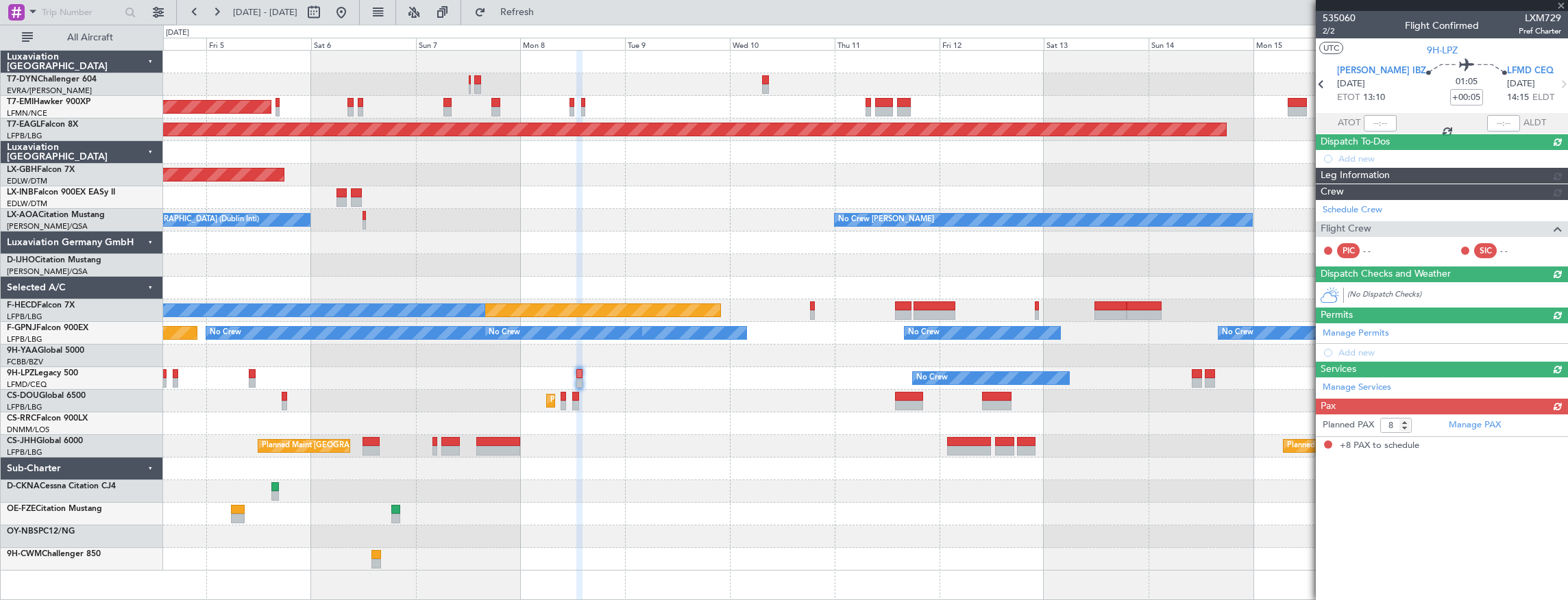
scroll to position [0, 0]
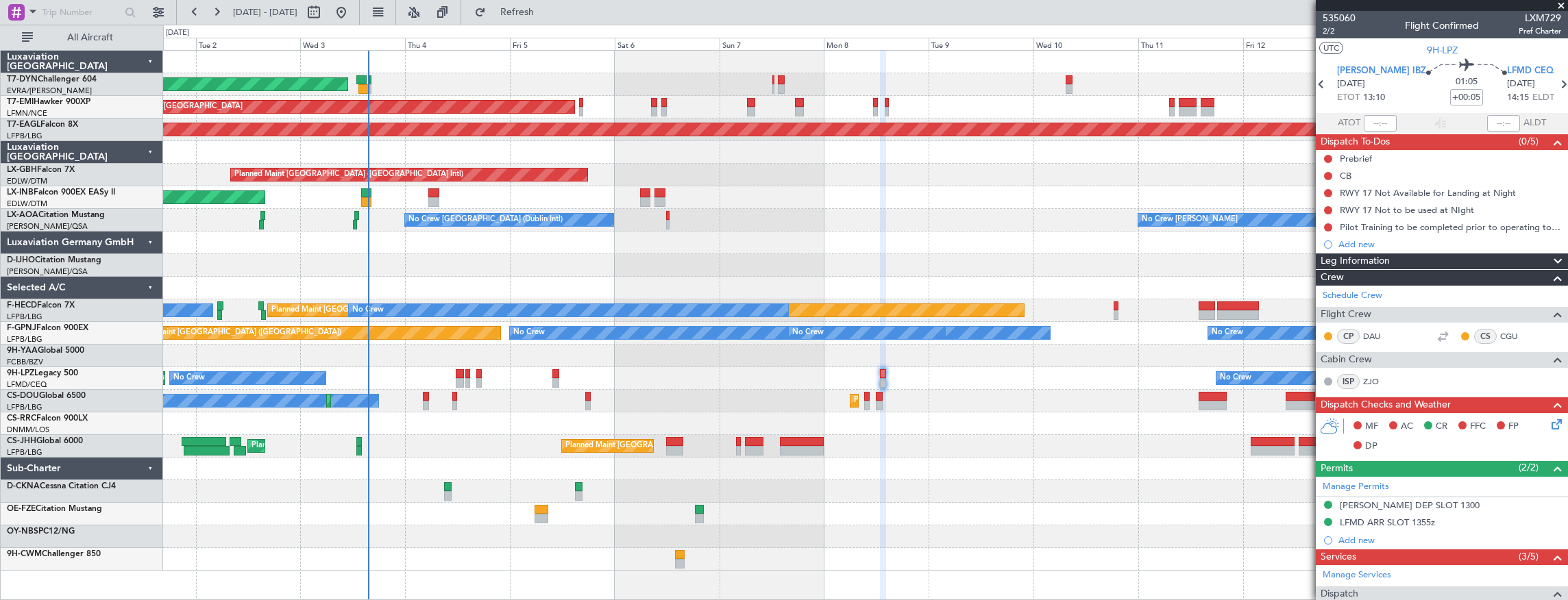
click at [936, 459] on div "AOG Maint Riga (Riga Intl) Planned Maint Zurich Grounded New York (Teterboro) P…" at bounding box center [865, 311] width 1404 height 520
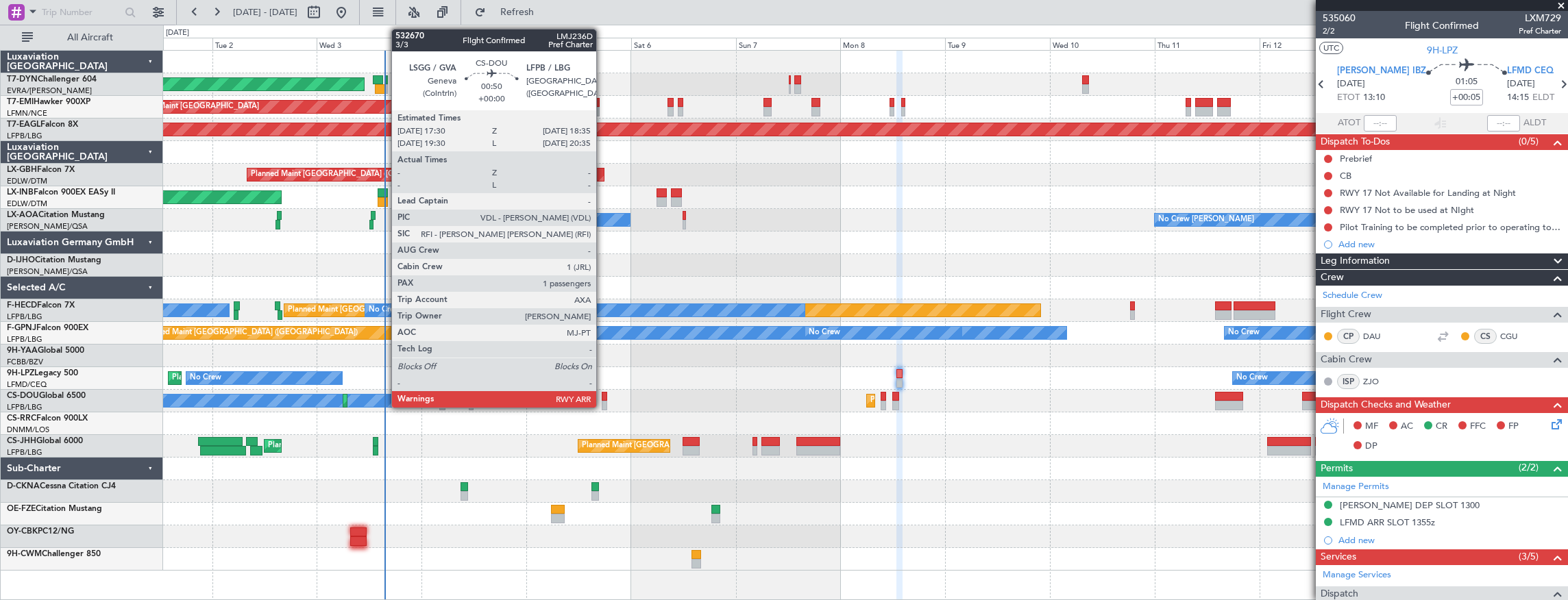
click at [603, 399] on div at bounding box center [604, 396] width 5 height 9
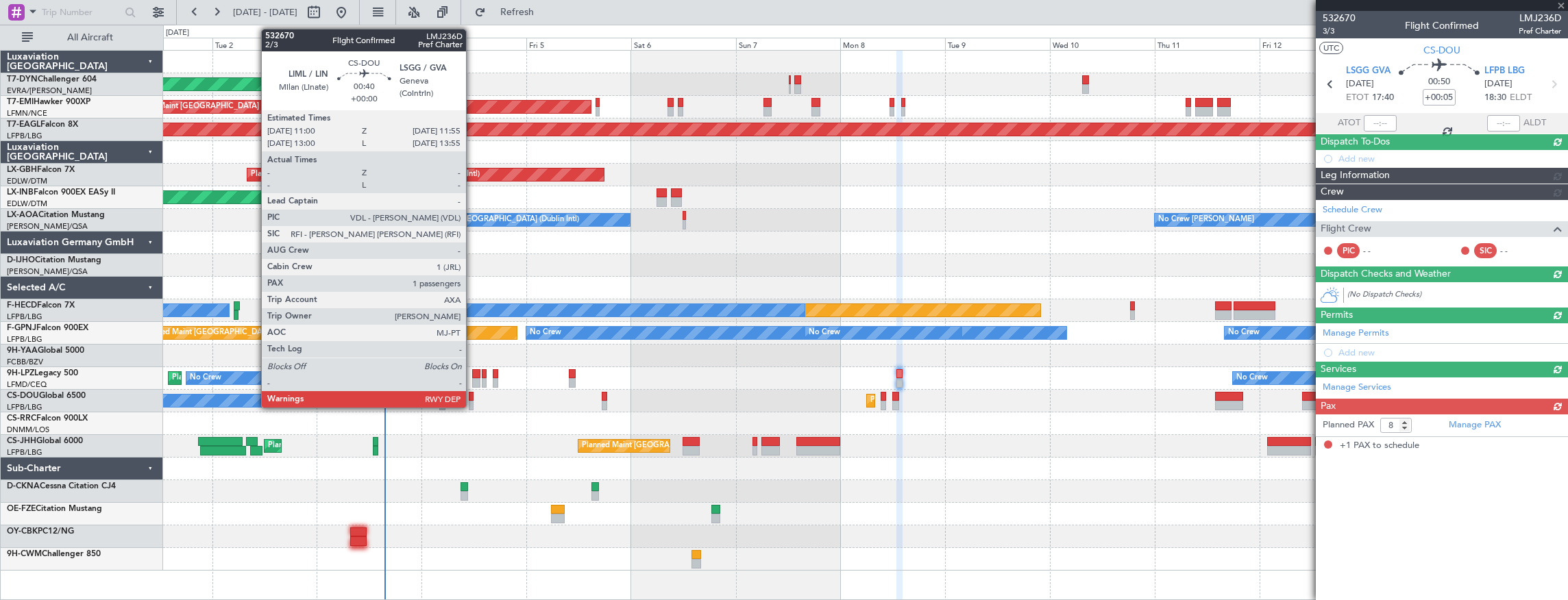
type input "1"
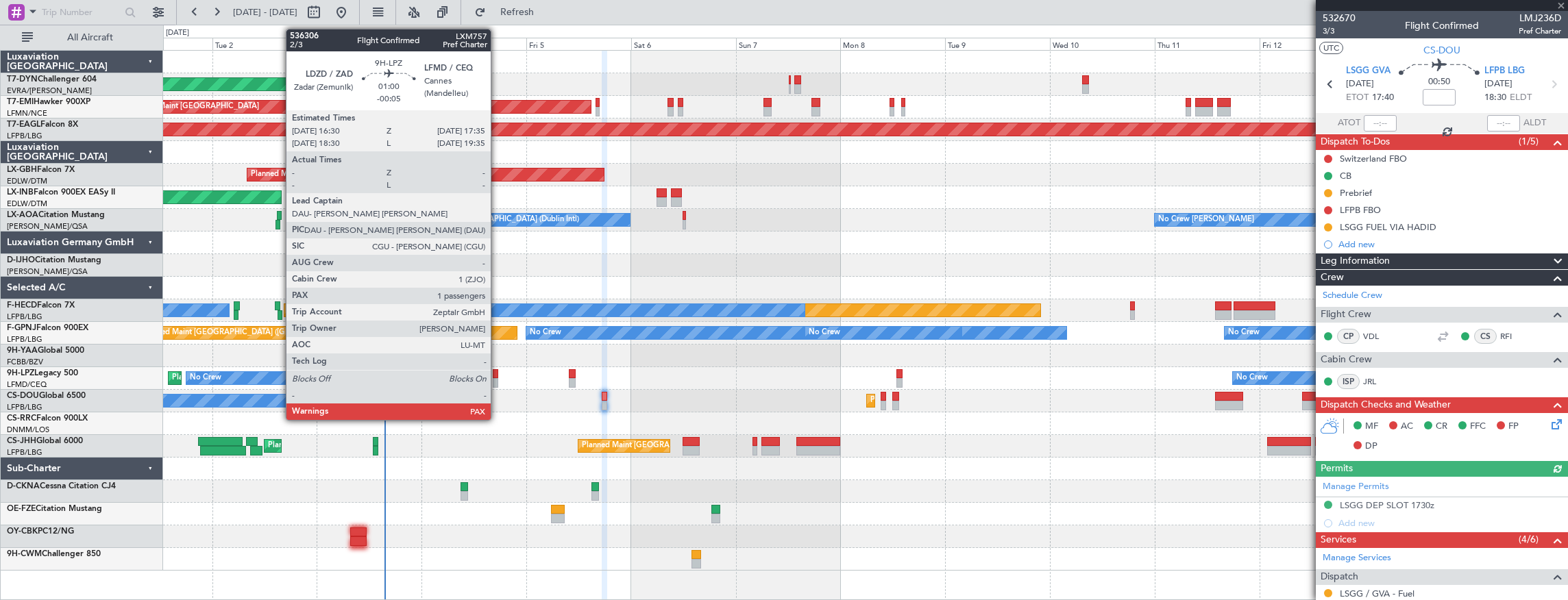
click at [497, 377] on div at bounding box center [495, 374] width 5 height 9
type input "-00:05"
type input "3"
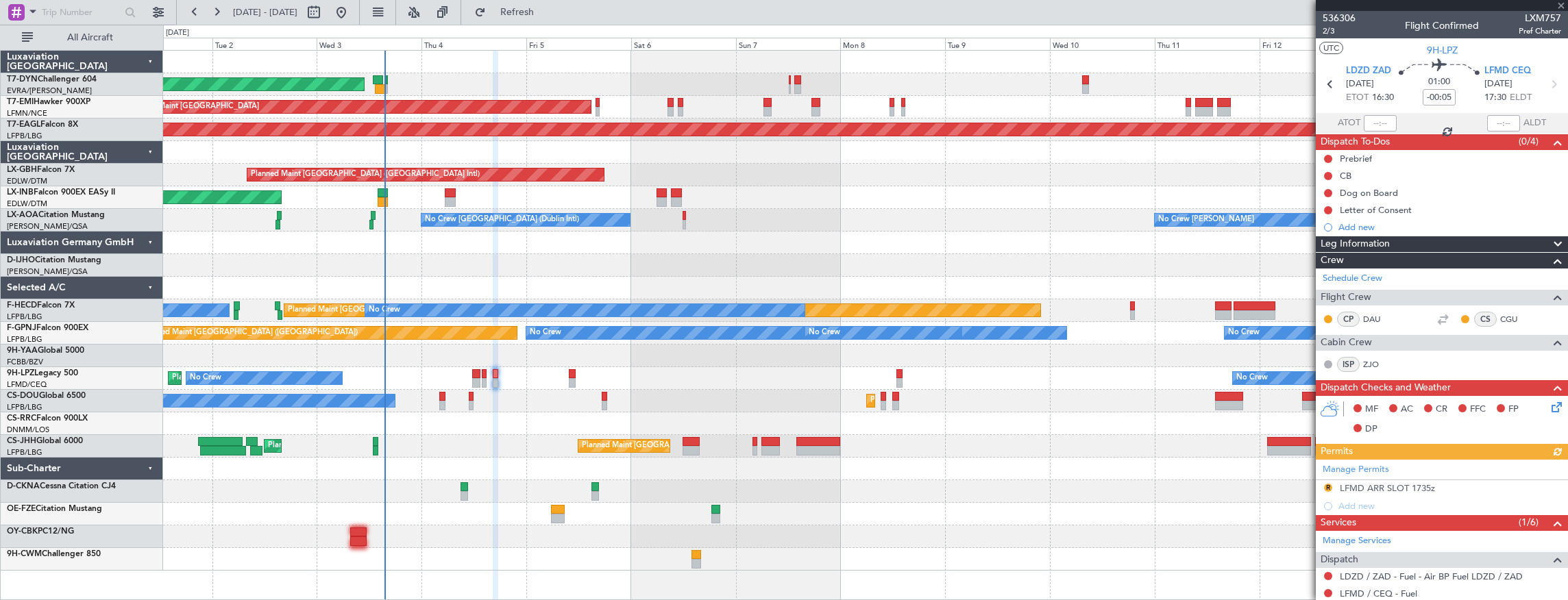
scroll to position [170, 0]
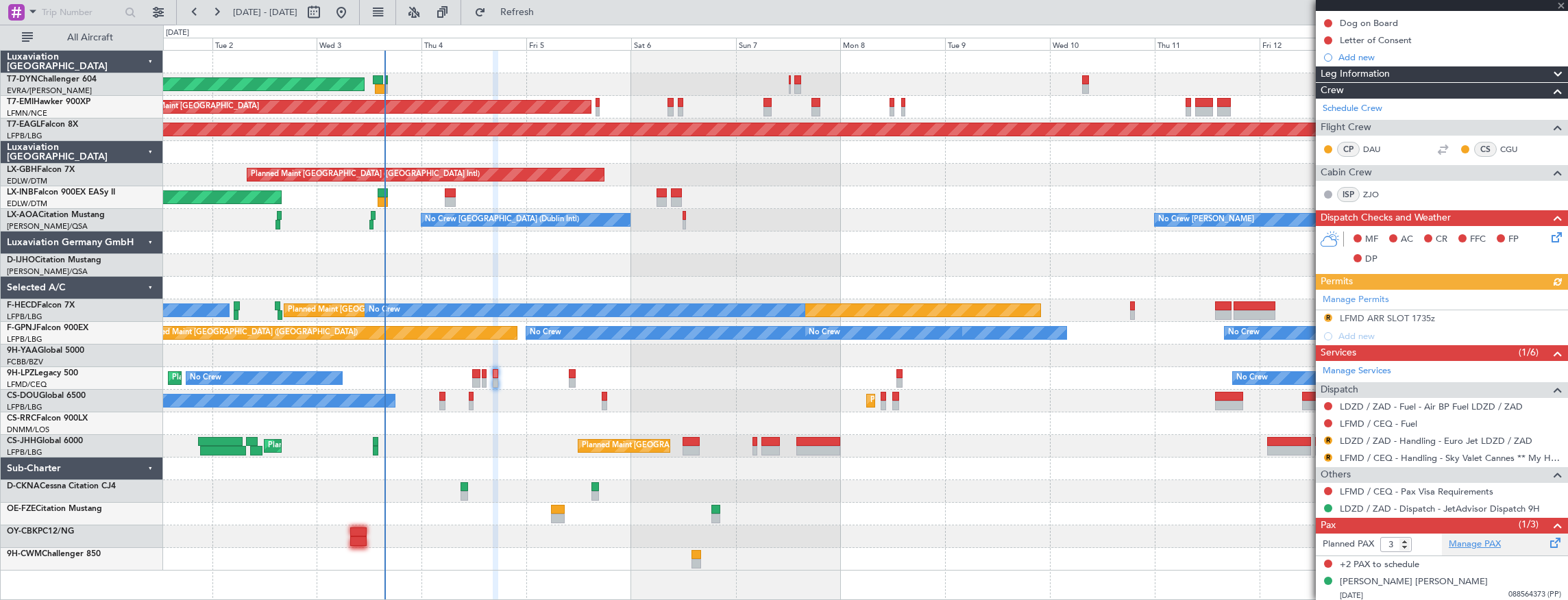
click at [1461, 538] on link "Manage PAX" at bounding box center [1475, 544] width 52 height 14
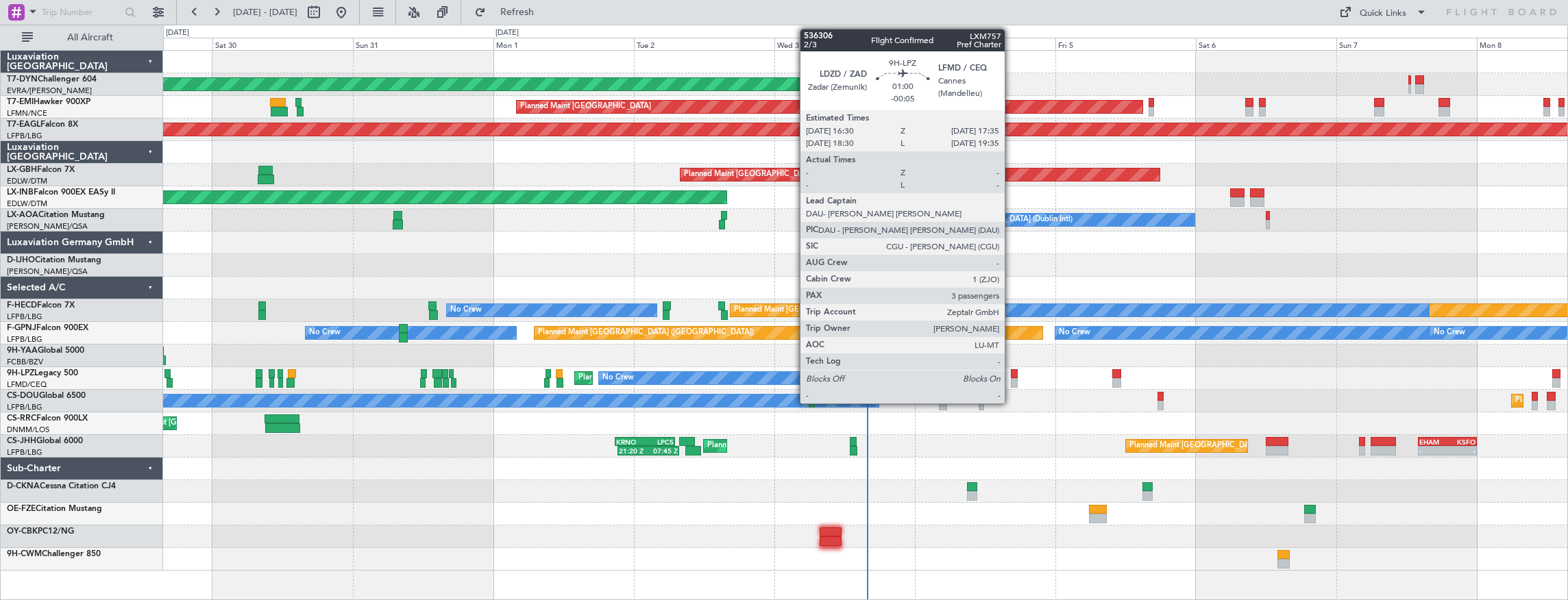
click at [1011, 376] on div at bounding box center [1013, 374] width 7 height 9
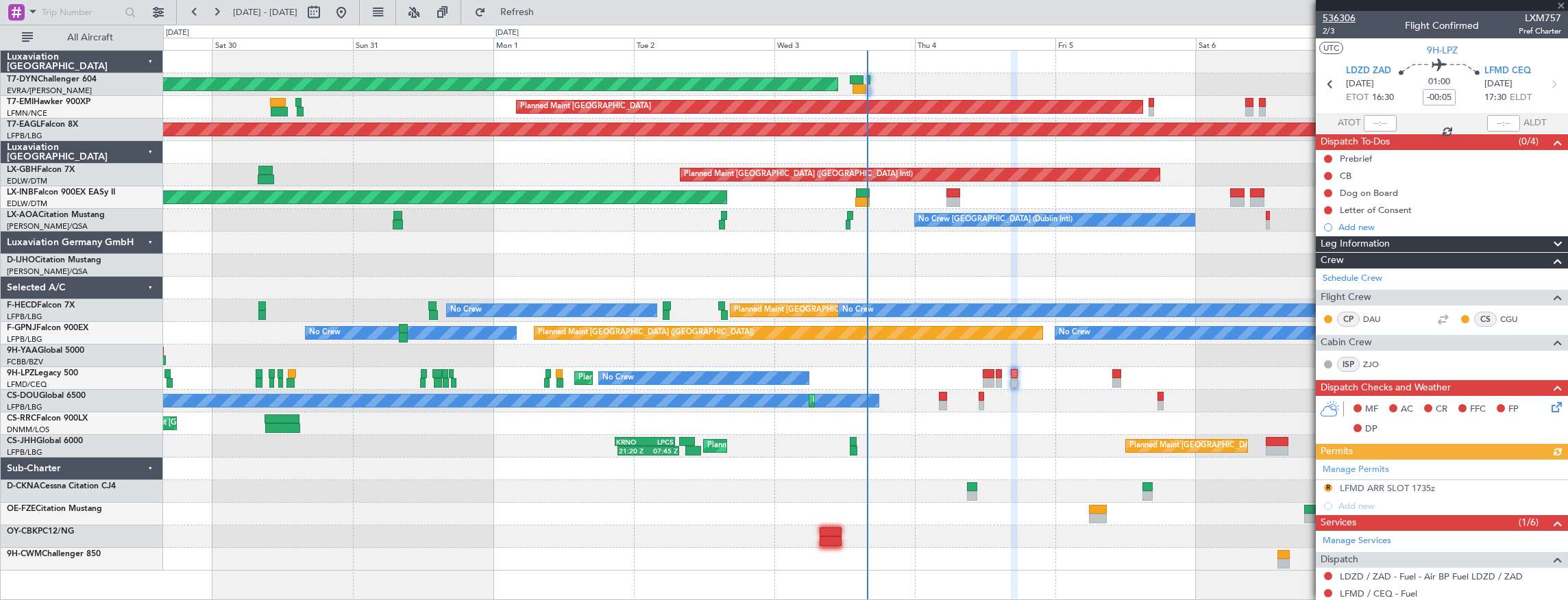
click at [1334, 22] on span "536306" at bounding box center [1339, 18] width 33 height 15
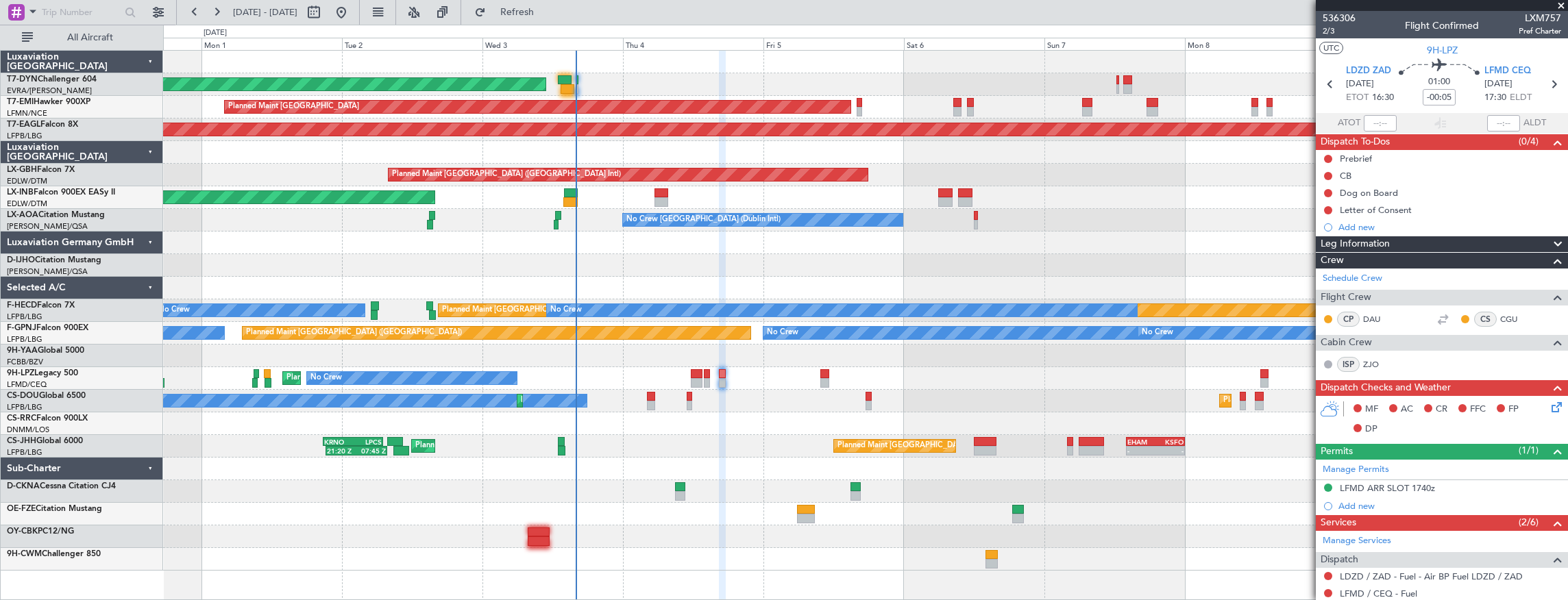
click at [703, 415] on div "Planned Maint [GEOGRAPHIC_DATA] ([GEOGRAPHIC_DATA])" at bounding box center [865, 423] width 1404 height 22
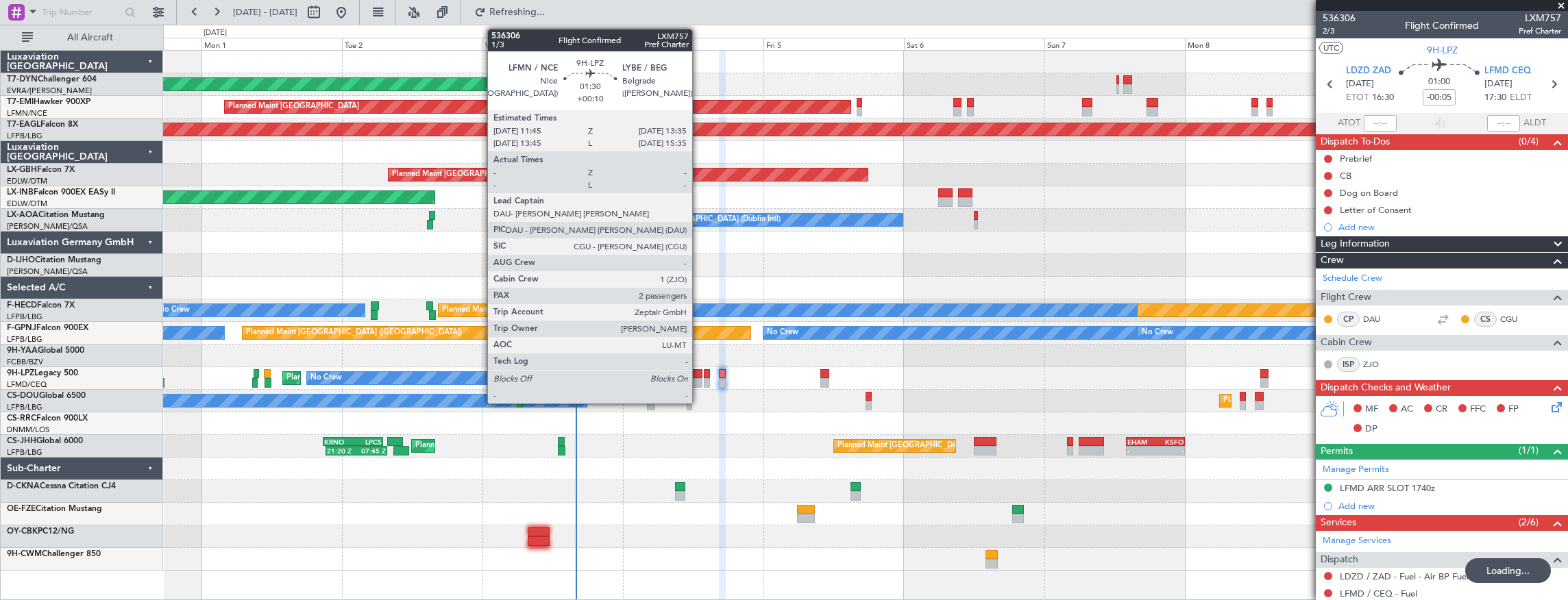
click at [697, 376] on div at bounding box center [696, 374] width 11 height 9
type input "+00:10"
type input "2"
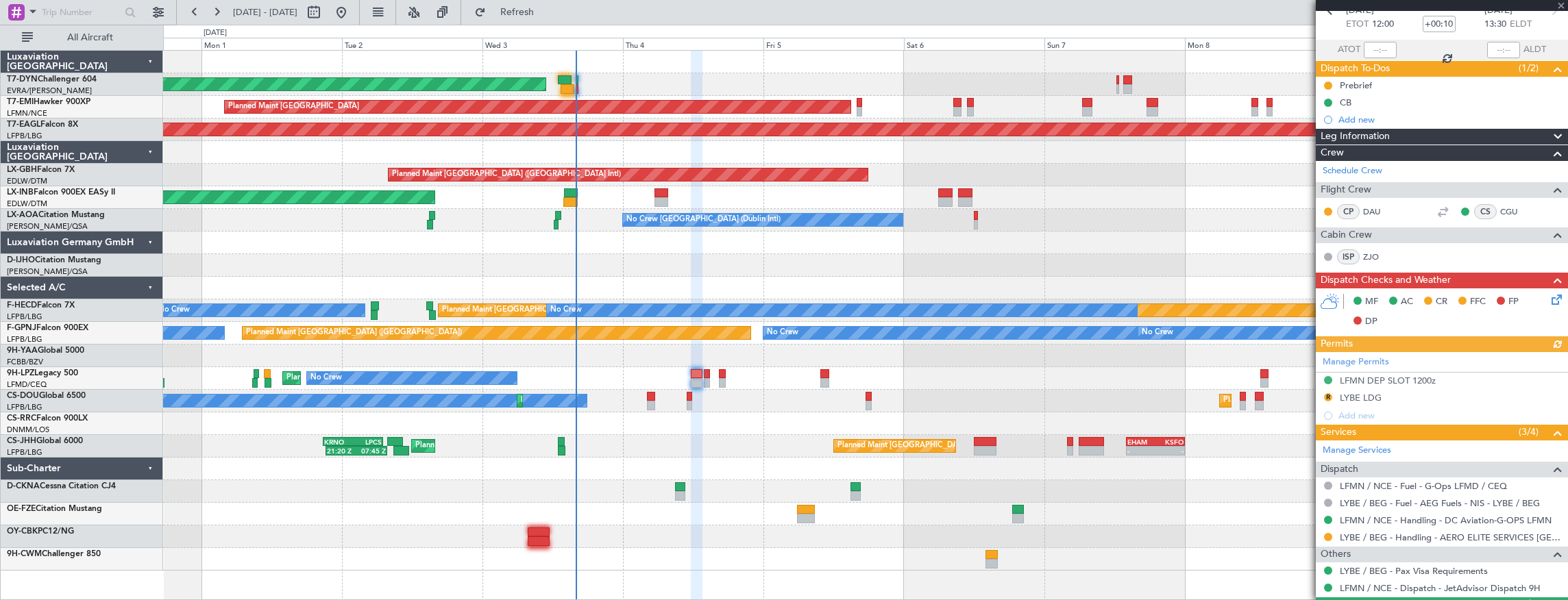
scroll to position [167, 0]
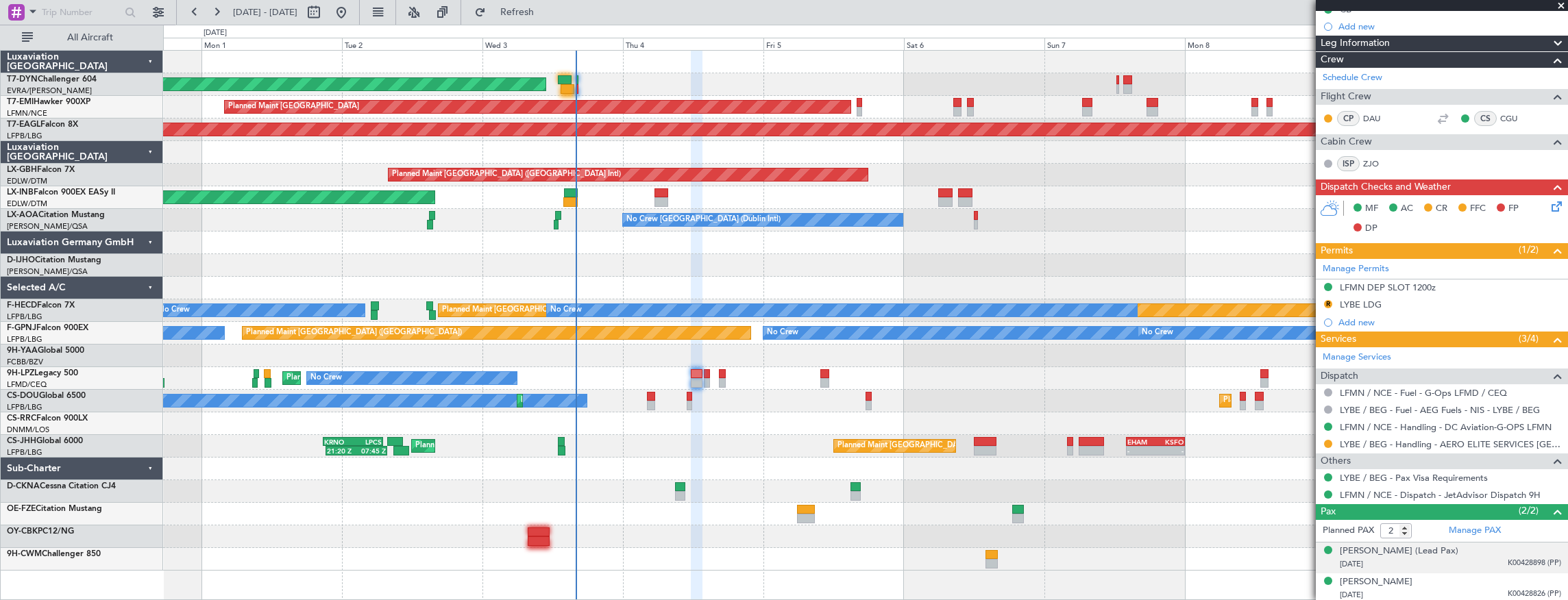
click at [1417, 562] on div "[DATE] K00428898 (PP)" at bounding box center [1450, 565] width 221 height 14
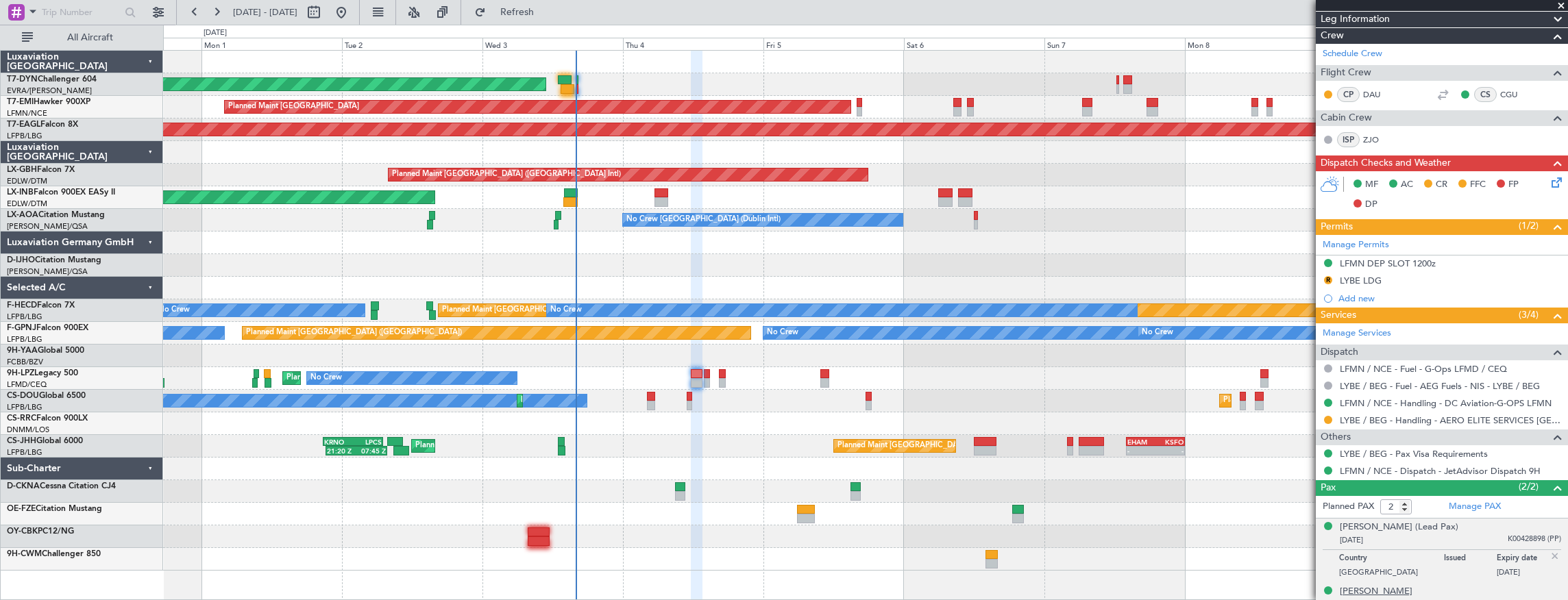
scroll to position [200, 0]
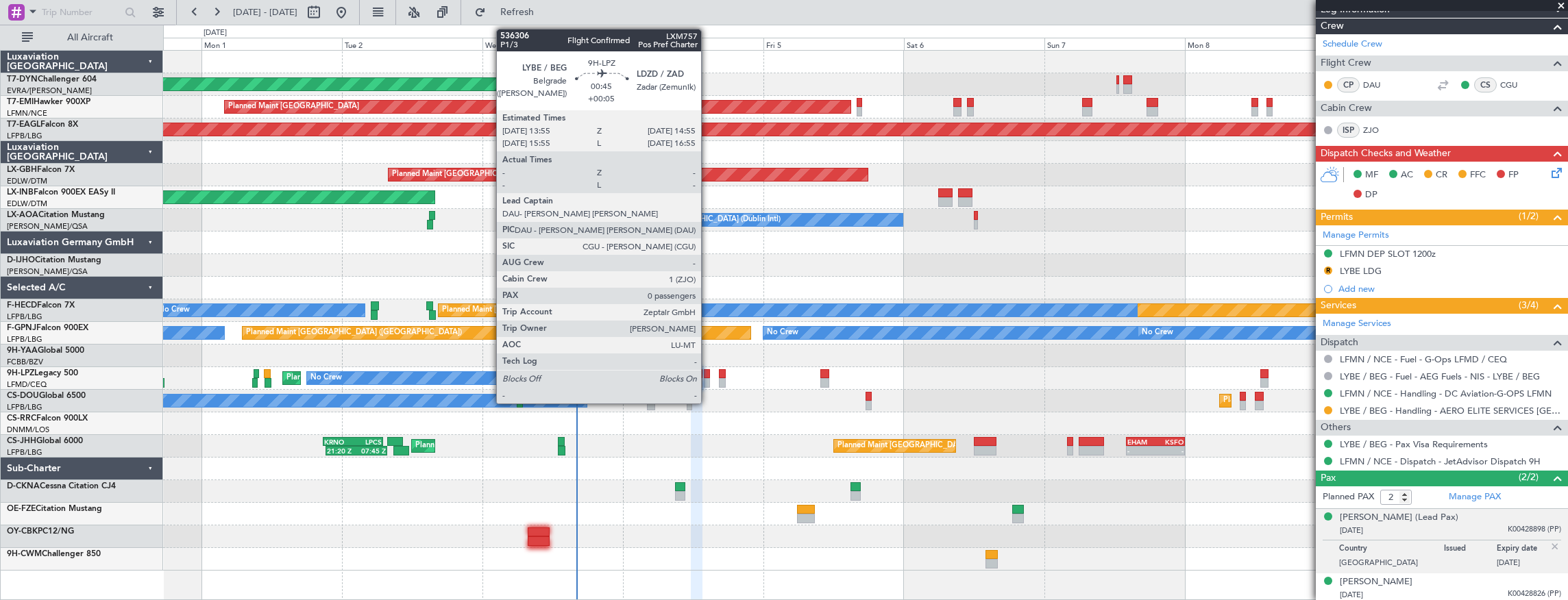
click at [708, 376] on div at bounding box center [706, 374] width 6 height 9
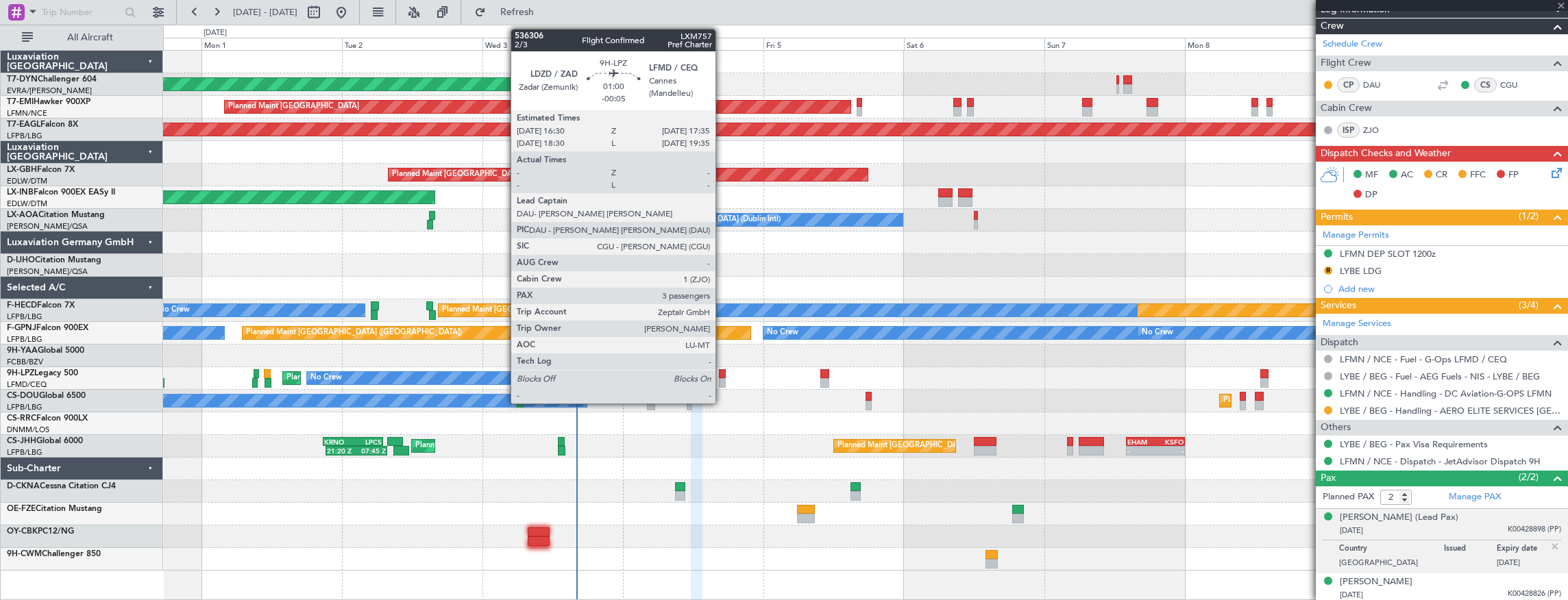
click at [722, 377] on div at bounding box center [722, 374] width 7 height 9
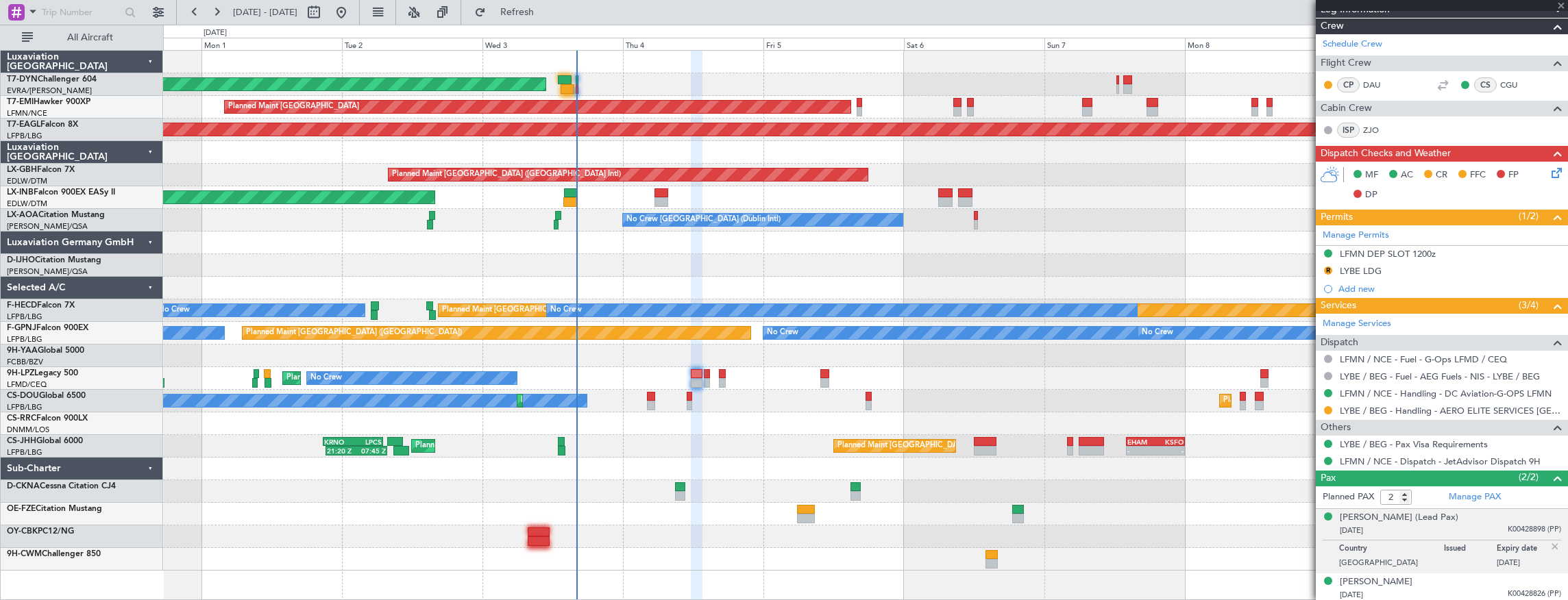
type input "-00:05"
type input "3"
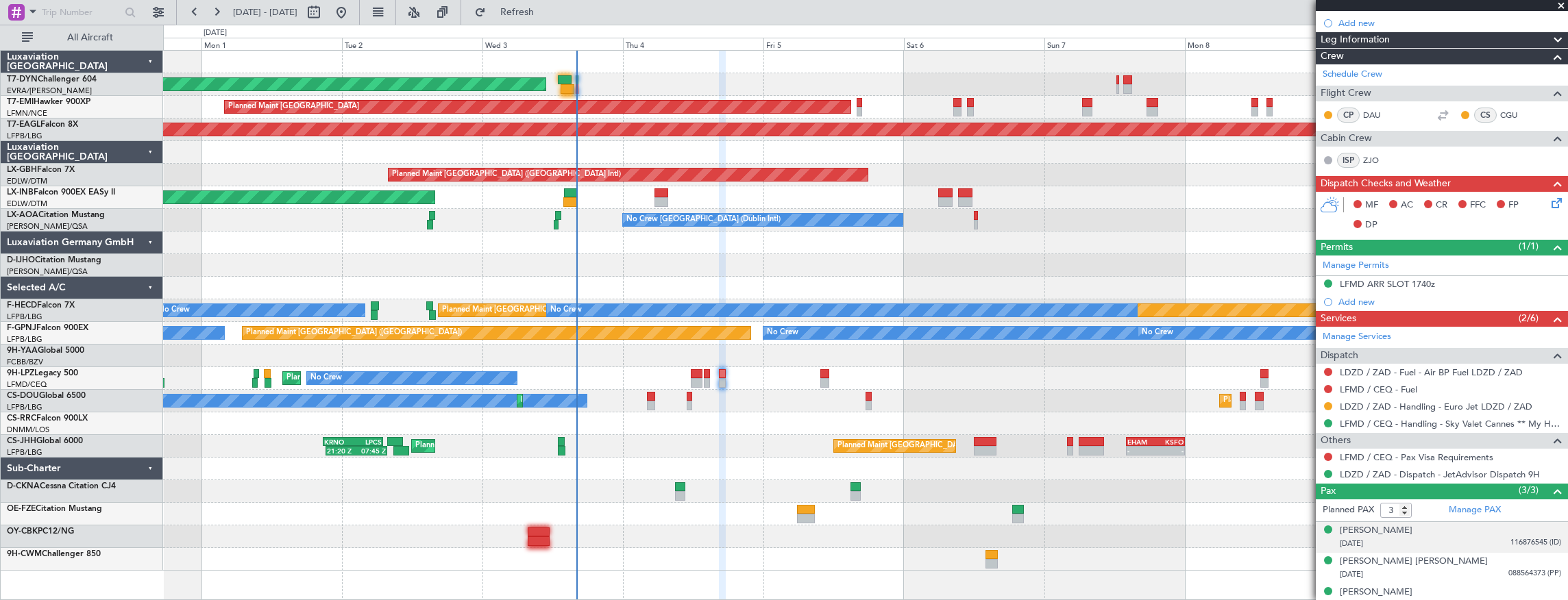
scroll to position [214, 0]
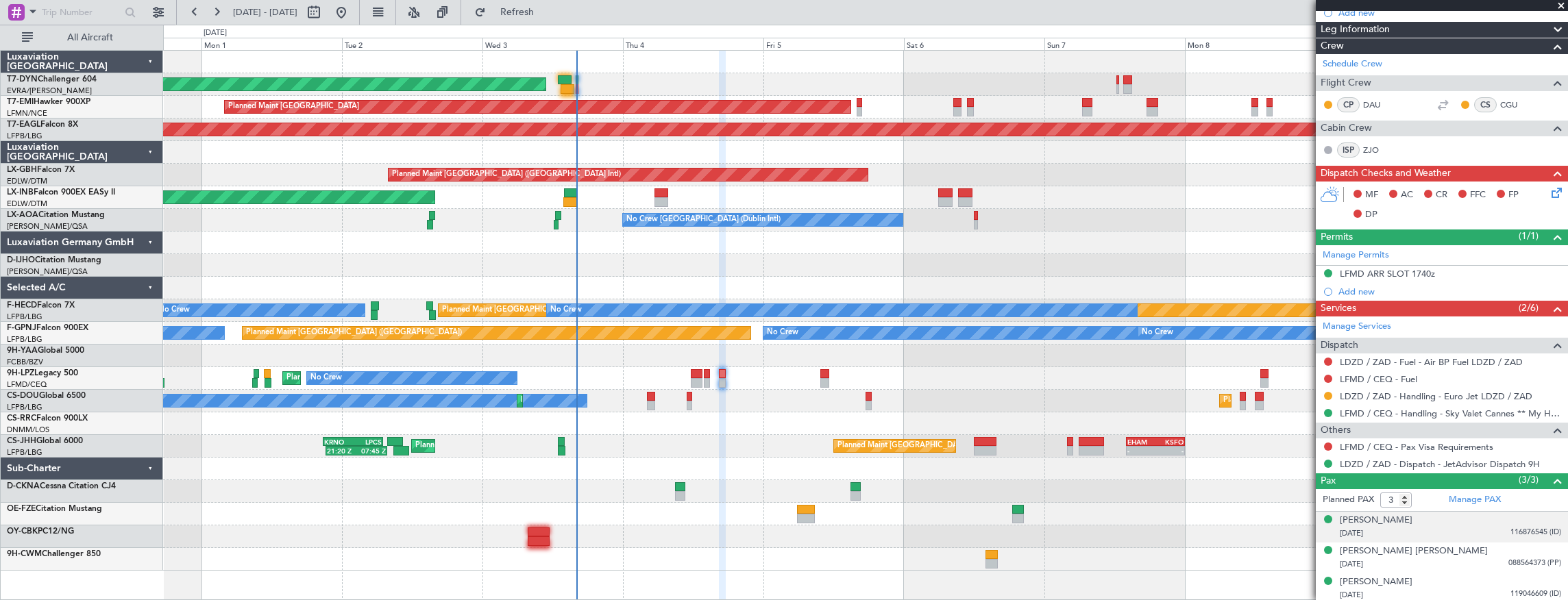
click at [1418, 527] on div "[DATE] 116876545 (ID)" at bounding box center [1450, 534] width 221 height 14
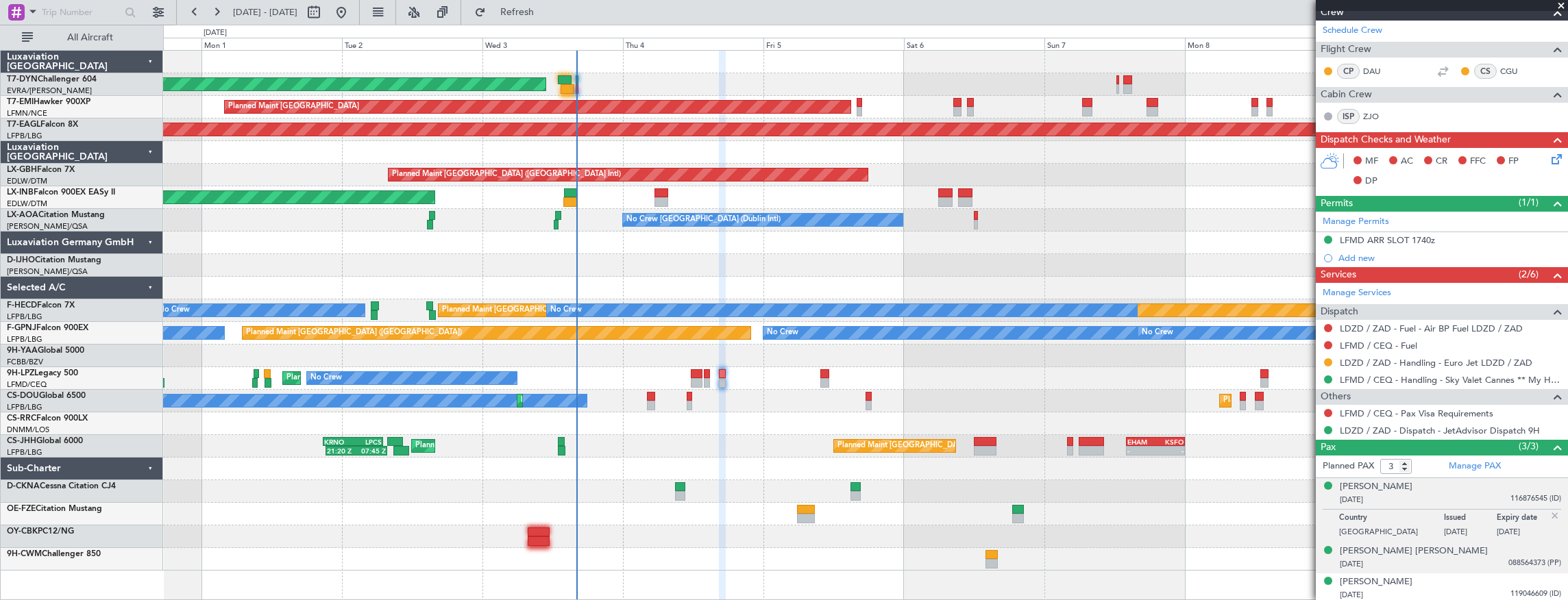
click at [1415, 562] on div "[DATE] 088564373 (PP)" at bounding box center [1450, 565] width 221 height 14
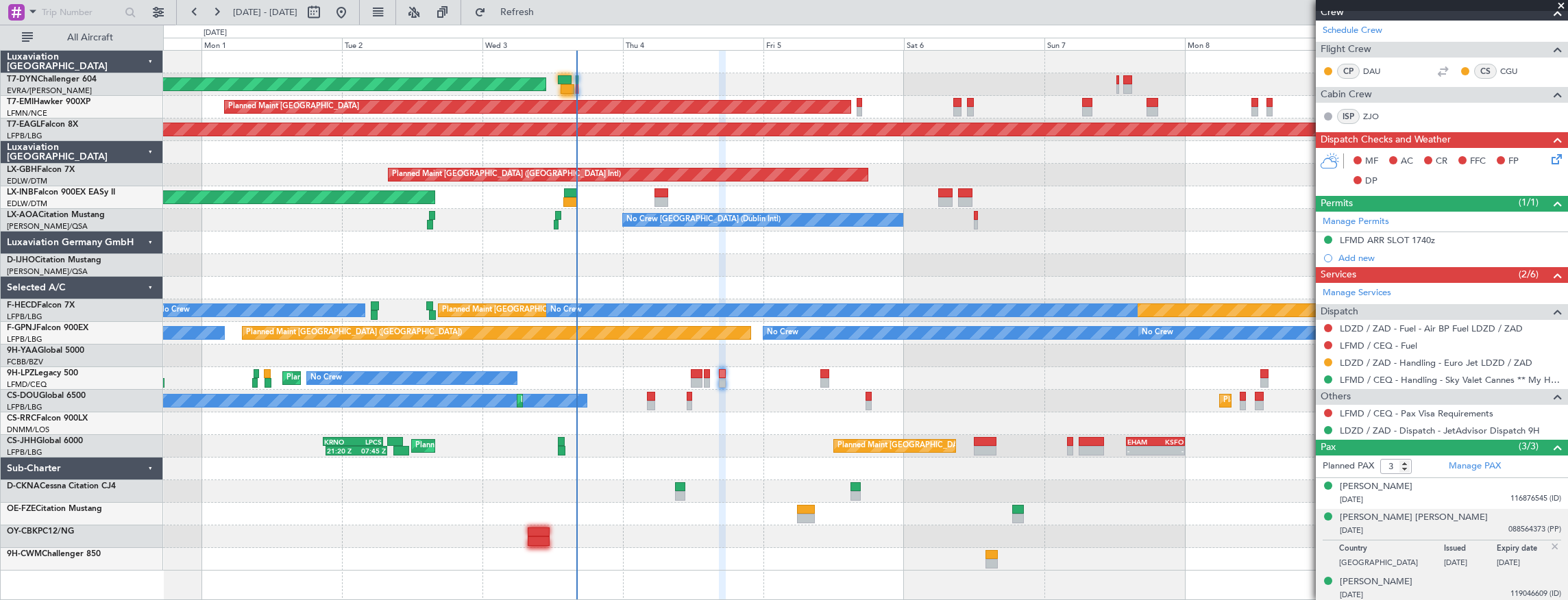
click at [1414, 592] on div "[DATE] 119046609 (ID)" at bounding box center [1450, 595] width 221 height 14
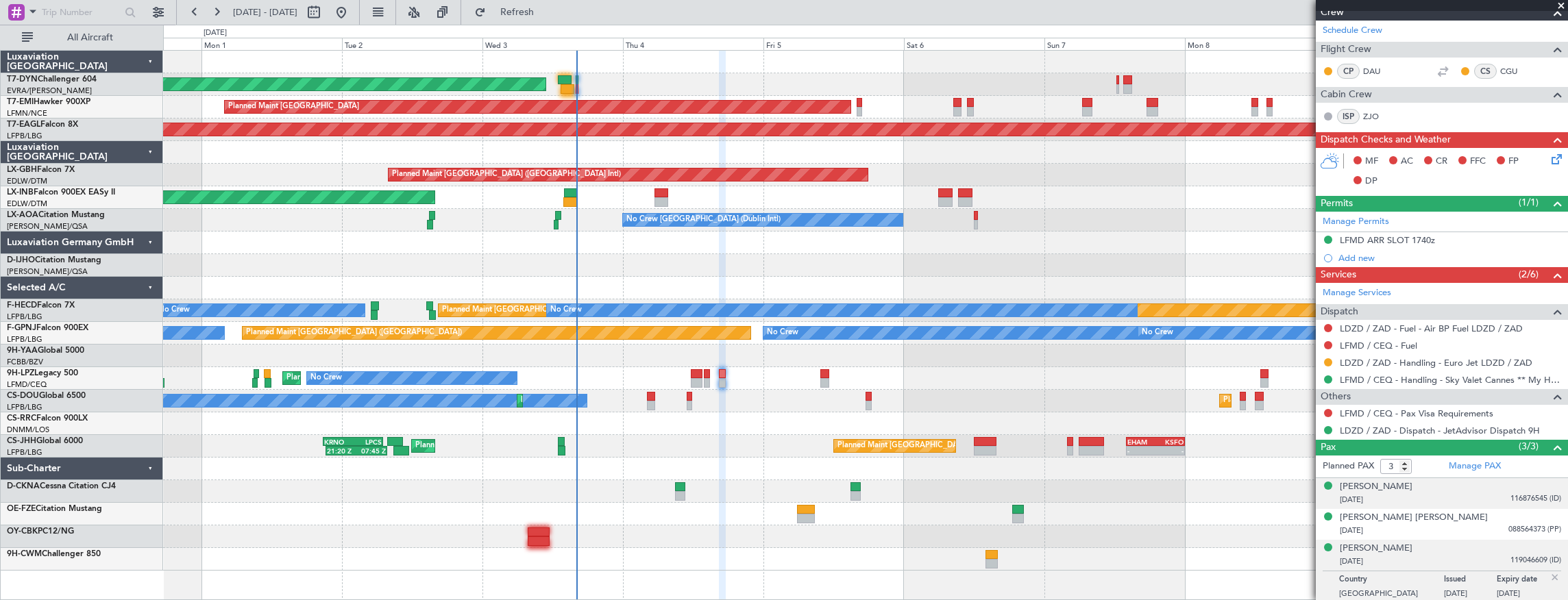
click at [1398, 494] on div "[DATE] 116876545 (ID)" at bounding box center [1450, 501] width 221 height 14
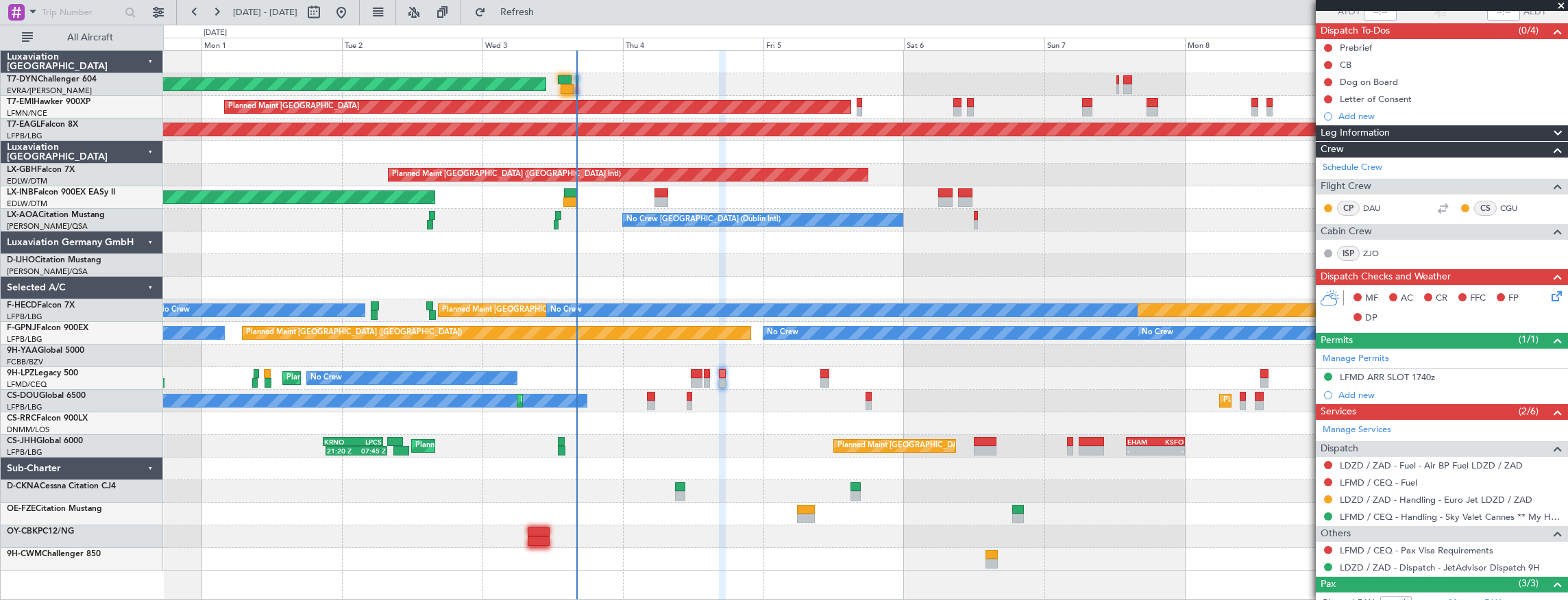
scroll to position [0, 0]
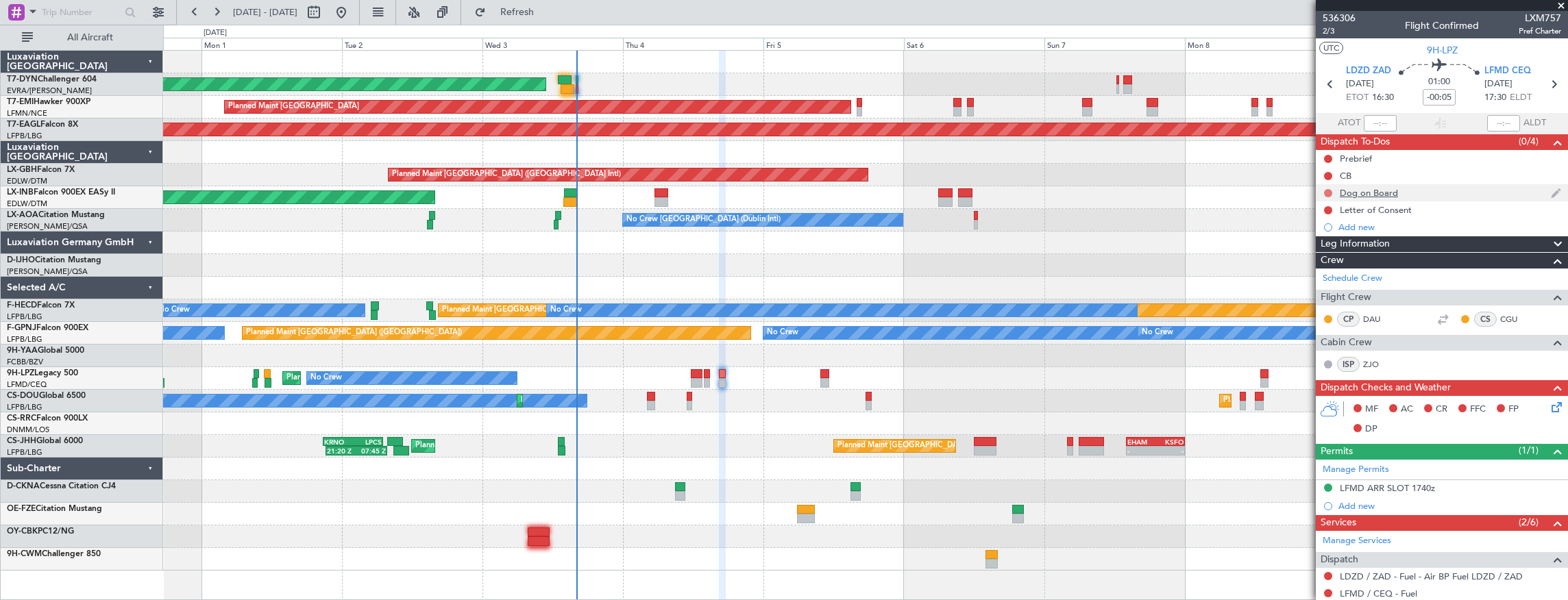
click at [1328, 192] on button at bounding box center [1327, 193] width 8 height 8
click at [1327, 237] on span "In Progress" at bounding box center [1334, 232] width 46 height 14
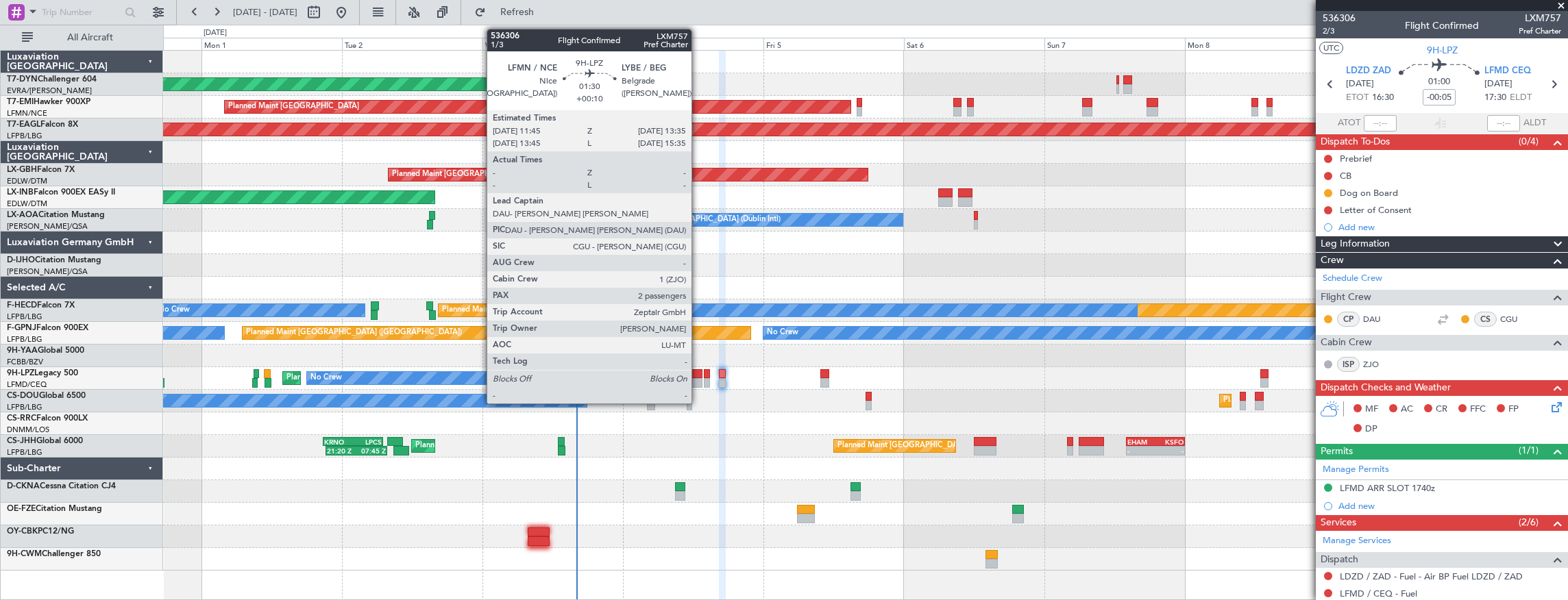
click at [698, 376] on div at bounding box center [696, 374] width 11 height 9
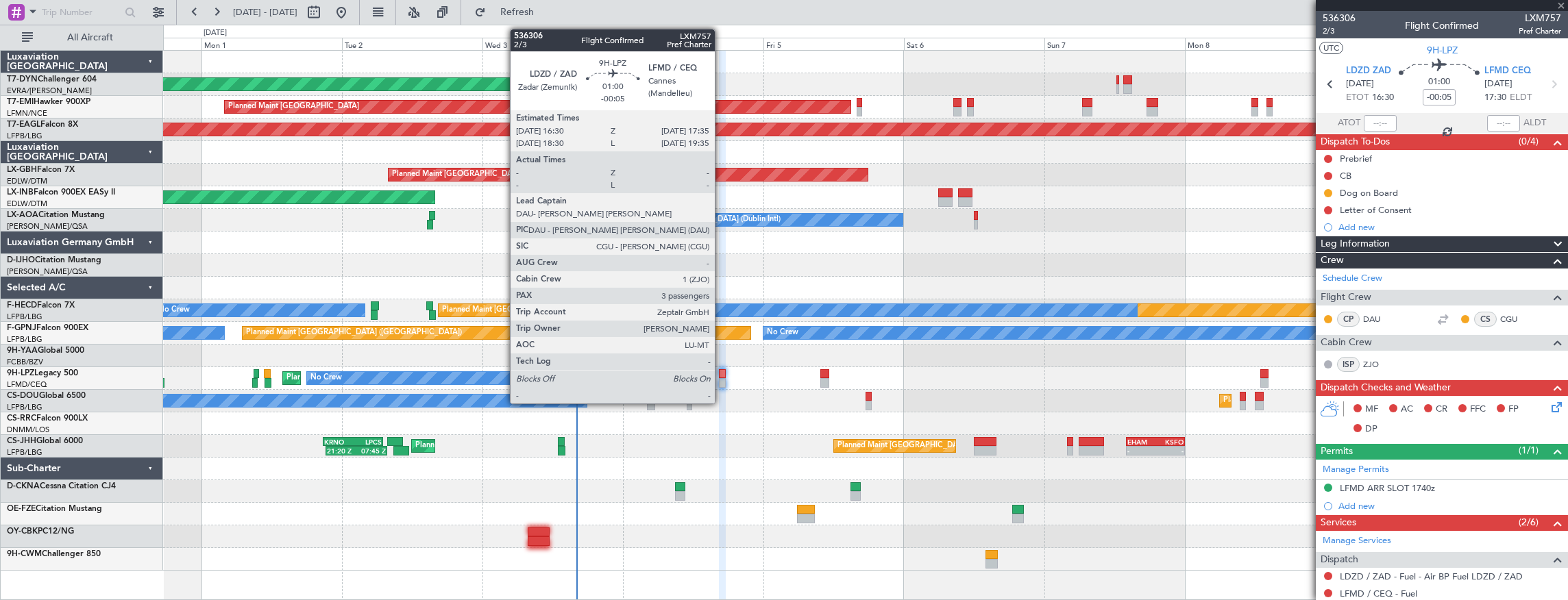
type input "+00:10"
type input "2"
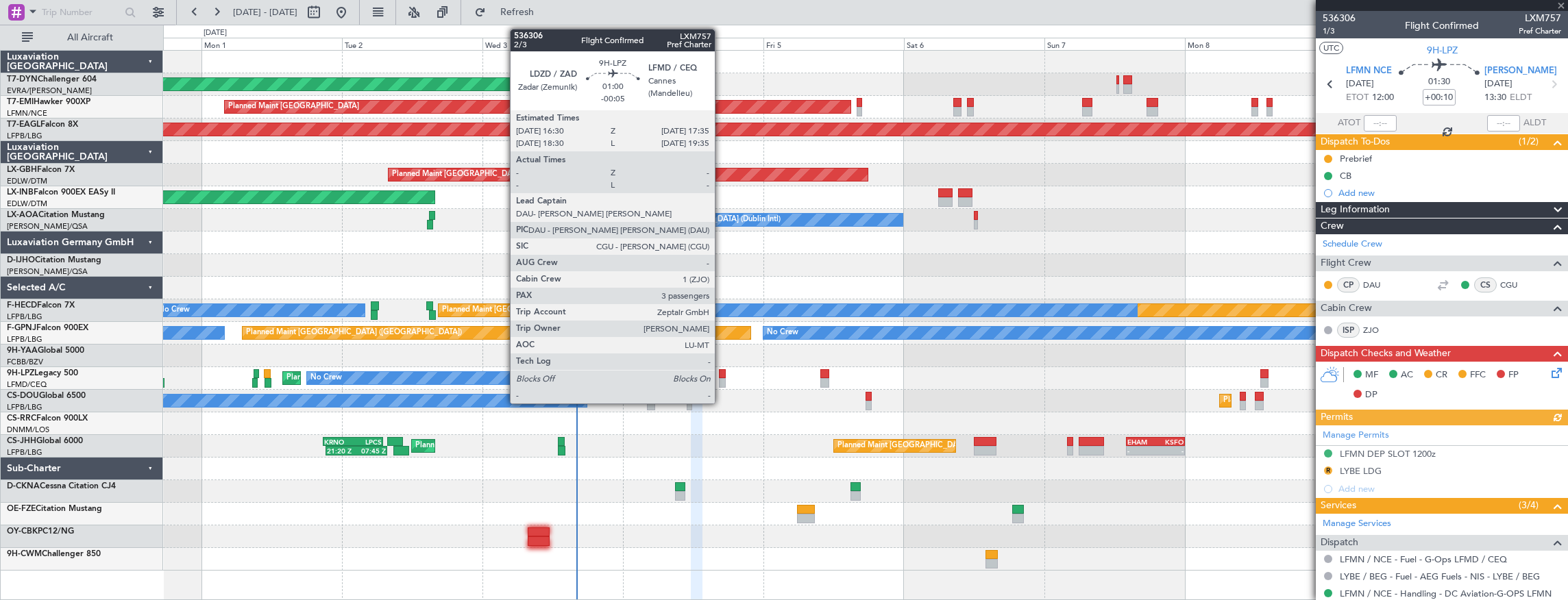
click at [721, 376] on div at bounding box center [722, 374] width 7 height 9
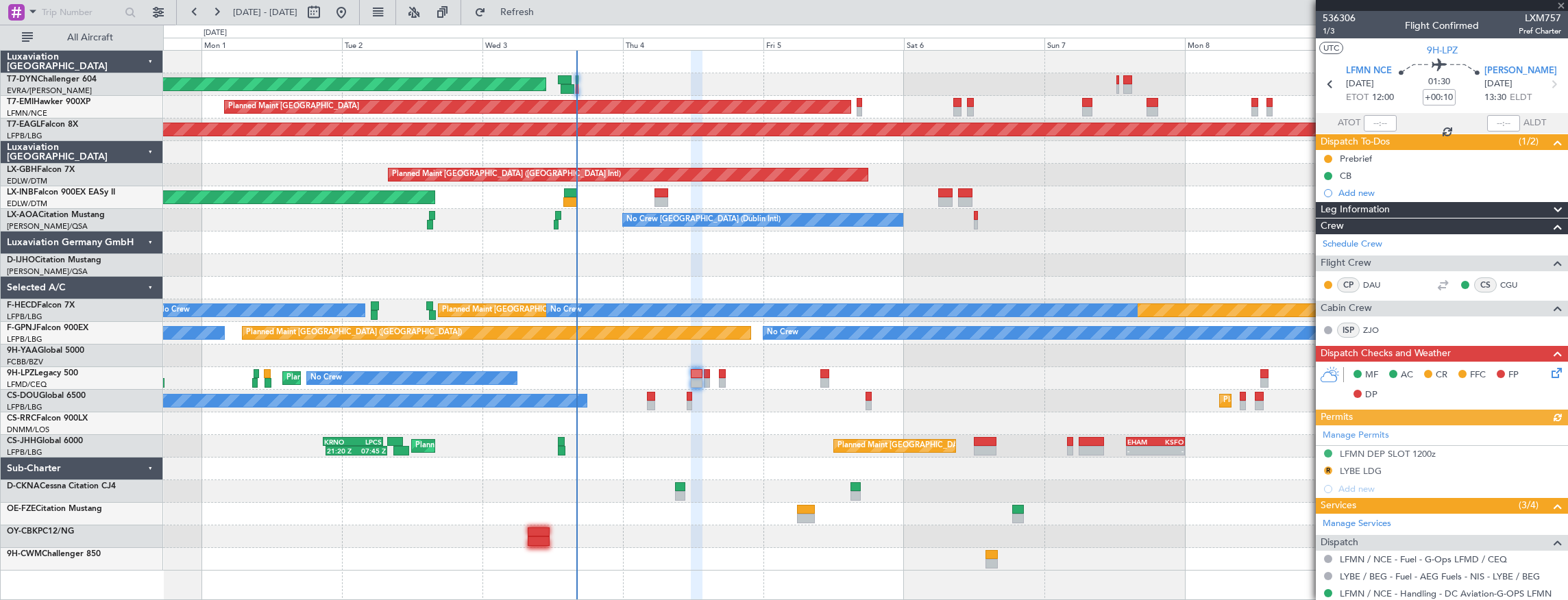
type input "-00:05"
type input "3"
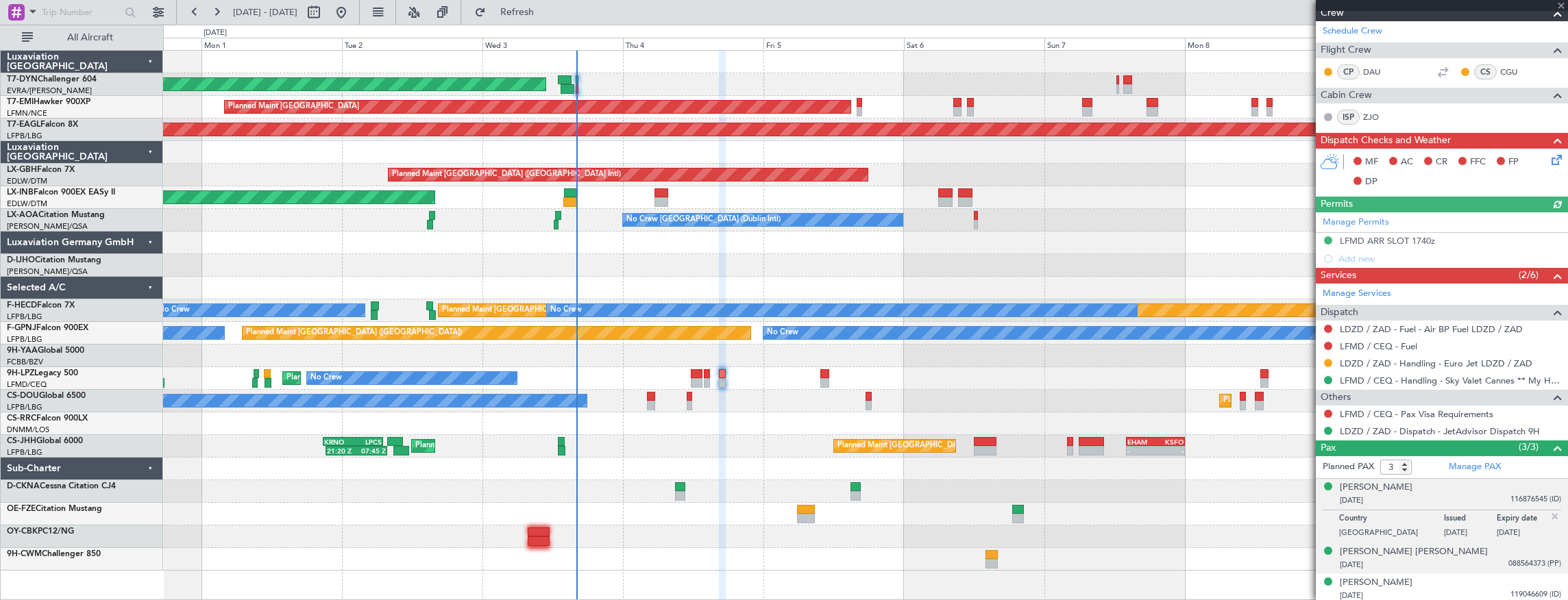
scroll to position [248, 0]
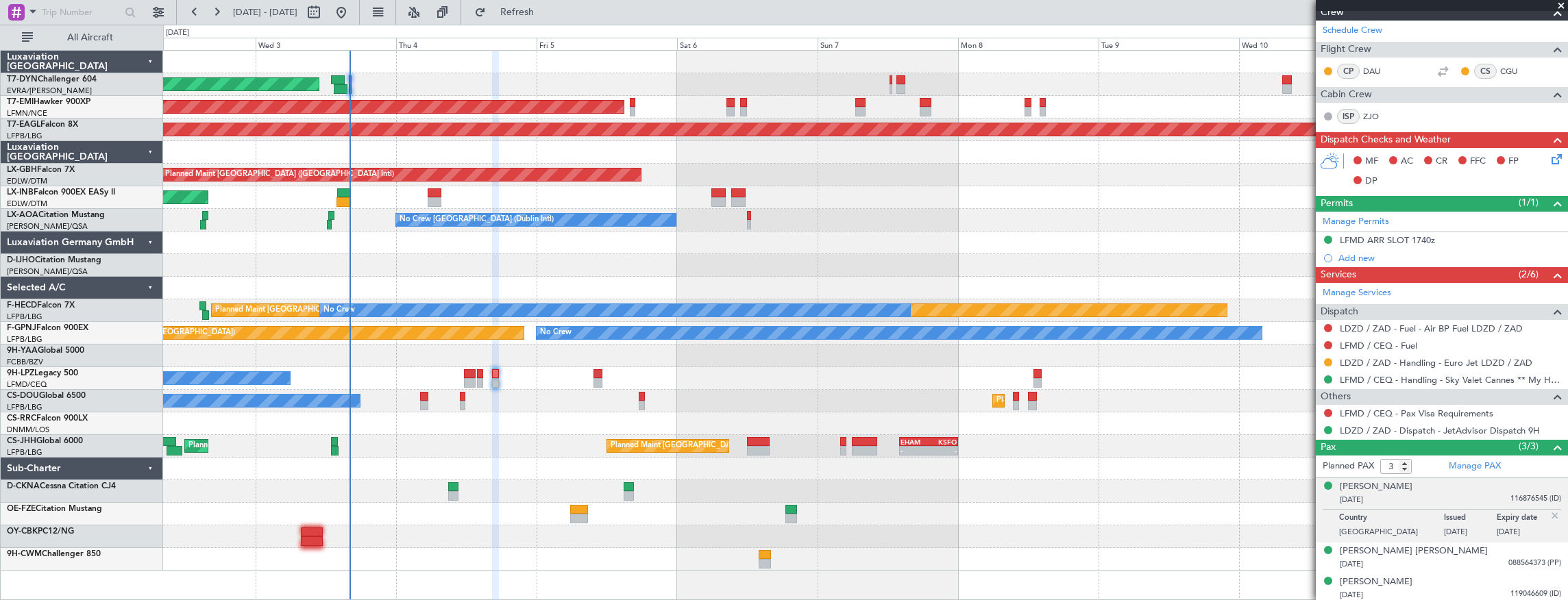
click at [450, 440] on div "AOG Maint Riga (Riga Intl) Planned Maint [GEOGRAPHIC_DATA] Grounded [US_STATE] …" at bounding box center [865, 311] width 1404 height 520
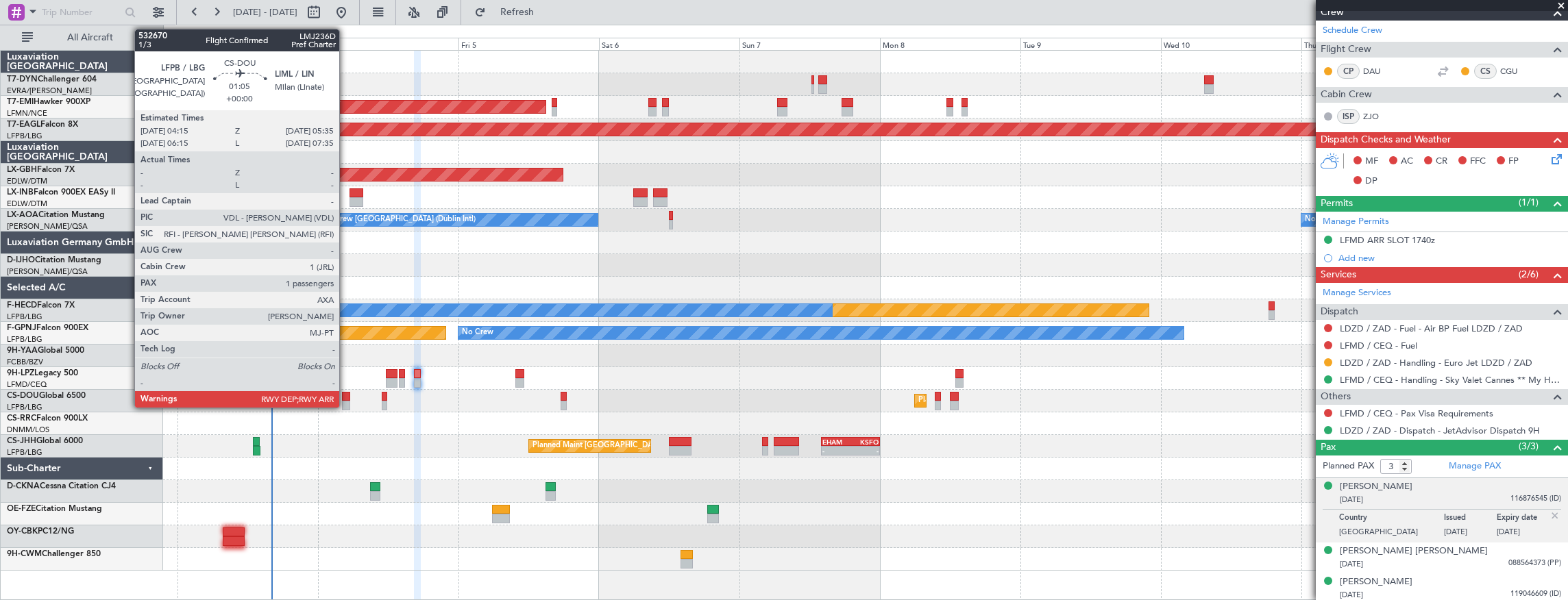
click at [346, 399] on div at bounding box center [346, 396] width 8 height 9
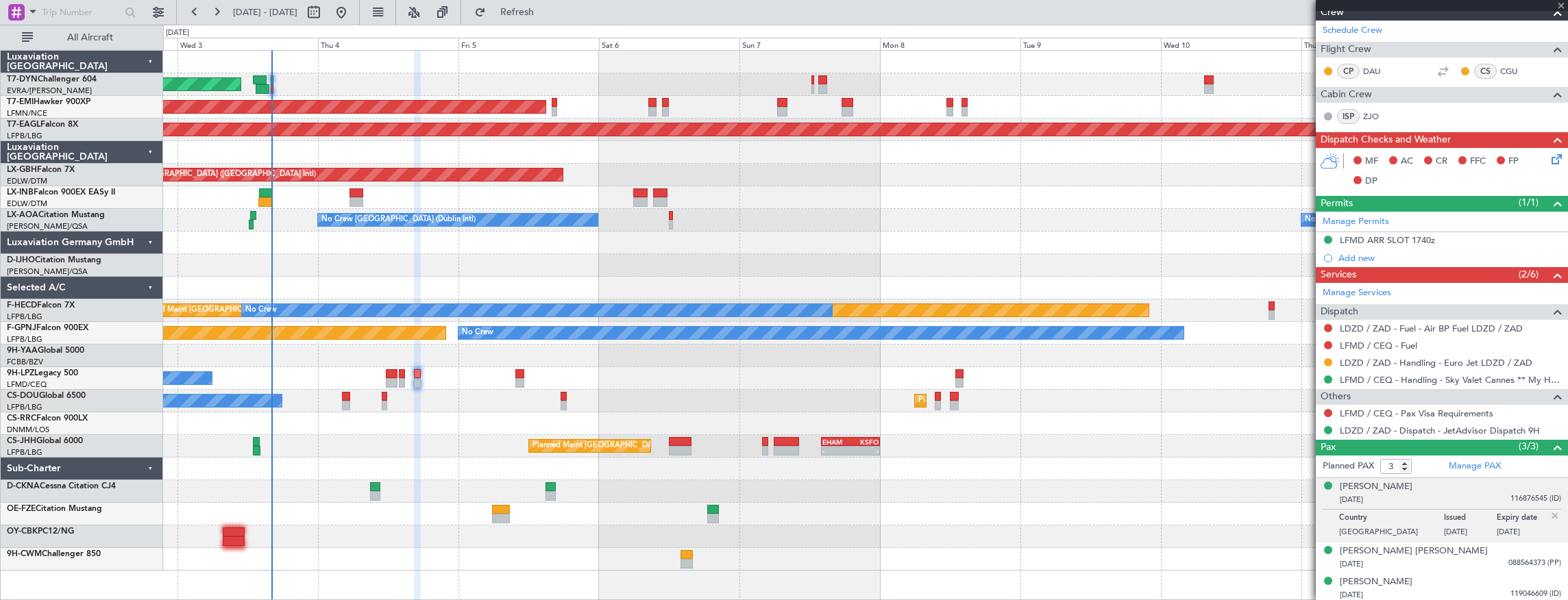
type input "1"
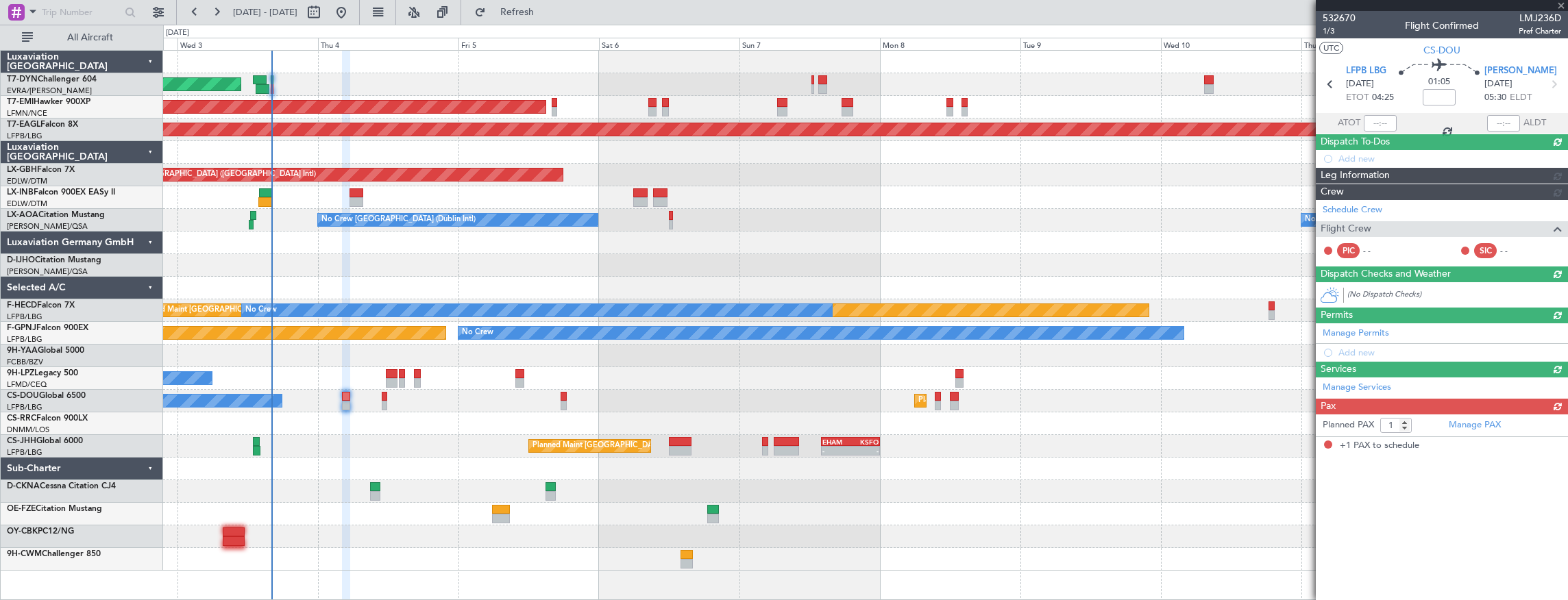
scroll to position [0, 0]
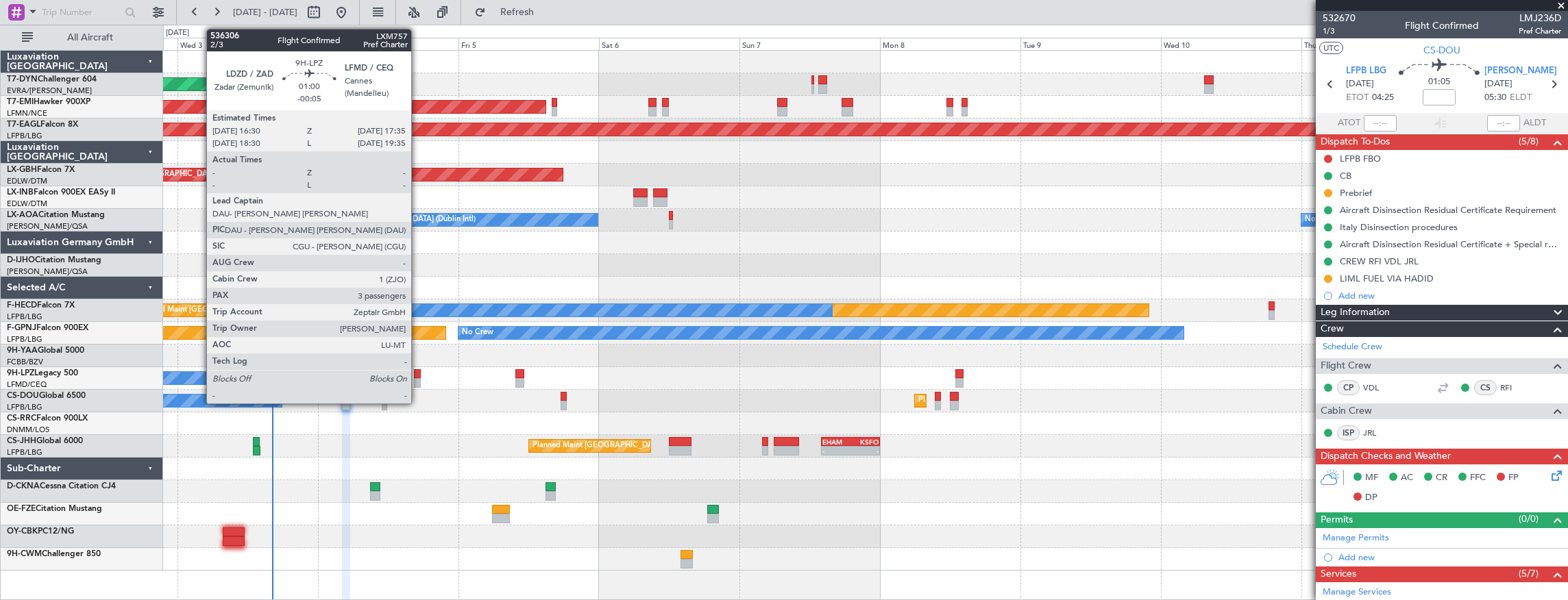
click at [418, 372] on div at bounding box center [417, 374] width 7 height 9
type input "-00:05"
type input "3"
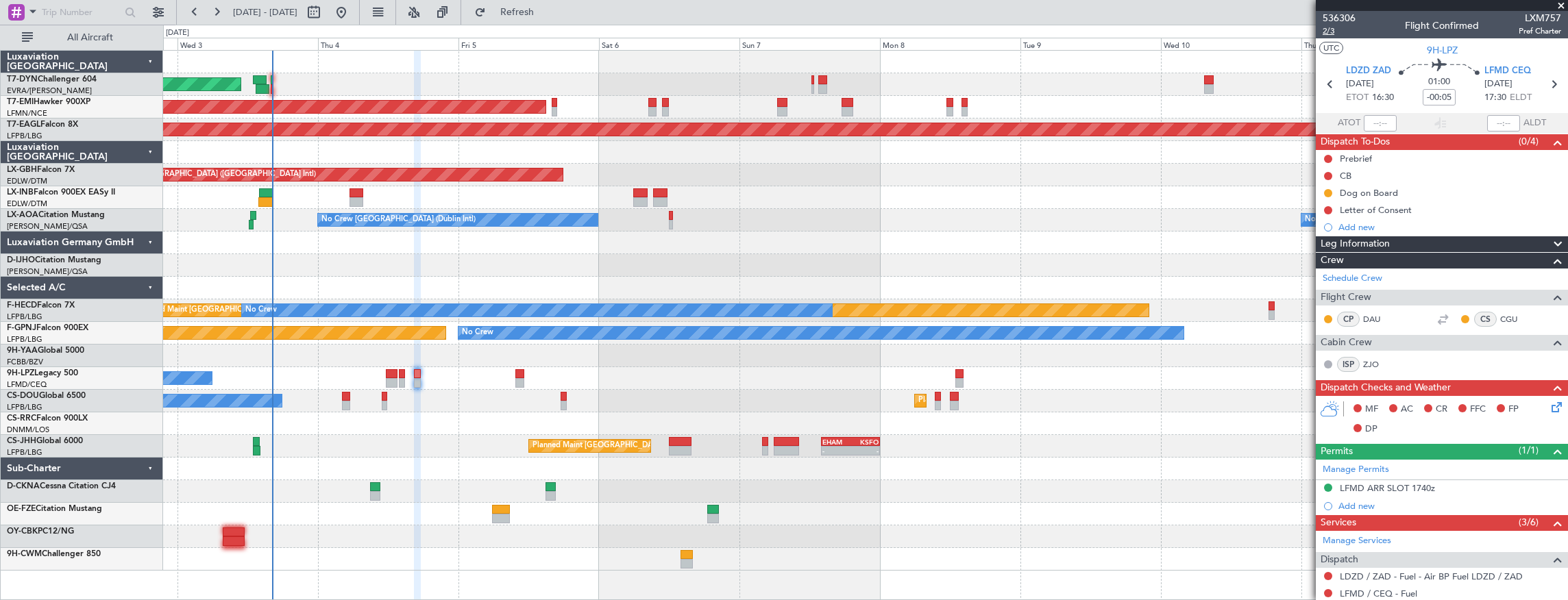
click at [1324, 32] on span "2/3" at bounding box center [1339, 31] width 33 height 12
click at [1329, 208] on button at bounding box center [1327, 210] width 8 height 8
click at [1343, 252] on span "In Progress" at bounding box center [1334, 249] width 46 height 14
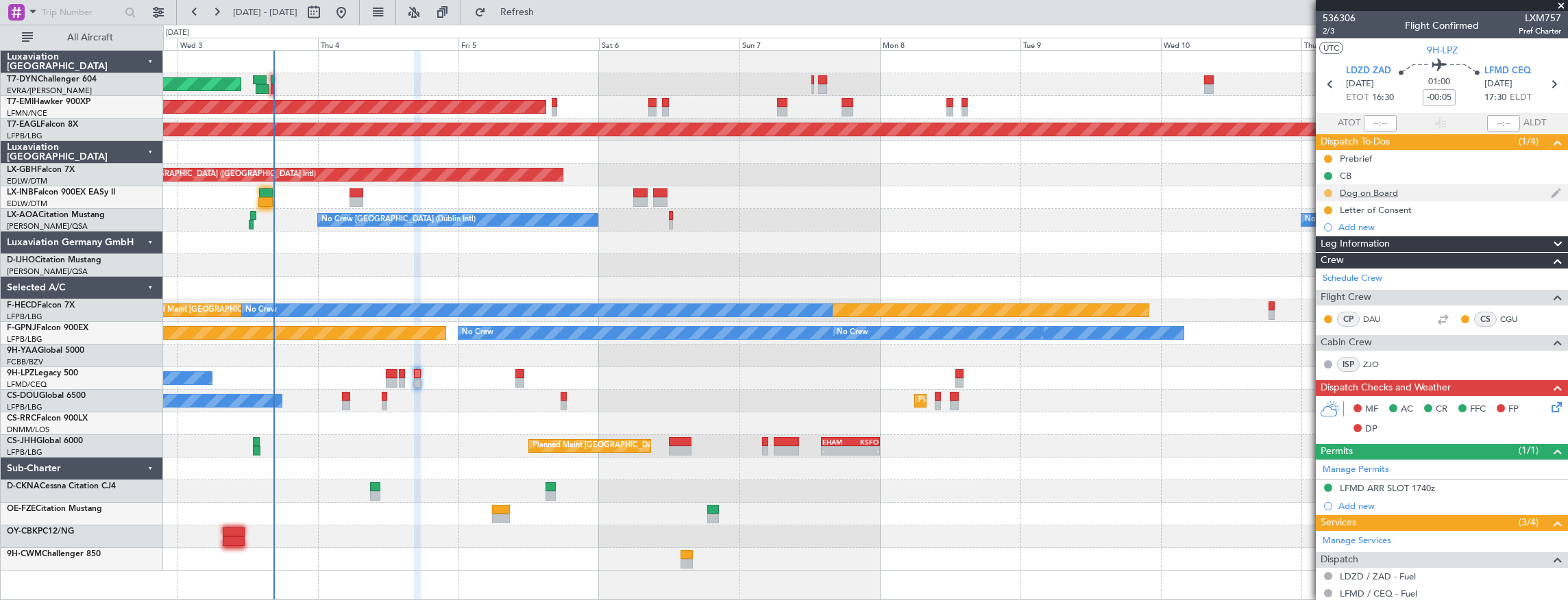
click at [1329, 194] on button at bounding box center [1327, 193] width 8 height 8
click at [1353, 251] on span "Completed" at bounding box center [1334, 253] width 46 height 14
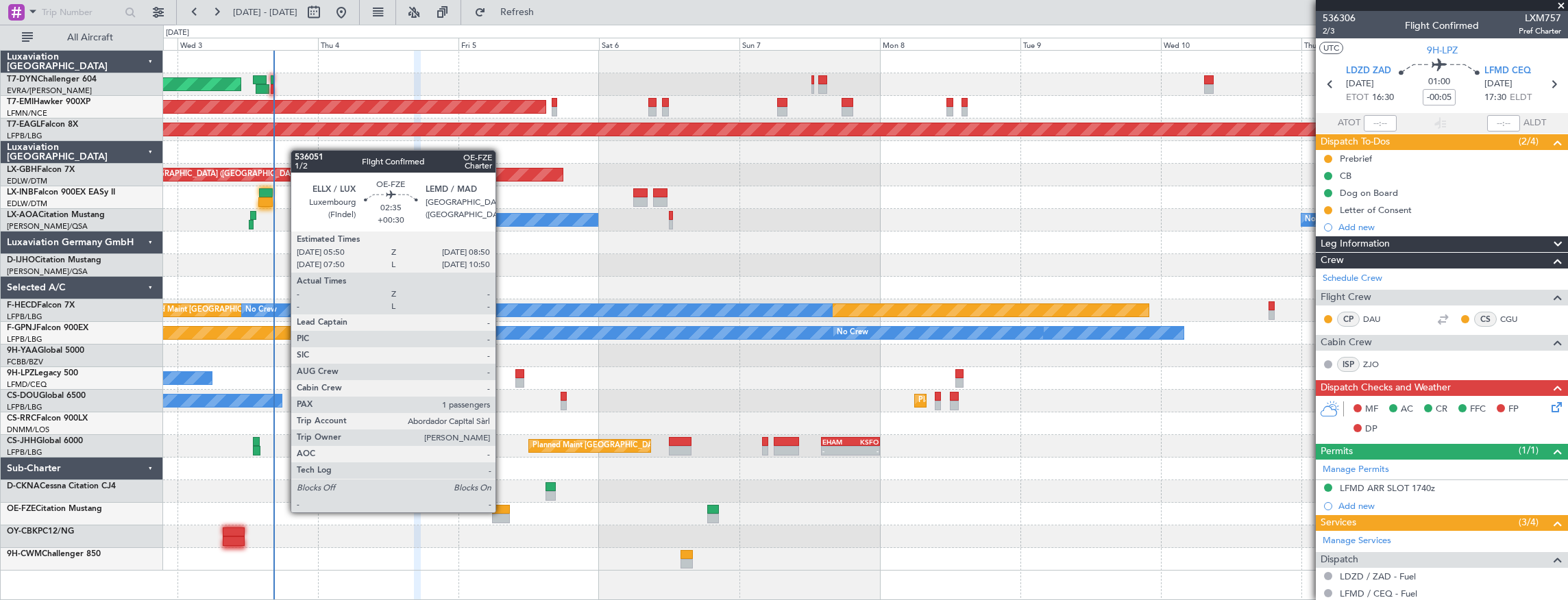
click at [502, 511] on div at bounding box center [501, 510] width 18 height 9
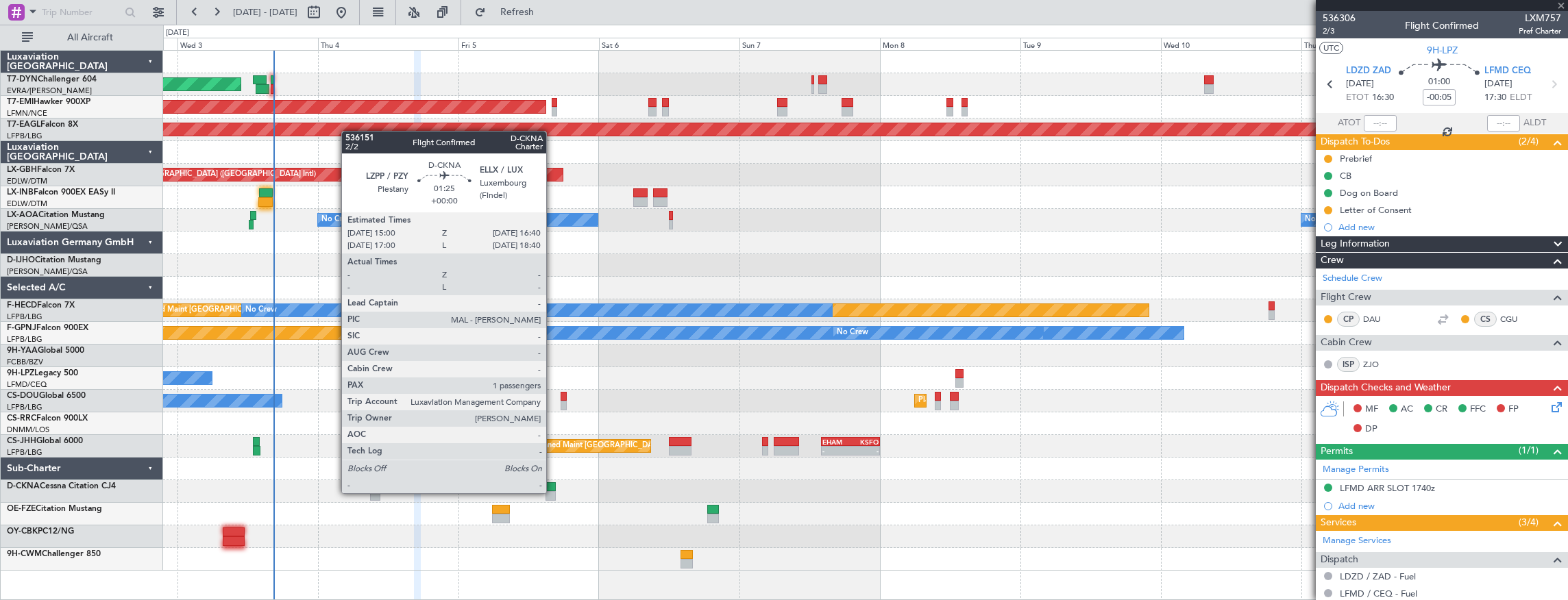
type input "+00:30"
type input "1"
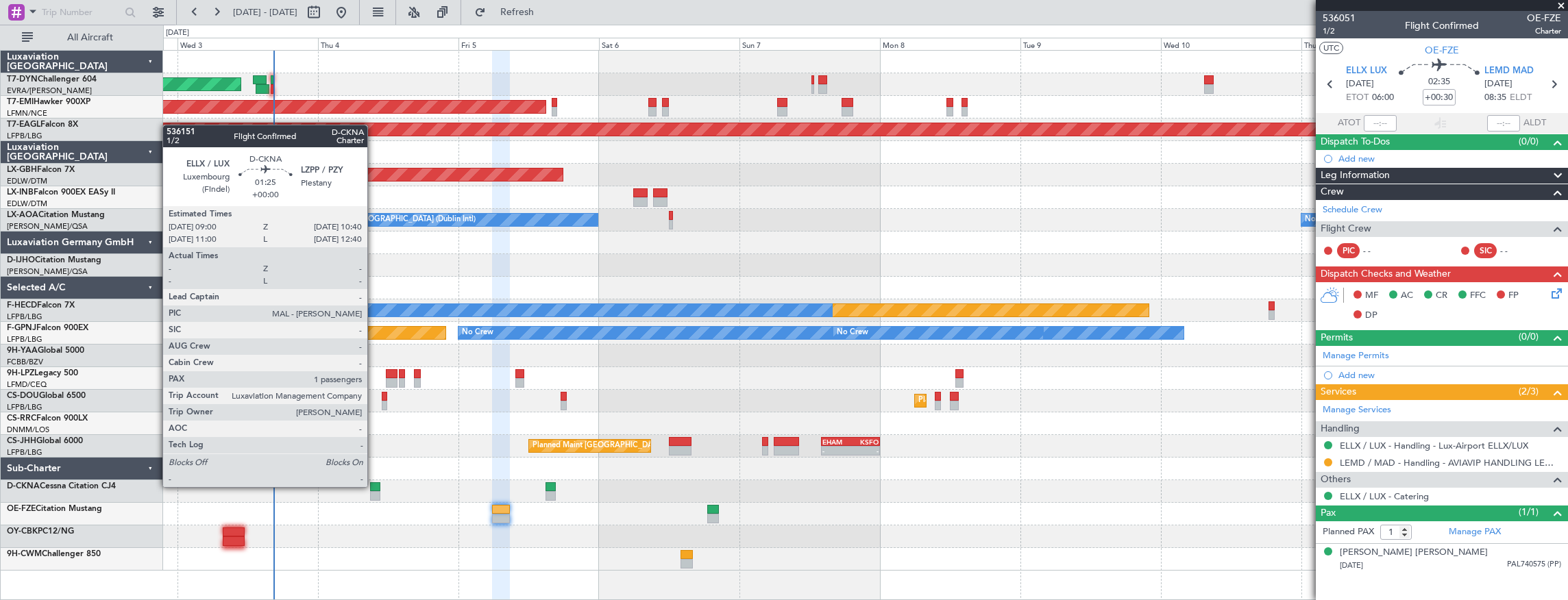
click at [374, 486] on div at bounding box center [375, 487] width 10 height 9
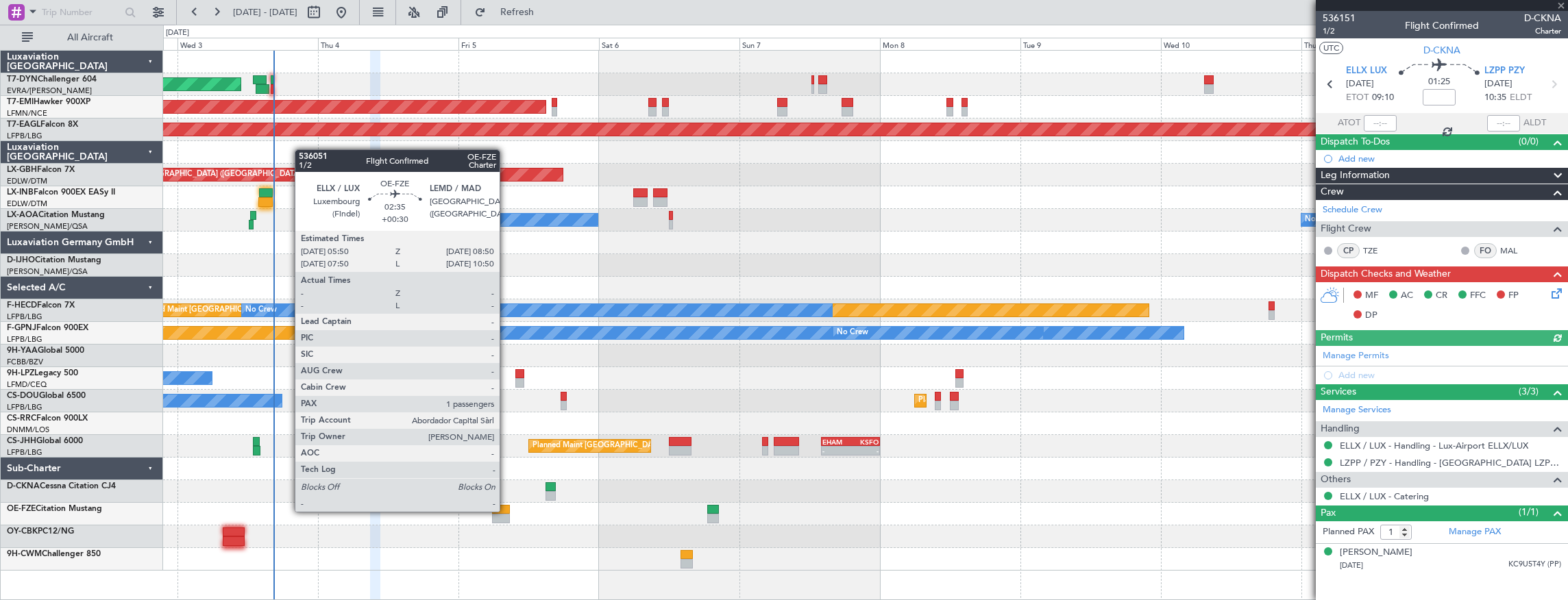
click at [505, 510] on div at bounding box center [501, 510] width 18 height 9
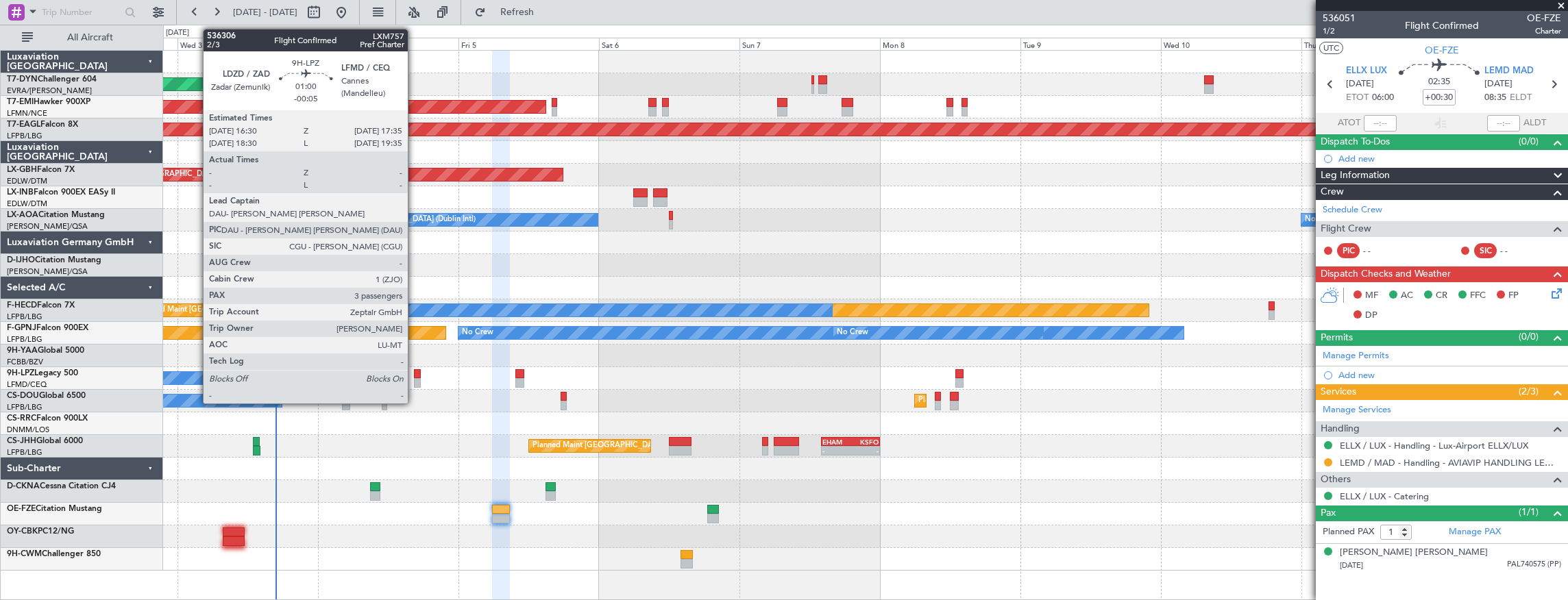
click at [414, 372] on div at bounding box center [417, 374] width 7 height 9
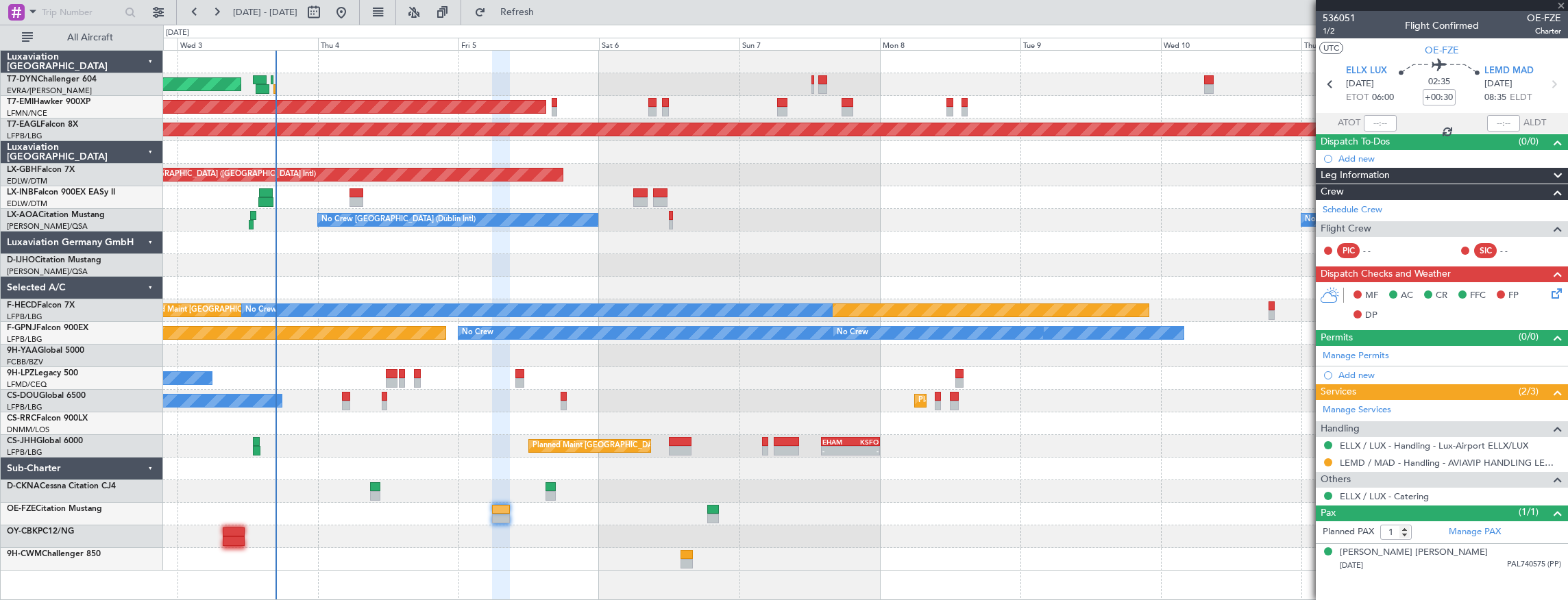
type input "-00:05"
type input "3"
